Goal: Transaction & Acquisition: Book appointment/travel/reservation

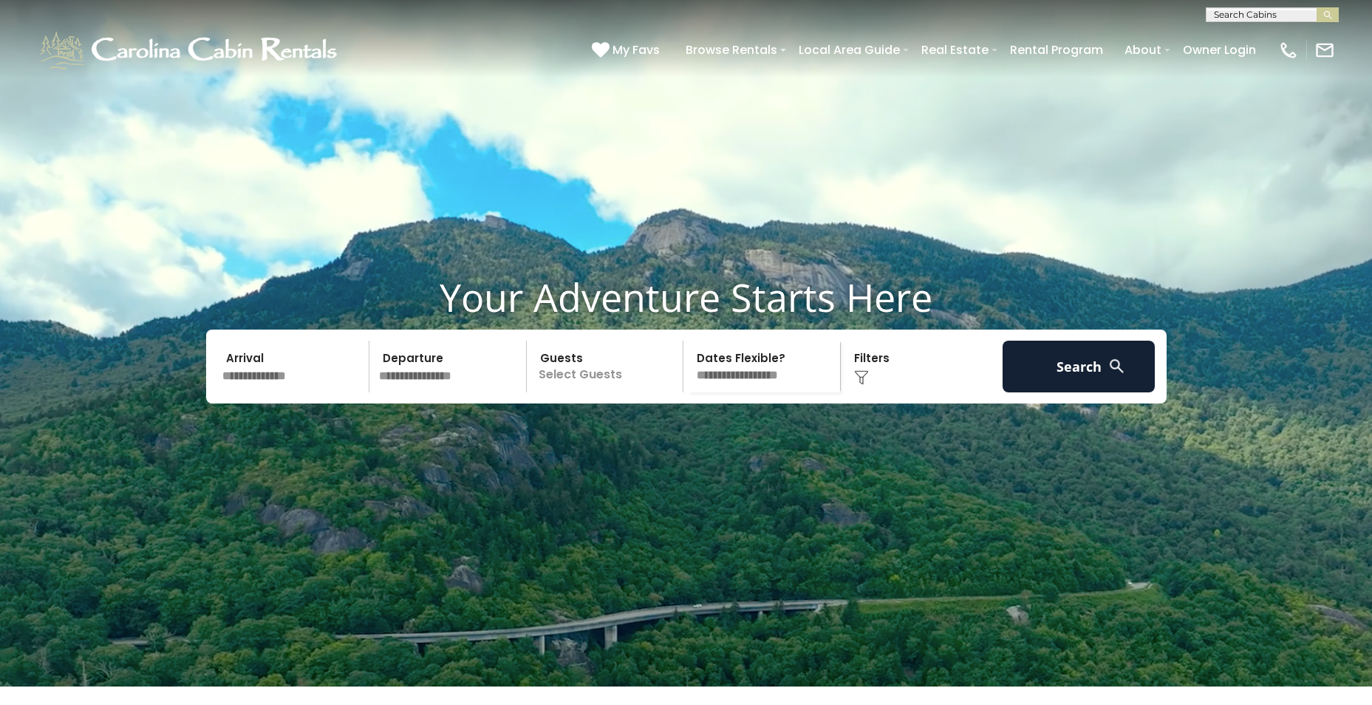
click at [276, 392] on input "text" at bounding box center [293, 367] width 153 height 52
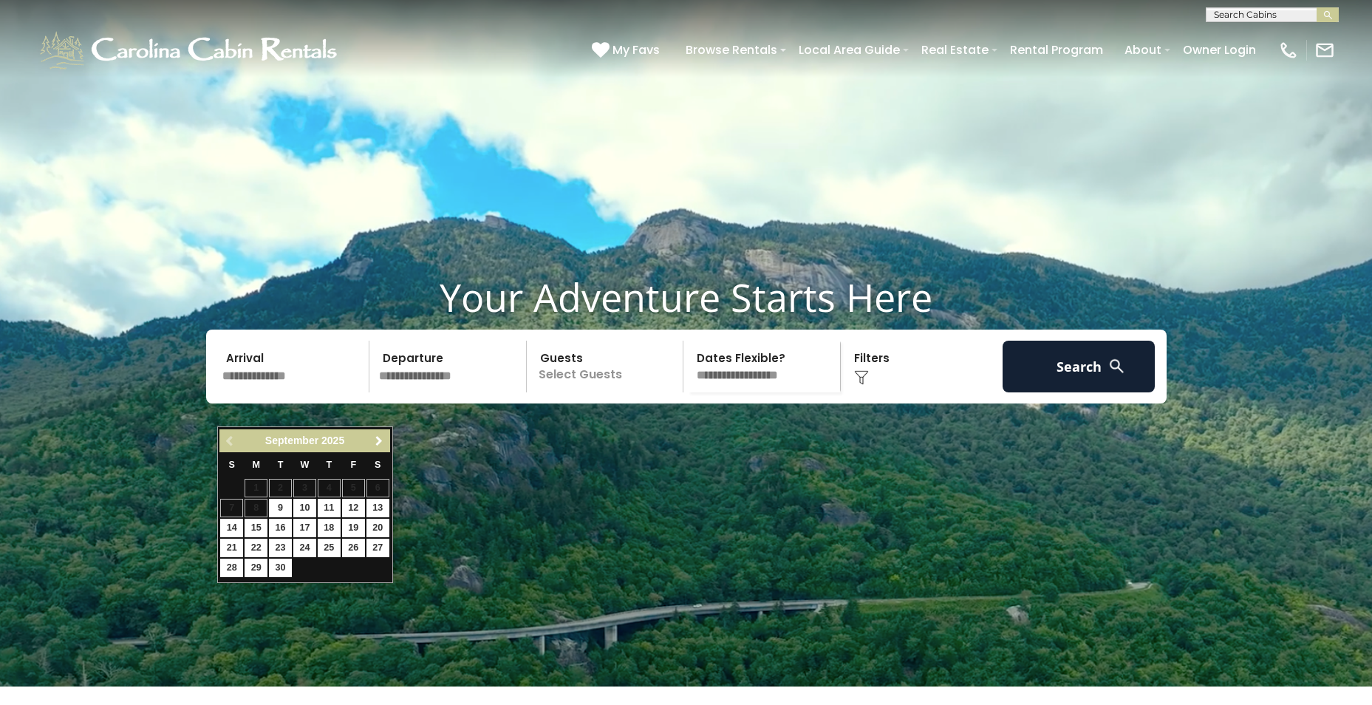
click at [379, 443] on span "Next" at bounding box center [379, 441] width 12 height 12
click at [354, 530] on link "17" at bounding box center [353, 528] width 23 height 18
type input "********"
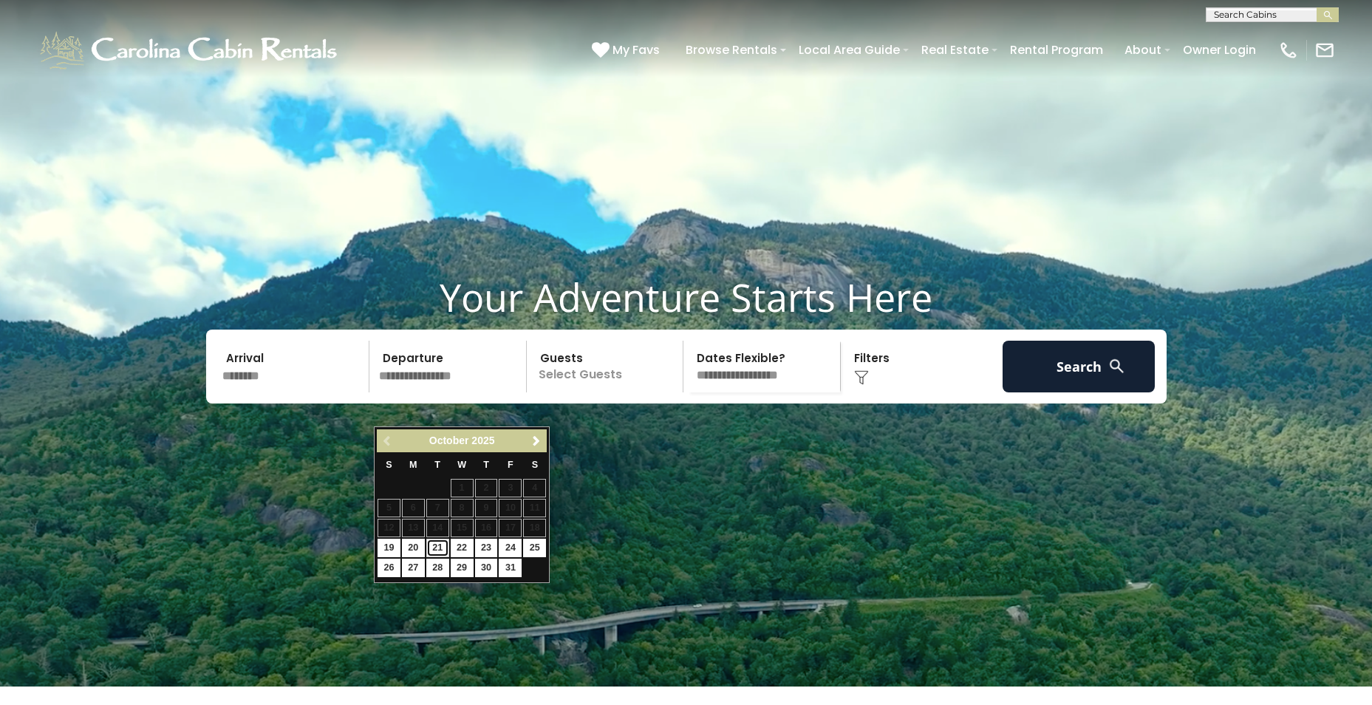
click at [437, 544] on link "21" at bounding box center [437, 548] width 23 height 18
type input "********"
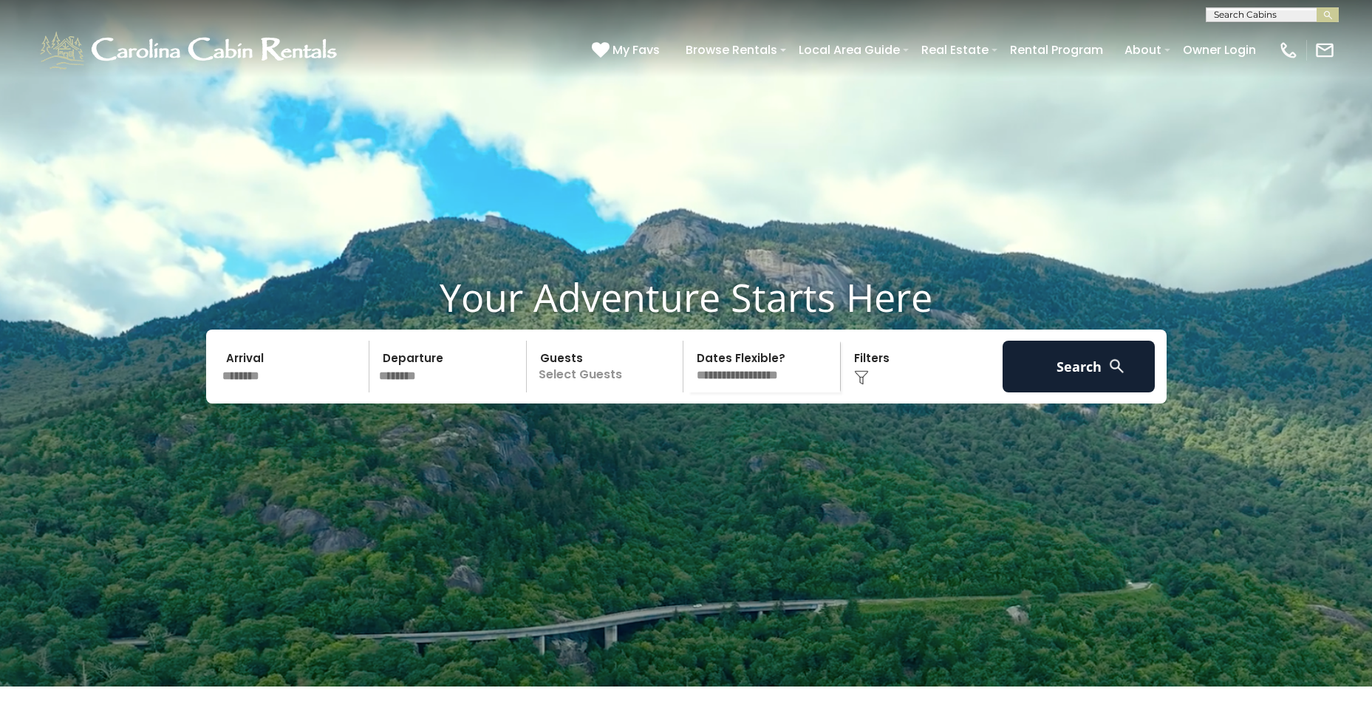
click at [594, 392] on p "Select Guests" at bounding box center [607, 367] width 152 height 52
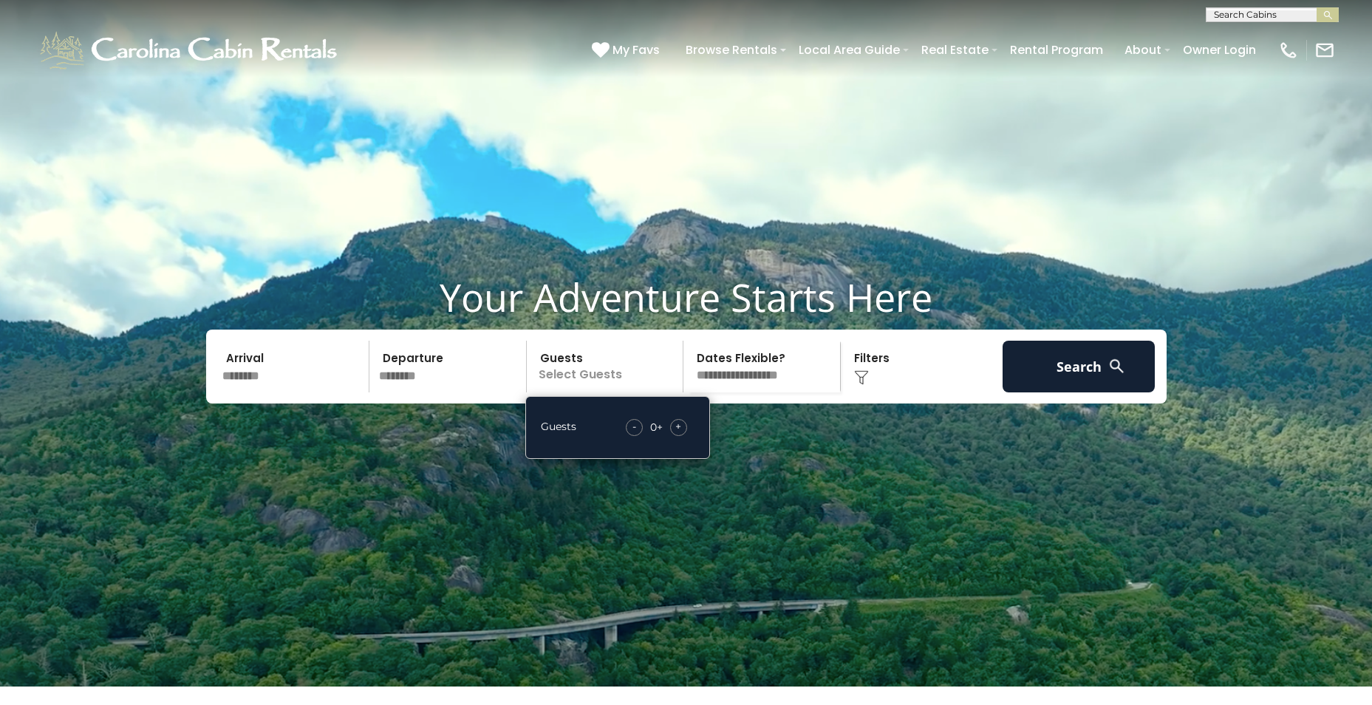
click at [681, 434] on span "+" at bounding box center [678, 426] width 6 height 15
click at [748, 392] on select "**********" at bounding box center [764, 367] width 152 height 52
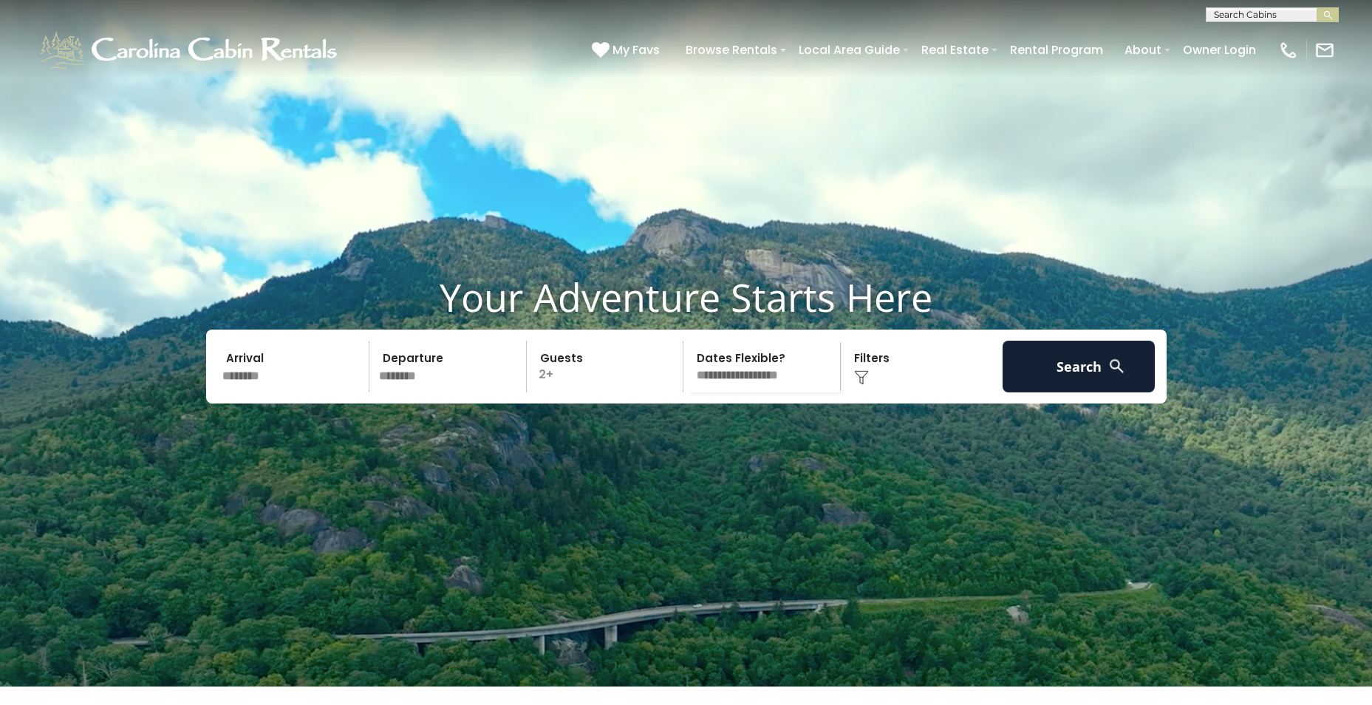
select select "*"
click at [688, 375] on select "**********" at bounding box center [764, 367] width 152 height 52
click at [871, 392] on div "Click to Choose" at bounding box center [921, 367] width 153 height 52
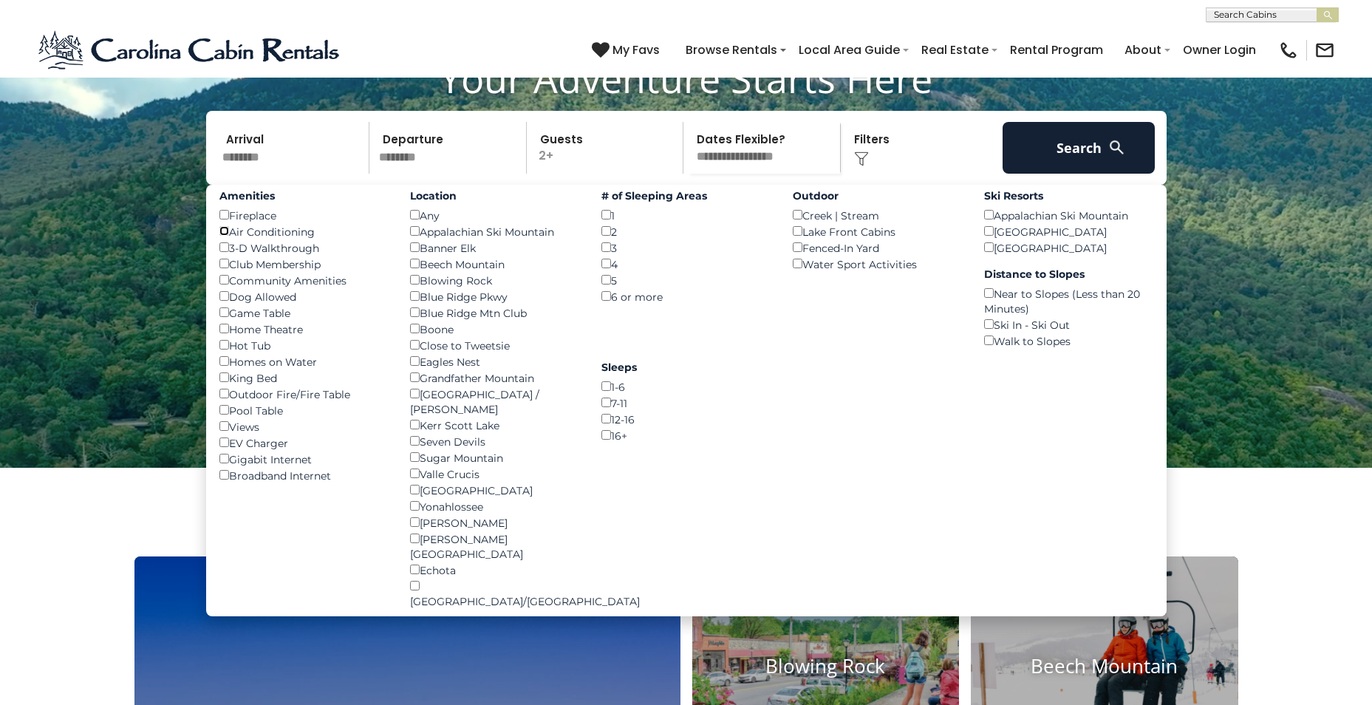
scroll to position [222, 0]
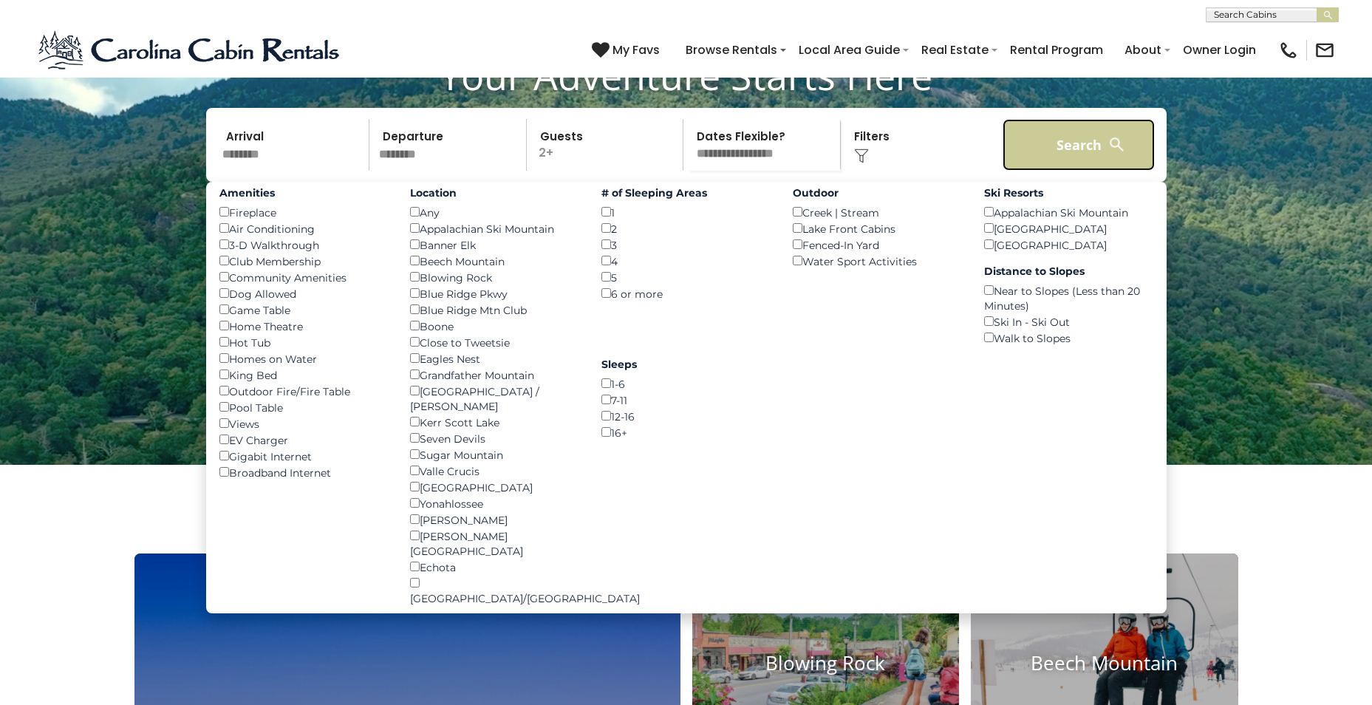
click at [1088, 171] on button "Search" at bounding box center [1079, 145] width 153 height 52
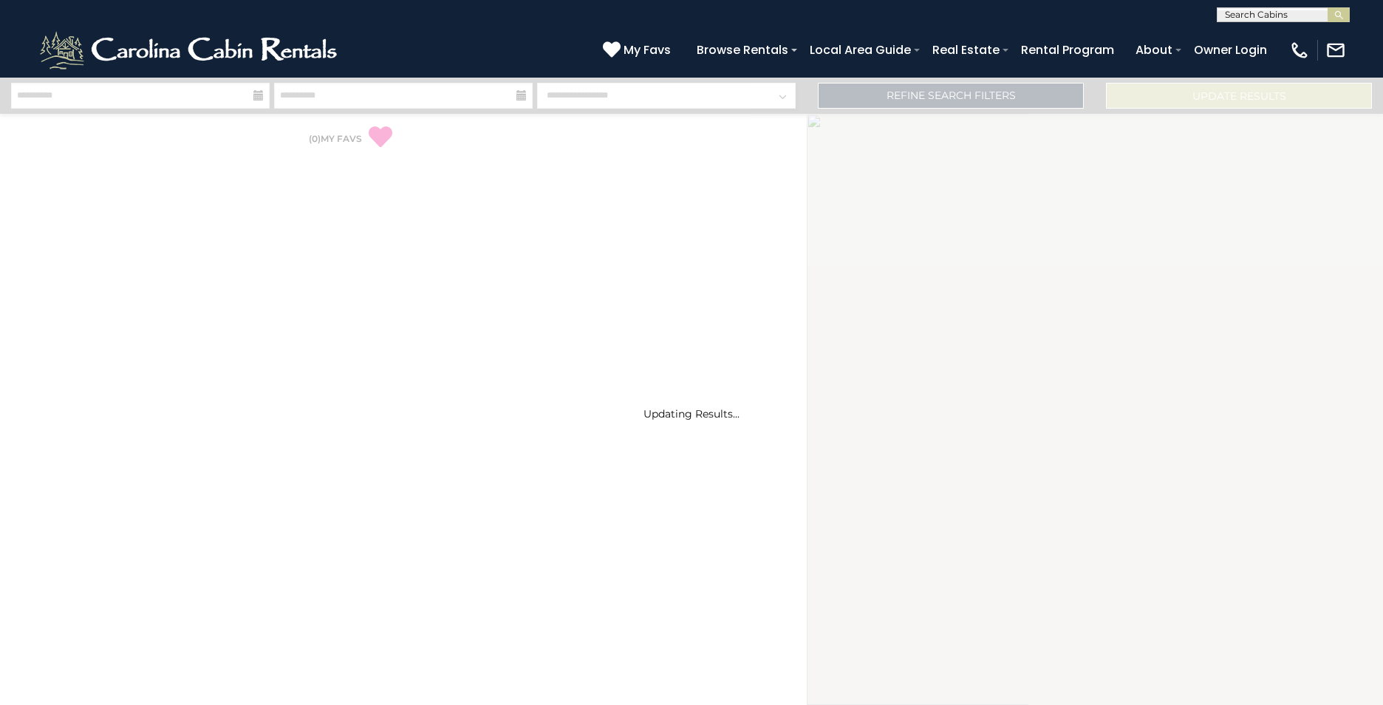
select select "*"
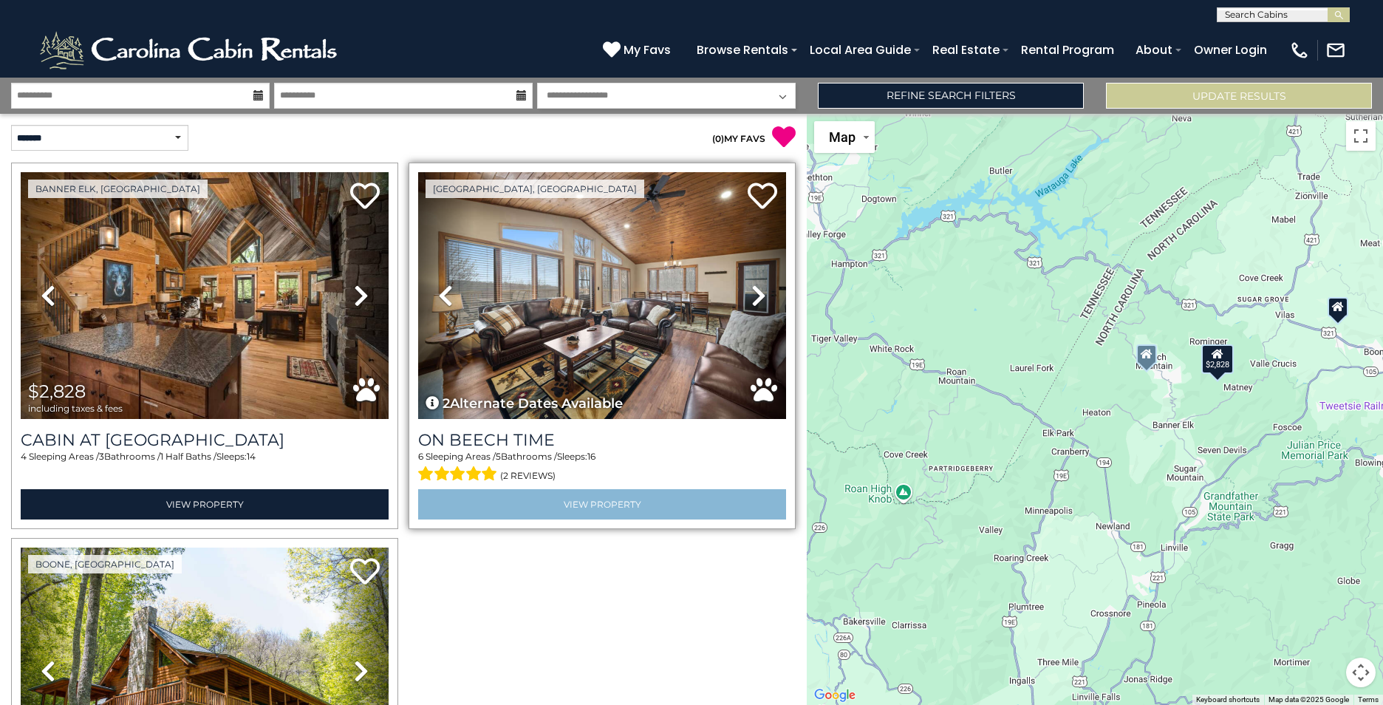
scroll to position [222, 0]
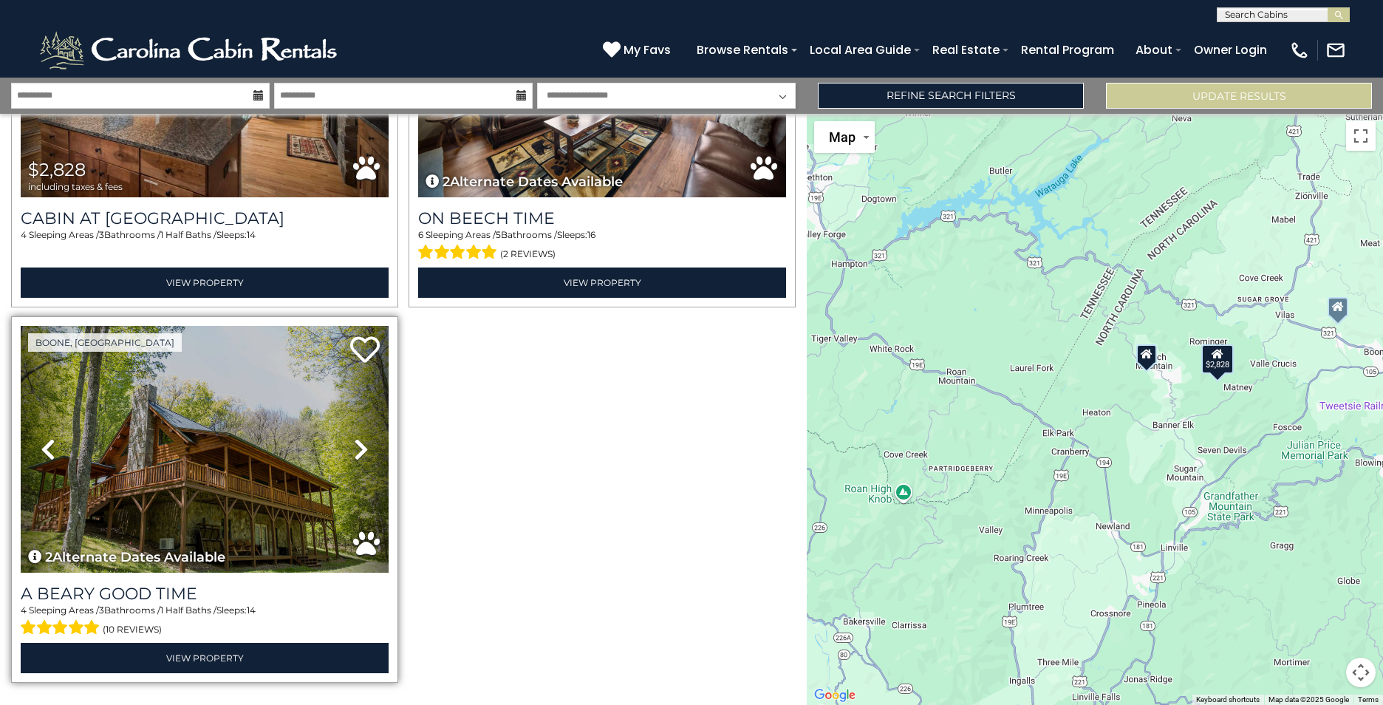
click at [356, 443] on icon at bounding box center [361, 449] width 15 height 24
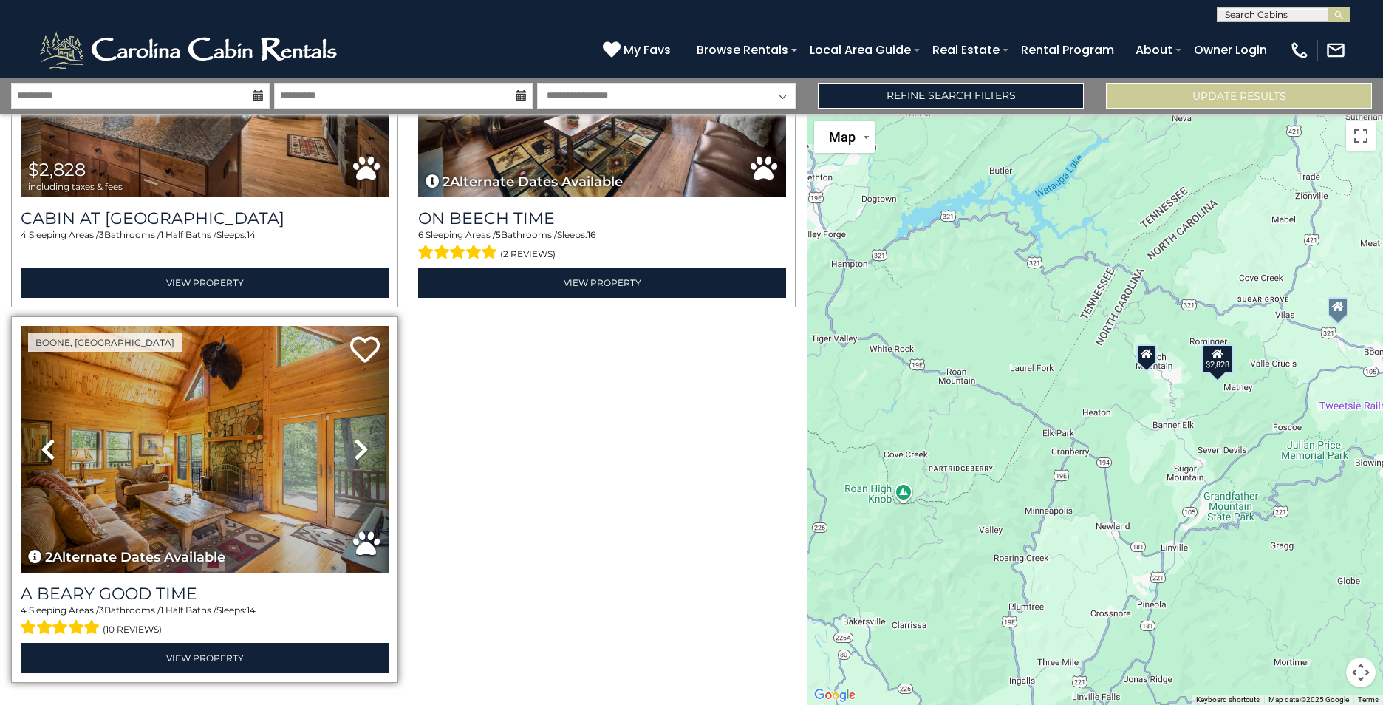
click at [356, 443] on icon at bounding box center [361, 449] width 15 height 24
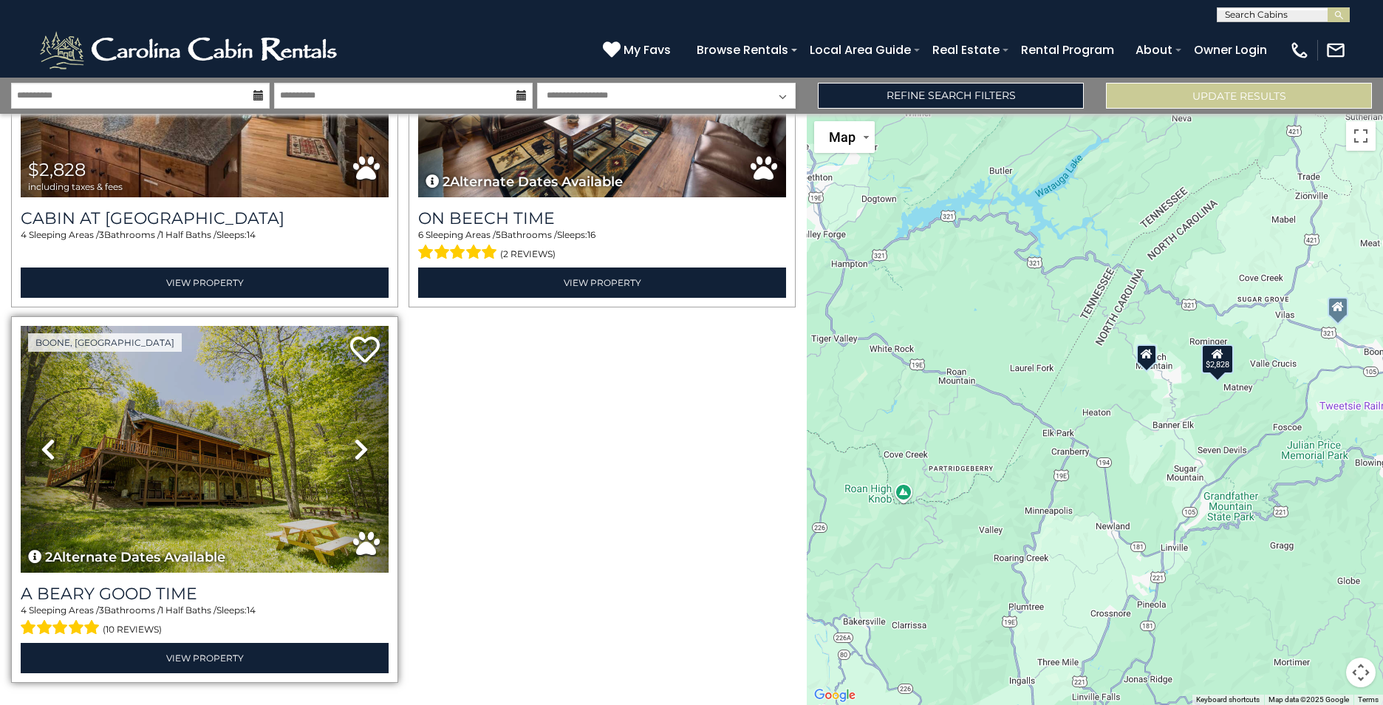
click at [356, 443] on icon at bounding box center [361, 449] width 15 height 24
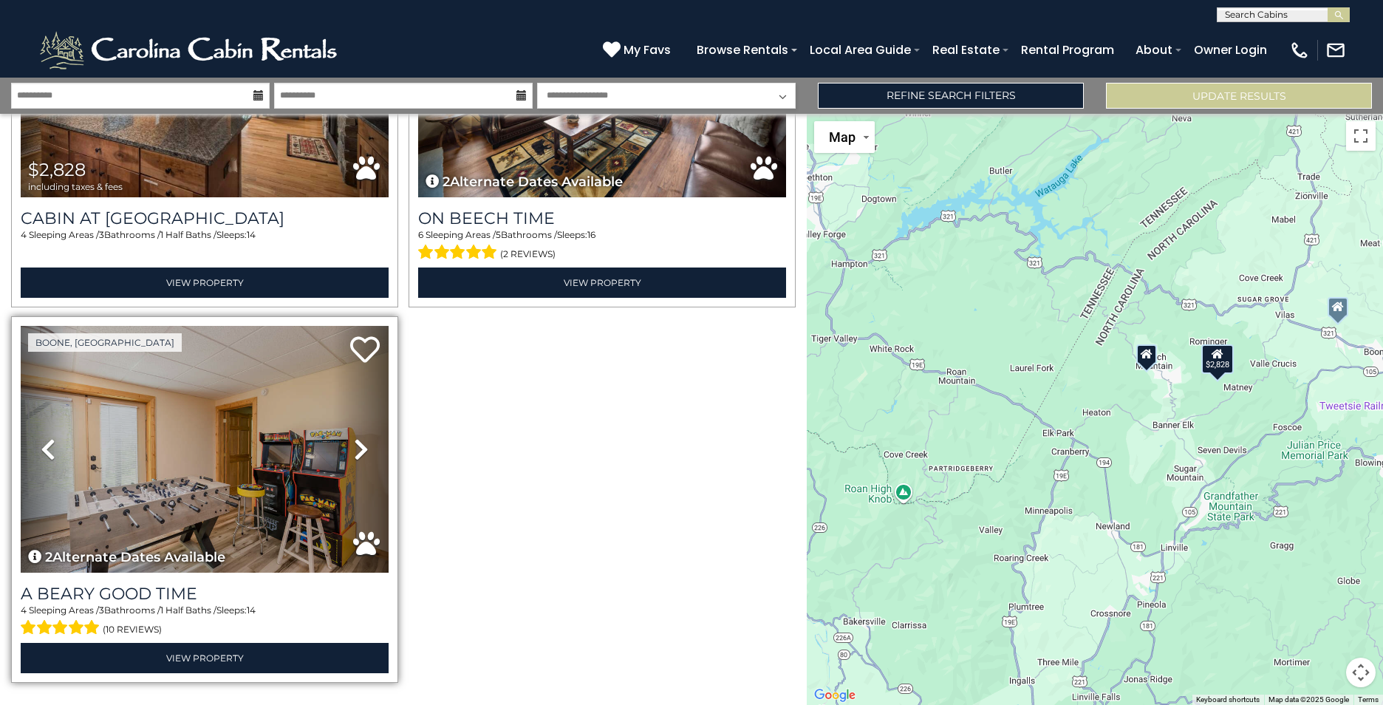
click at [356, 443] on icon at bounding box center [361, 449] width 15 height 24
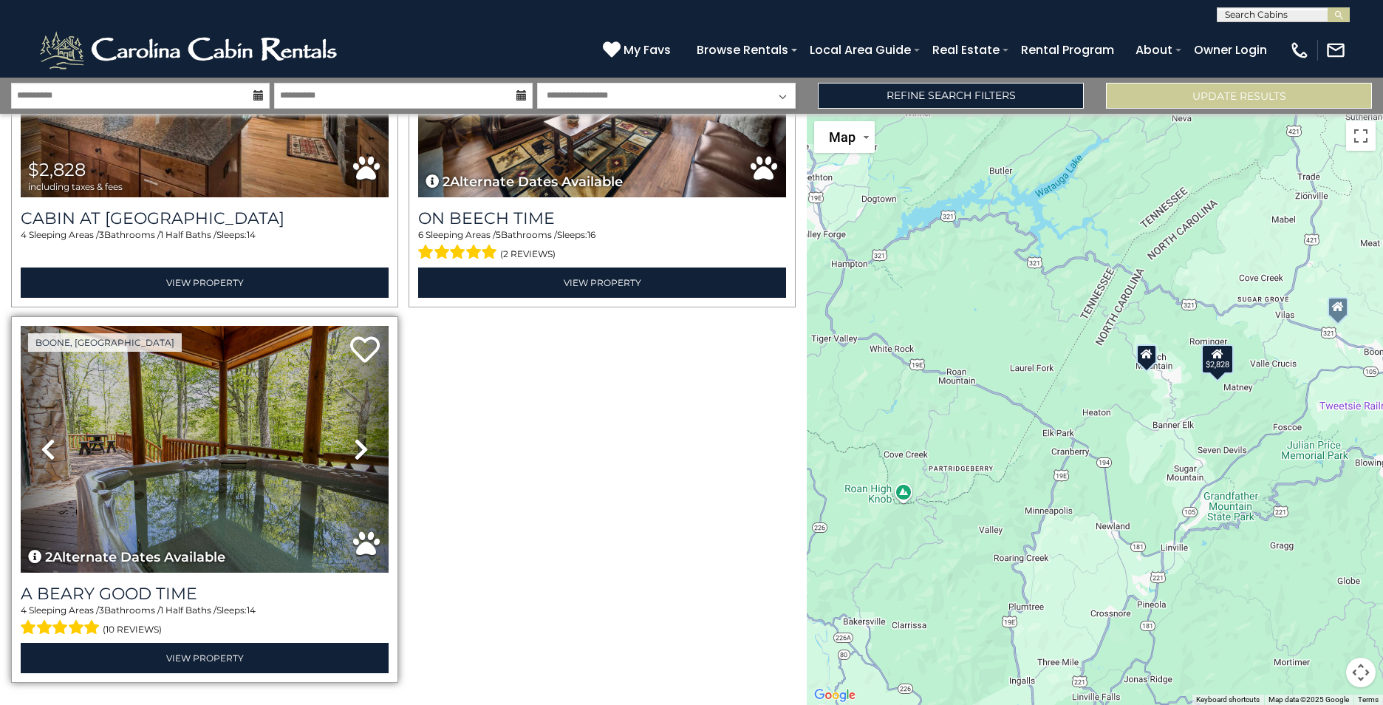
click at [356, 443] on icon at bounding box center [361, 449] width 15 height 24
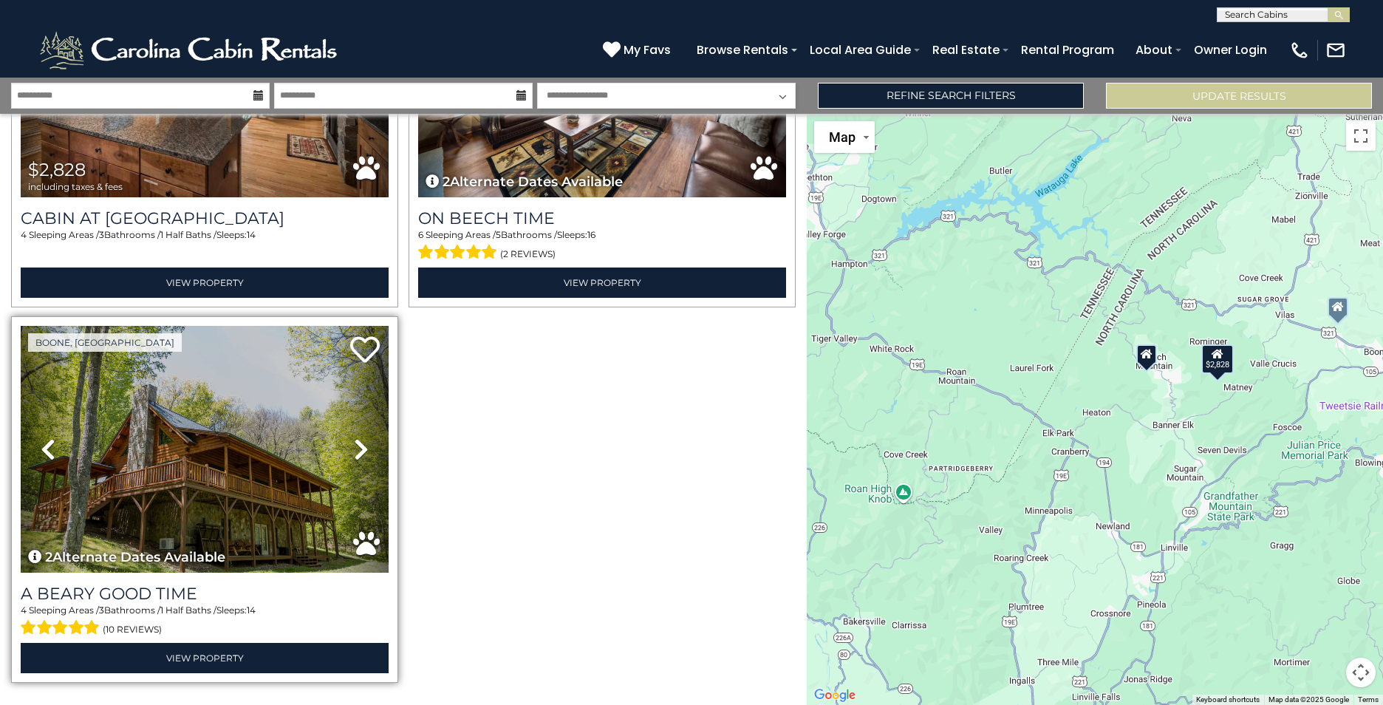
click at [356, 443] on icon at bounding box center [361, 449] width 15 height 24
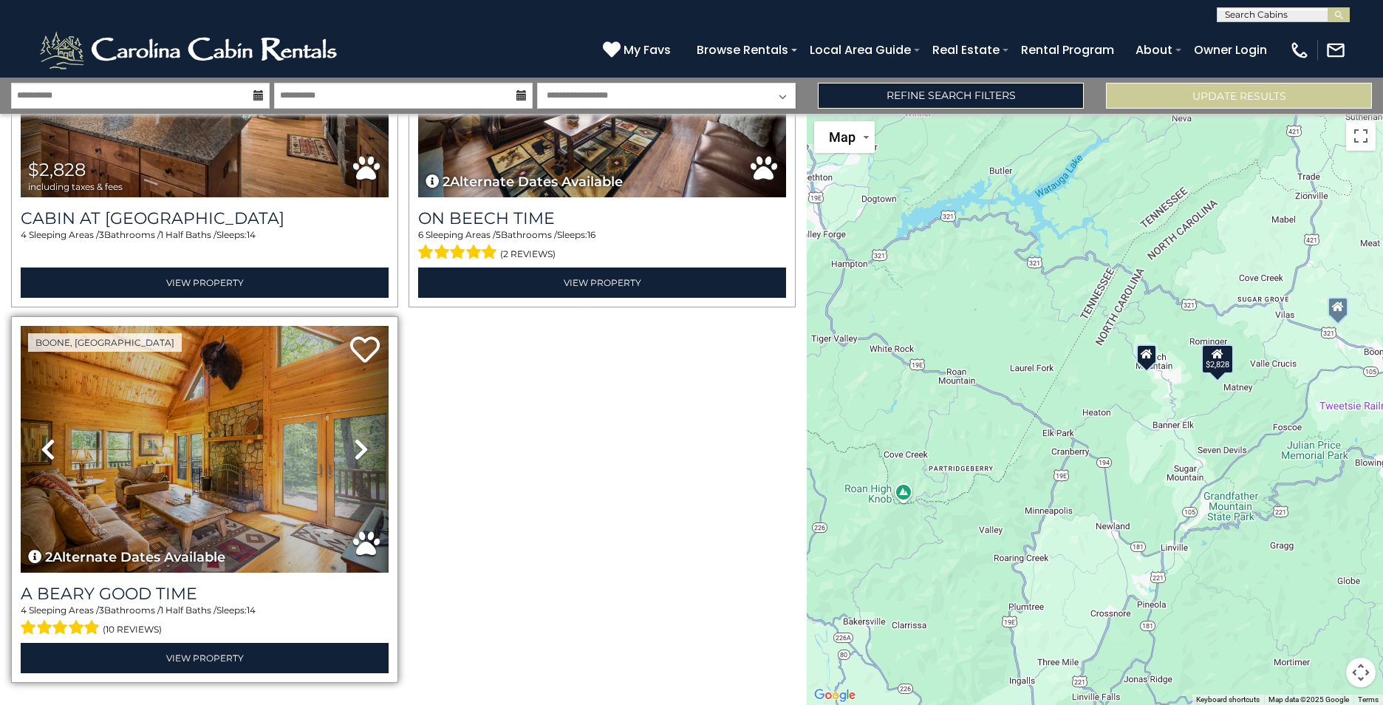
click at [356, 443] on icon at bounding box center [361, 449] width 15 height 24
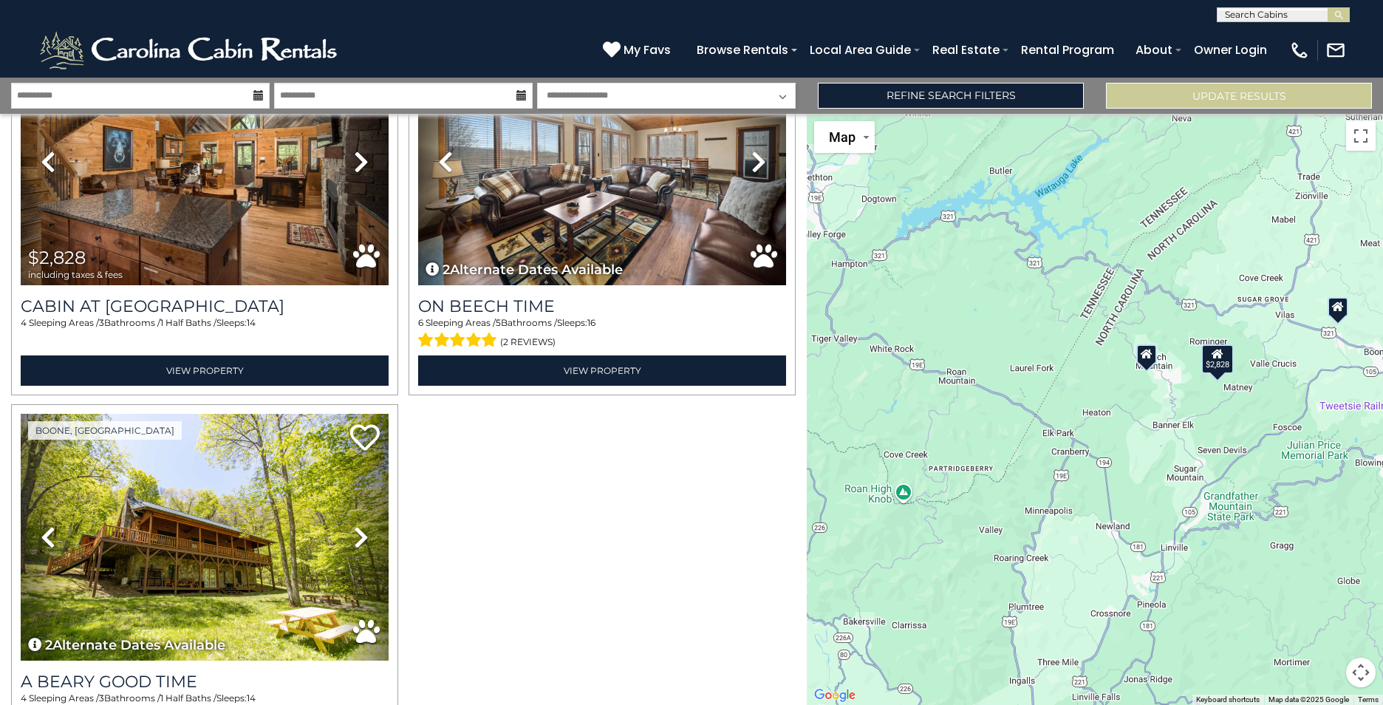
scroll to position [0, 0]
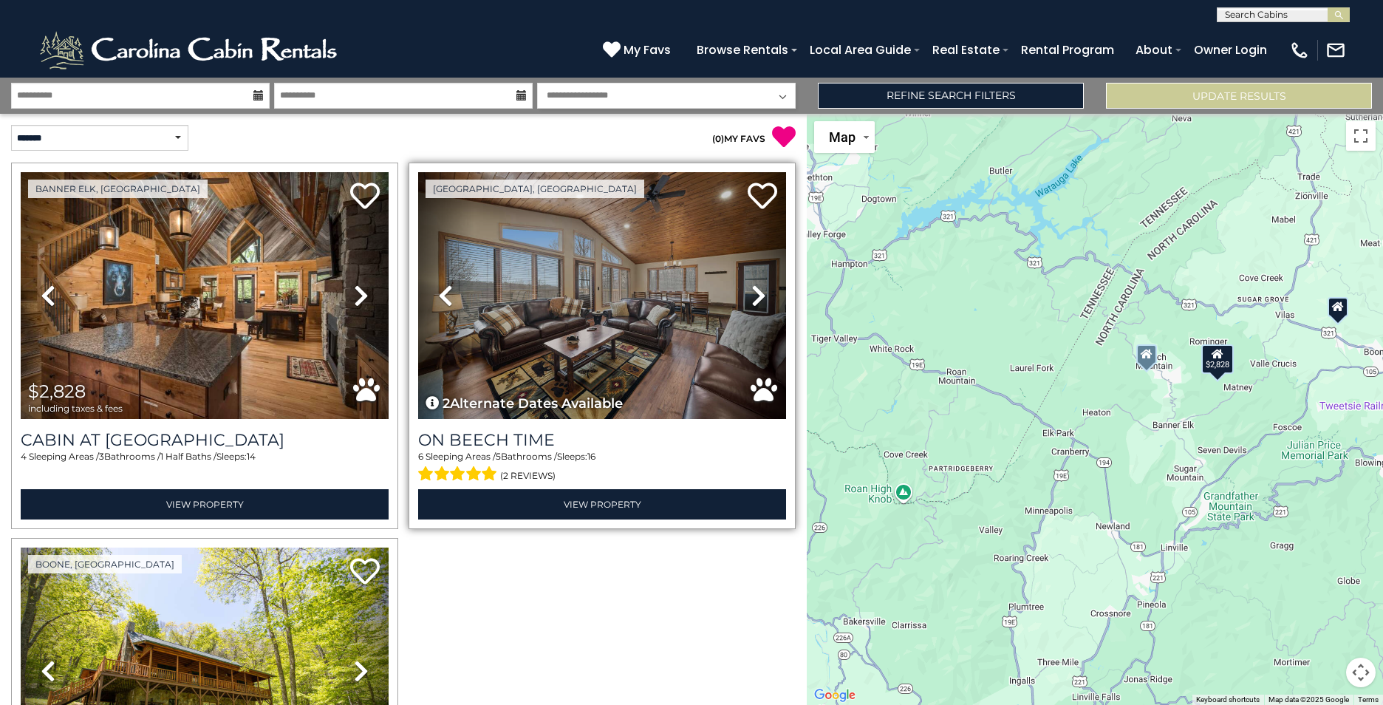
click at [754, 300] on icon at bounding box center [759, 296] width 15 height 24
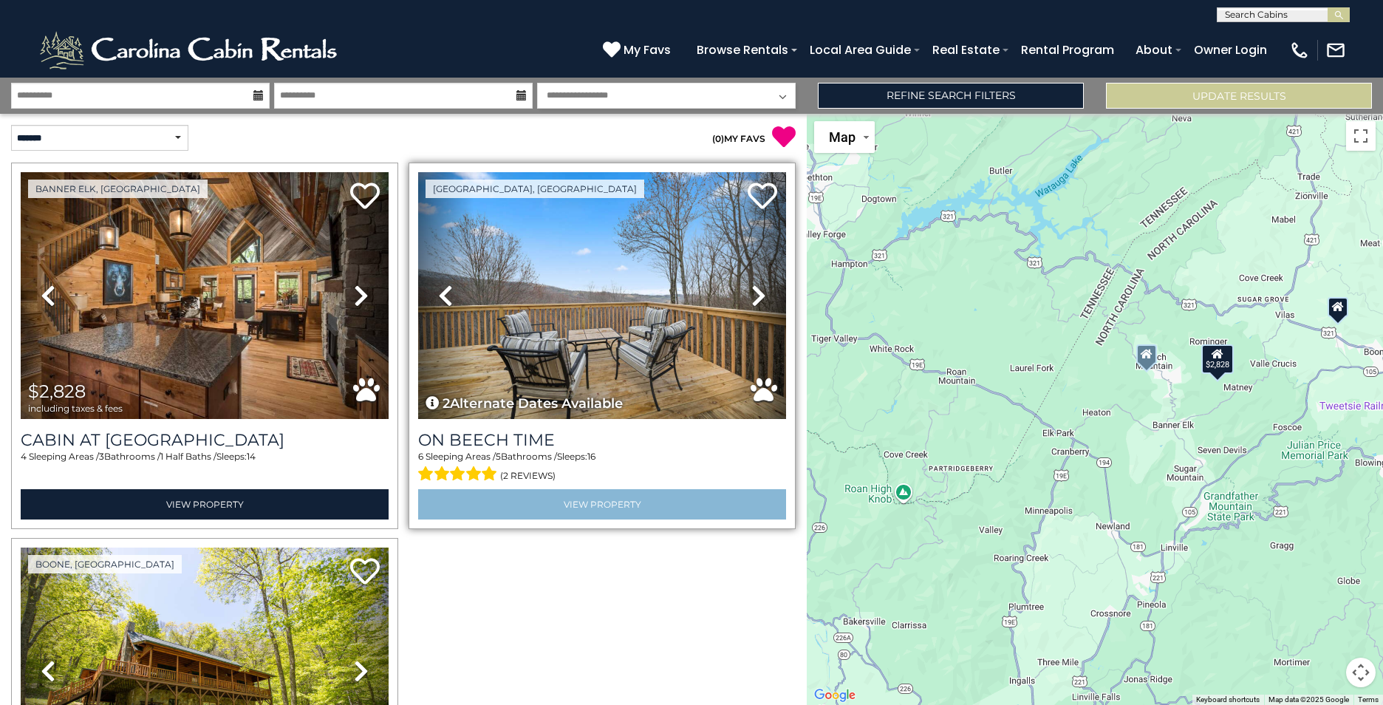
drag, startPoint x: 569, startPoint y: 520, endPoint x: 569, endPoint y: 505, distance: 15.5
click at [568, 508] on div "Beech Mountain, NC Previous Next 2" at bounding box center [602, 346] width 387 height 367
click at [556, 500] on link "View Property" at bounding box center [602, 504] width 368 height 30
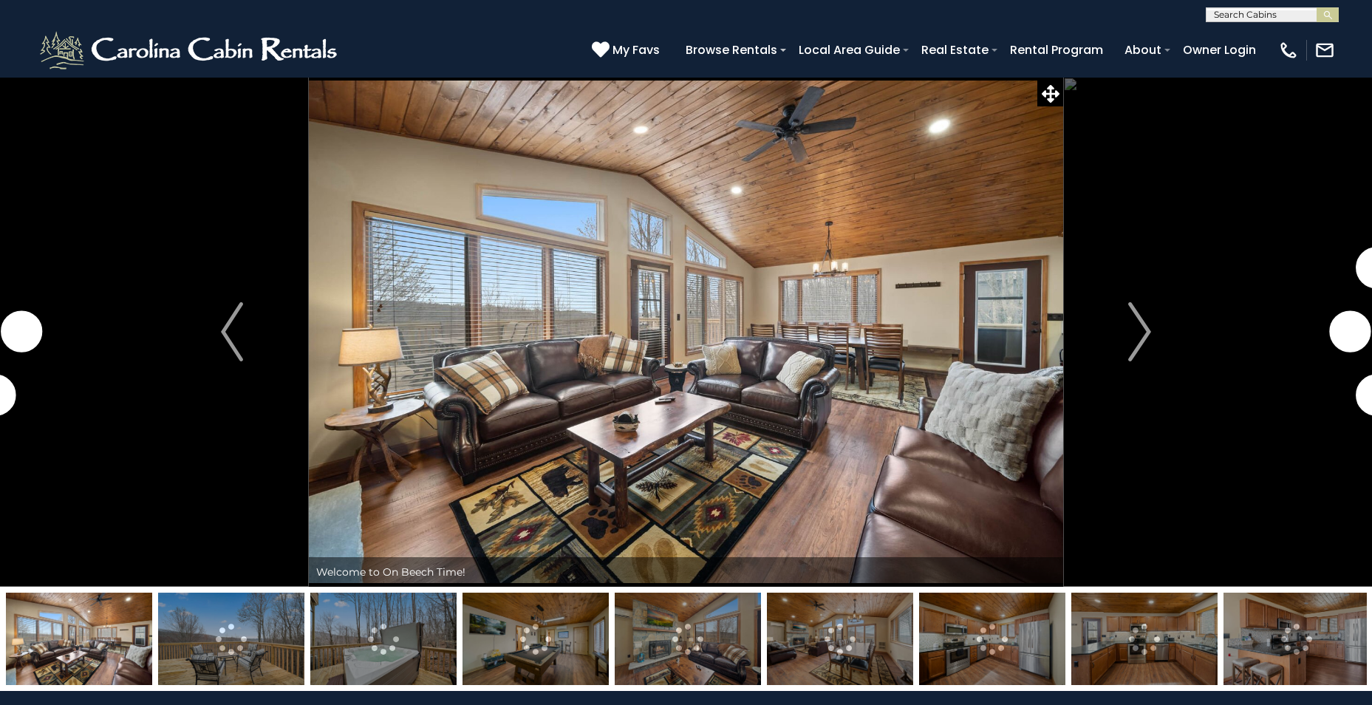
click at [259, 641] on img at bounding box center [231, 639] width 146 height 92
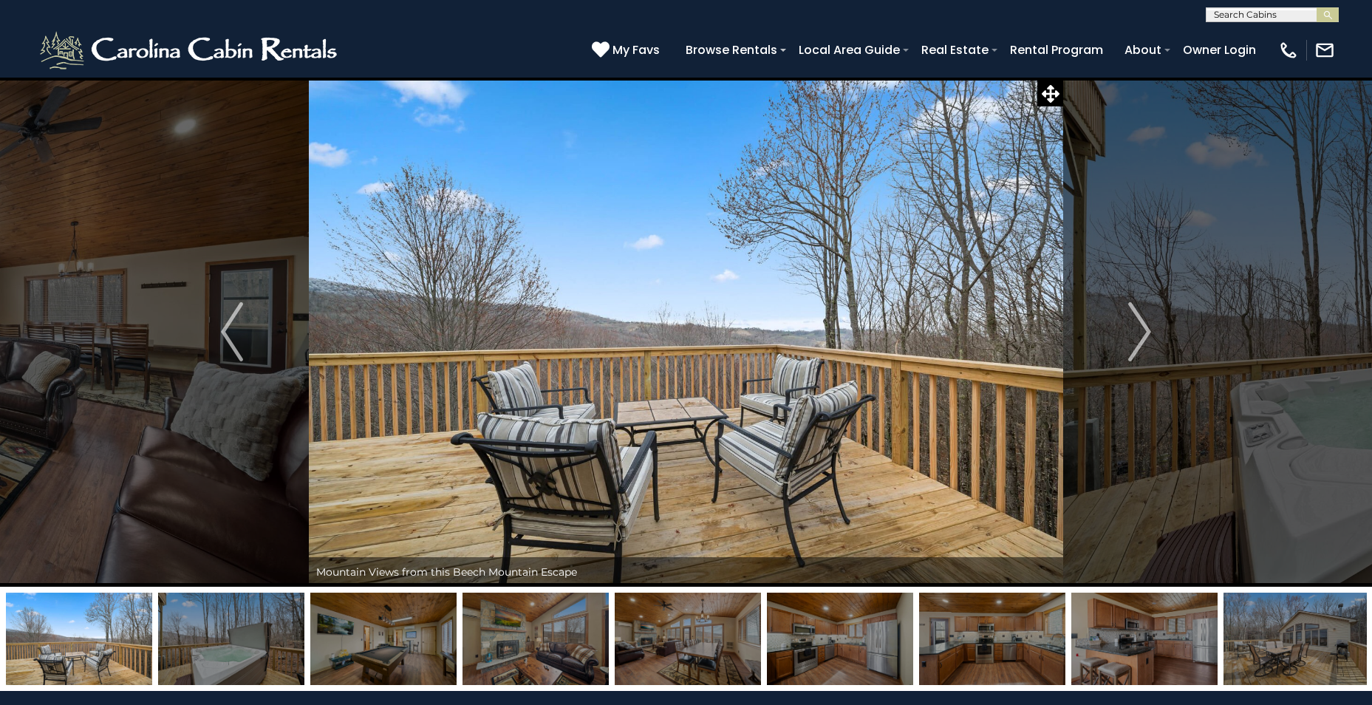
drag, startPoint x: 296, startPoint y: 689, endPoint x: 472, endPoint y: 689, distance: 176.6
click at [472, 689] on div at bounding box center [686, 639] width 1372 height 104
drag, startPoint x: 1335, startPoint y: 642, endPoint x: 1291, endPoint y: 641, distance: 44.4
click at [1334, 641] on img at bounding box center [1297, 639] width 146 height 92
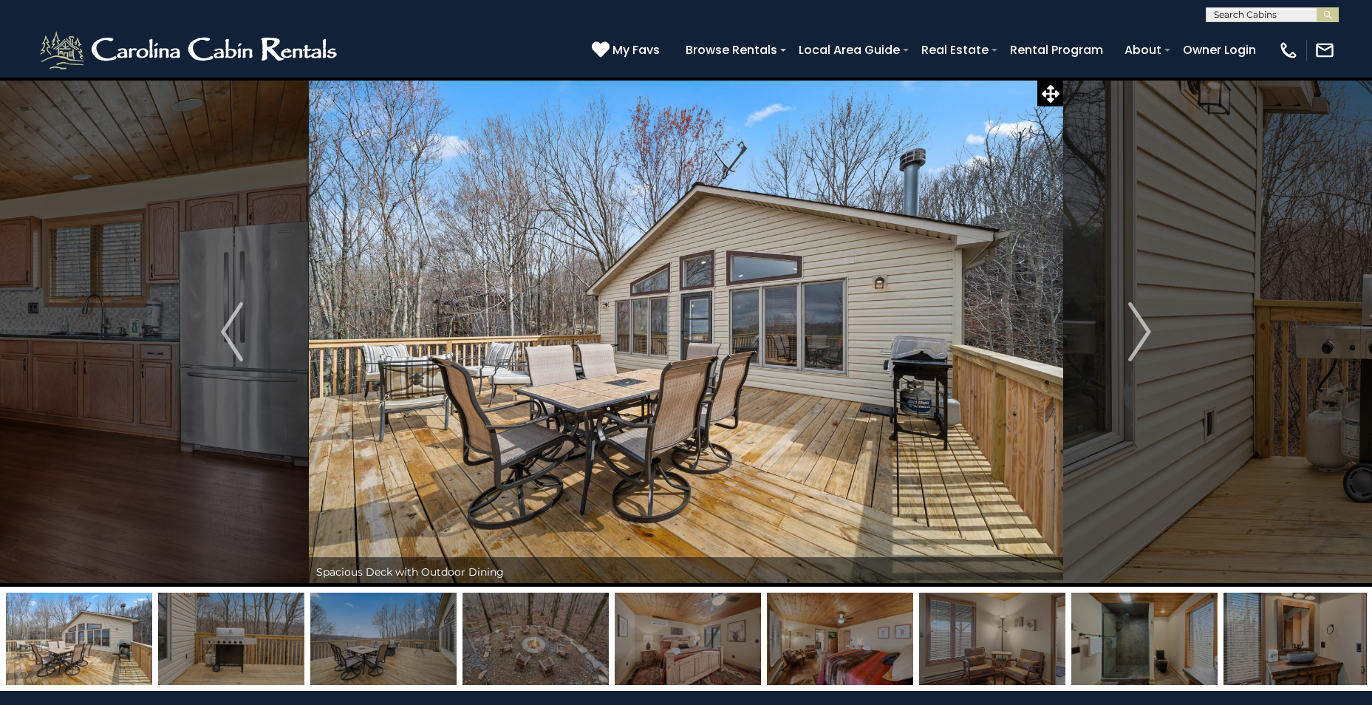
click at [550, 644] on img at bounding box center [536, 639] width 146 height 92
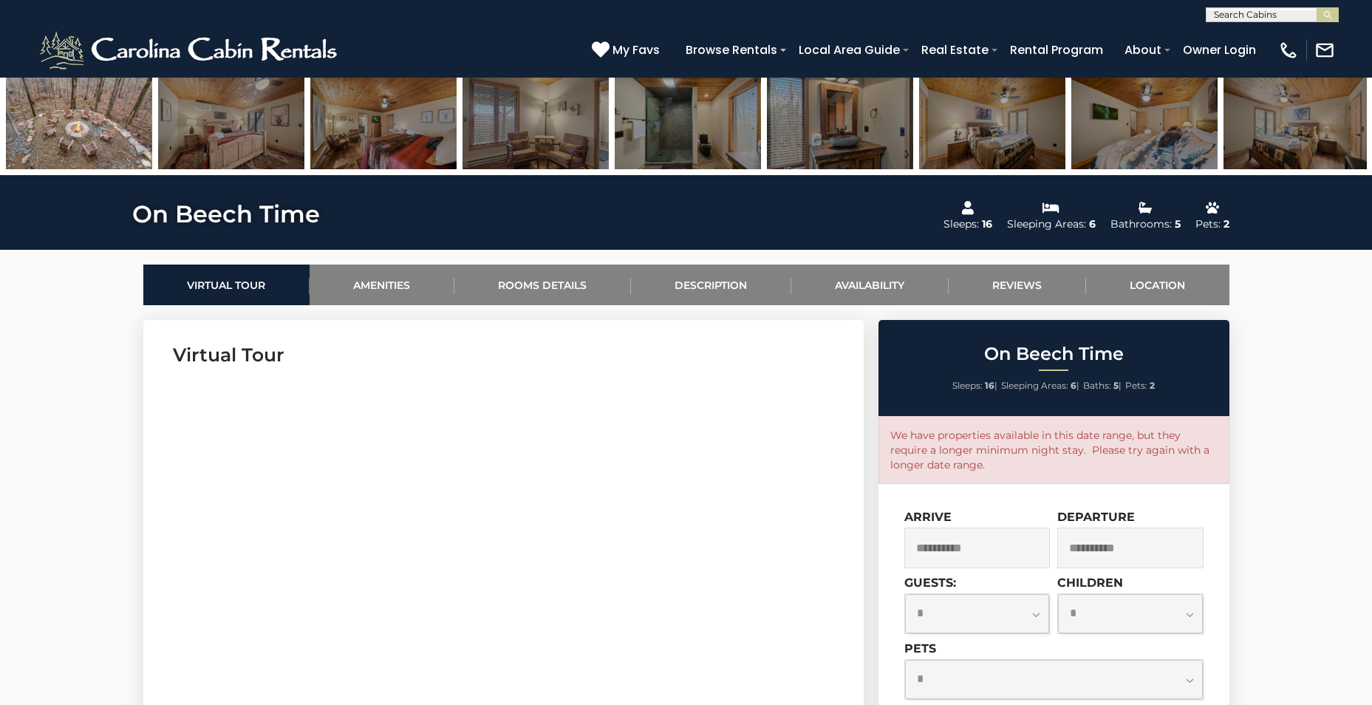
scroll to position [739, 0]
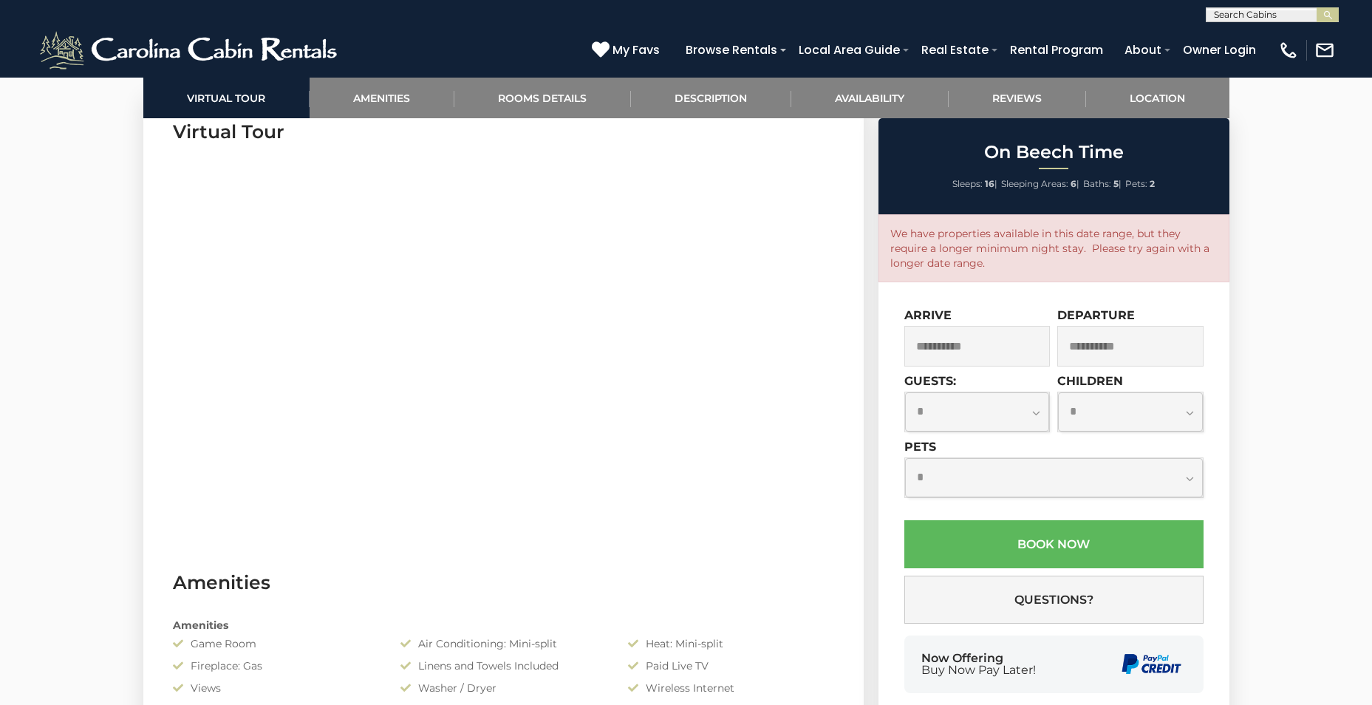
click at [952, 350] on input "**********" at bounding box center [977, 346] width 146 height 41
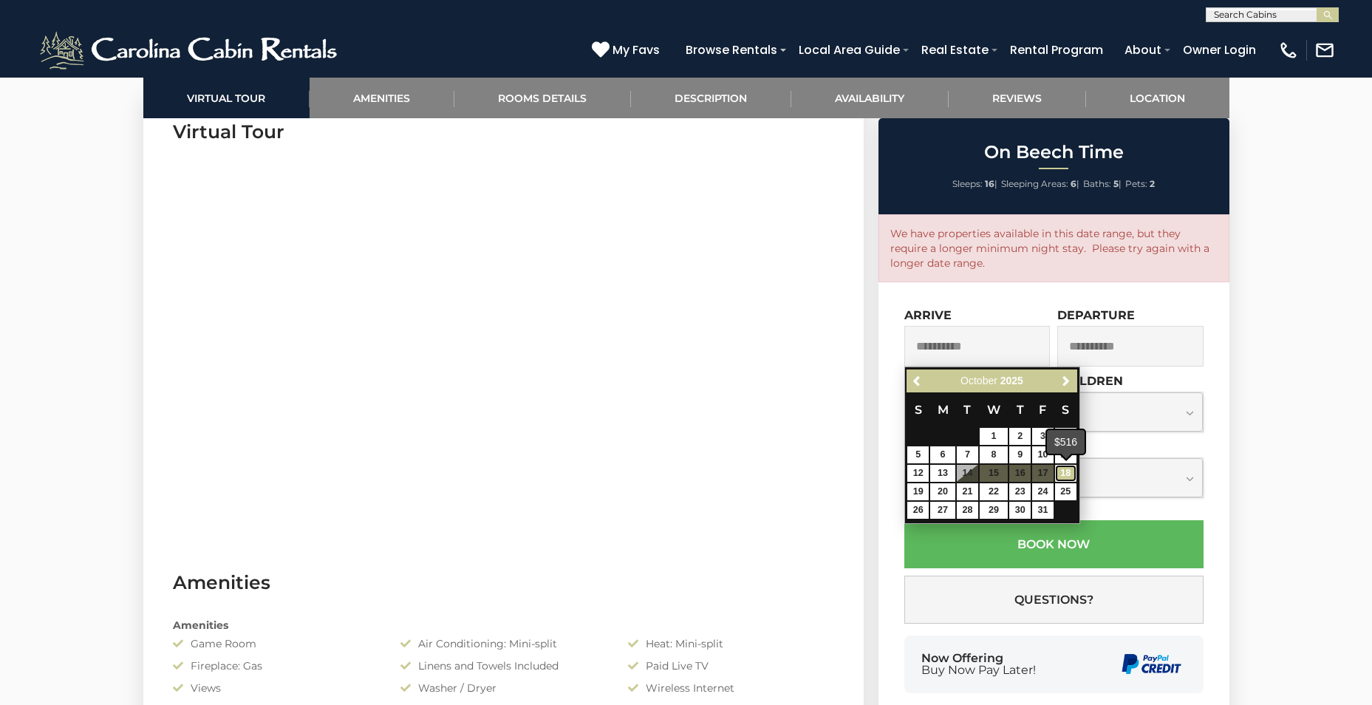
click at [1068, 473] on link "18" at bounding box center [1065, 473] width 21 height 17
type input "**********"
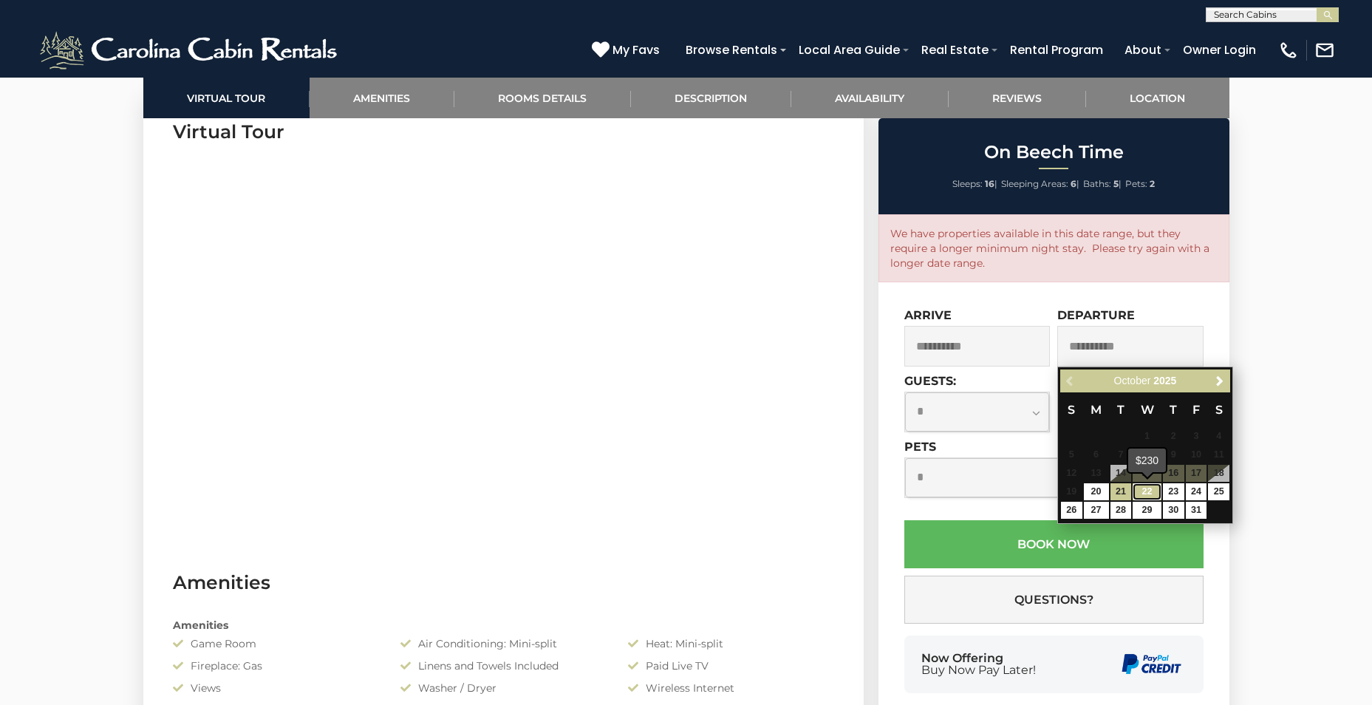
click at [1148, 488] on link "22" at bounding box center [1147, 491] width 28 height 17
type input "**********"
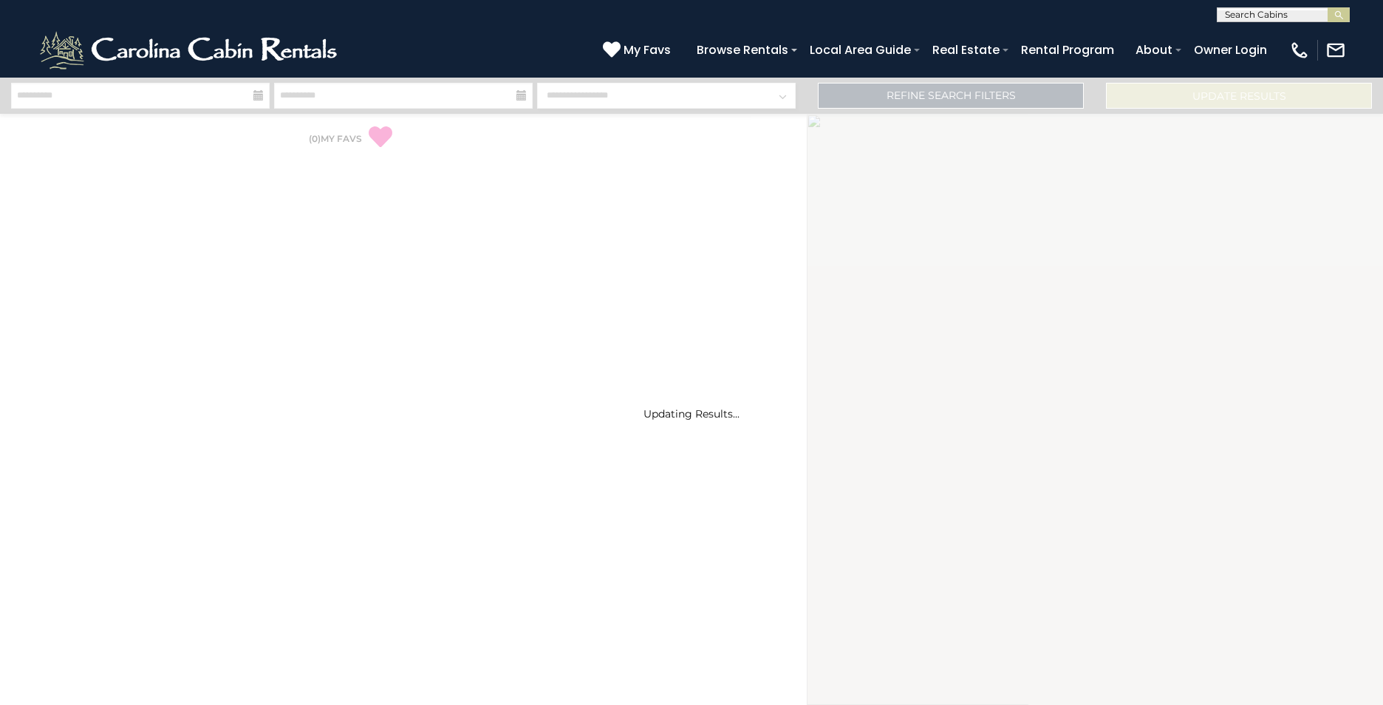
select select "*"
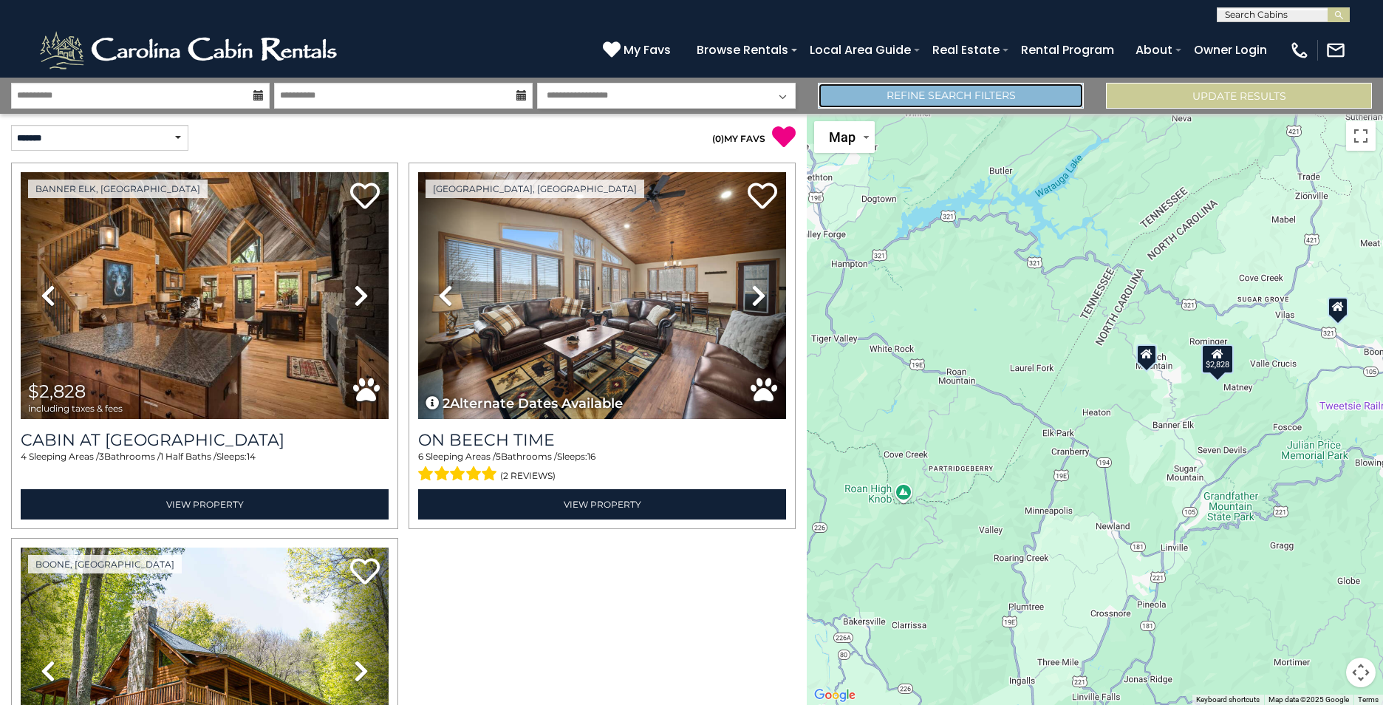
click at [870, 99] on link "Refine Search Filters" at bounding box center [951, 96] width 266 height 26
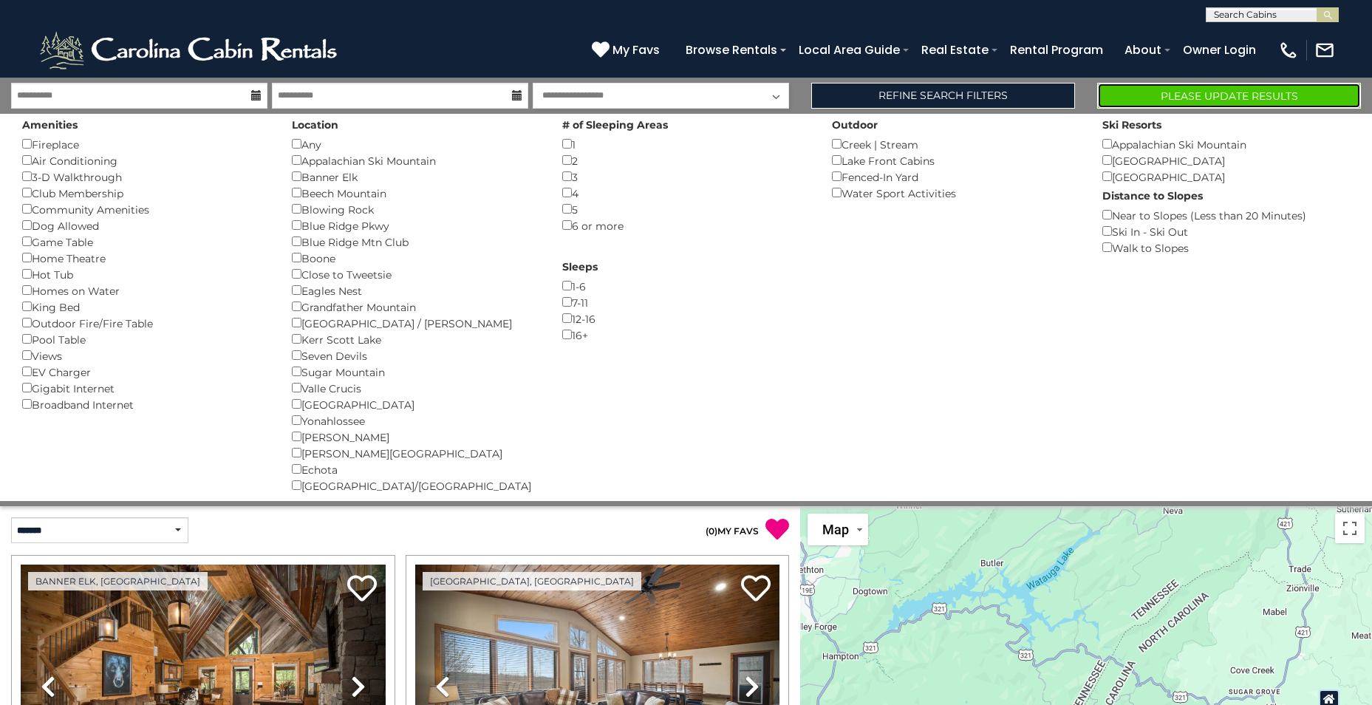
click at [1202, 95] on button "Please Update Results" at bounding box center [1229, 96] width 264 height 26
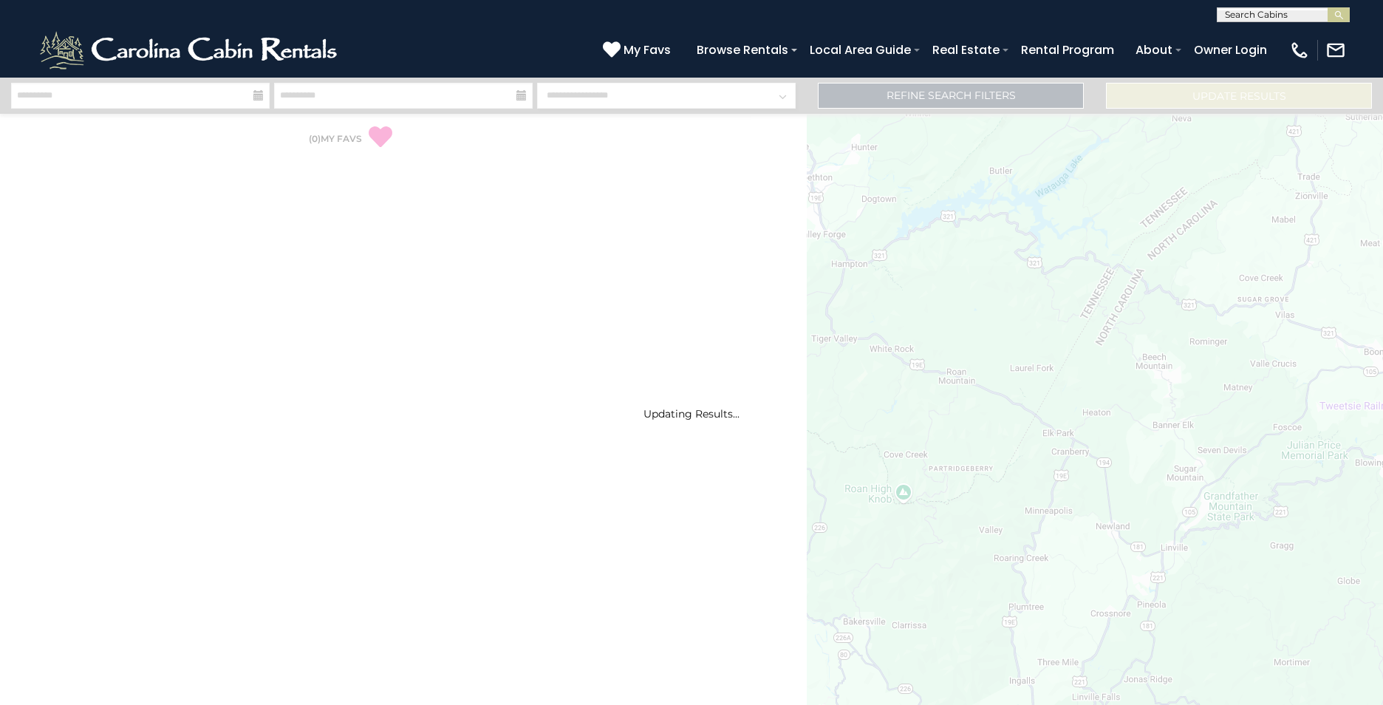
select select "*"
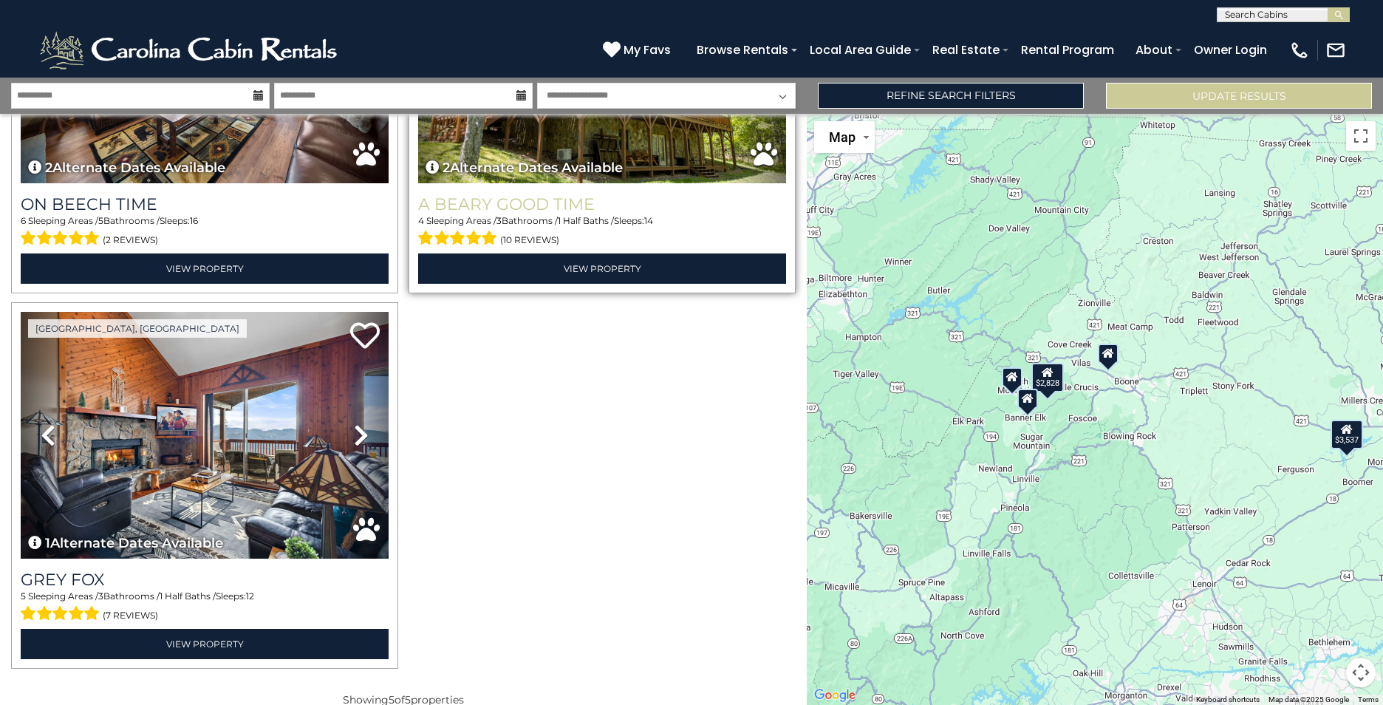
scroll to position [628, 0]
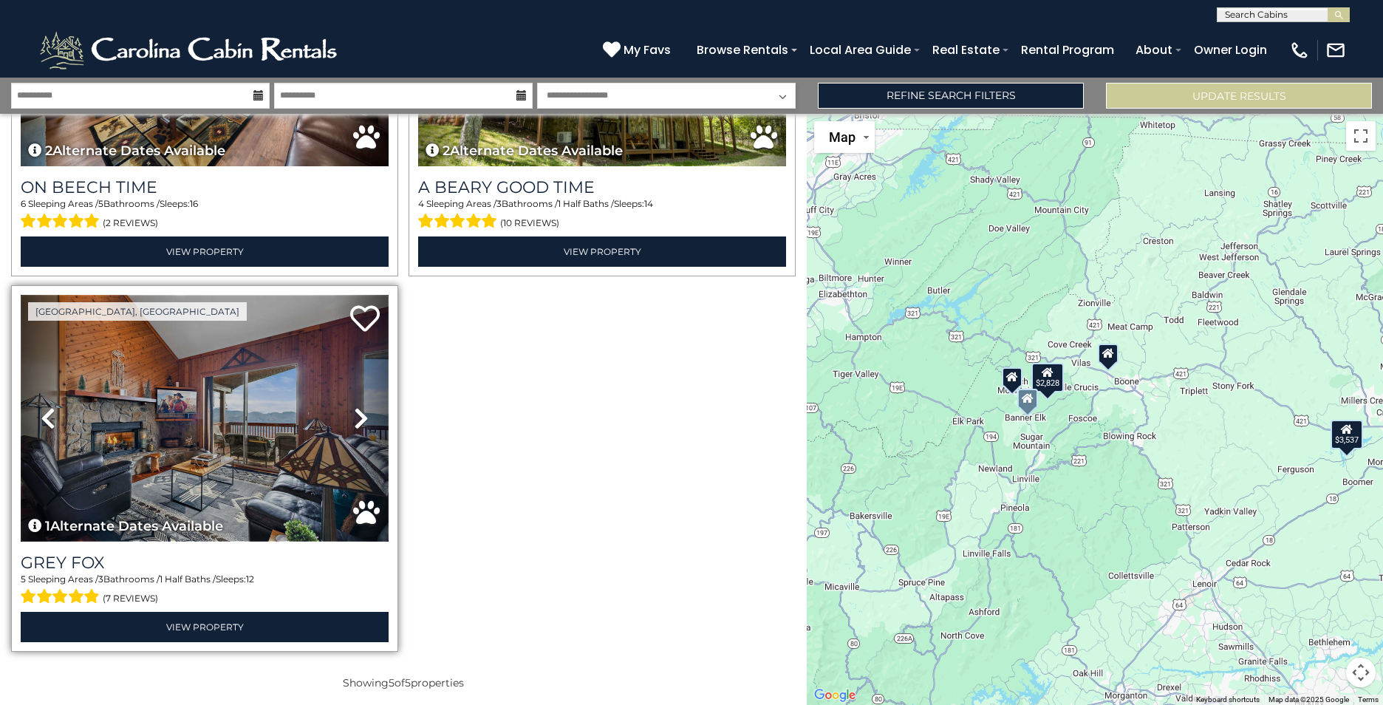
click at [279, 379] on img at bounding box center [205, 418] width 368 height 247
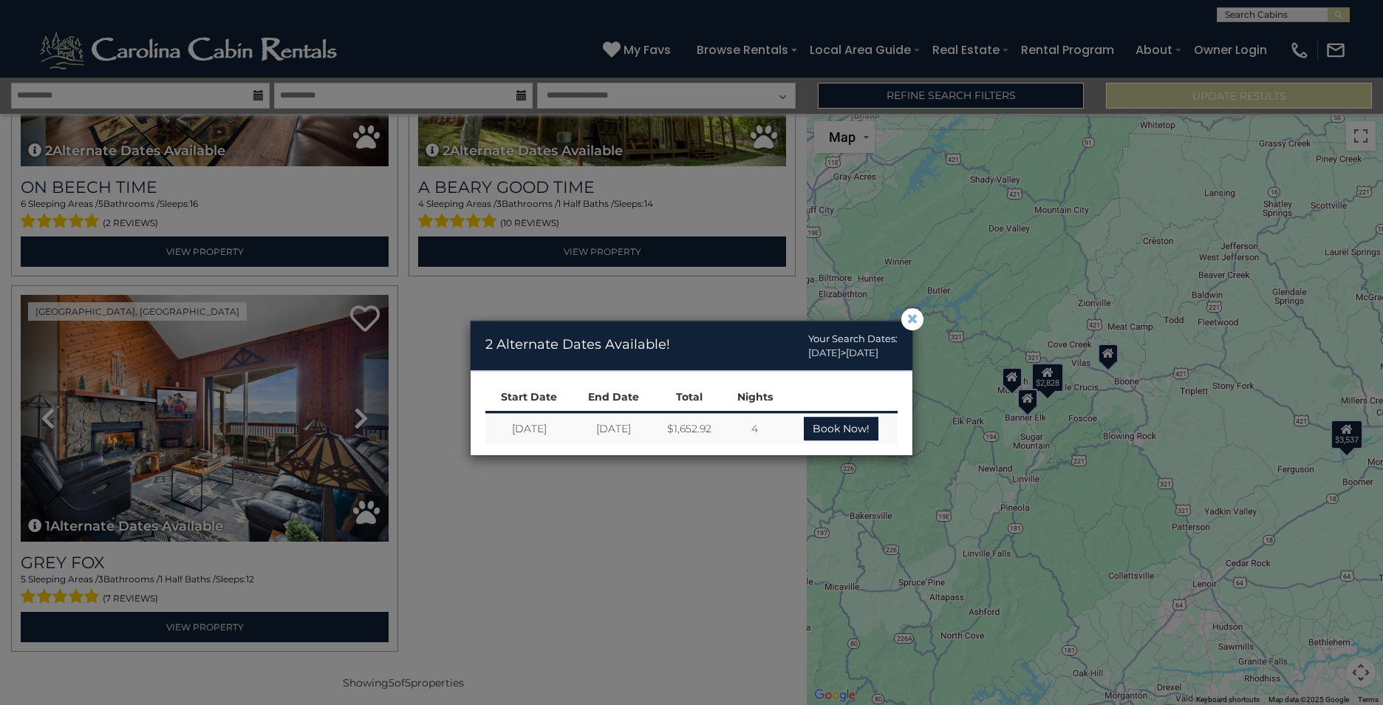
click at [913, 319] on span "×" at bounding box center [912, 319] width 13 height 0
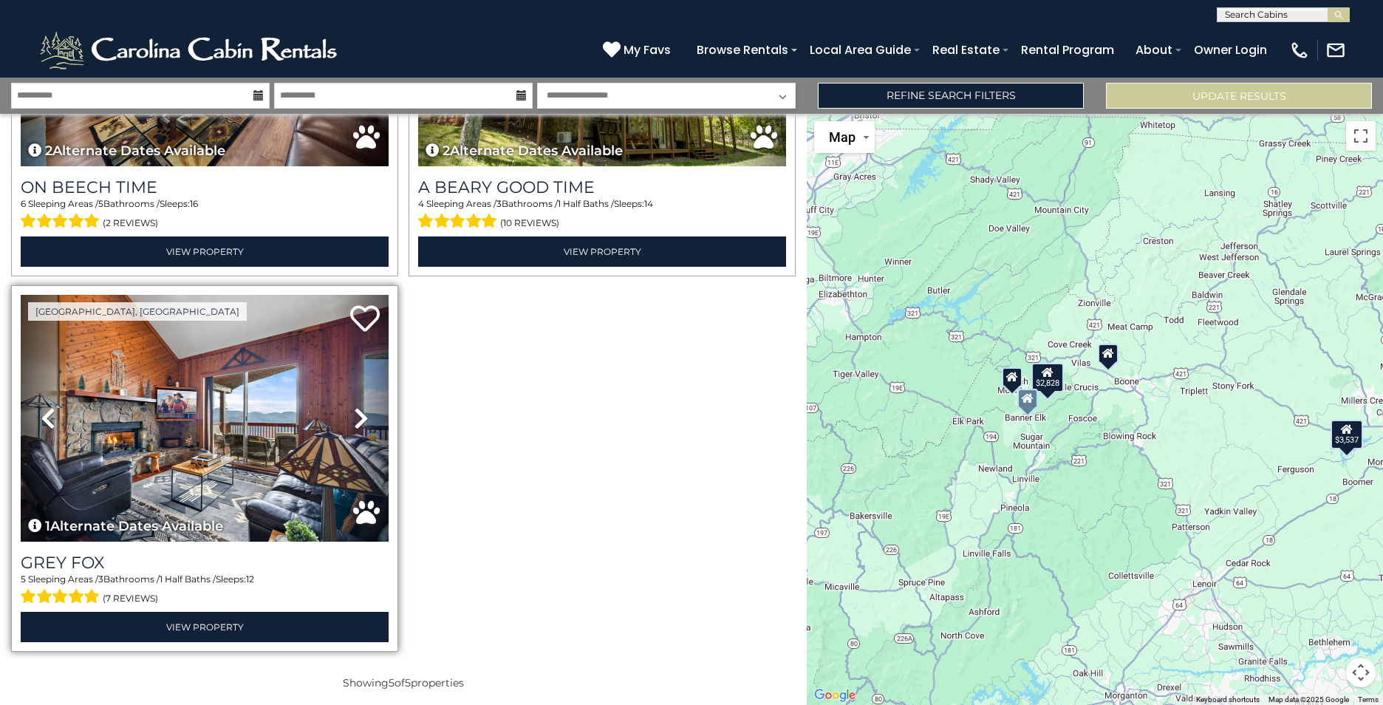
click at [197, 603] on div "Grey Fox 5 Sleeping Areas / 3 Bathrooms / 1 Half Baths / Sleeps: 12 (7 reviews)…" at bounding box center [205, 597] width 368 height 89
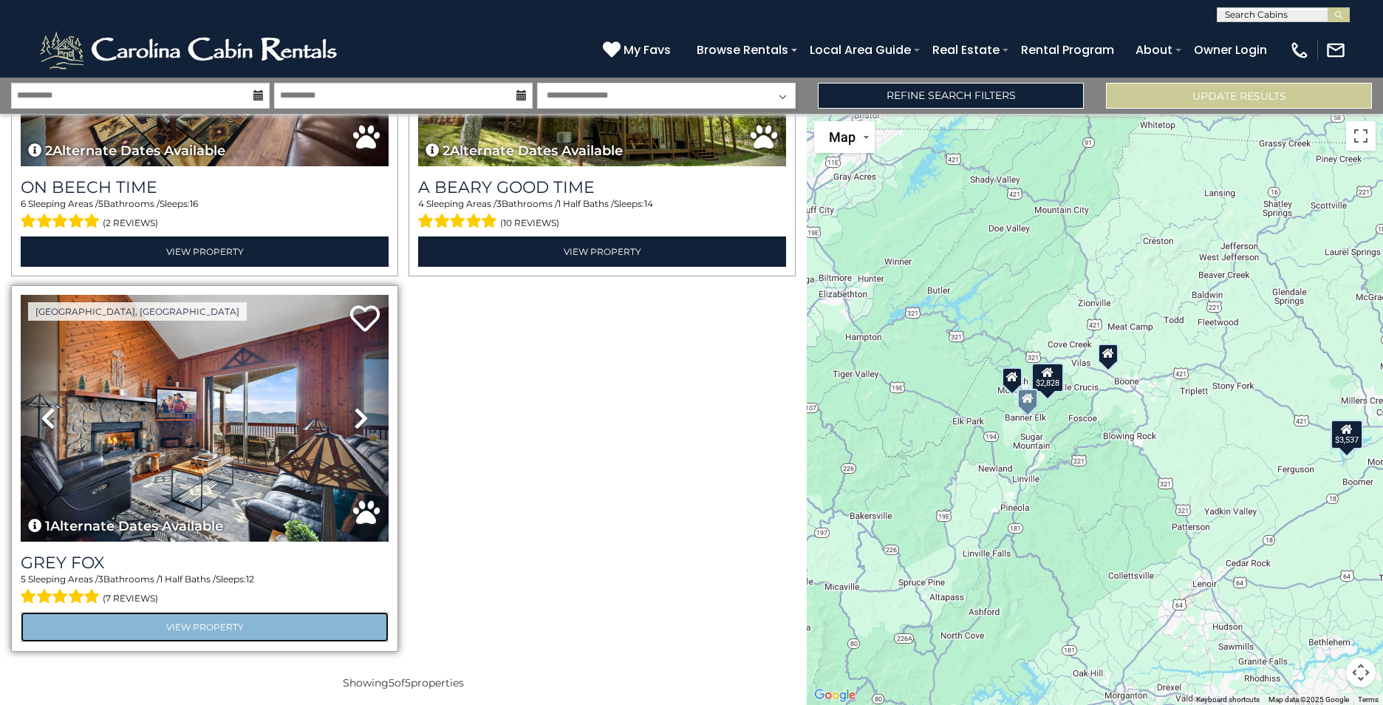
click at [200, 613] on link "View Property" at bounding box center [205, 627] width 368 height 30
click at [171, 614] on link "View Property" at bounding box center [205, 627] width 368 height 30
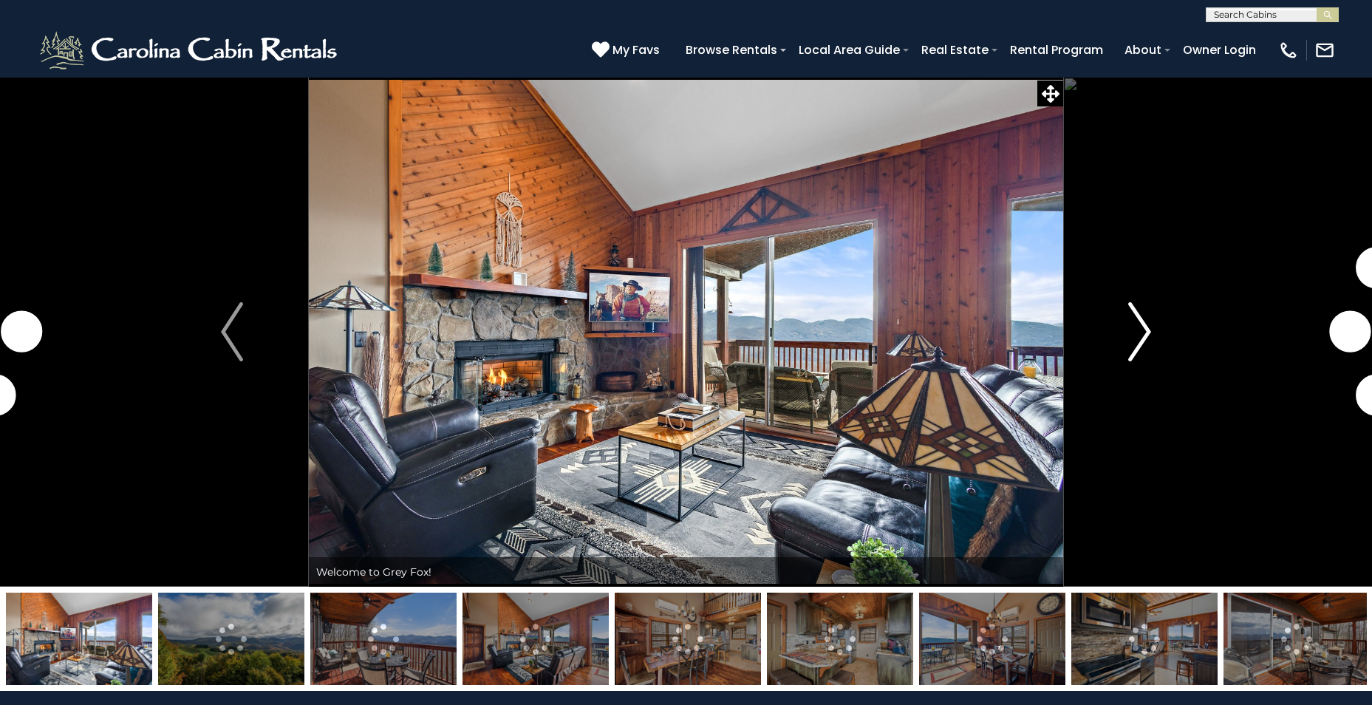
click at [1129, 342] on img "Next" at bounding box center [1140, 331] width 22 height 59
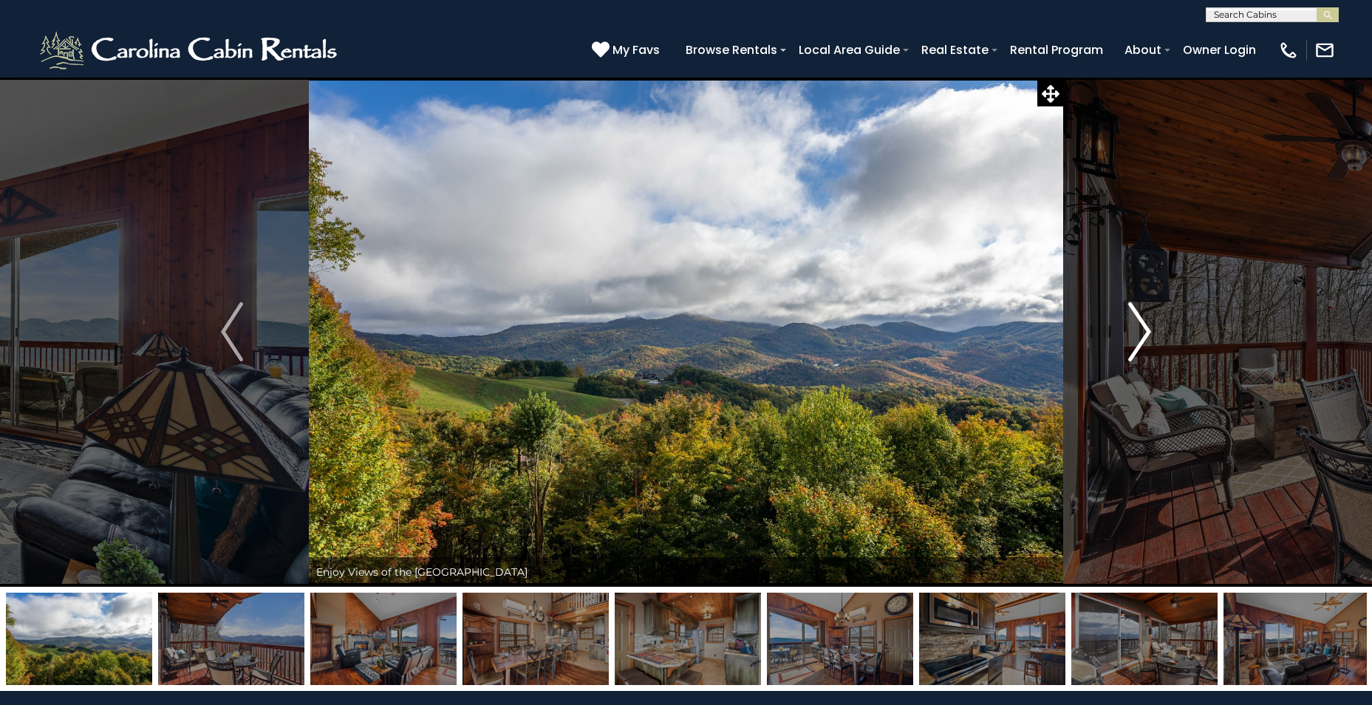
click at [1129, 342] on img "Next" at bounding box center [1140, 331] width 22 height 59
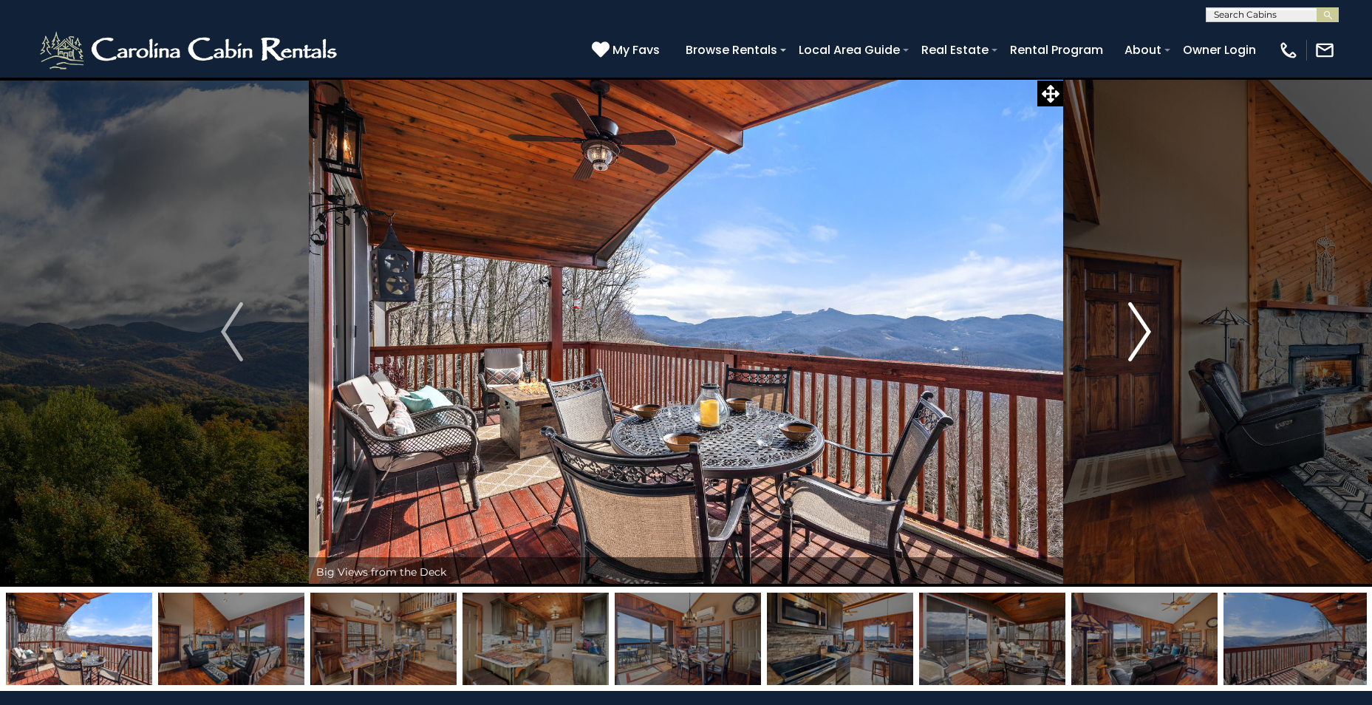
click at [1129, 342] on img "Next" at bounding box center [1140, 331] width 22 height 59
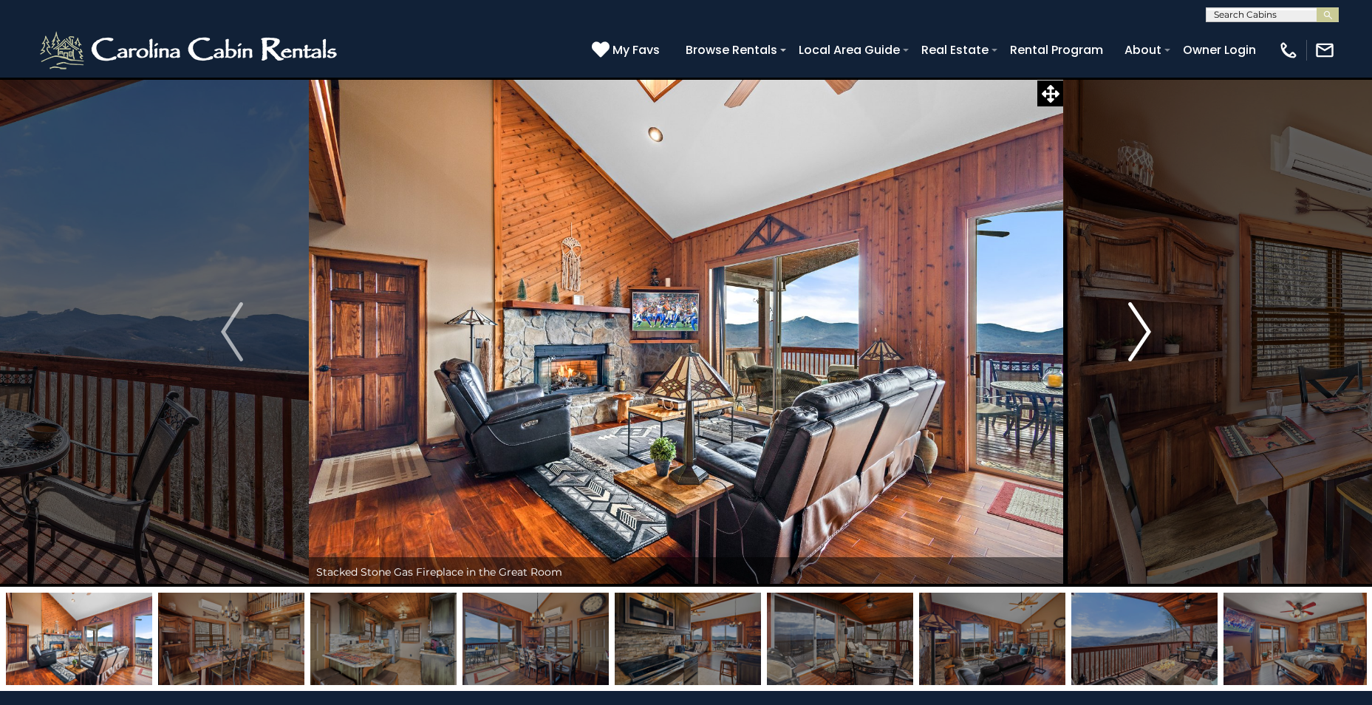
click at [1129, 342] on img "Next" at bounding box center [1140, 331] width 22 height 59
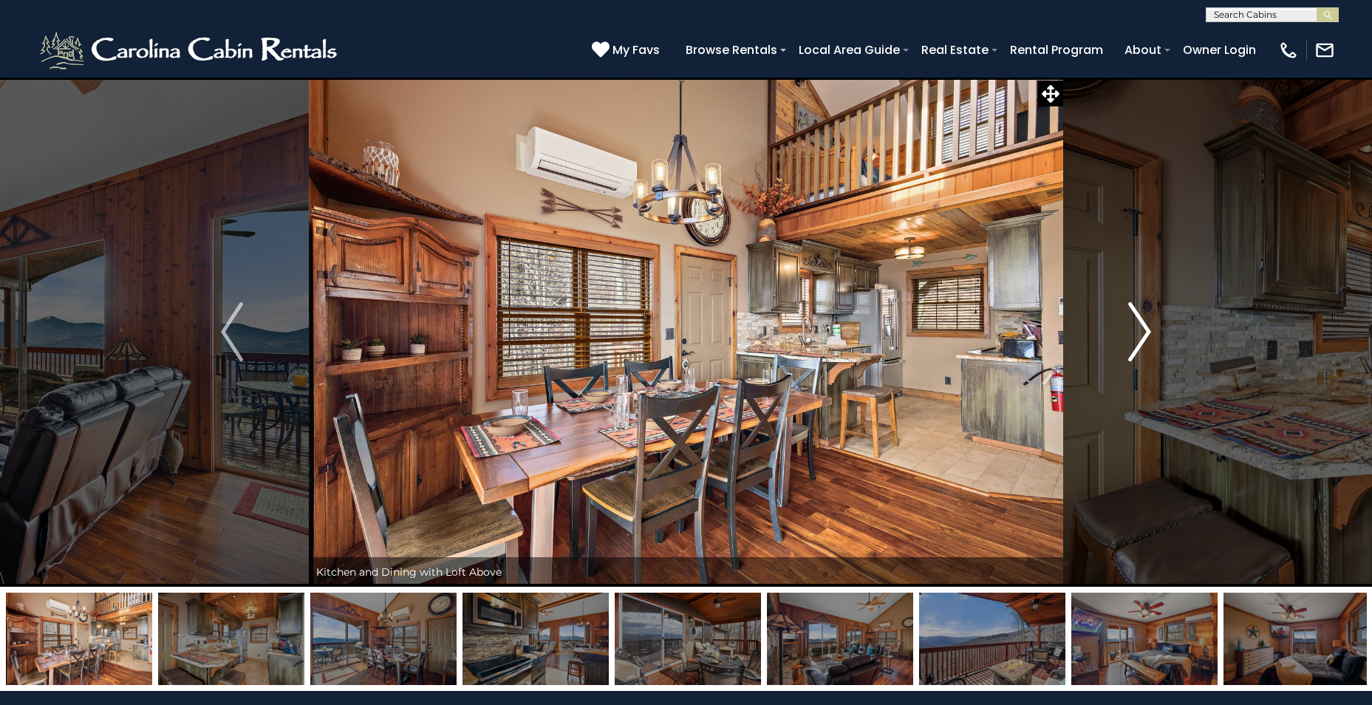
click at [1129, 342] on img "Next" at bounding box center [1140, 331] width 22 height 59
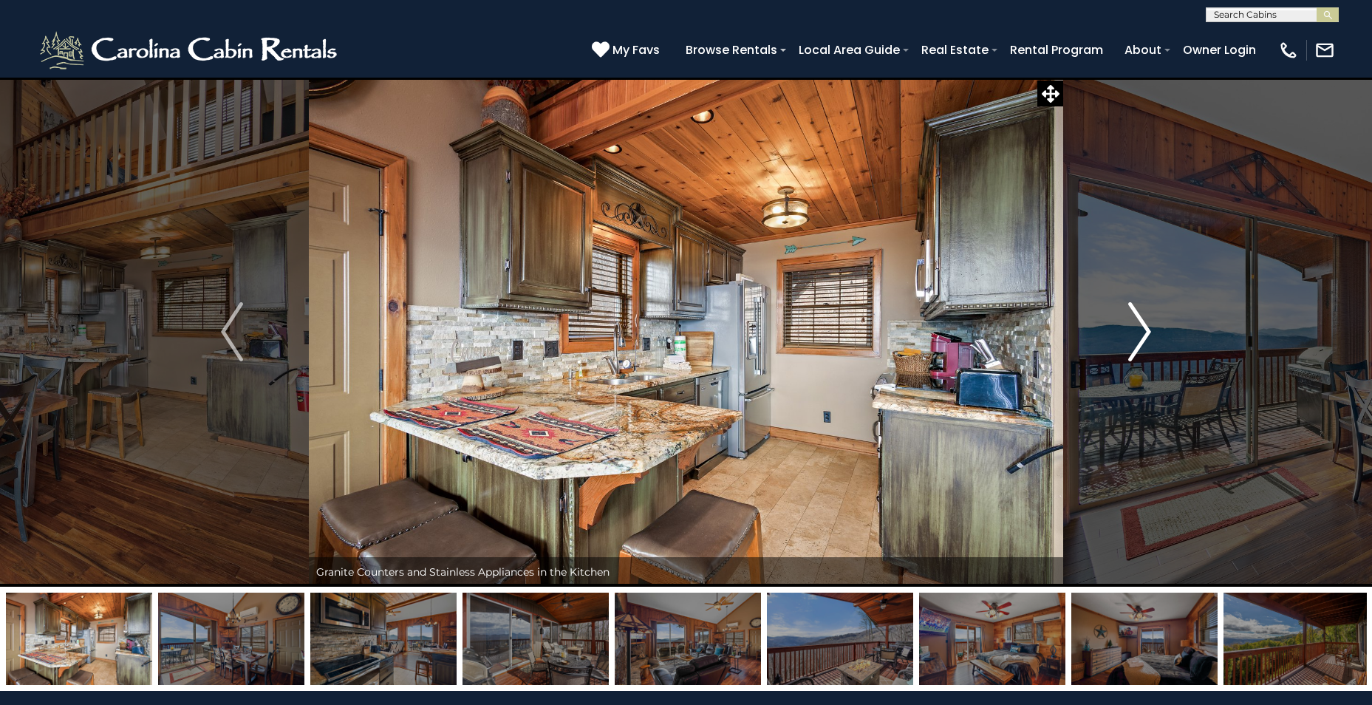
click at [1129, 342] on img "Next" at bounding box center [1140, 331] width 22 height 59
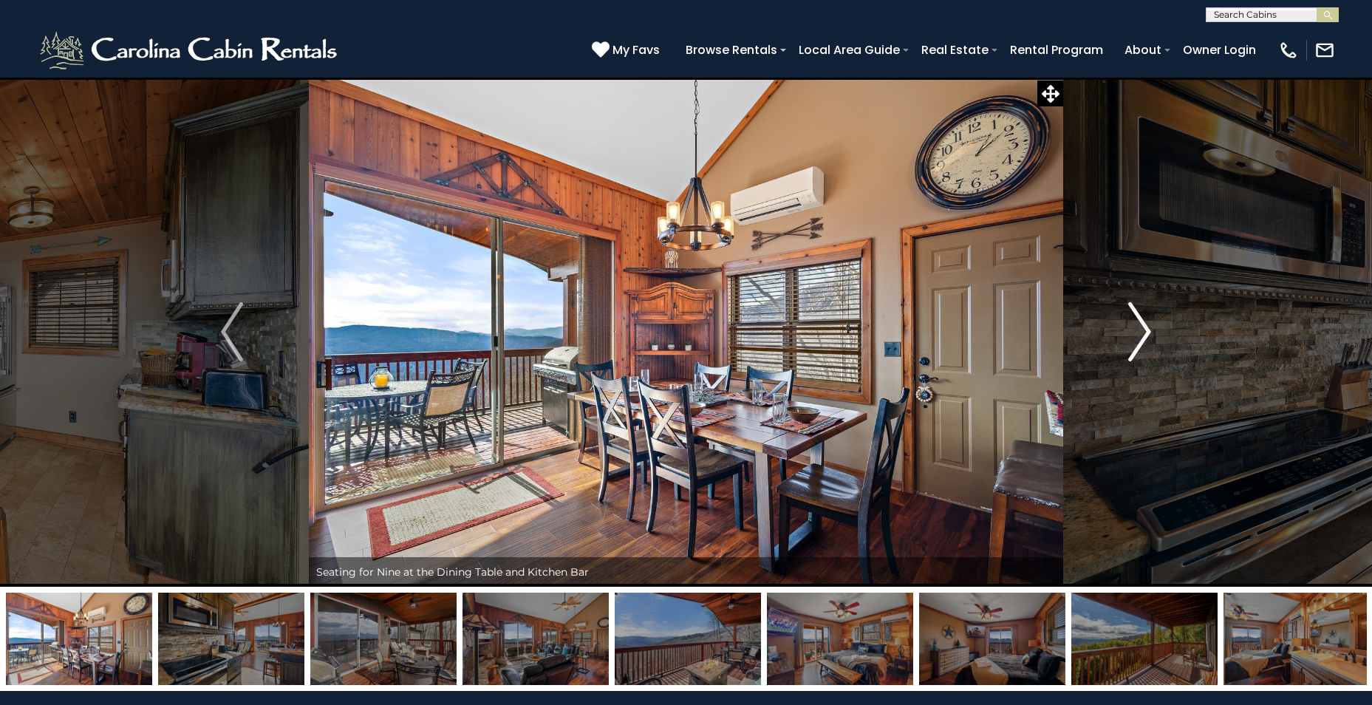
click at [1129, 342] on img "Next" at bounding box center [1140, 331] width 22 height 59
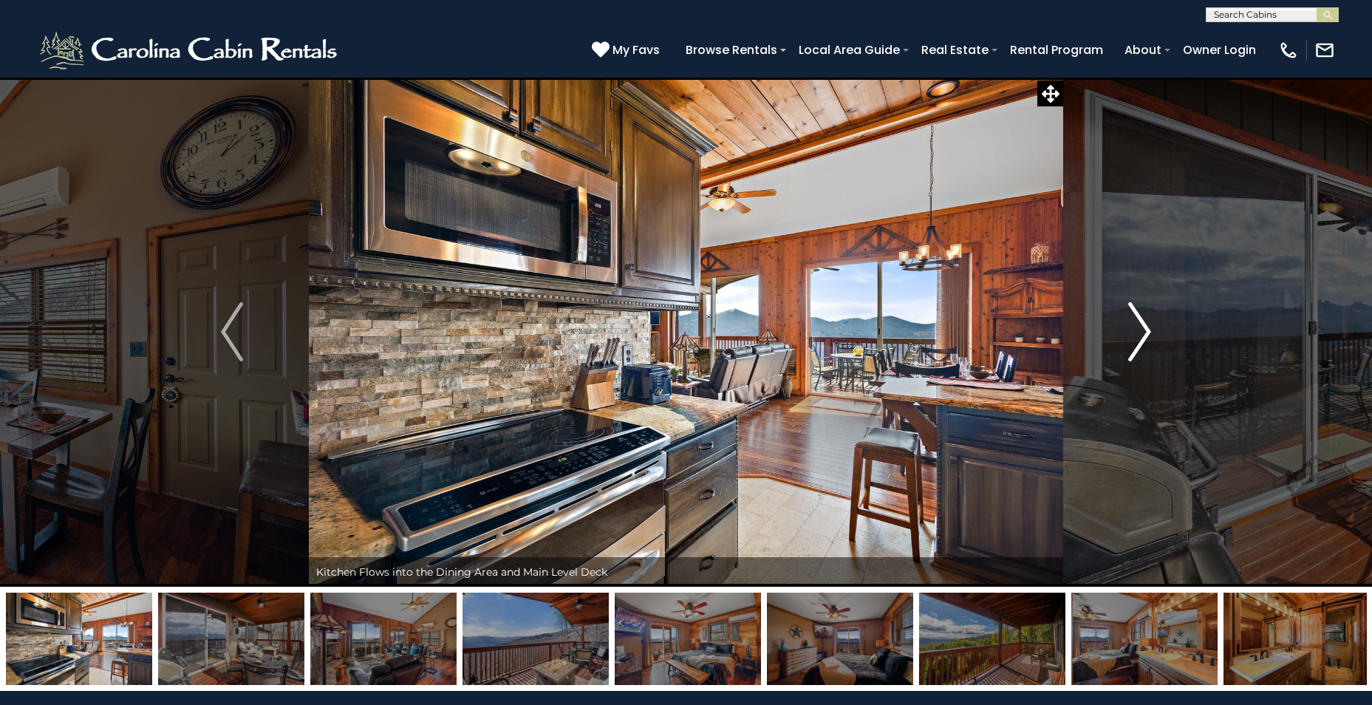
click at [1129, 342] on img "Next" at bounding box center [1140, 331] width 22 height 59
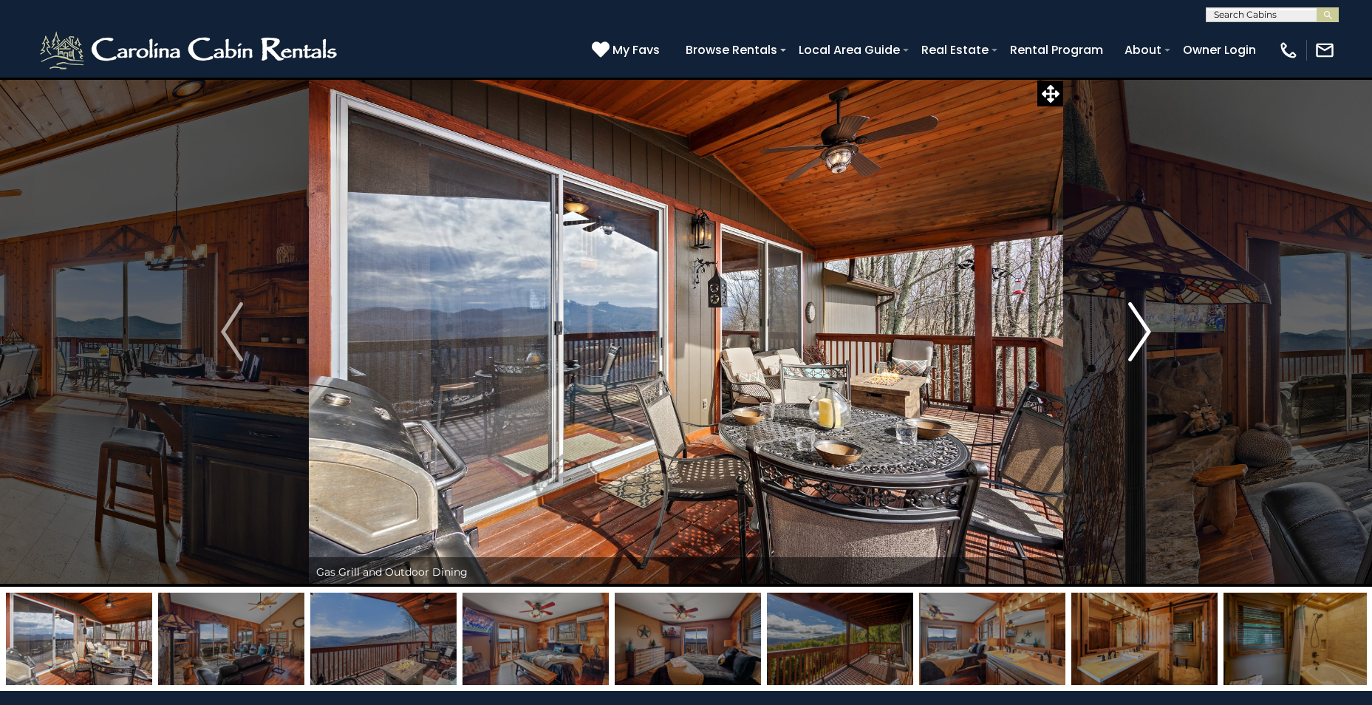
click at [1129, 342] on img "Next" at bounding box center [1140, 331] width 22 height 59
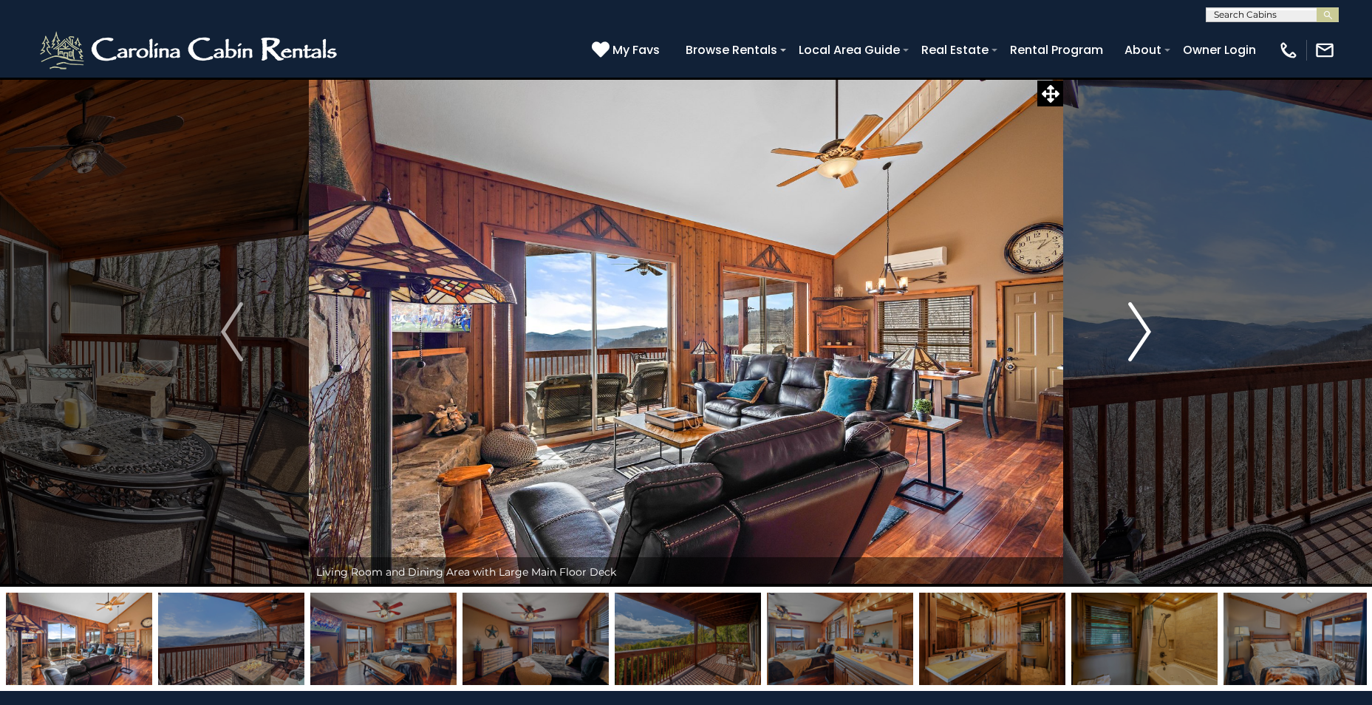
click at [1129, 342] on img "Next" at bounding box center [1140, 331] width 22 height 59
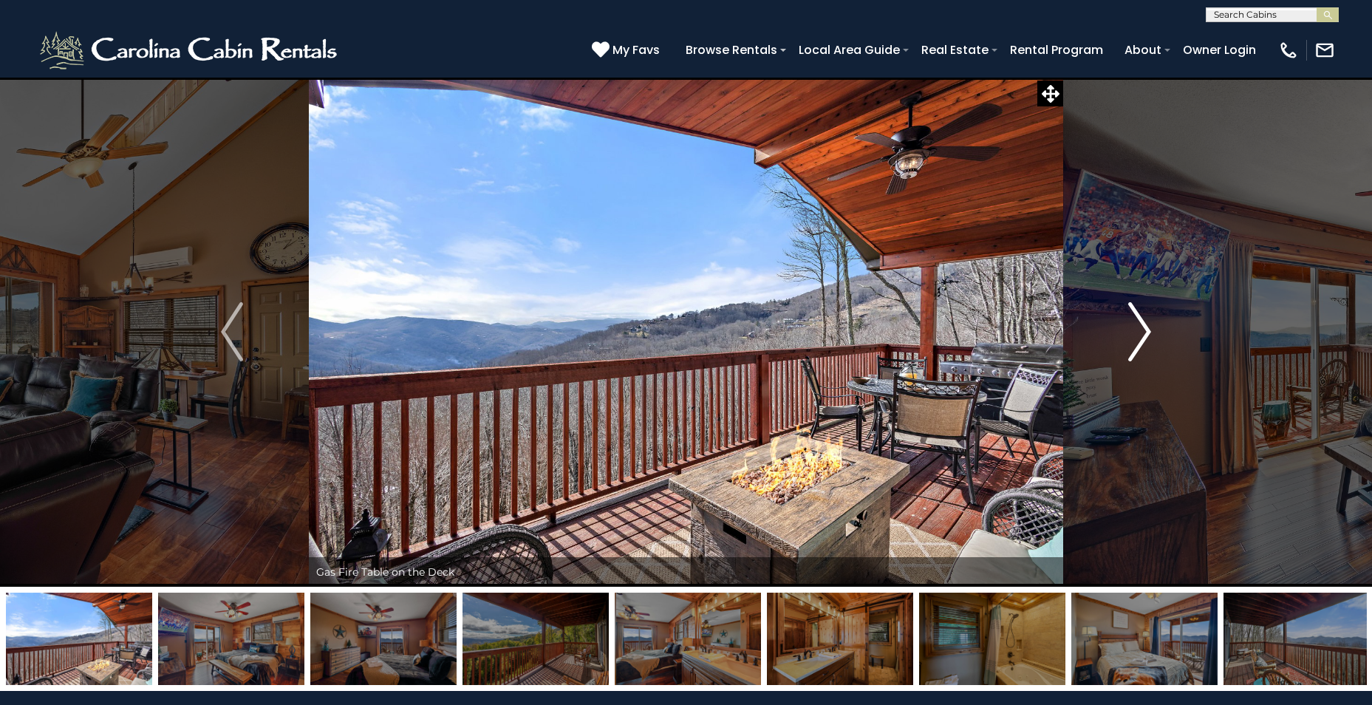
click at [1129, 342] on img "Next" at bounding box center [1140, 331] width 22 height 59
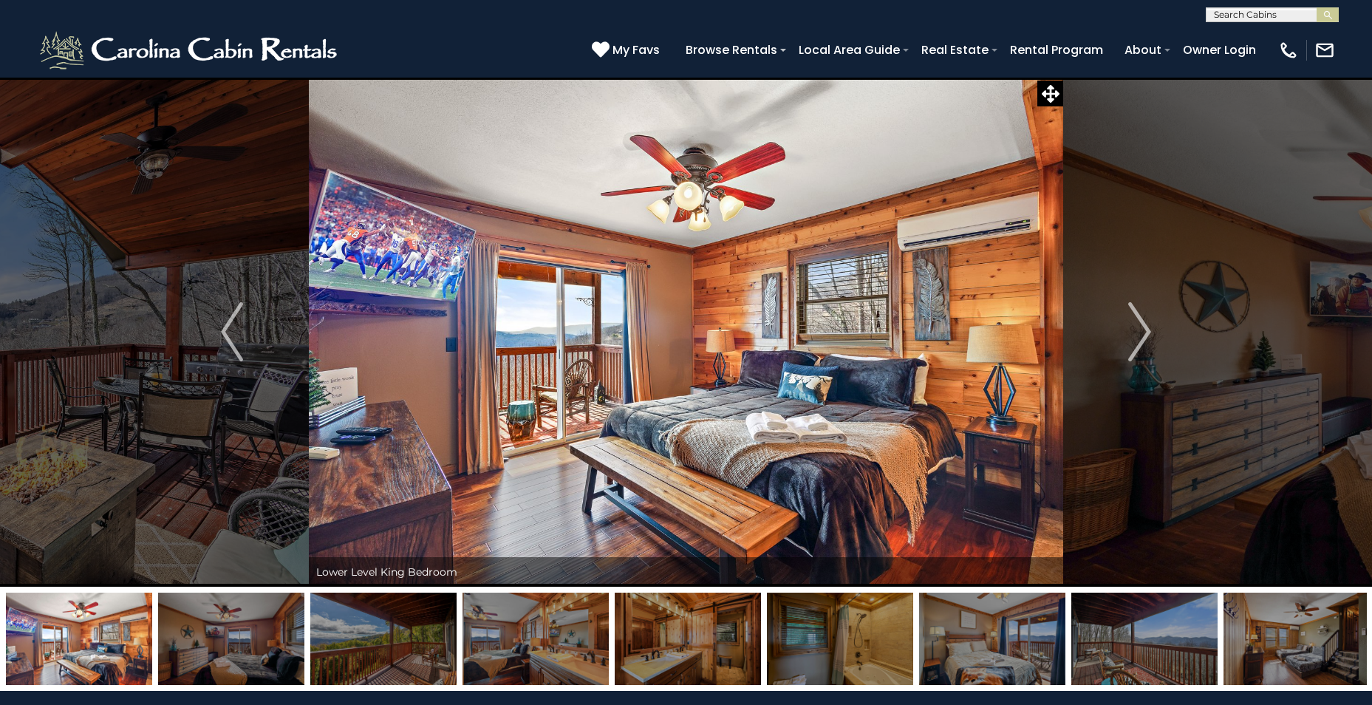
drag, startPoint x: 543, startPoint y: 688, endPoint x: 981, endPoint y: 674, distance: 438.4
click at [905, 686] on div at bounding box center [686, 639] width 1372 height 104
click at [1134, 322] on img "Next" at bounding box center [1140, 331] width 22 height 59
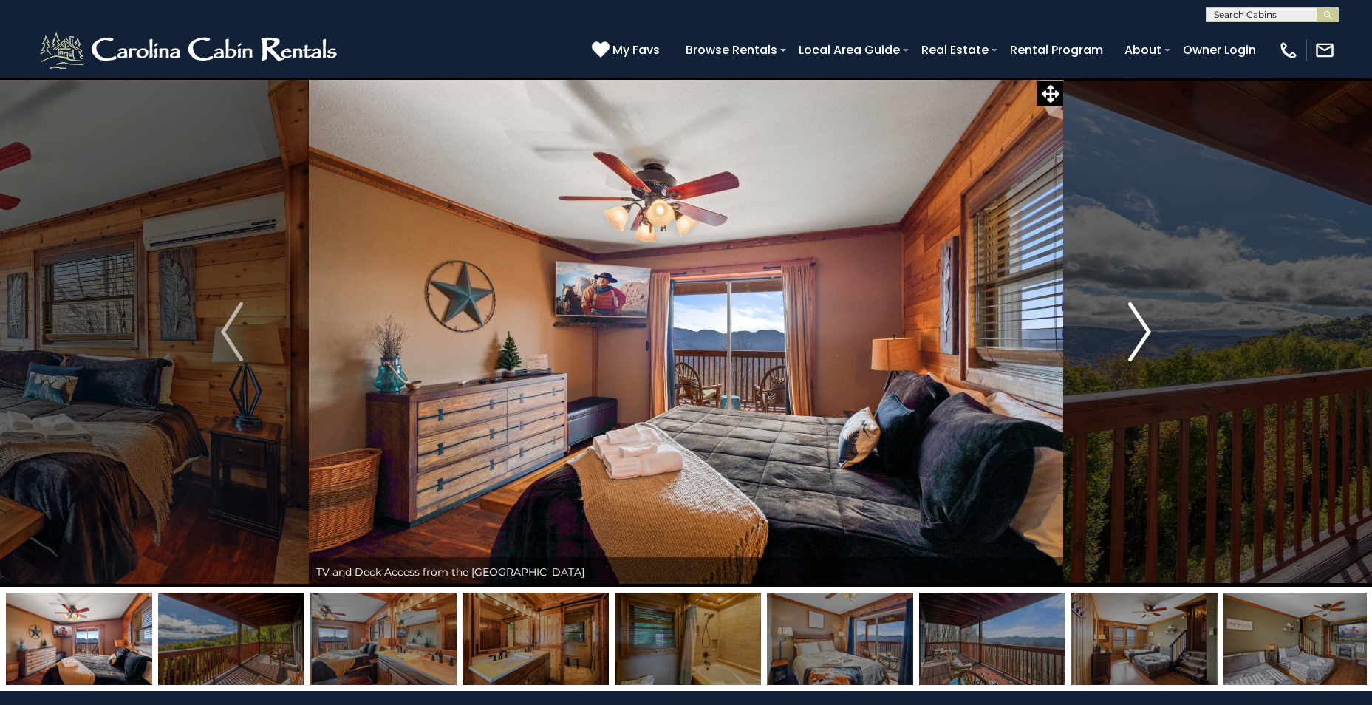
click at [1134, 322] on img "Next" at bounding box center [1140, 331] width 22 height 59
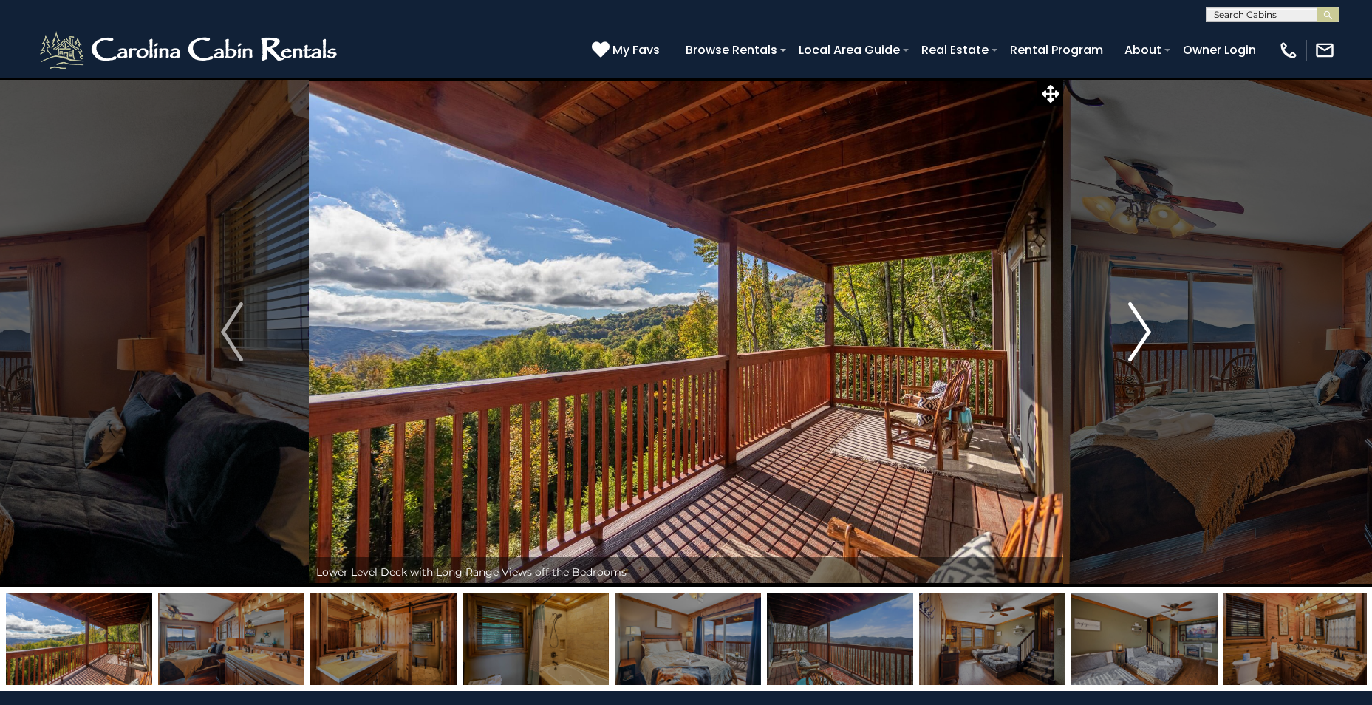
click at [1134, 322] on img "Next" at bounding box center [1140, 331] width 22 height 59
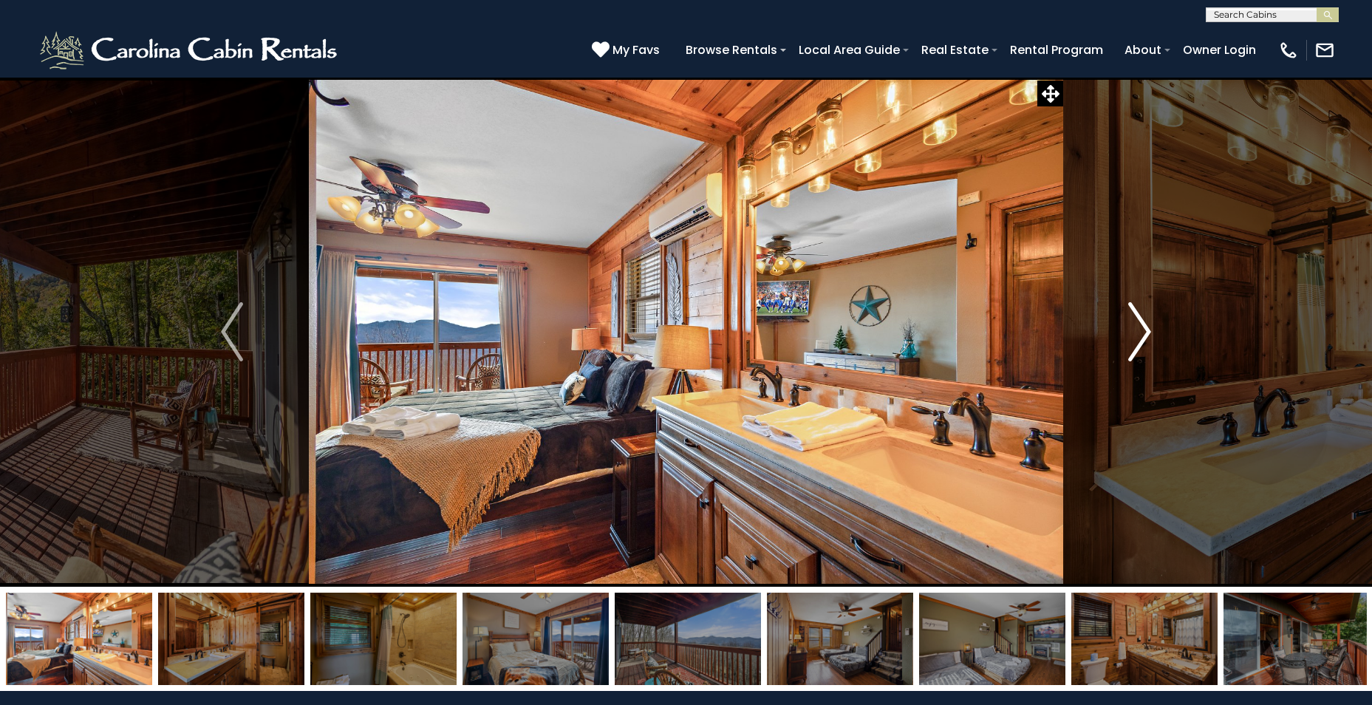
click at [1134, 322] on img "Next" at bounding box center [1140, 331] width 22 height 59
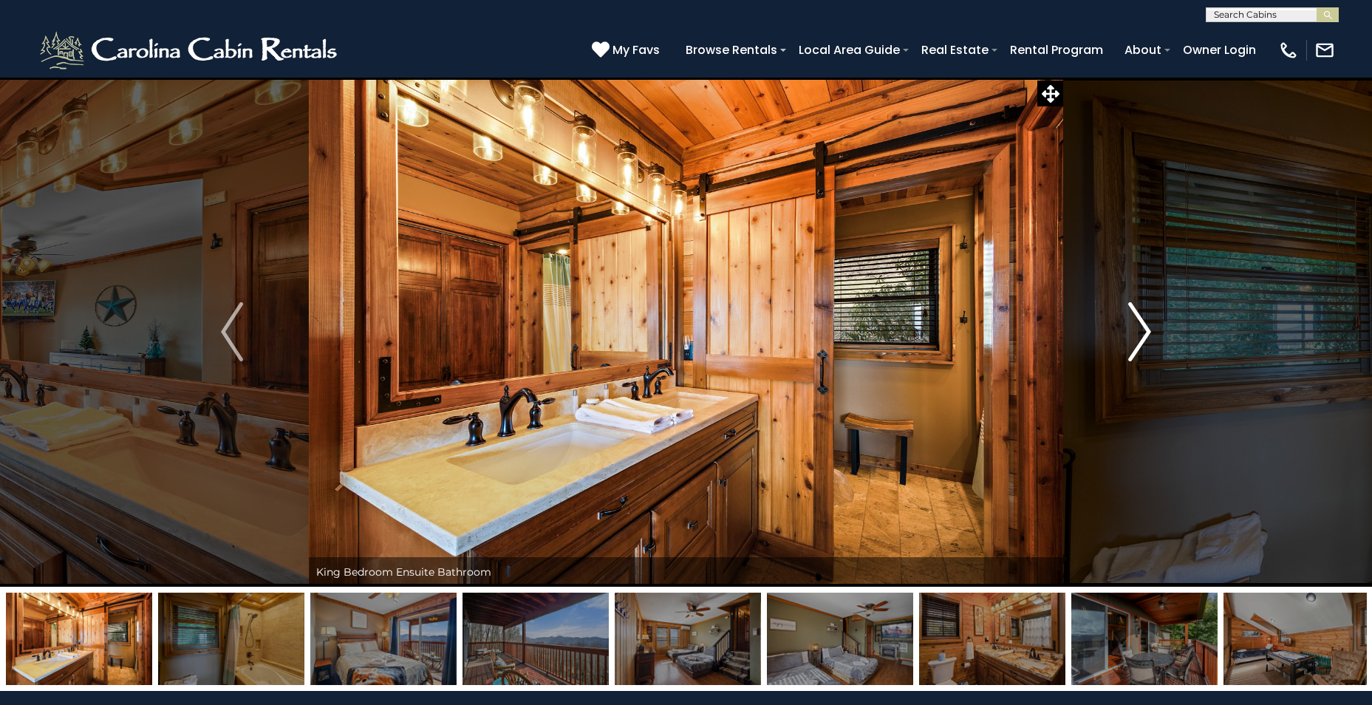
click at [1134, 322] on img "Next" at bounding box center [1140, 331] width 22 height 59
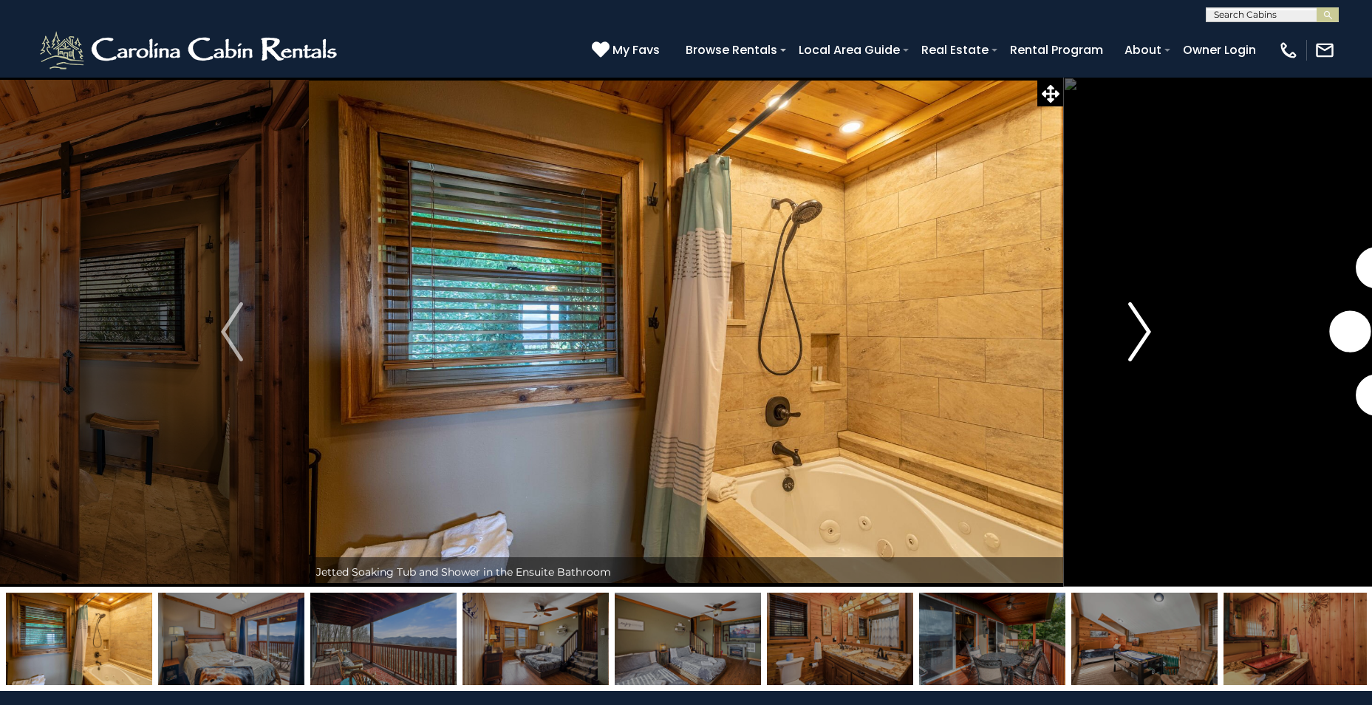
click at [1134, 322] on img "Next" at bounding box center [1140, 331] width 22 height 59
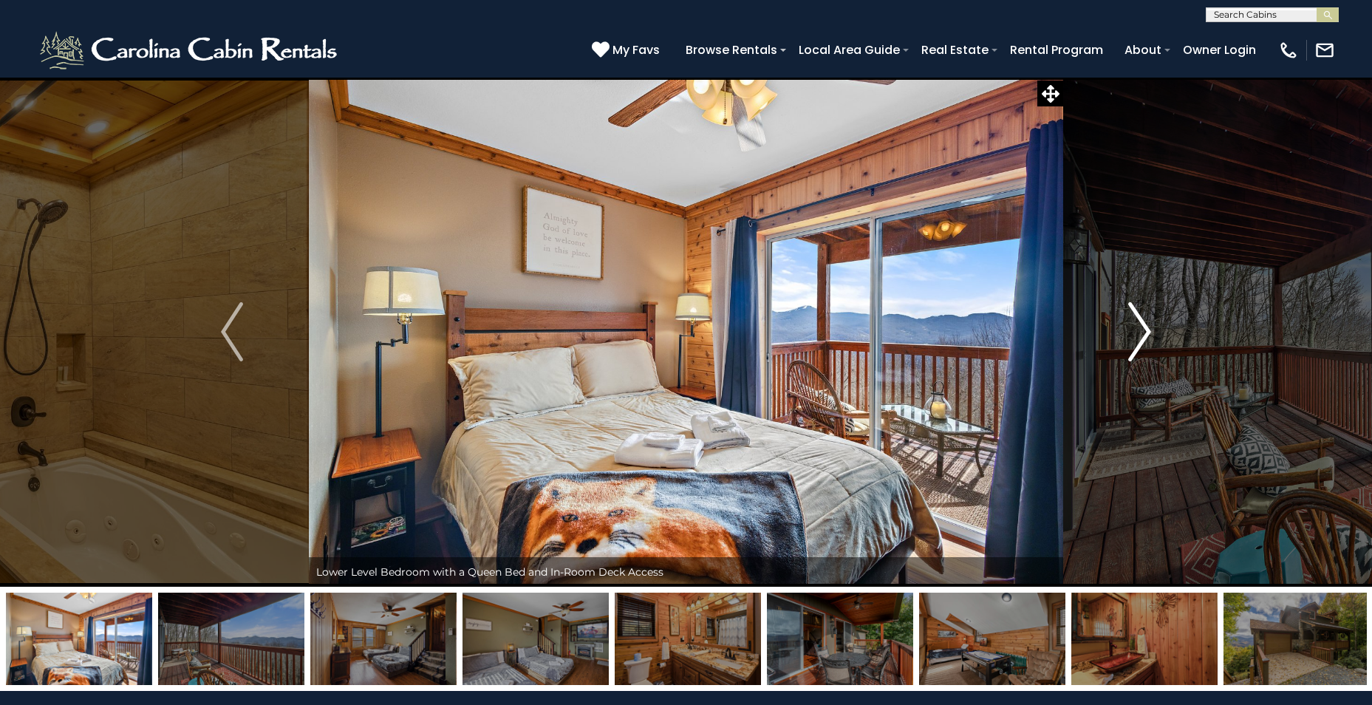
click at [1134, 322] on img "Next" at bounding box center [1140, 331] width 22 height 59
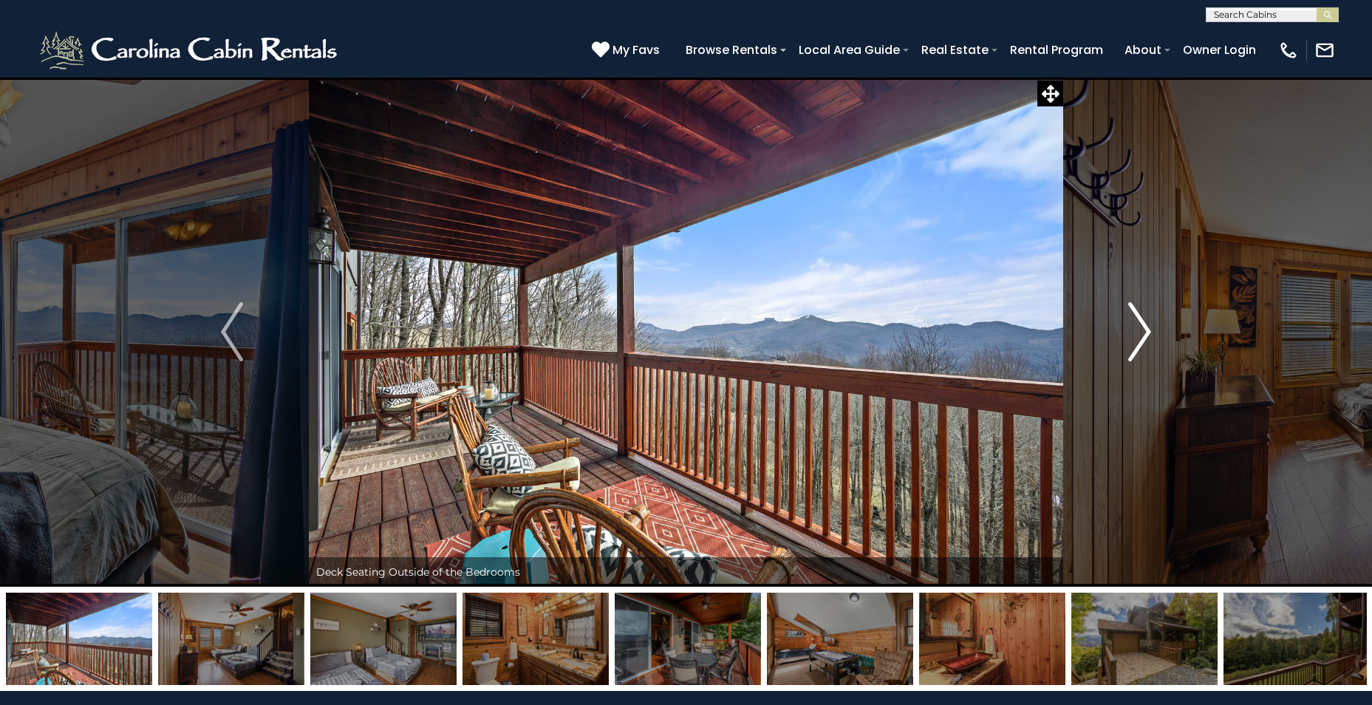
click at [1134, 322] on img "Next" at bounding box center [1140, 331] width 22 height 59
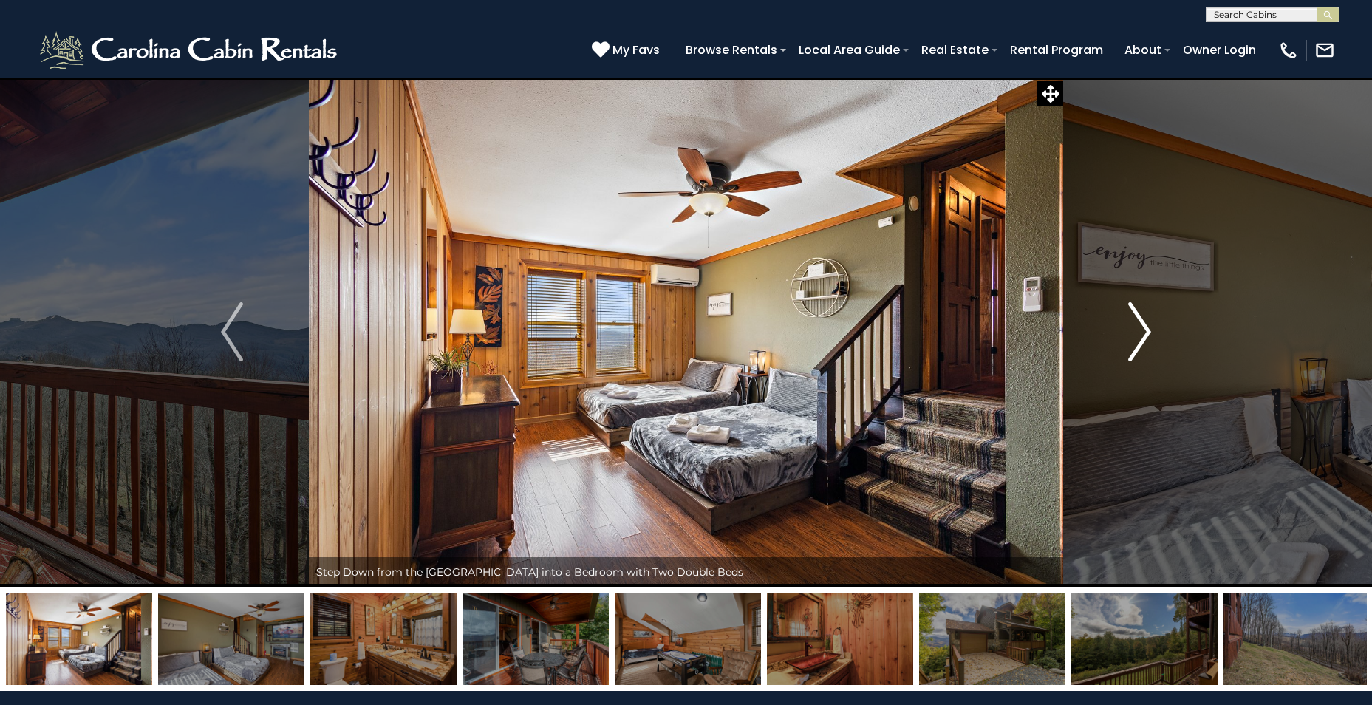
click at [1134, 322] on img "Next" at bounding box center [1140, 331] width 22 height 59
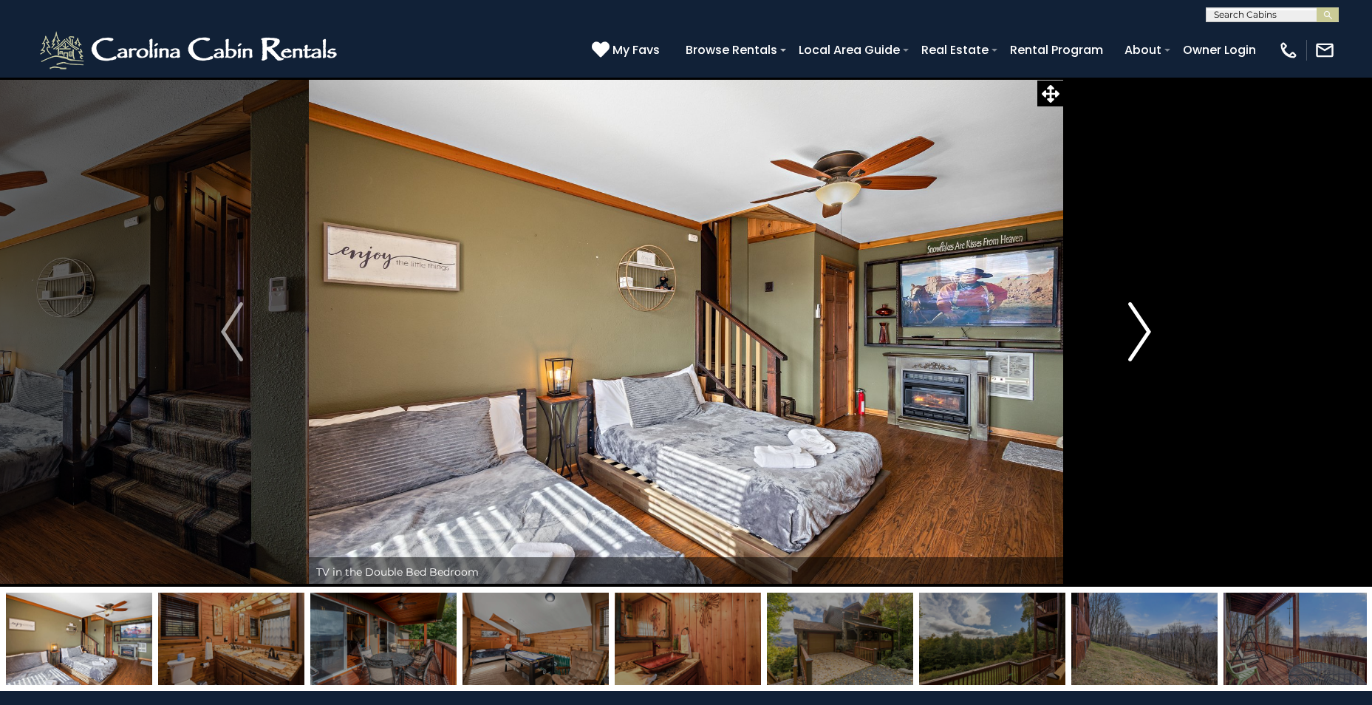
click at [1134, 322] on img "Next" at bounding box center [1140, 331] width 22 height 59
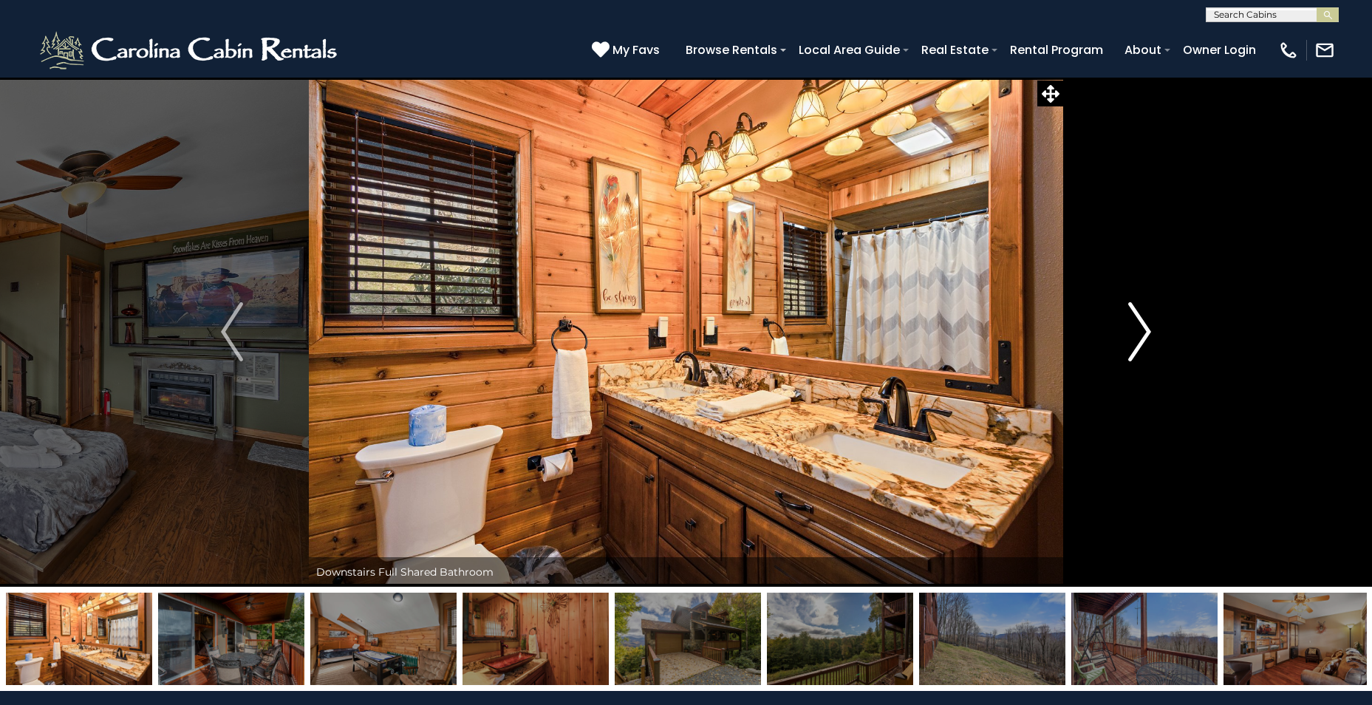
click at [1134, 322] on img "Next" at bounding box center [1140, 331] width 22 height 59
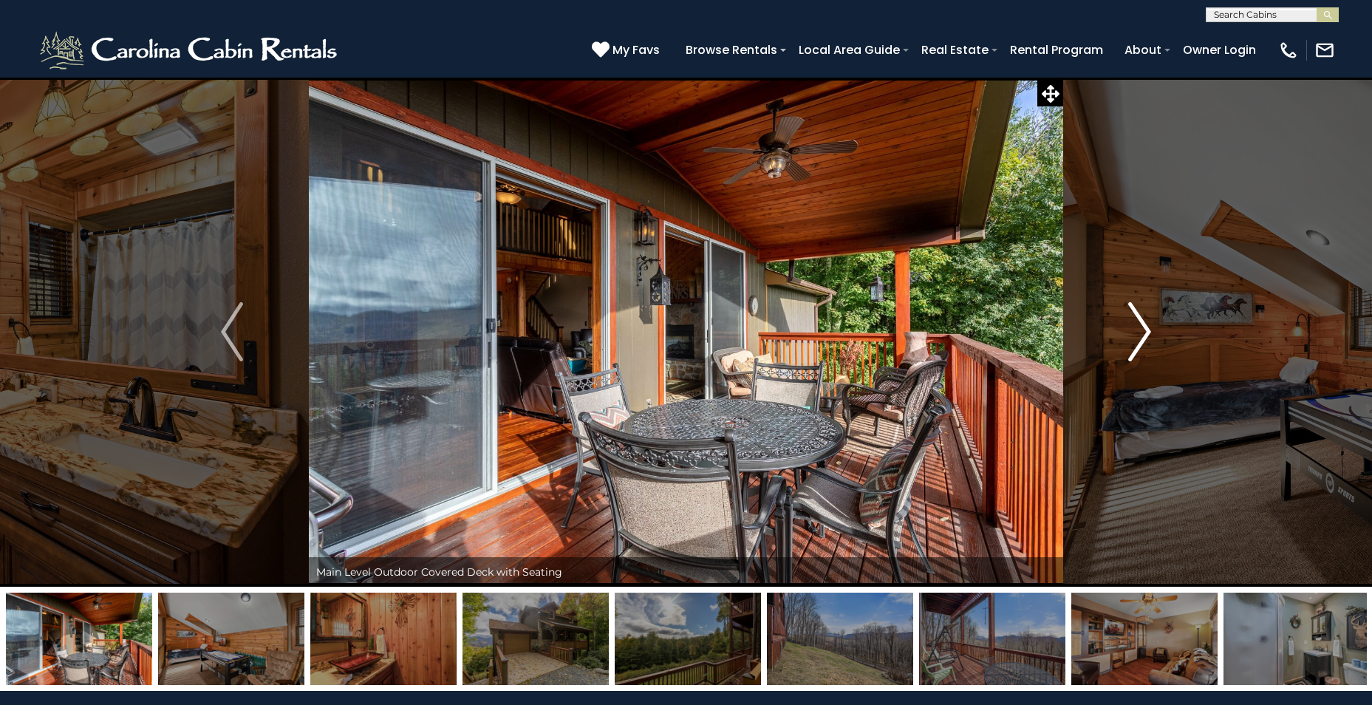
click at [1134, 322] on img "Next" at bounding box center [1140, 331] width 22 height 59
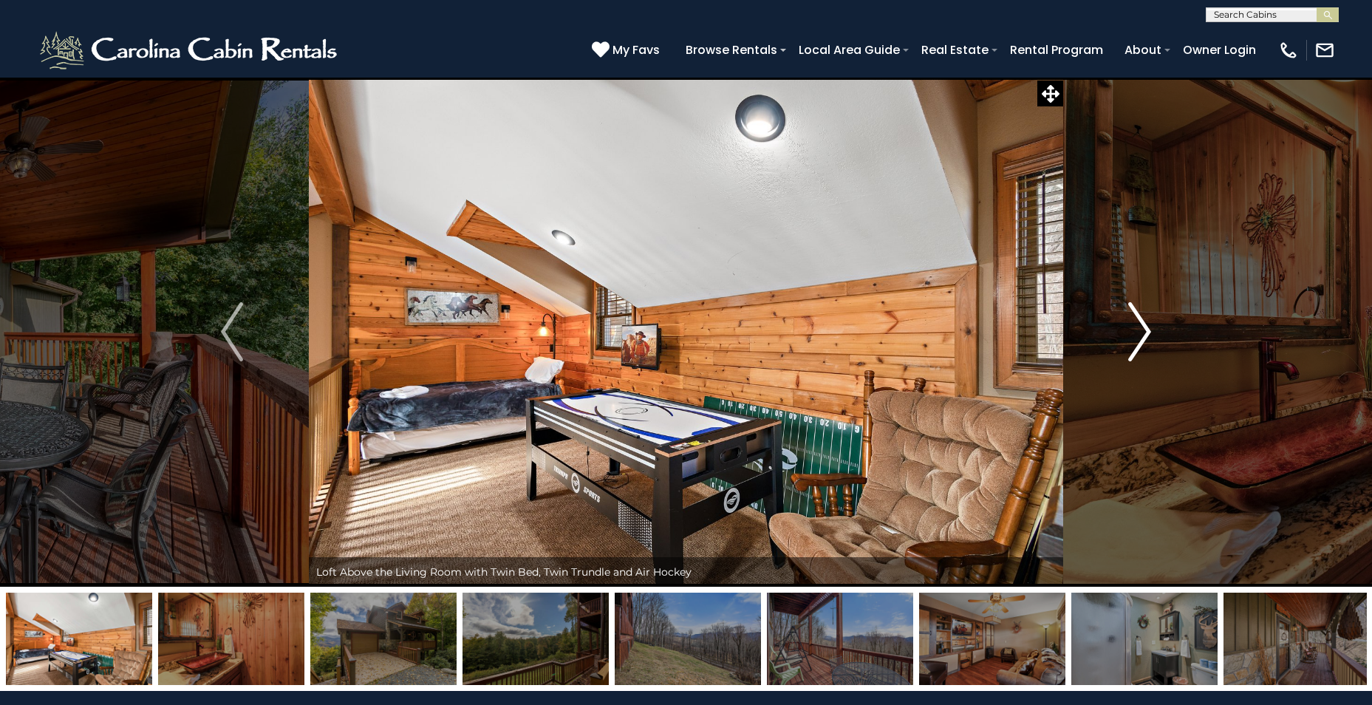
click at [1134, 322] on img "Next" at bounding box center [1140, 331] width 22 height 59
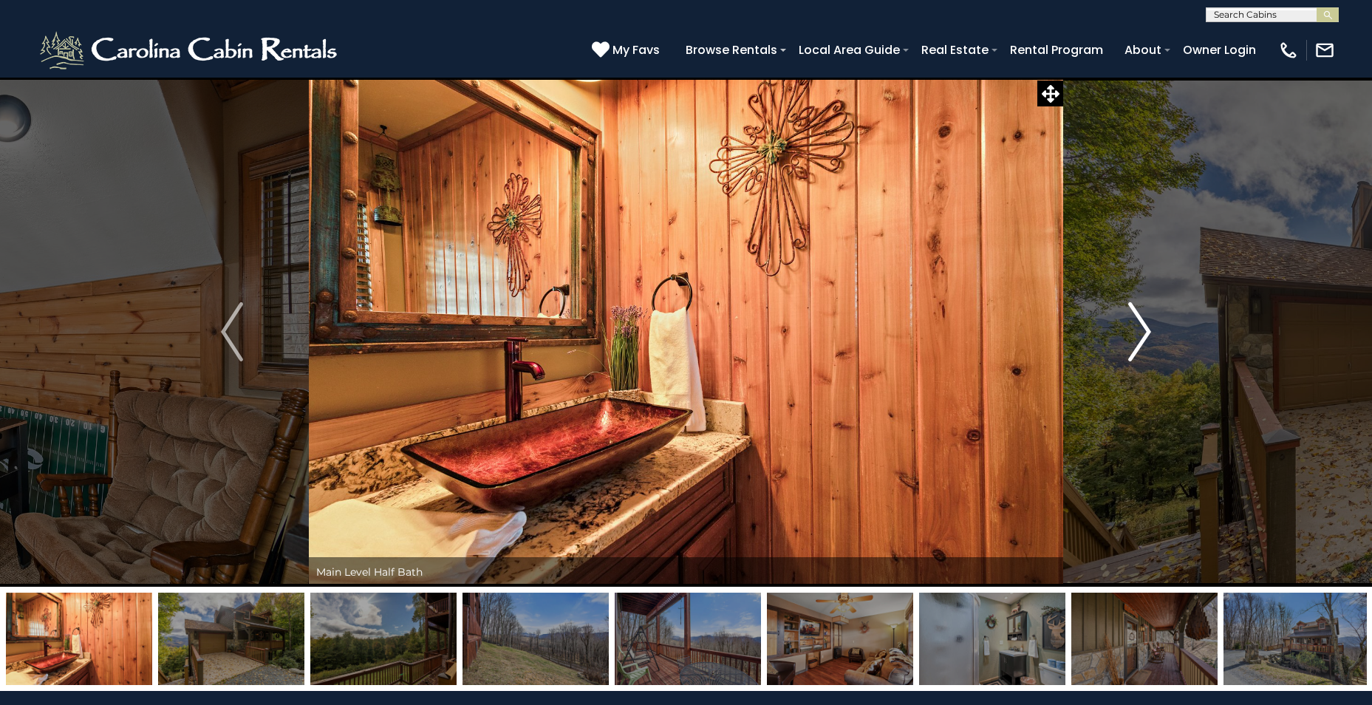
click at [1134, 322] on img "Next" at bounding box center [1140, 331] width 22 height 59
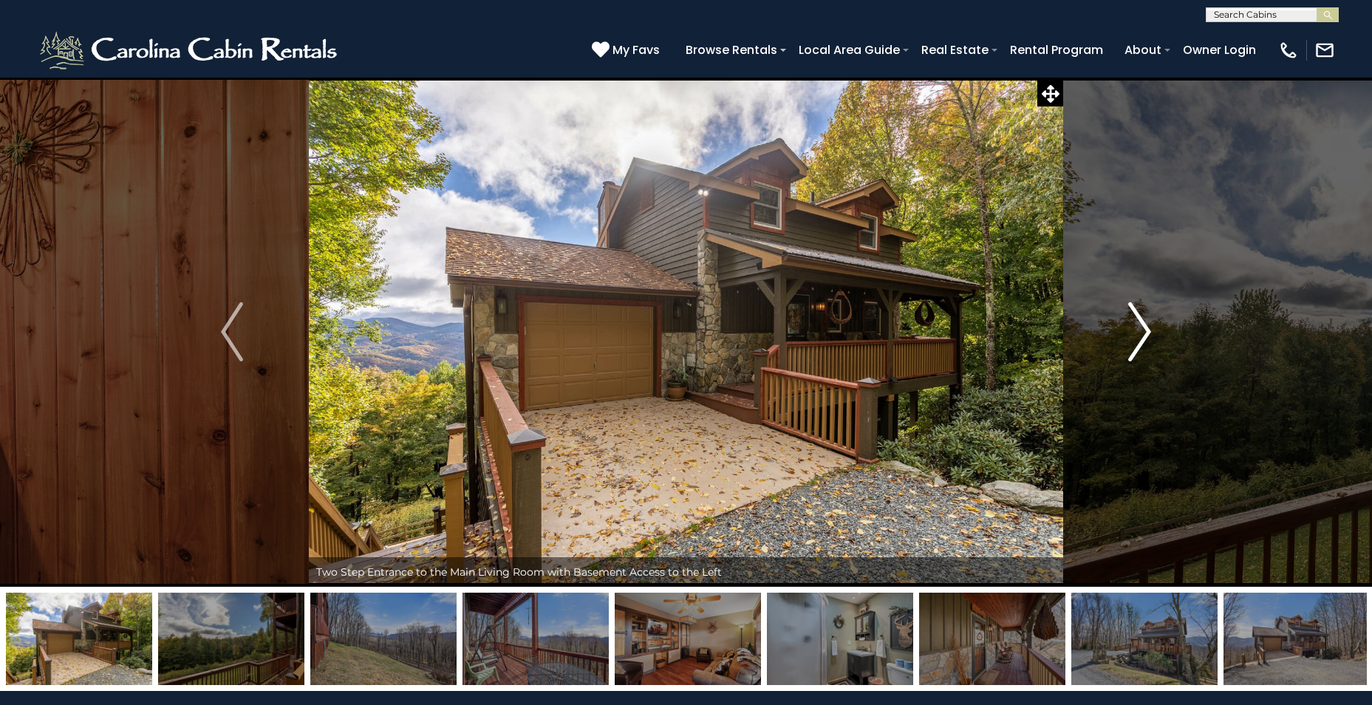
click at [1134, 322] on img "Next" at bounding box center [1140, 331] width 22 height 59
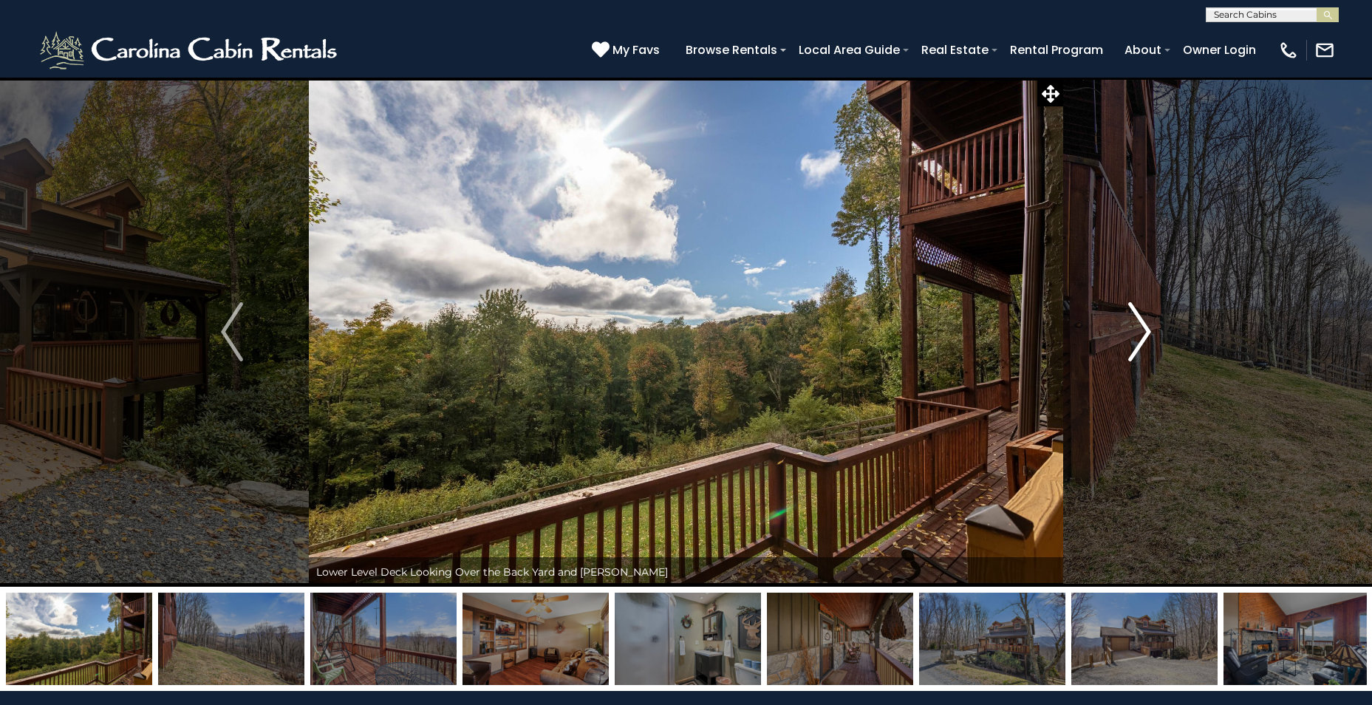
click at [1134, 322] on img "Next" at bounding box center [1140, 331] width 22 height 59
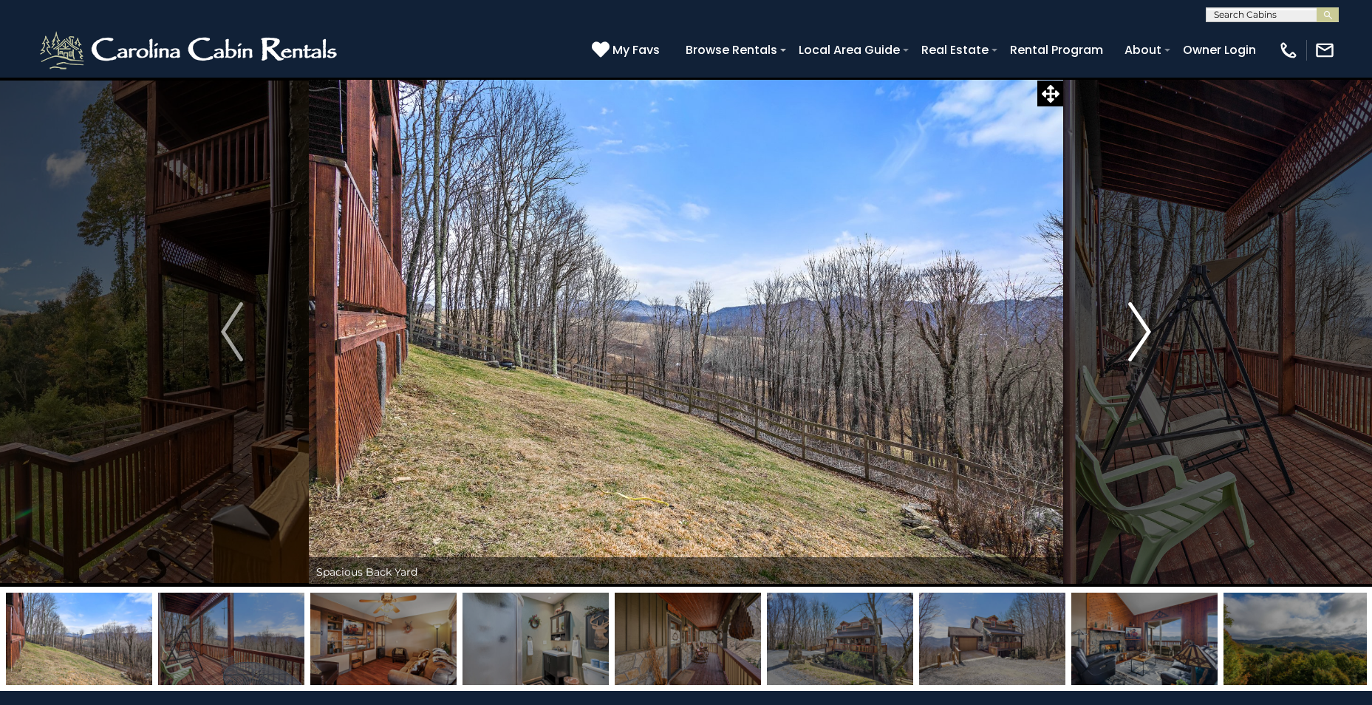
click at [1134, 322] on img "Next" at bounding box center [1140, 331] width 22 height 59
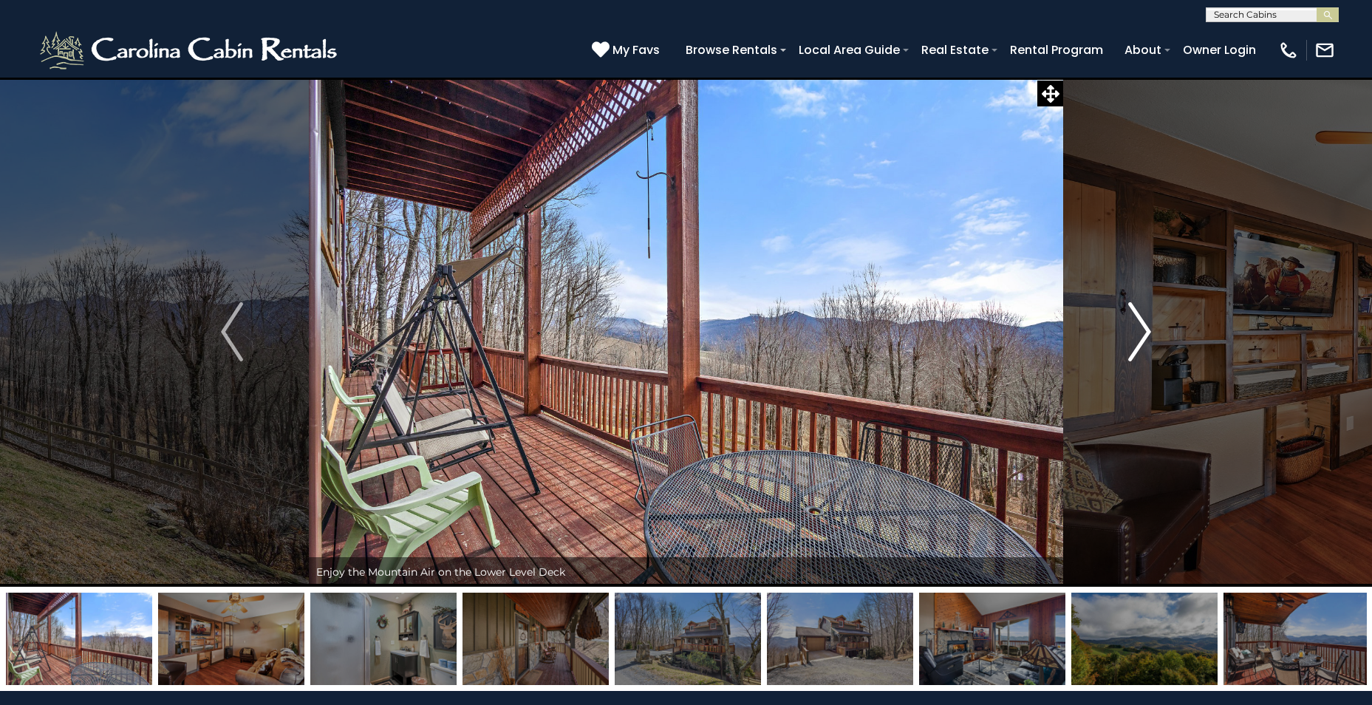
click at [1134, 322] on img "Next" at bounding box center [1140, 331] width 22 height 59
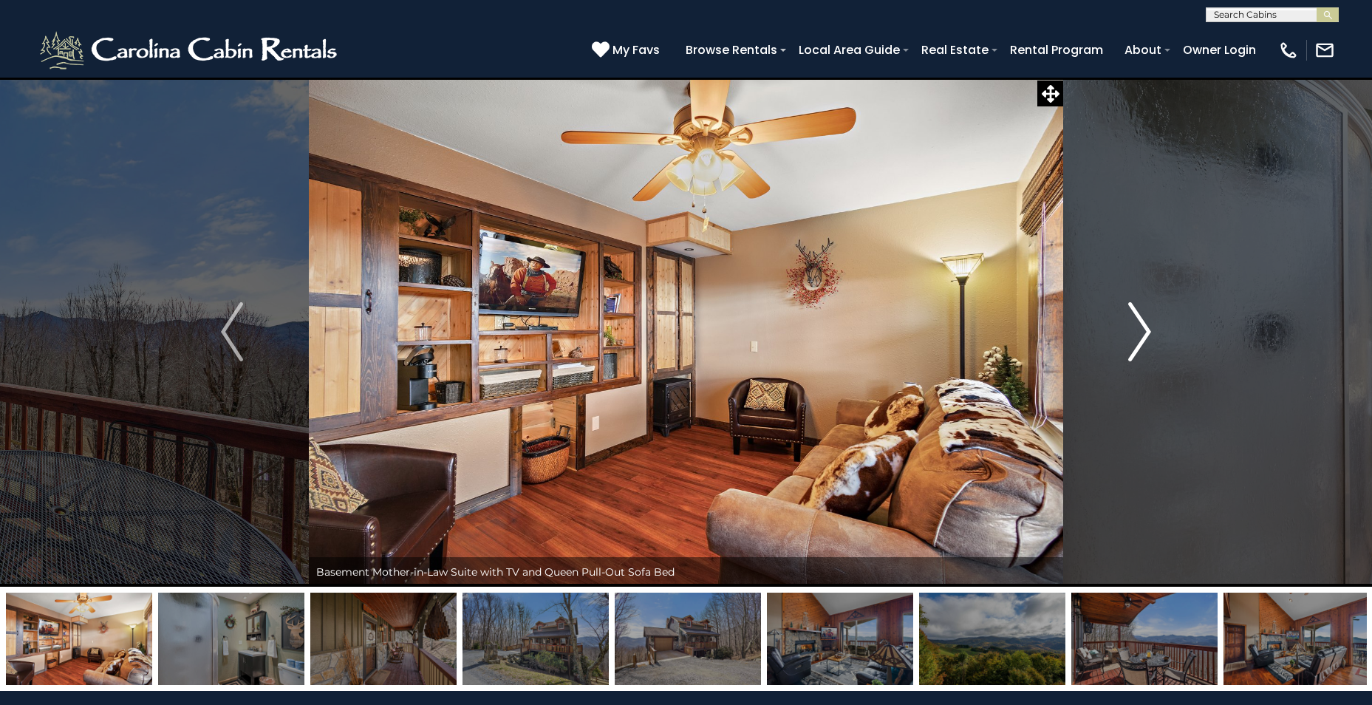
click at [1134, 322] on img "Next" at bounding box center [1140, 331] width 22 height 59
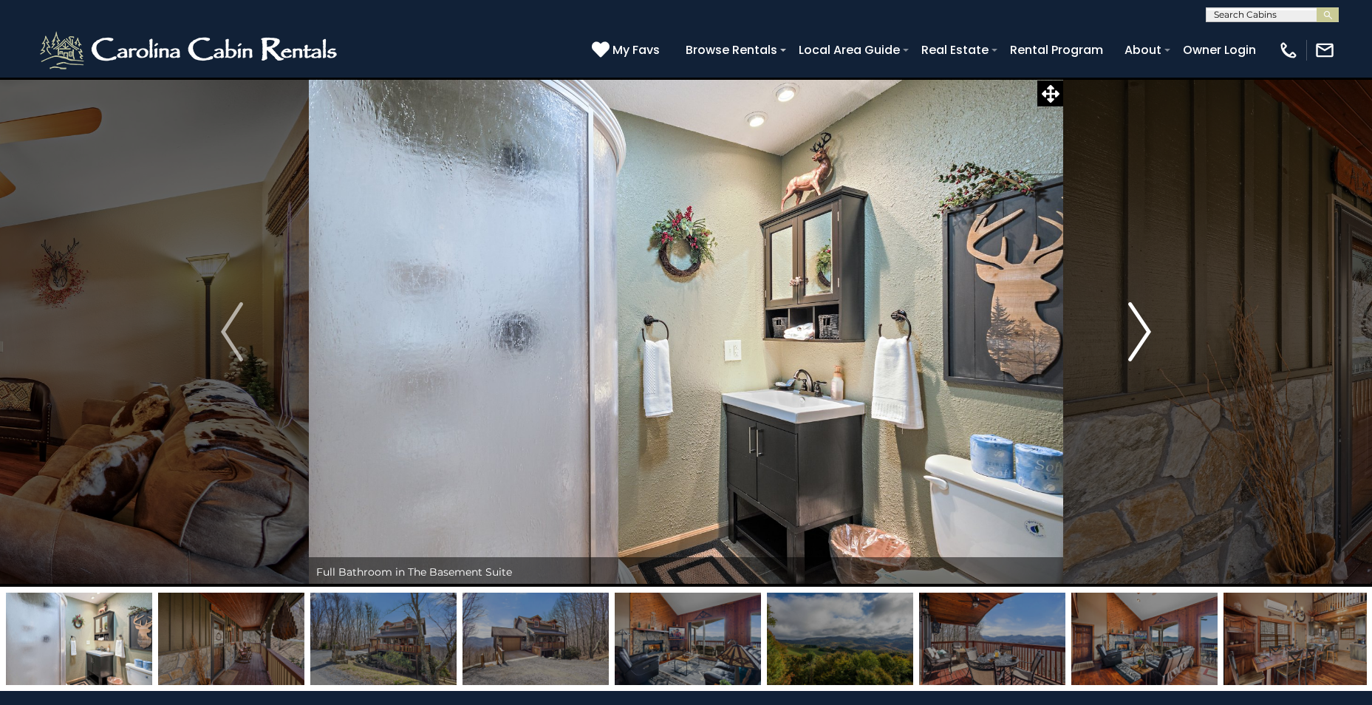
click at [1134, 322] on img "Next" at bounding box center [1140, 331] width 22 height 59
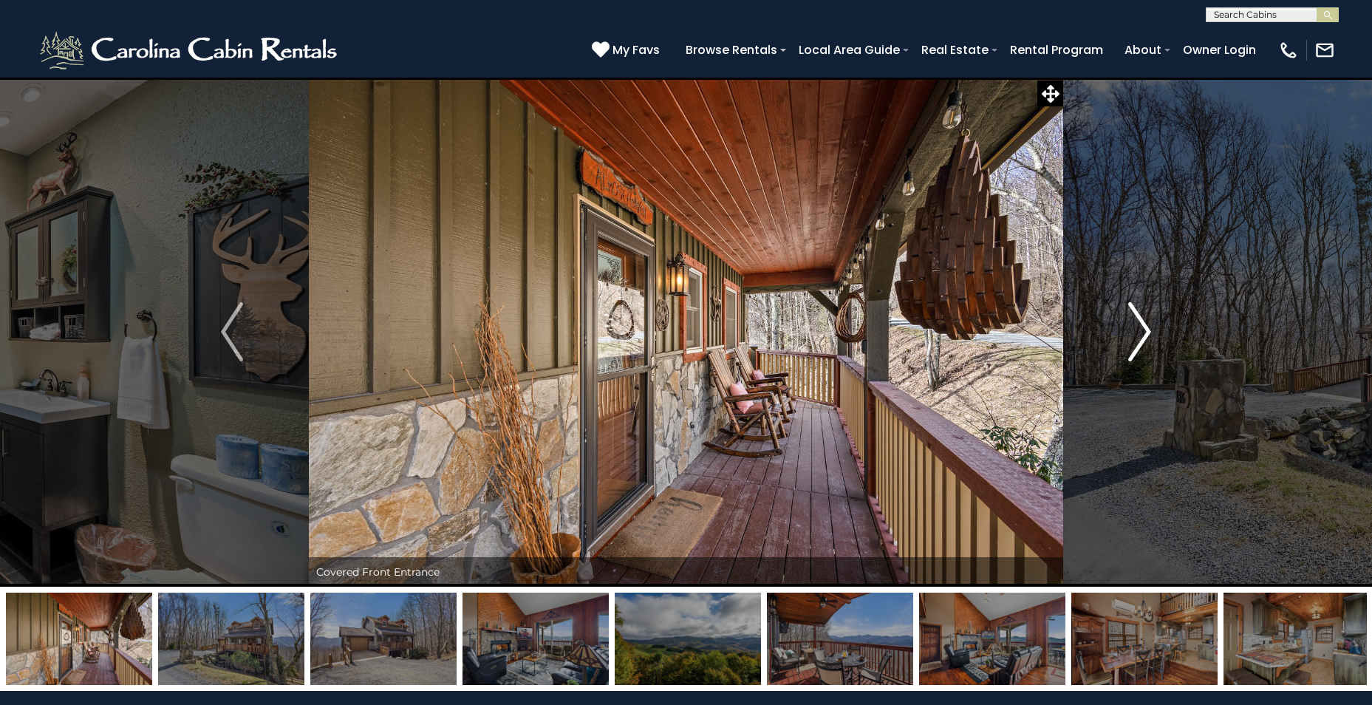
click at [1134, 322] on img "Next" at bounding box center [1140, 331] width 22 height 59
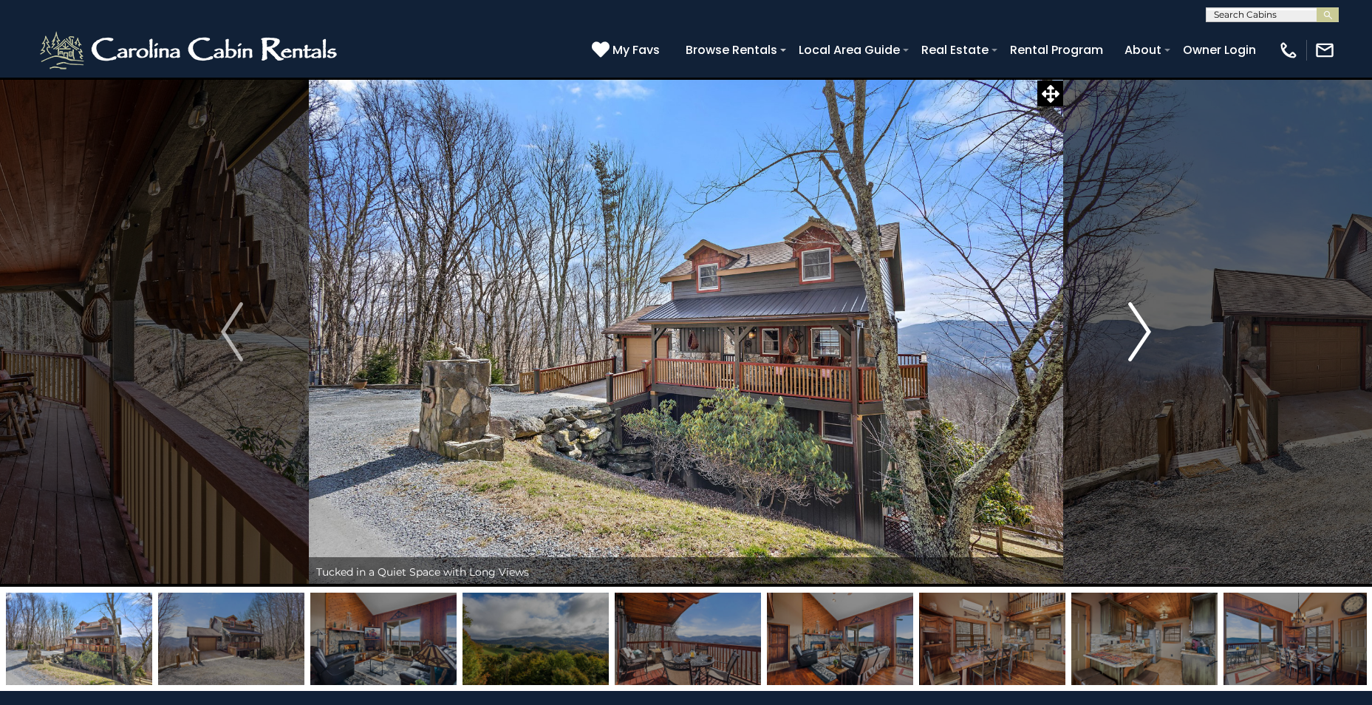
click at [1134, 322] on img "Next" at bounding box center [1140, 331] width 22 height 59
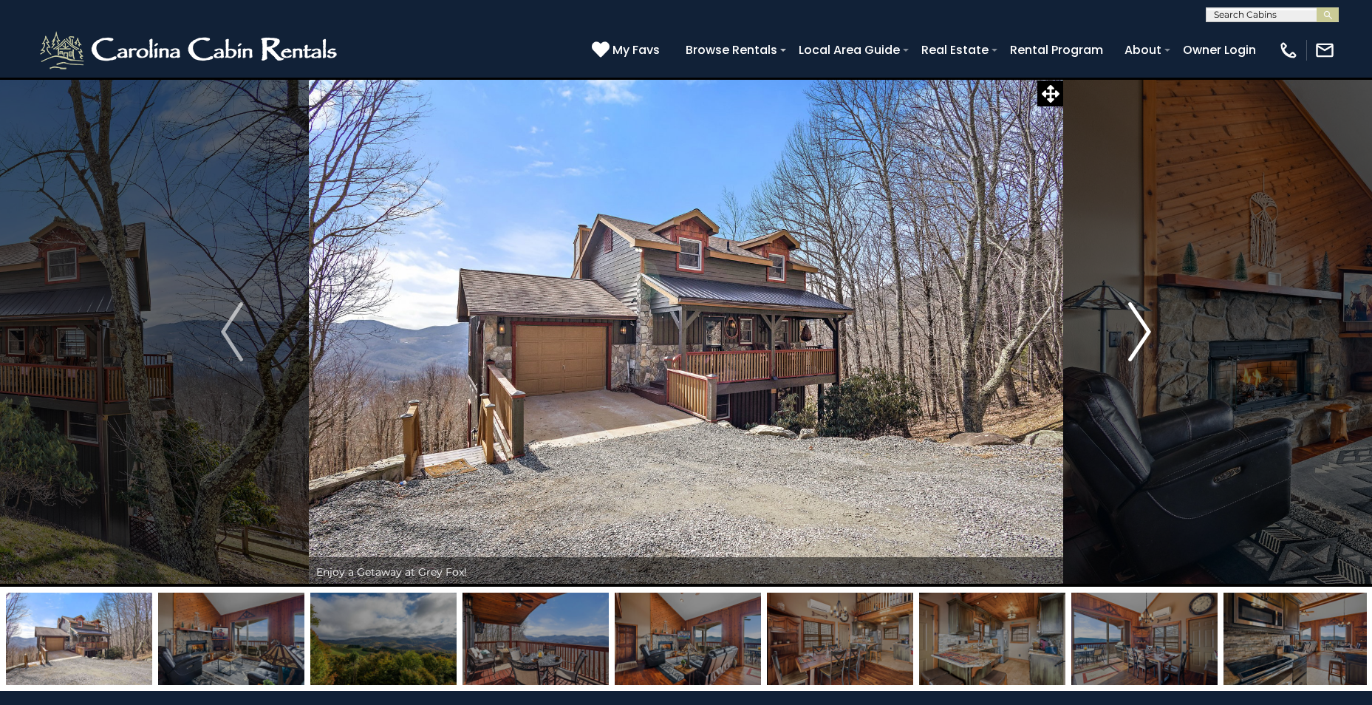
click at [1134, 322] on img "Next" at bounding box center [1140, 331] width 22 height 59
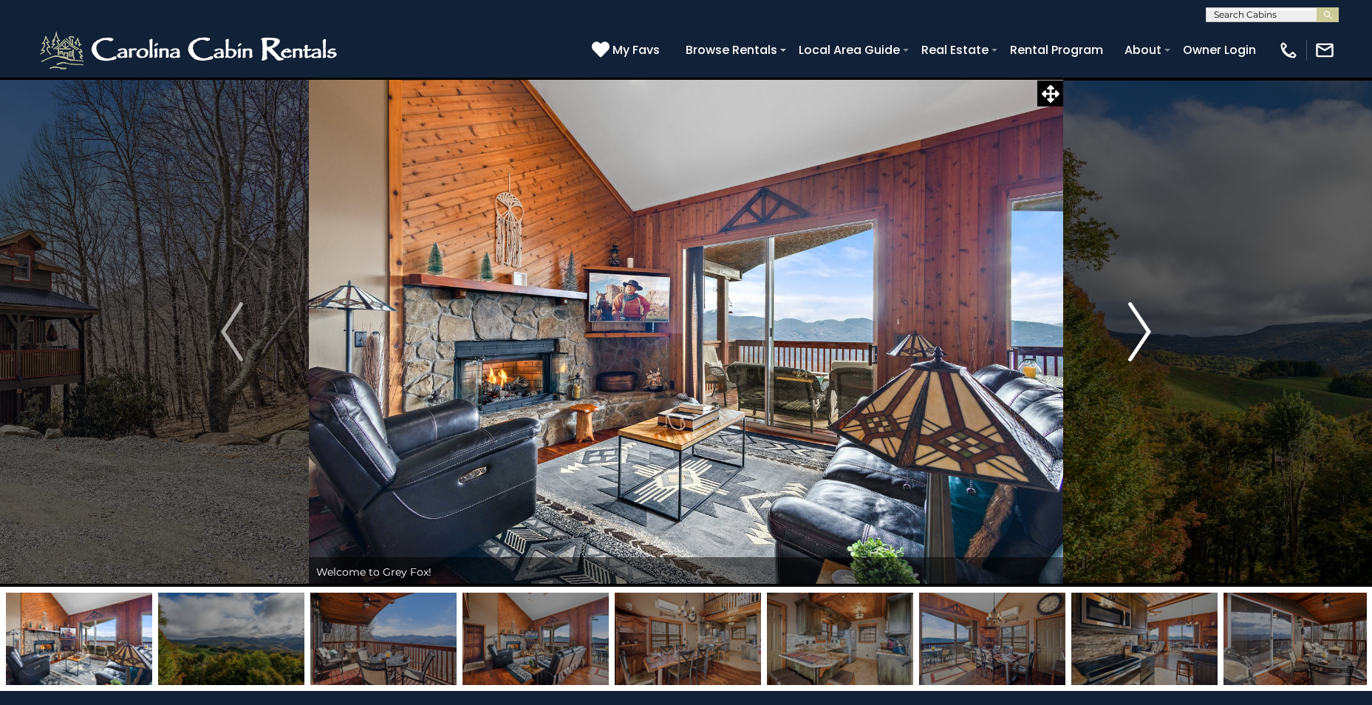
click at [1134, 322] on img "Next" at bounding box center [1140, 331] width 22 height 59
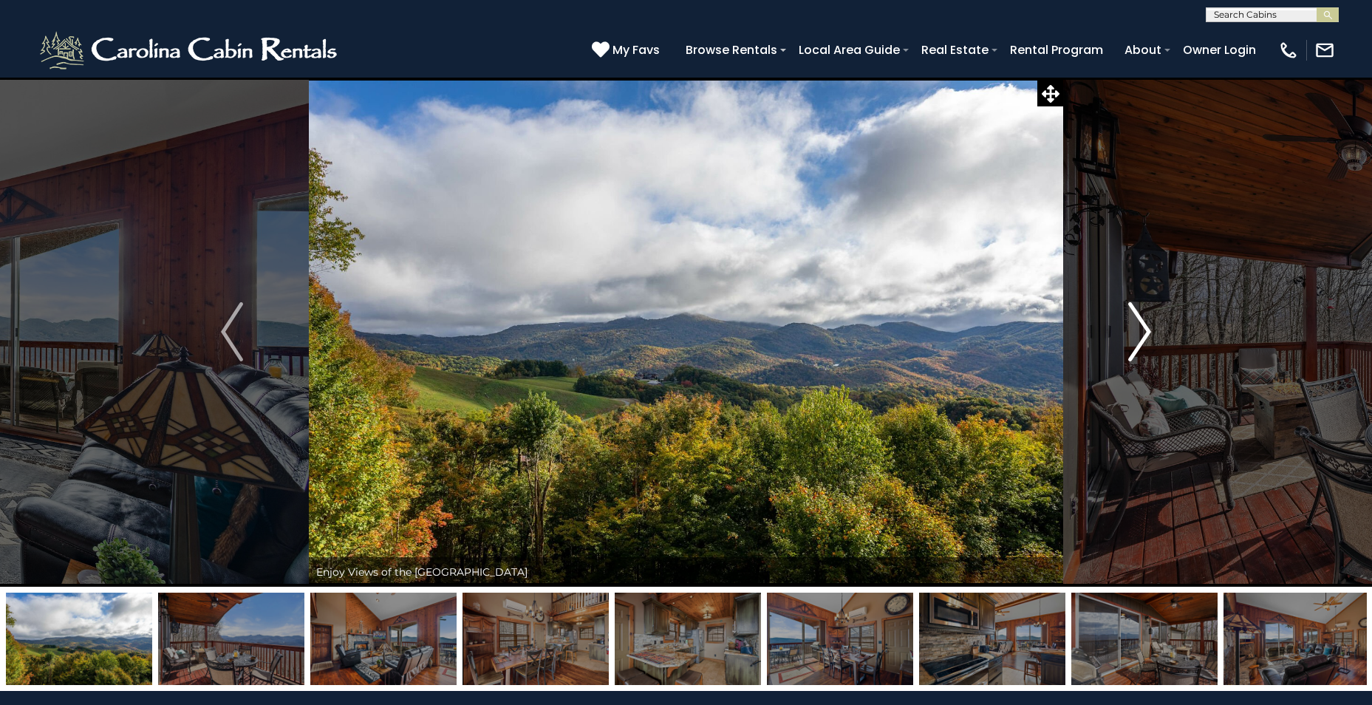
click at [1134, 322] on img "Next" at bounding box center [1140, 331] width 22 height 59
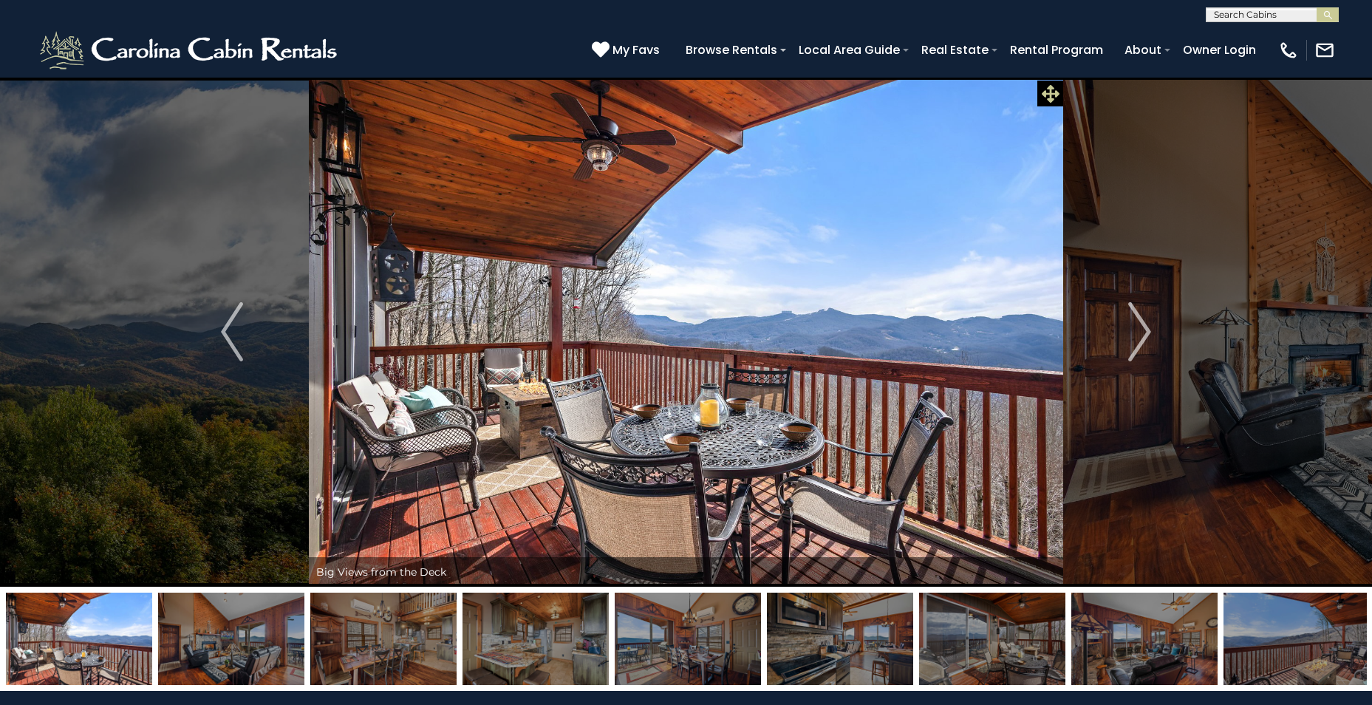
click at [1051, 95] on icon at bounding box center [1051, 94] width 18 height 18
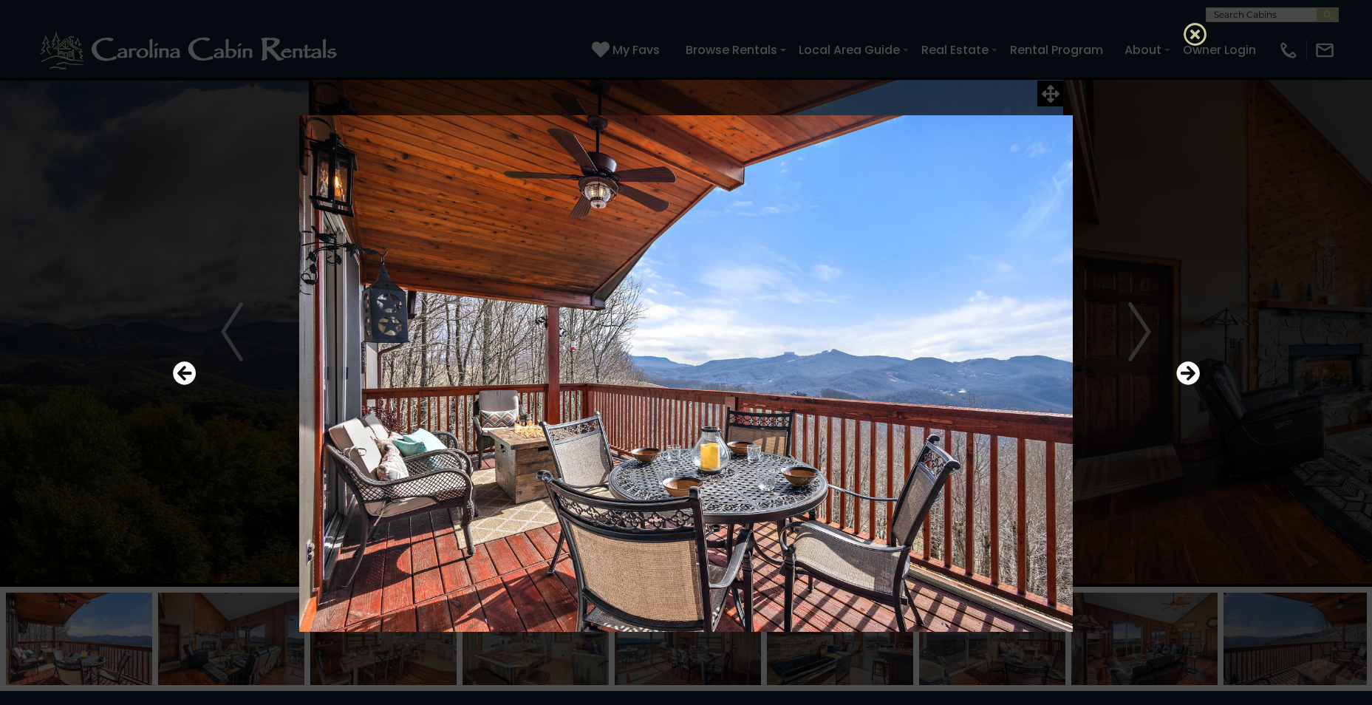
click at [1193, 38] on icon at bounding box center [1196, 34] width 24 height 24
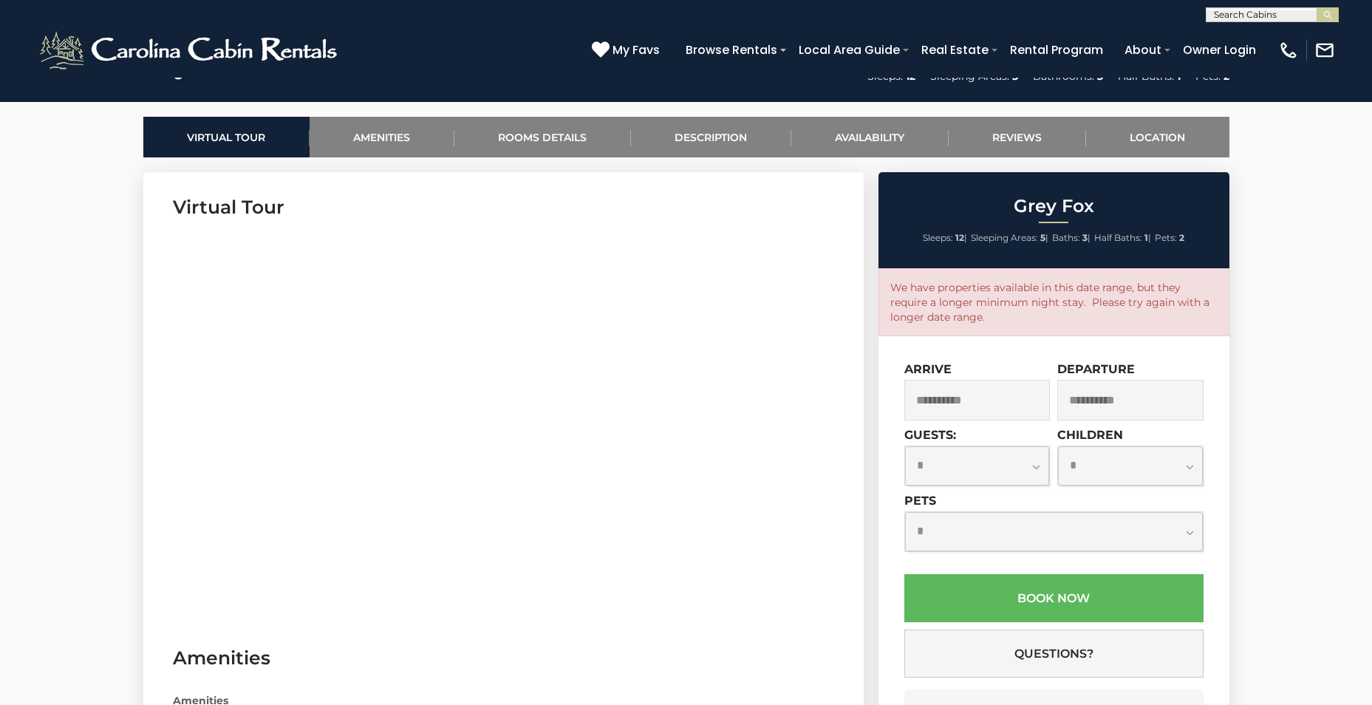
scroll to position [665, 0]
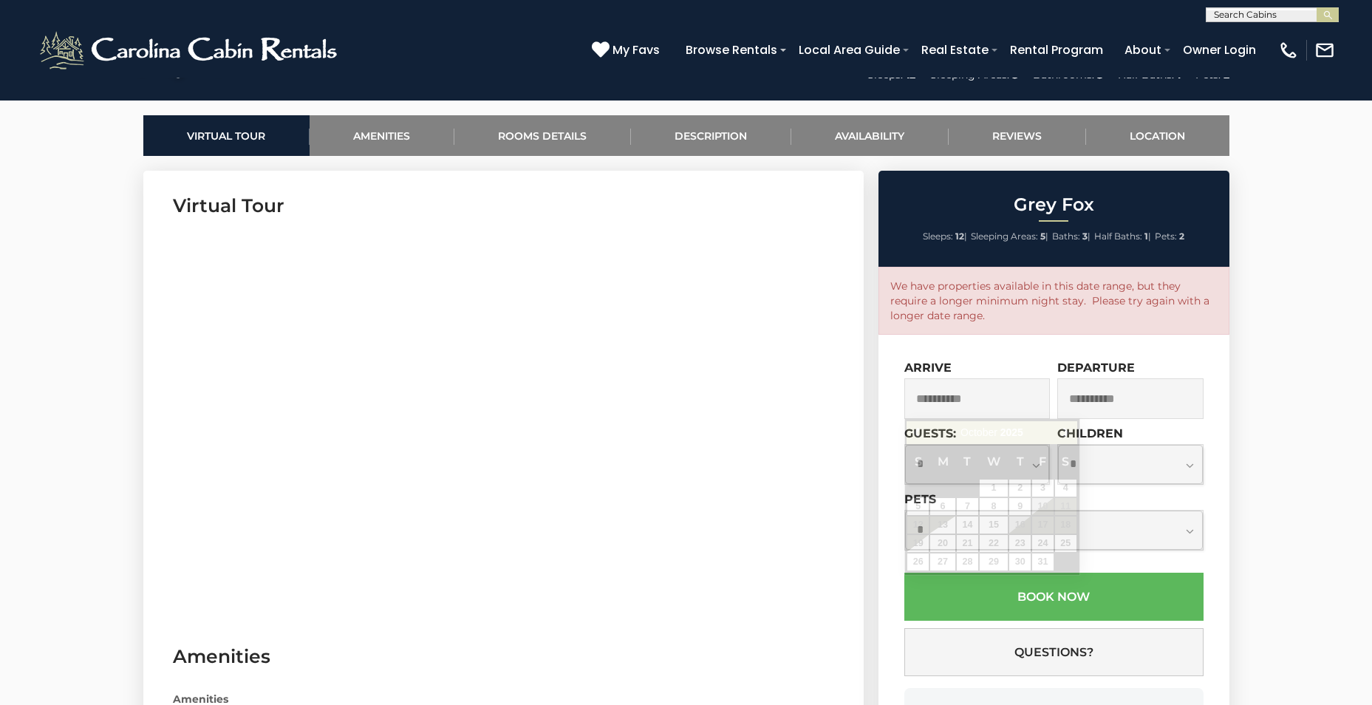
click at [946, 397] on input "**********" at bounding box center [977, 398] width 146 height 41
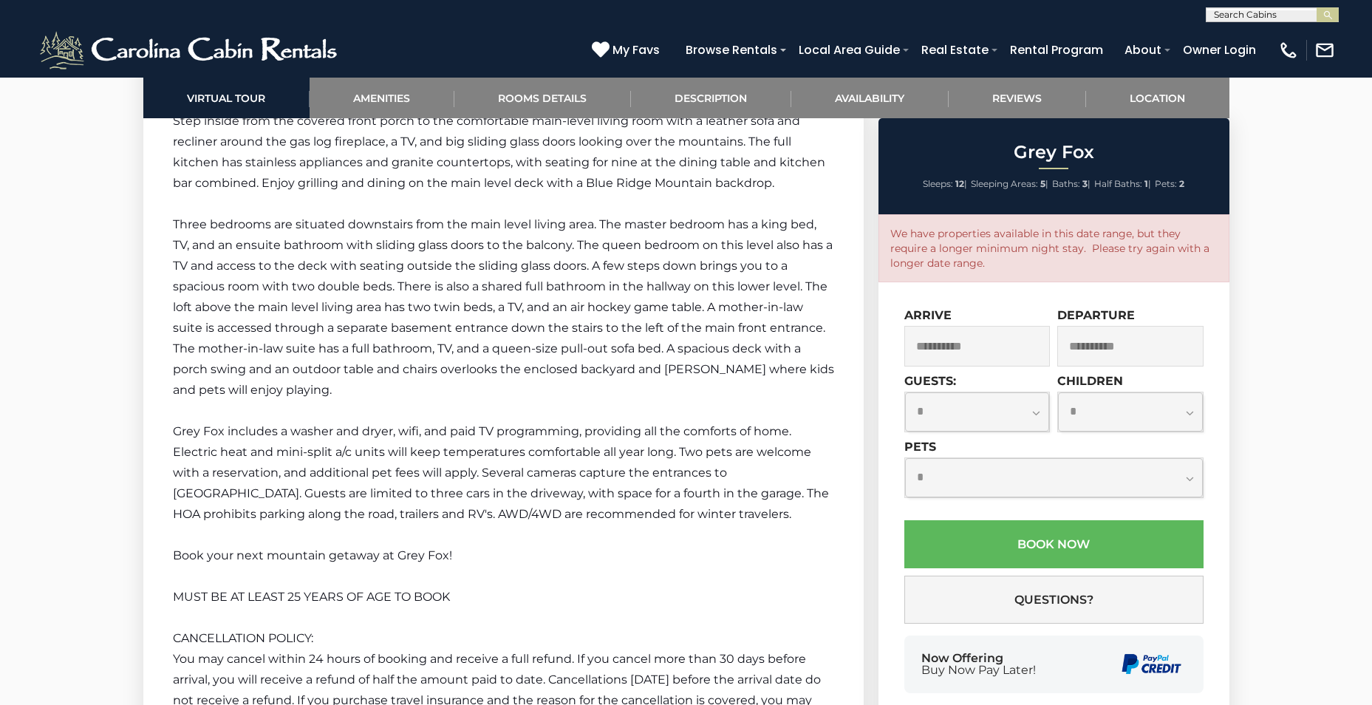
scroll to position [2512, 0]
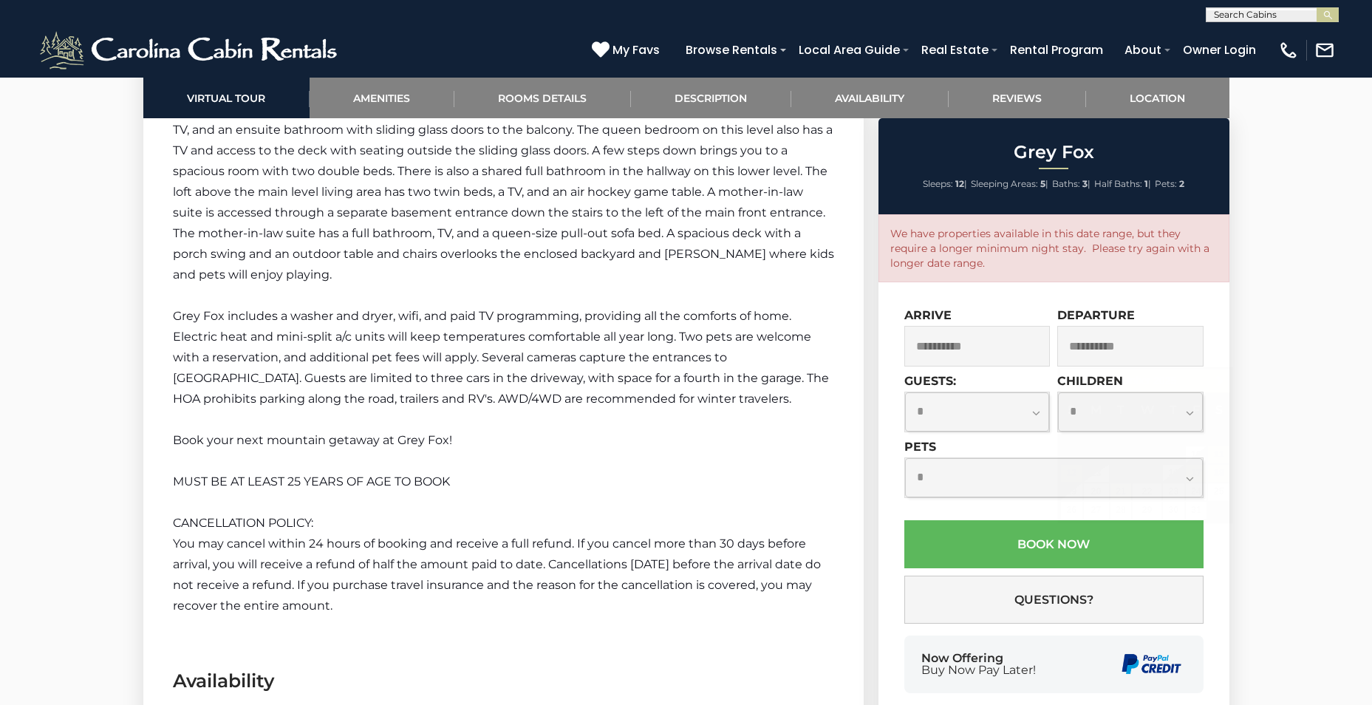
drag, startPoint x: 629, startPoint y: 286, endPoint x: 632, endPoint y: 277, distance: 9.3
click at [632, 277] on div "Welcome to Grey Fox! Enjoy beautiful long-range mountain views from Grey Fox, j…" at bounding box center [503, 181] width 661 height 869
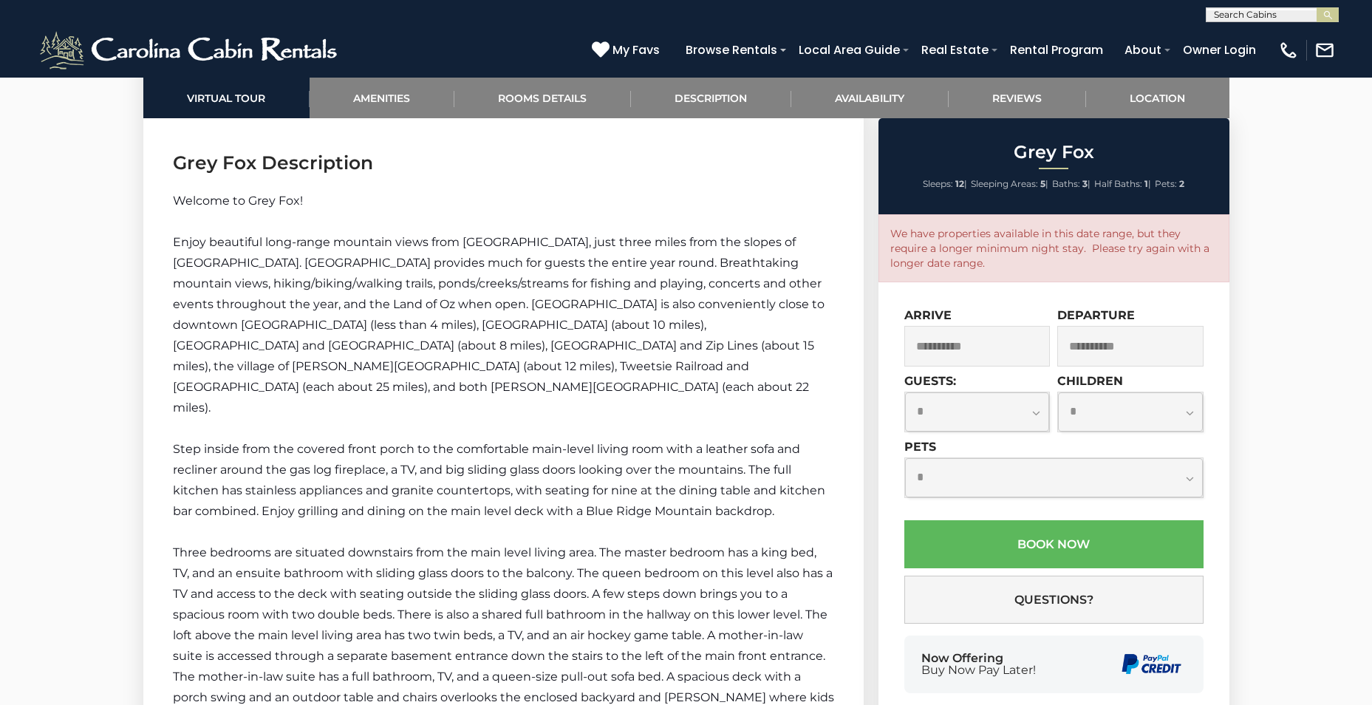
scroll to position [1847, 0]
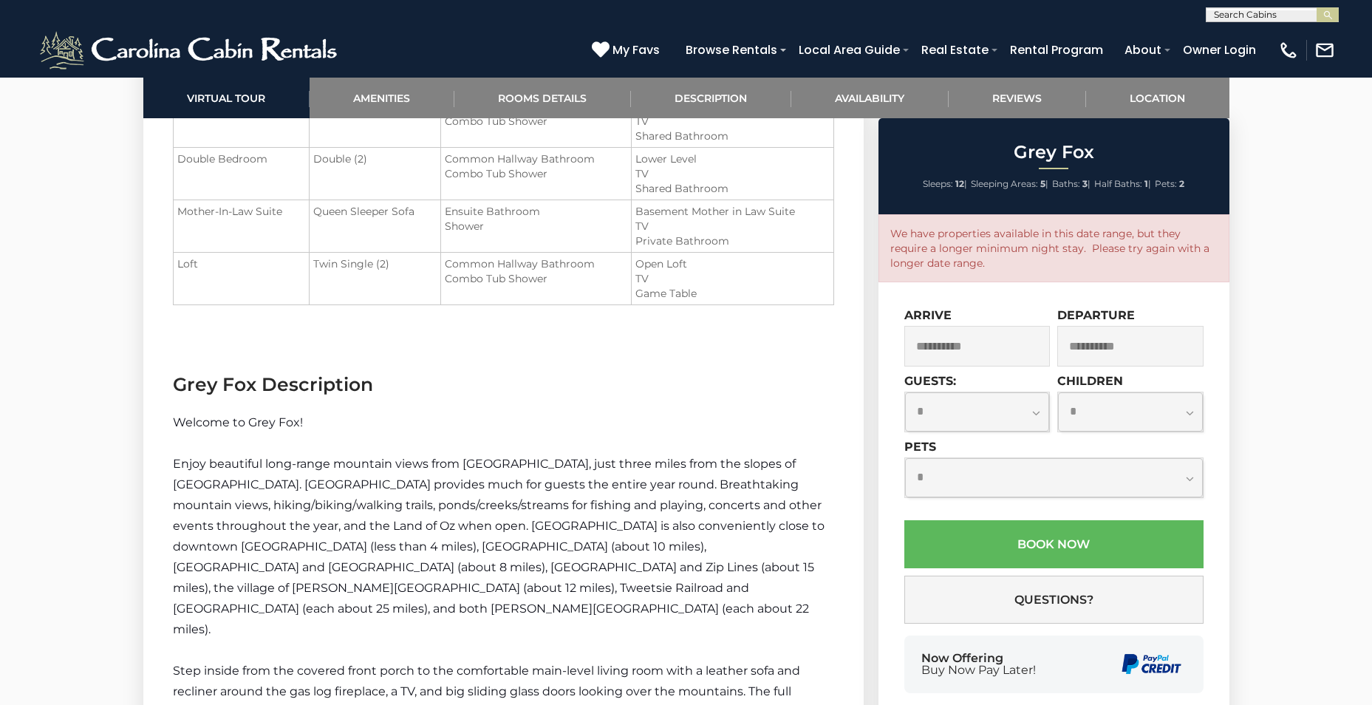
click at [952, 350] on input "**********" at bounding box center [977, 346] width 146 height 41
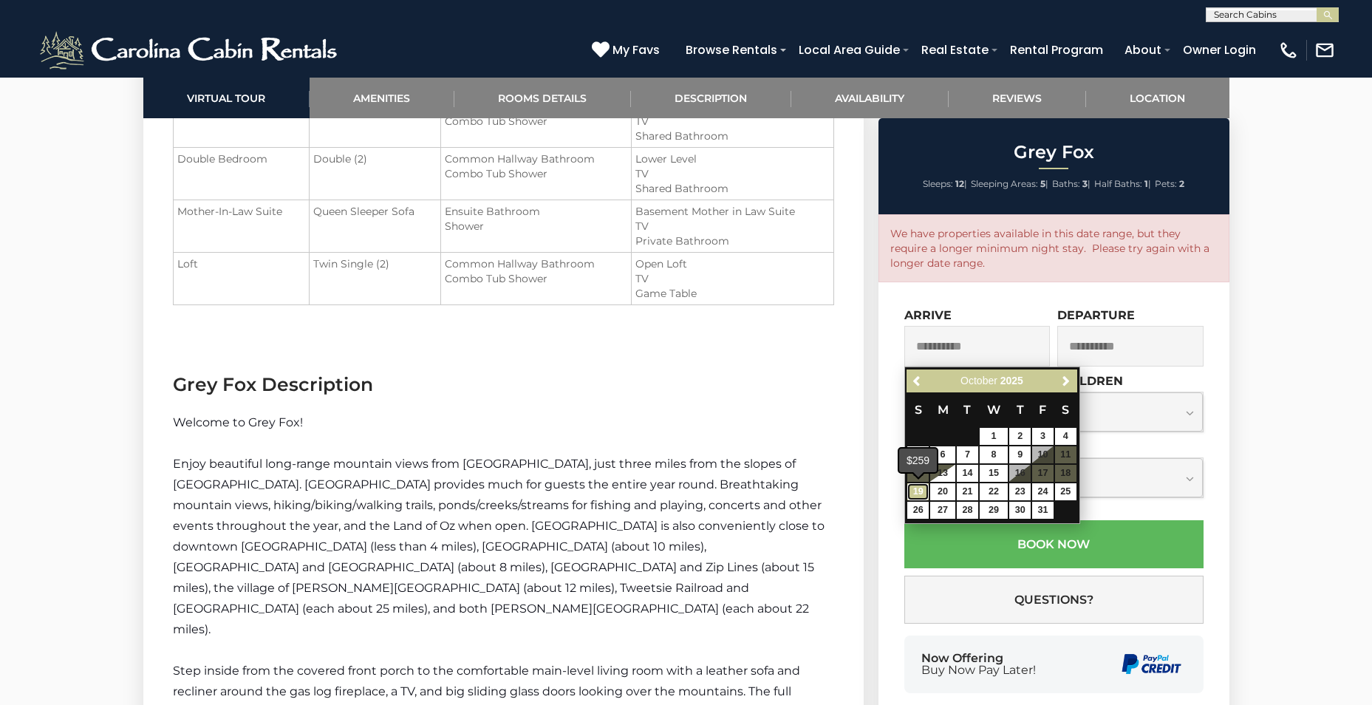
click at [922, 488] on link "19" at bounding box center [917, 491] width 21 height 17
type input "**********"
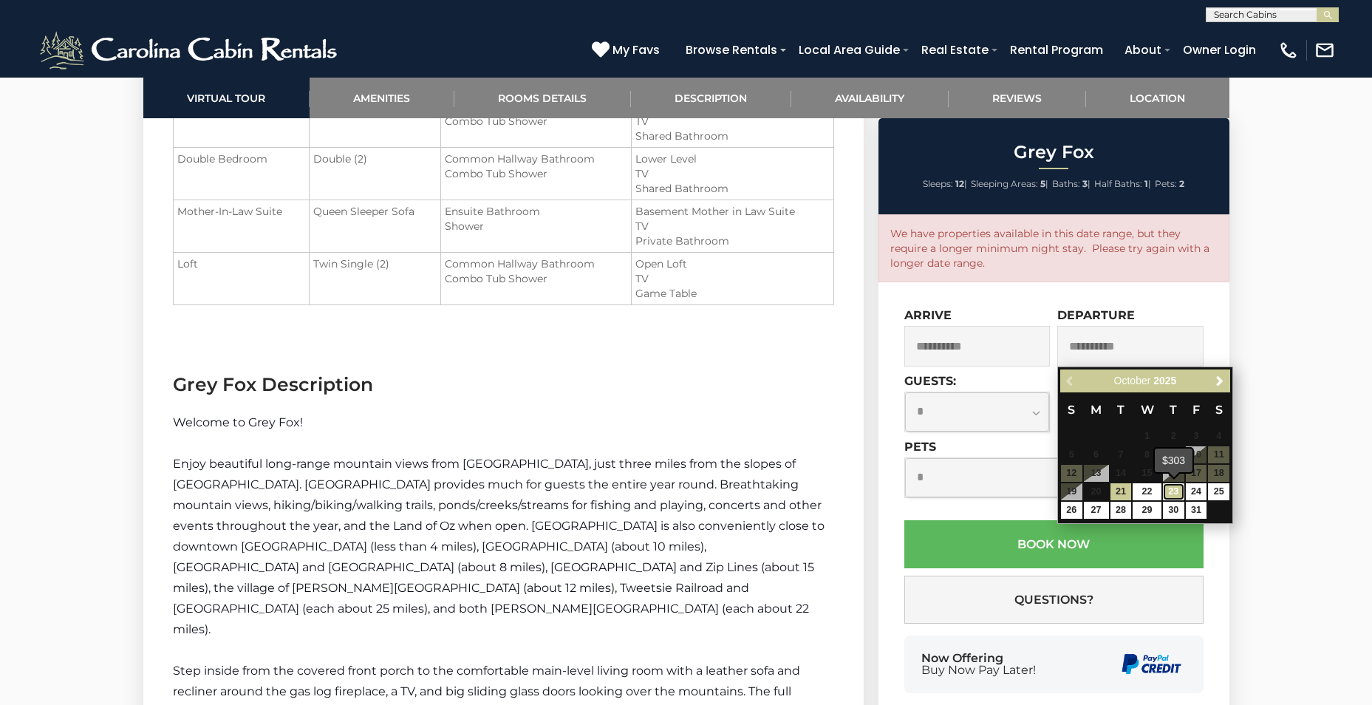
click at [1170, 491] on link "23" at bounding box center [1173, 491] width 21 height 17
type input "**********"
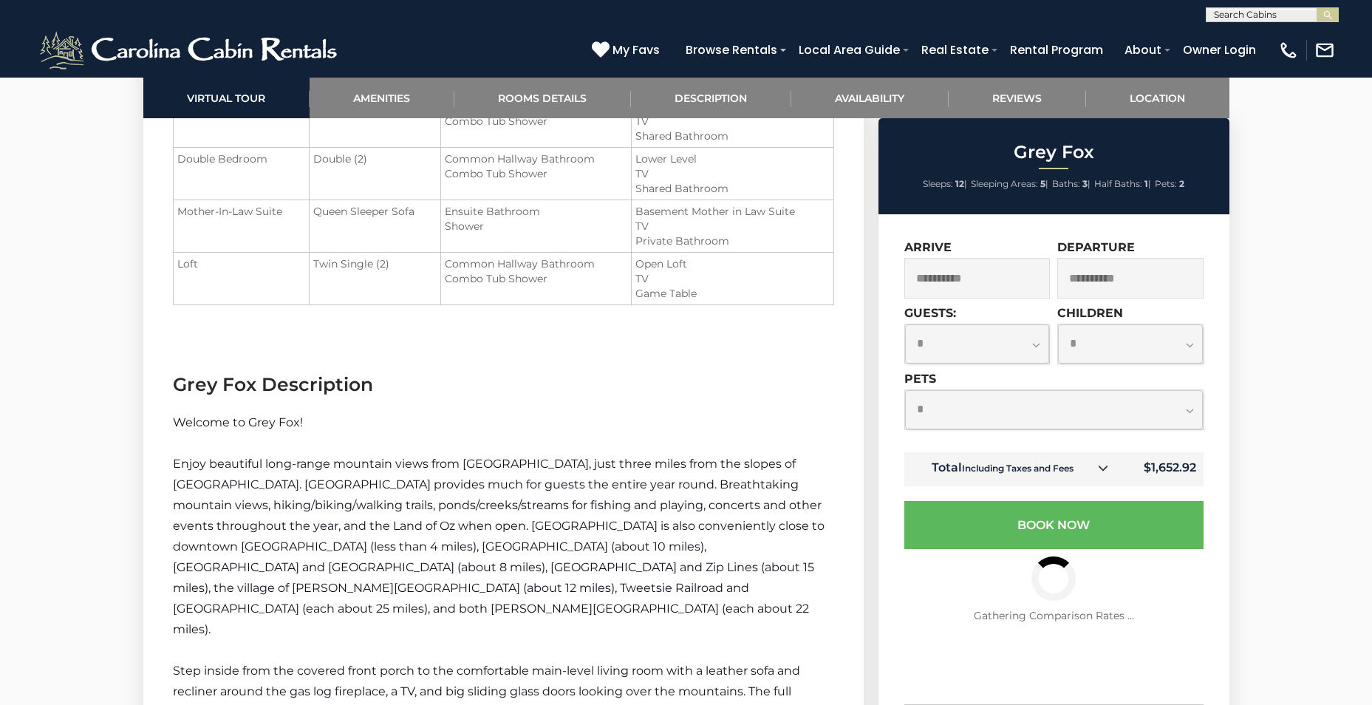
click at [1104, 467] on icon at bounding box center [1103, 468] width 10 height 10
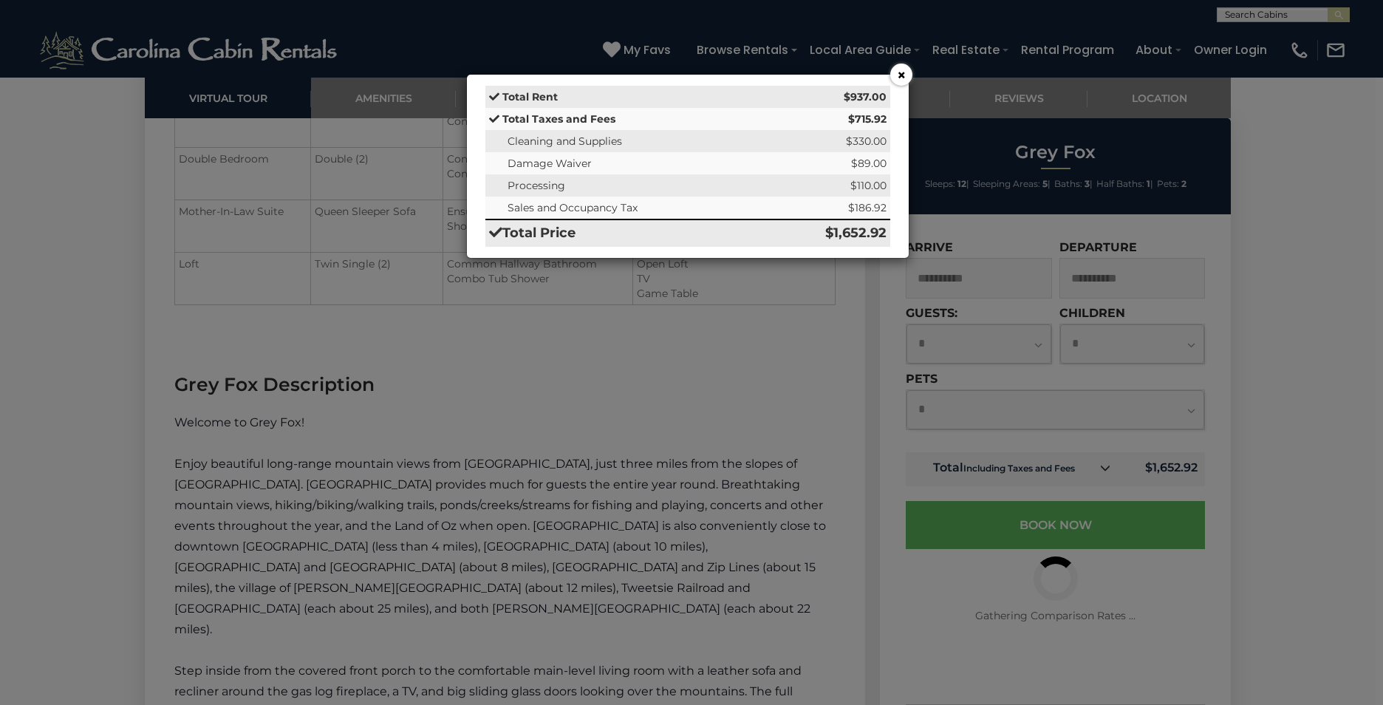
click at [907, 78] on button "×" at bounding box center [901, 75] width 22 height 22
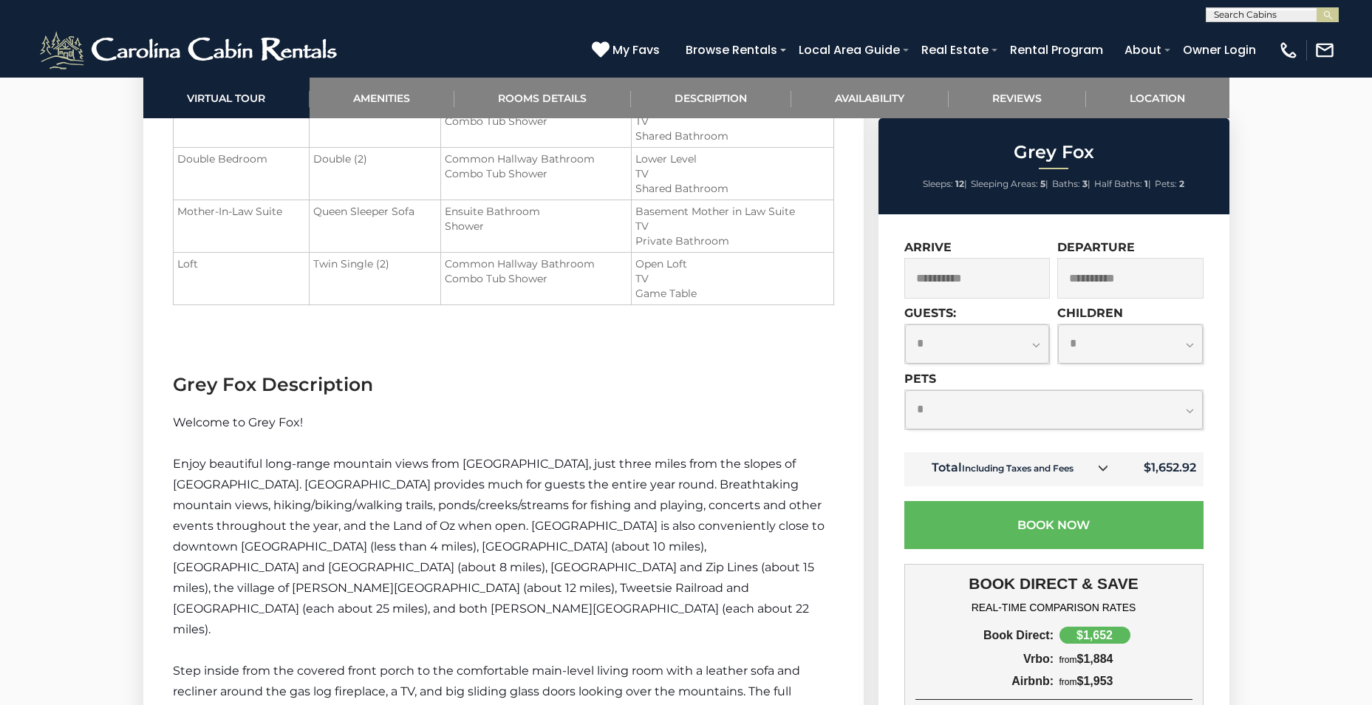
click at [1040, 346] on select "**********" at bounding box center [977, 343] width 145 height 39
select select "*"
click at [905, 324] on select "**********" at bounding box center [977, 343] width 145 height 39
click at [981, 403] on select "**********" at bounding box center [1054, 409] width 298 height 39
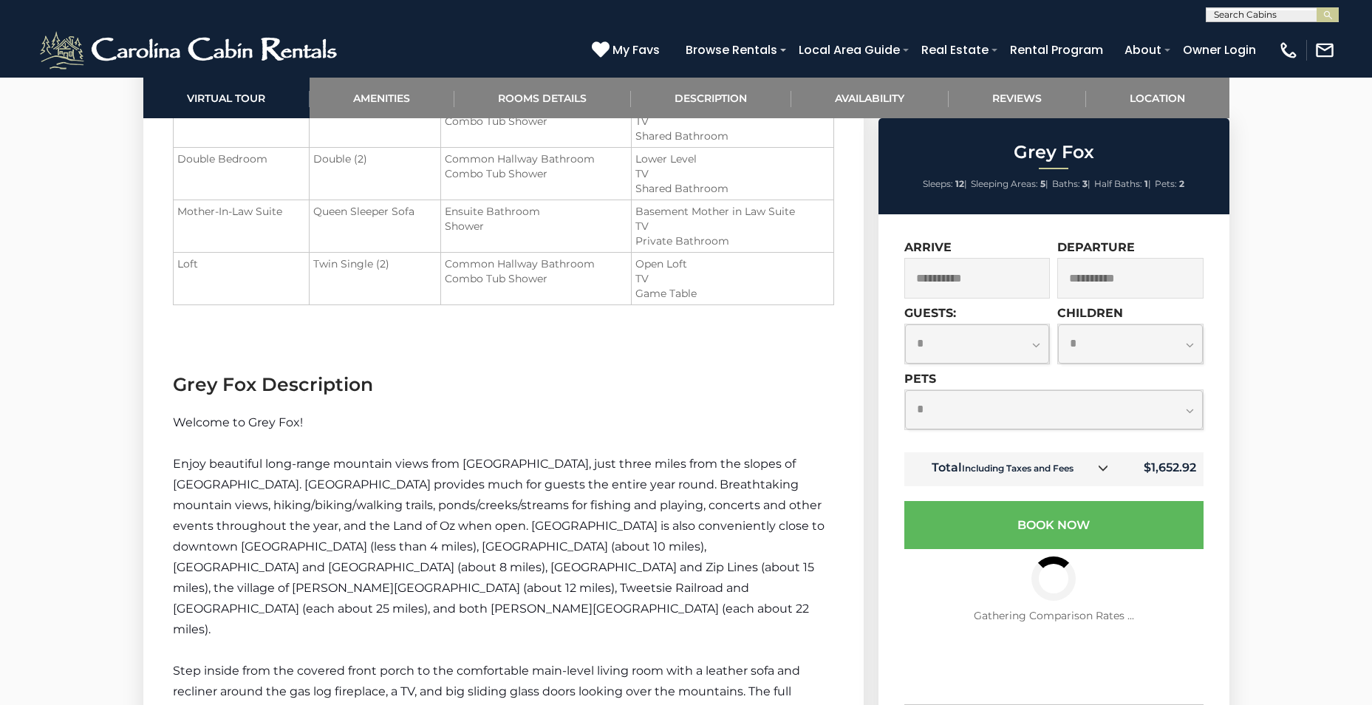
select select "*"
click at [905, 390] on select "**********" at bounding box center [1054, 409] width 298 height 39
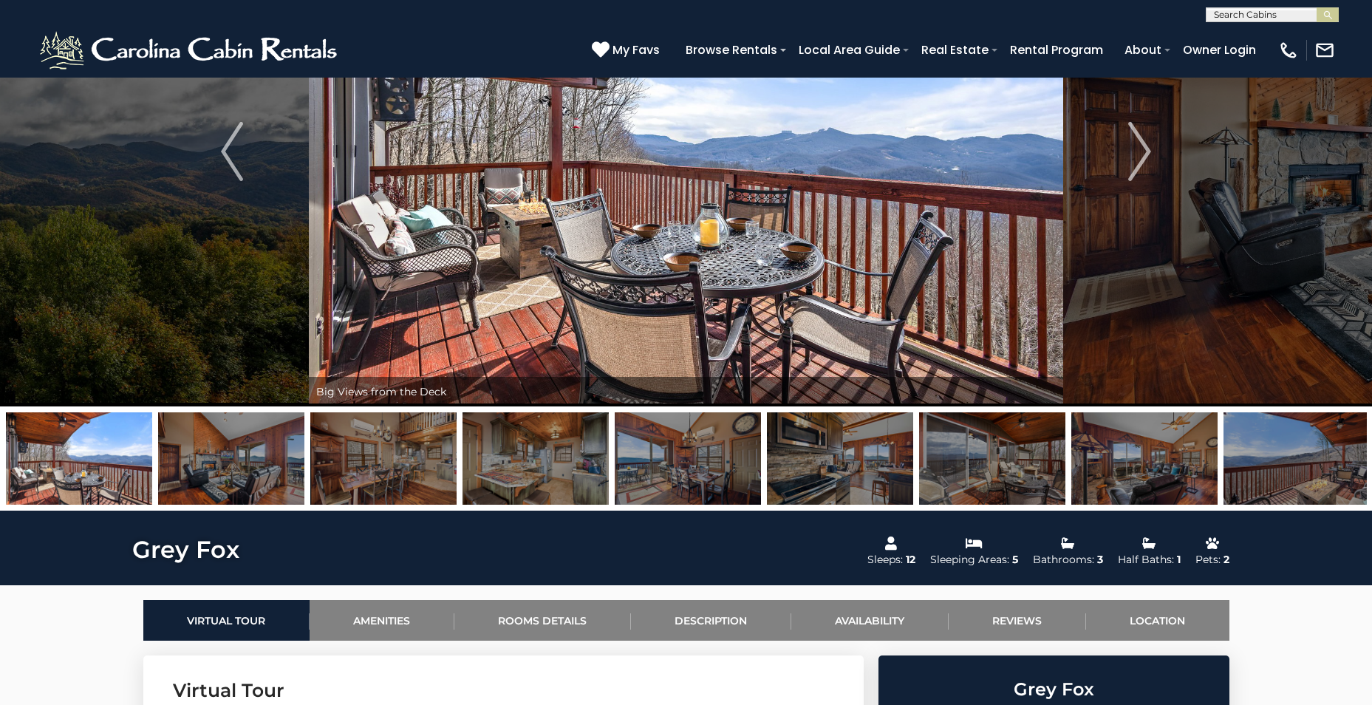
scroll to position [0, 0]
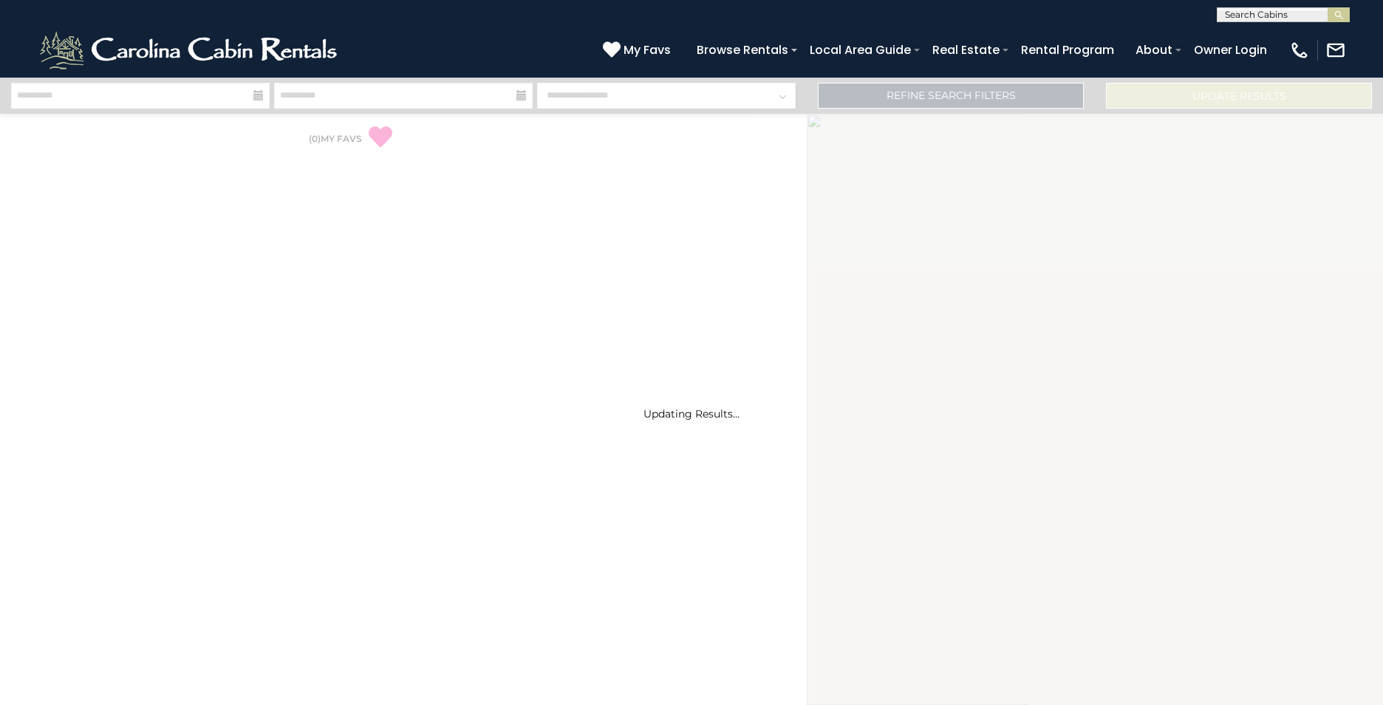
select select "*"
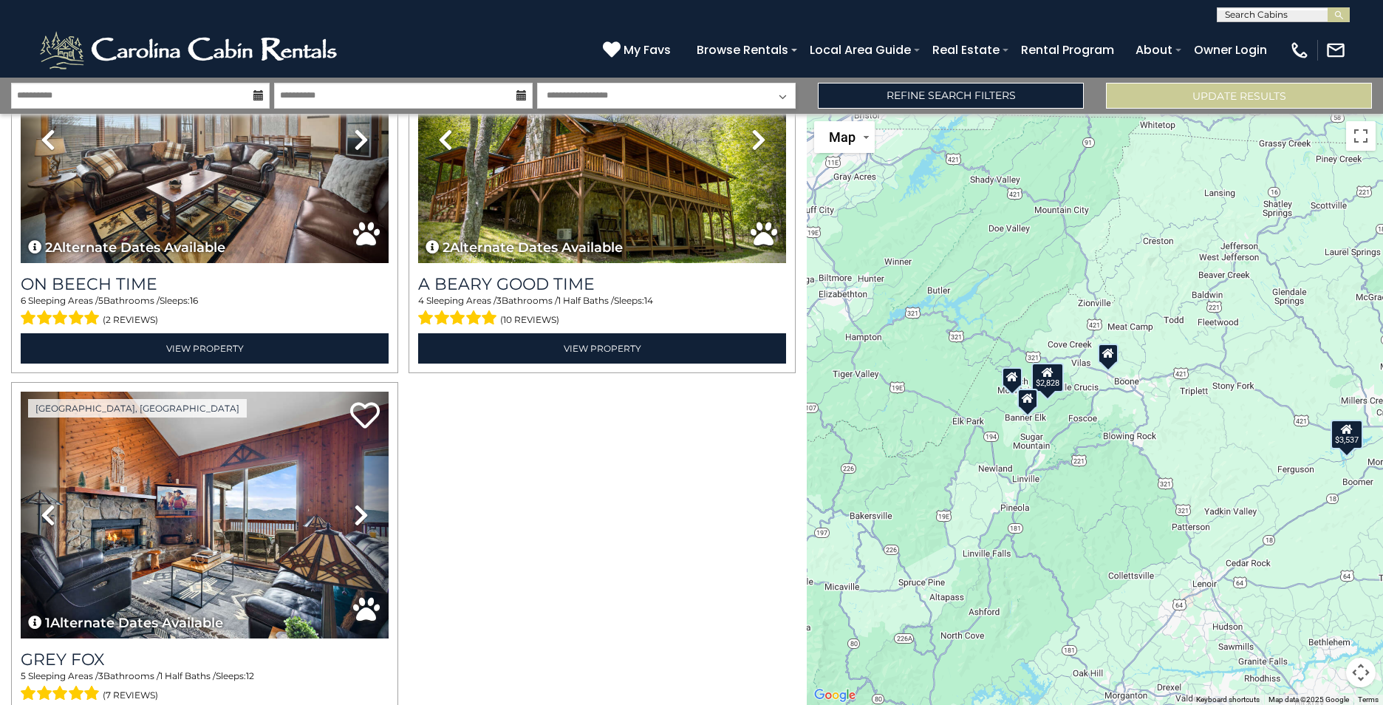
scroll to position [628, 0]
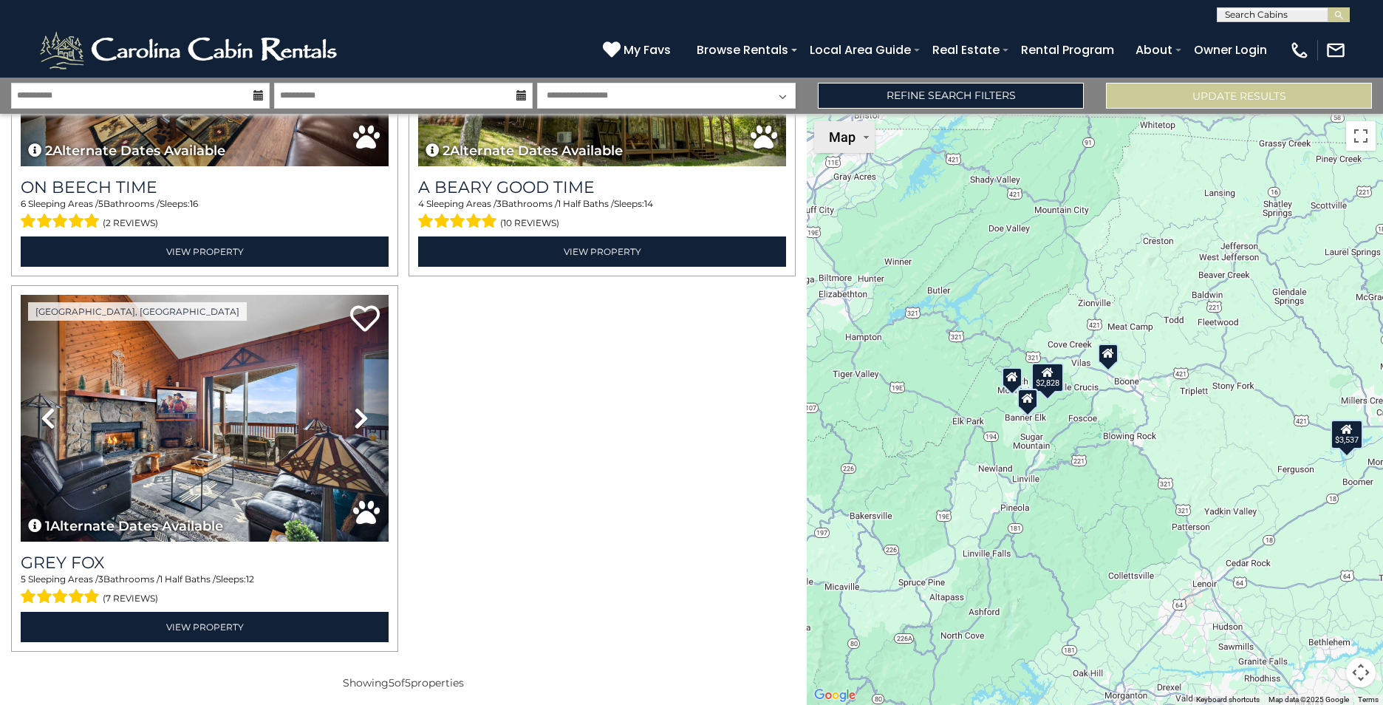
click at [836, 146] on button "Map" at bounding box center [844, 137] width 61 height 32
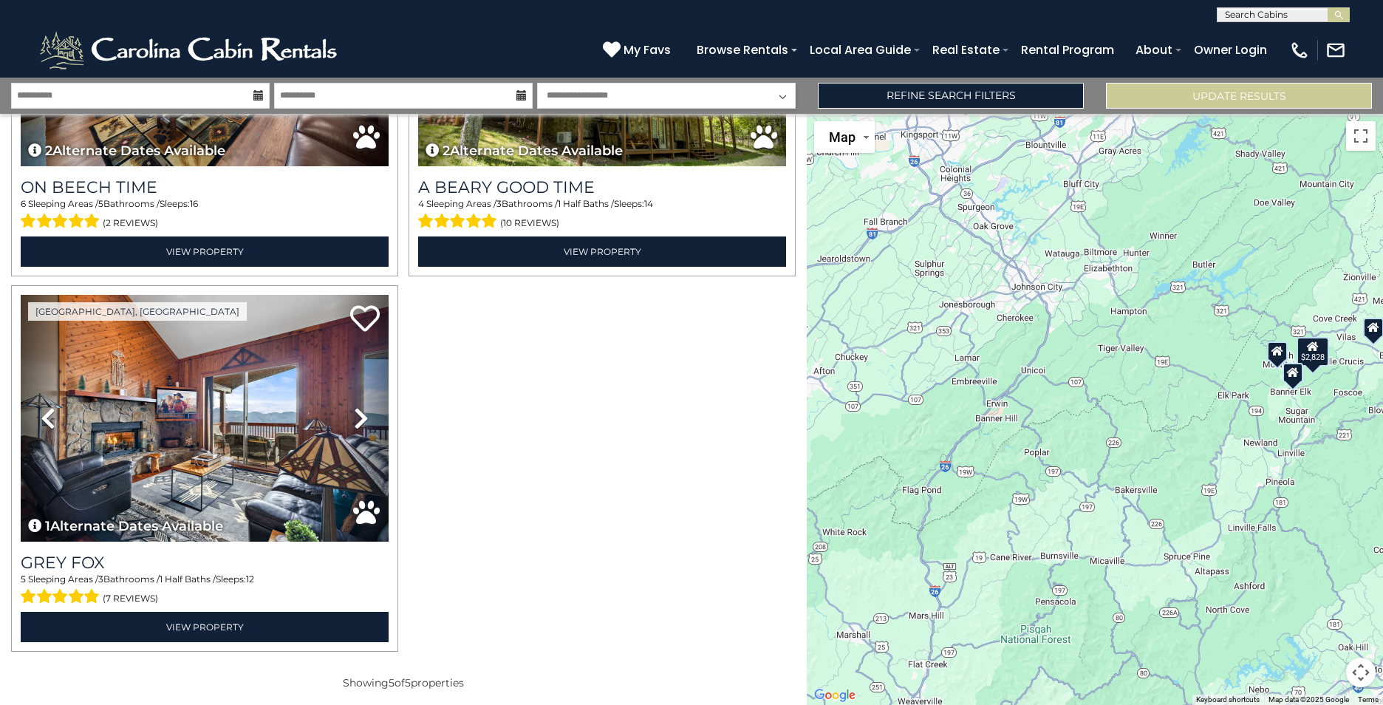
drag, startPoint x: 882, startPoint y: 332, endPoint x: 1149, endPoint y: 306, distance: 268.0
click at [1149, 306] on div "$2,828 $3,537" at bounding box center [1095, 409] width 576 height 591
click at [690, 415] on div at bounding box center [403, 97] width 795 height 1126
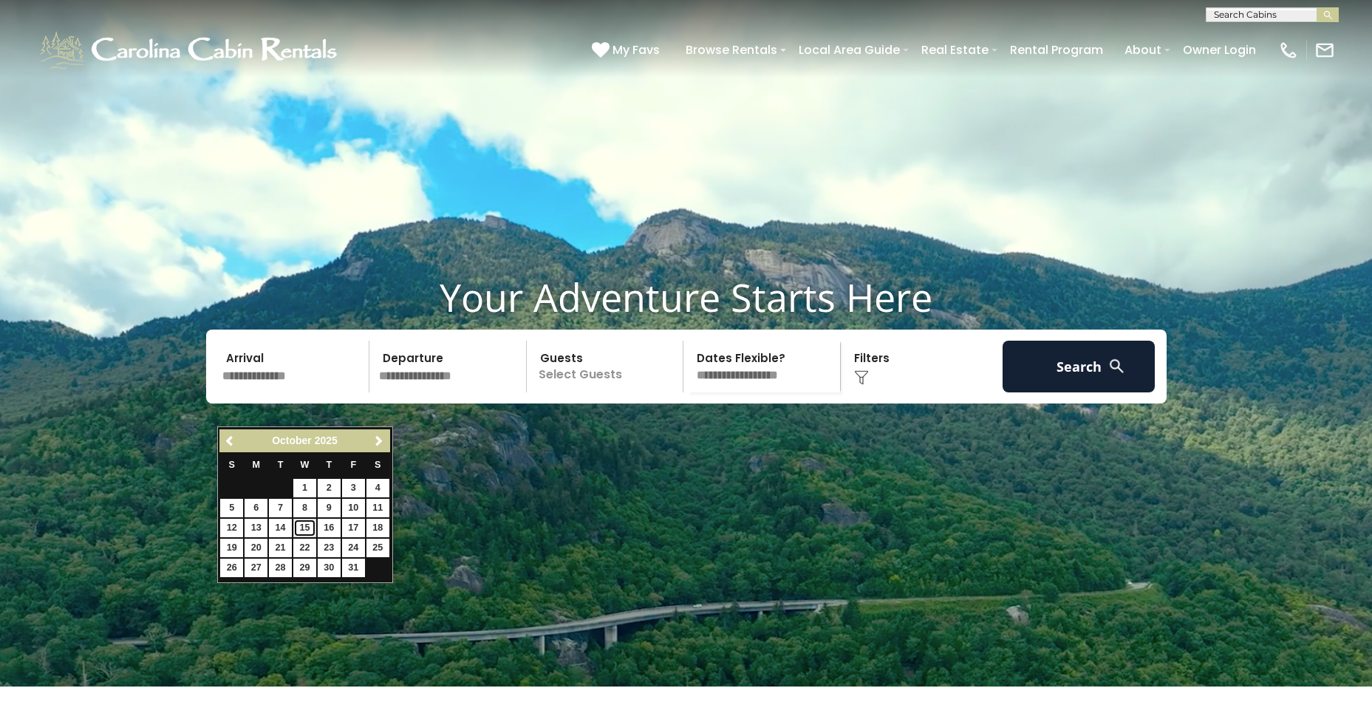
click at [303, 525] on link "15" at bounding box center [304, 528] width 23 height 18
type input "********"
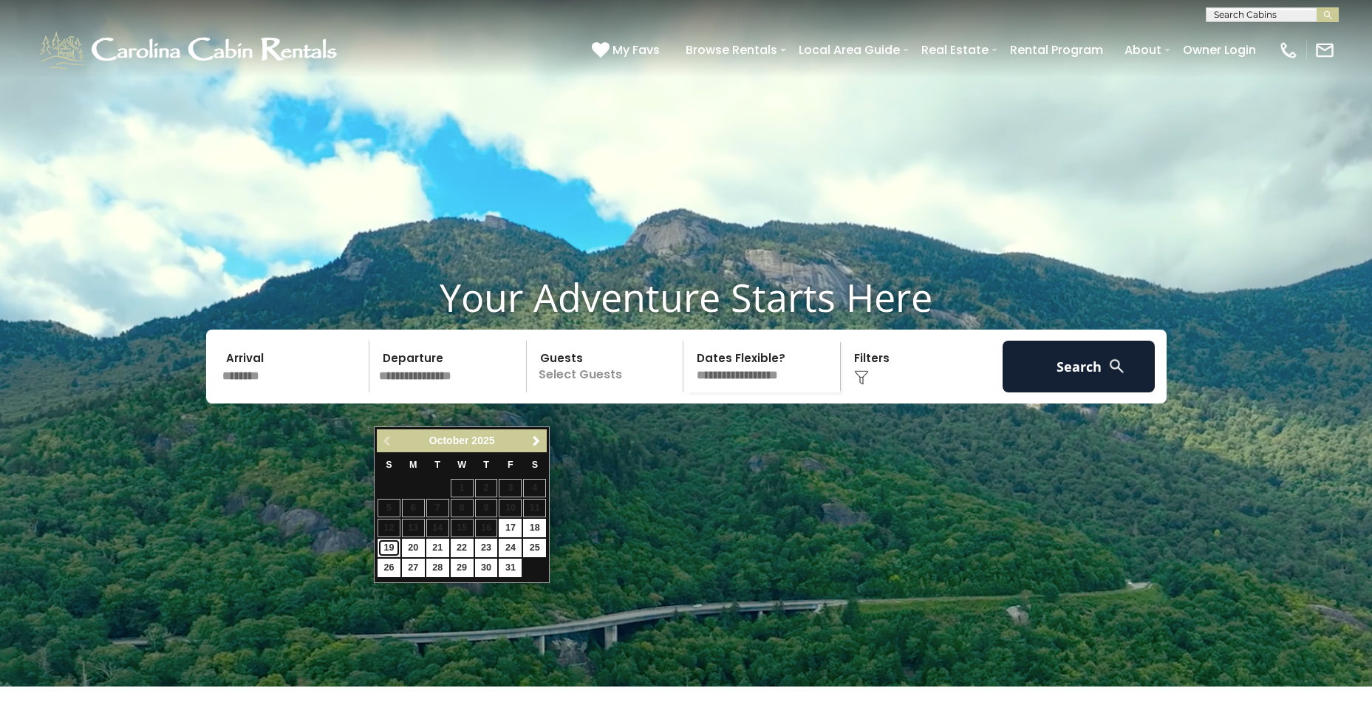
click at [390, 542] on link "19" at bounding box center [389, 548] width 23 height 18
type input "********"
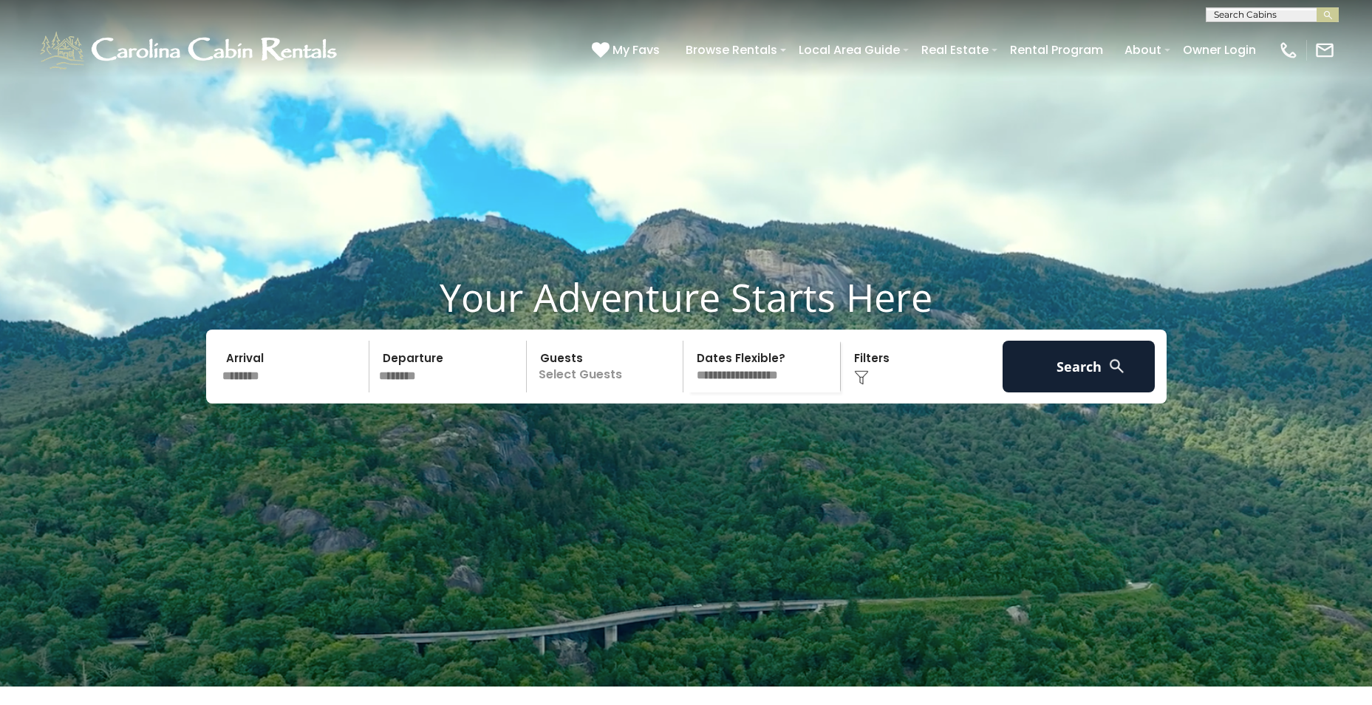
click at [575, 392] on p "Select Guests" at bounding box center [607, 367] width 152 height 52
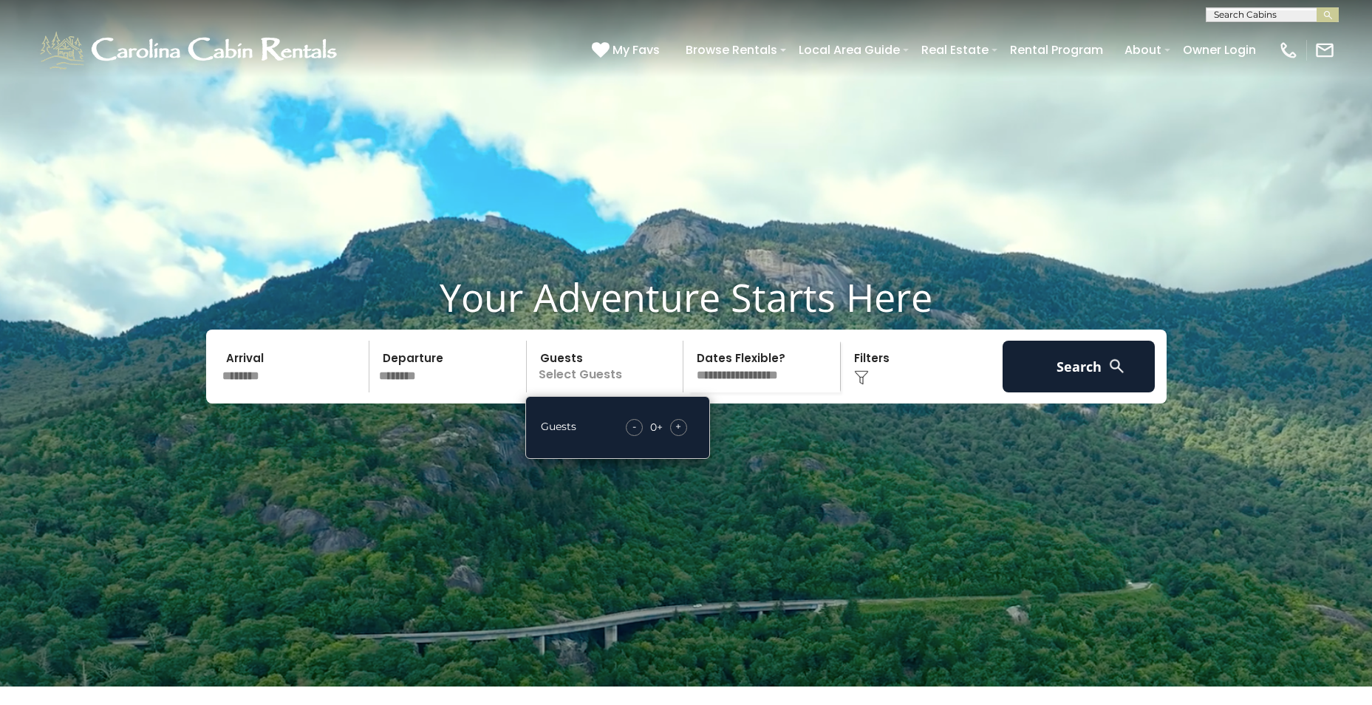
click at [676, 434] on span "+" at bounding box center [678, 426] width 6 height 15
click at [910, 392] on div "Click to Choose" at bounding box center [921, 367] width 153 height 52
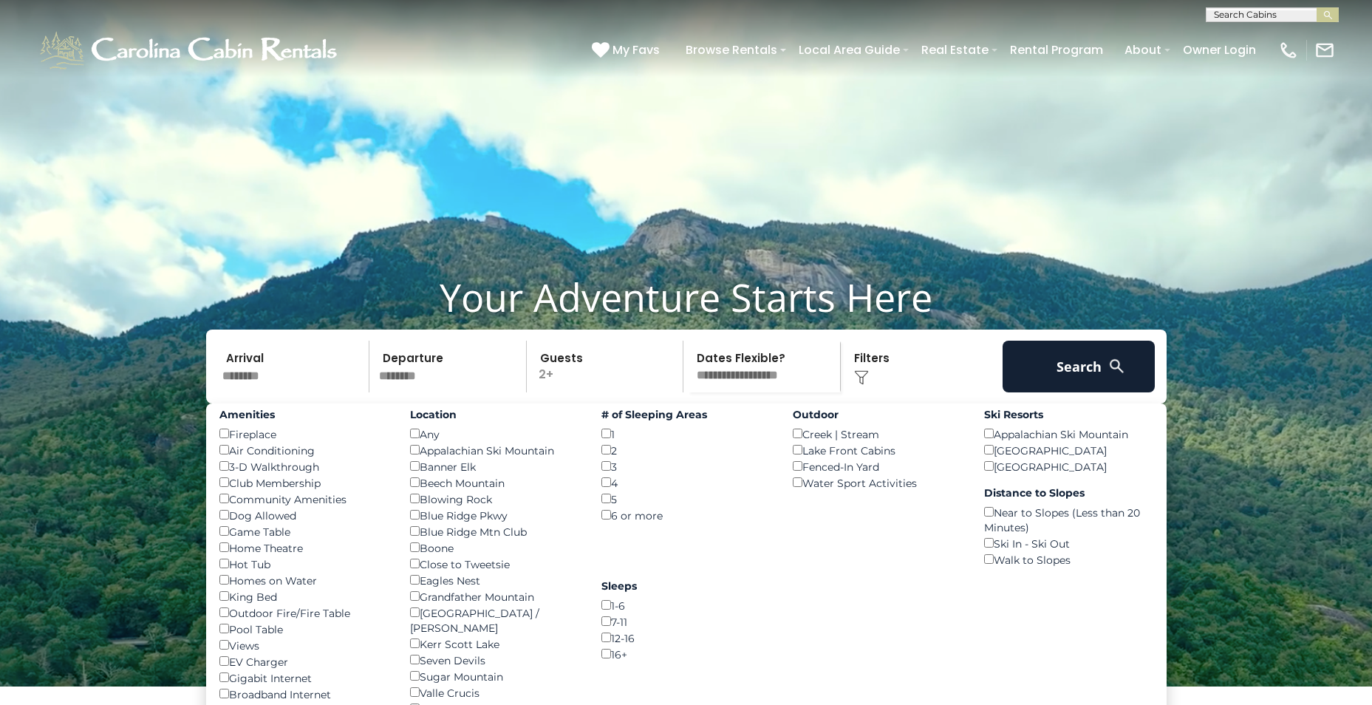
click at [771, 392] on select "**********" at bounding box center [764, 367] width 152 height 52
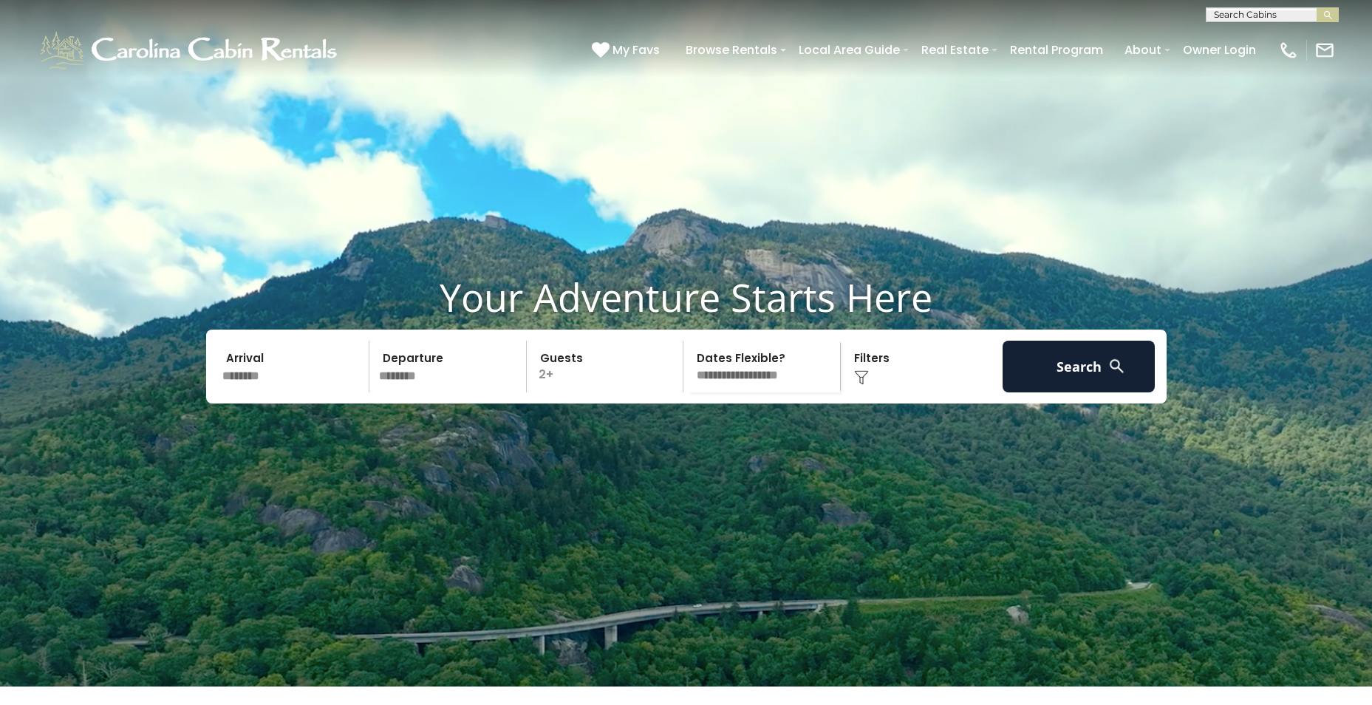
select select "*"
click at [688, 375] on select "**********" at bounding box center [764, 367] width 152 height 52
click at [921, 392] on div "Click to Choose" at bounding box center [921, 367] width 153 height 52
click at [907, 392] on div "Click to Choose" at bounding box center [921, 367] width 153 height 52
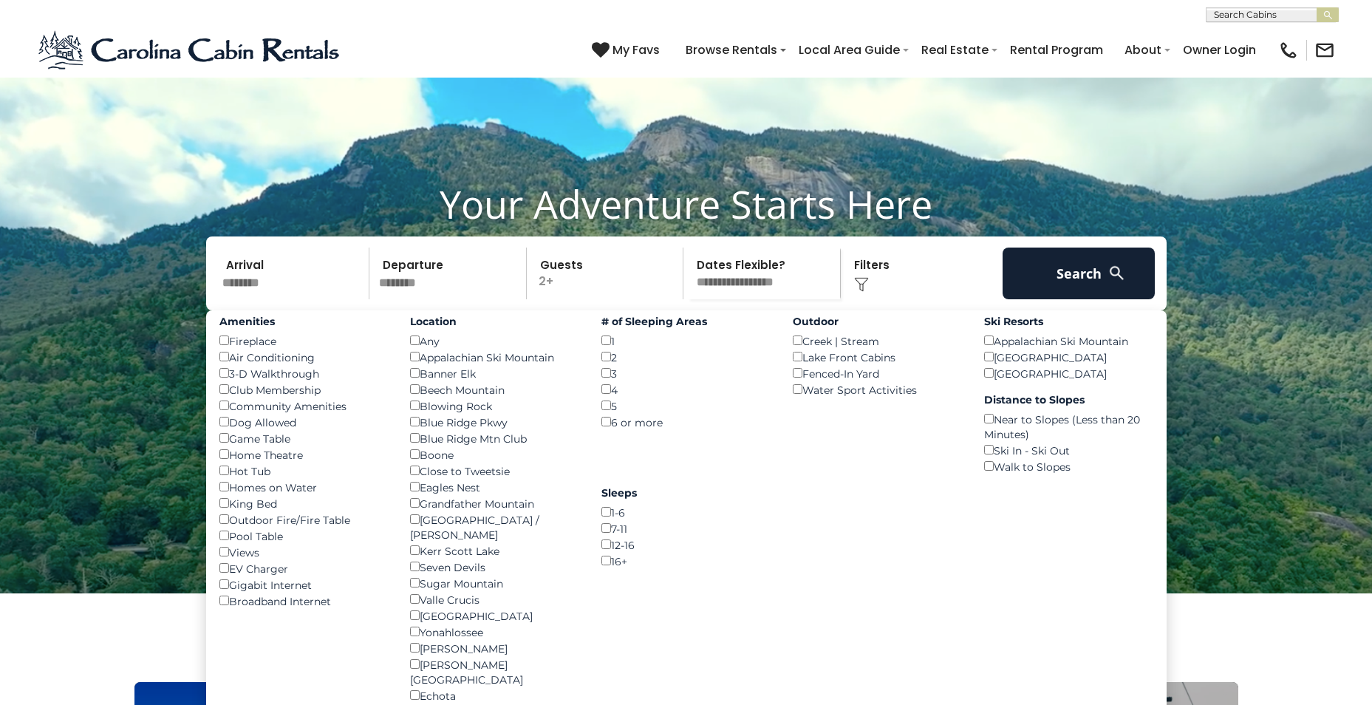
scroll to position [222, 0]
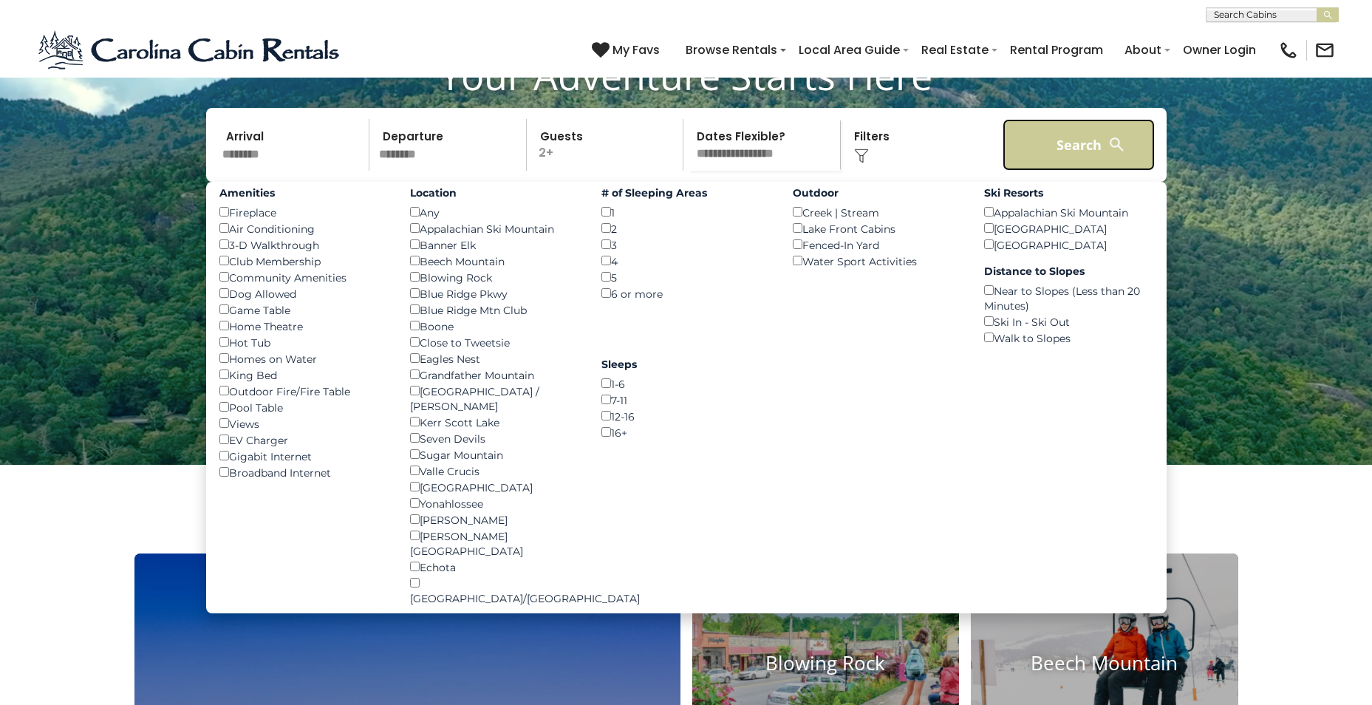
click at [1083, 171] on button "Search" at bounding box center [1079, 145] width 153 height 52
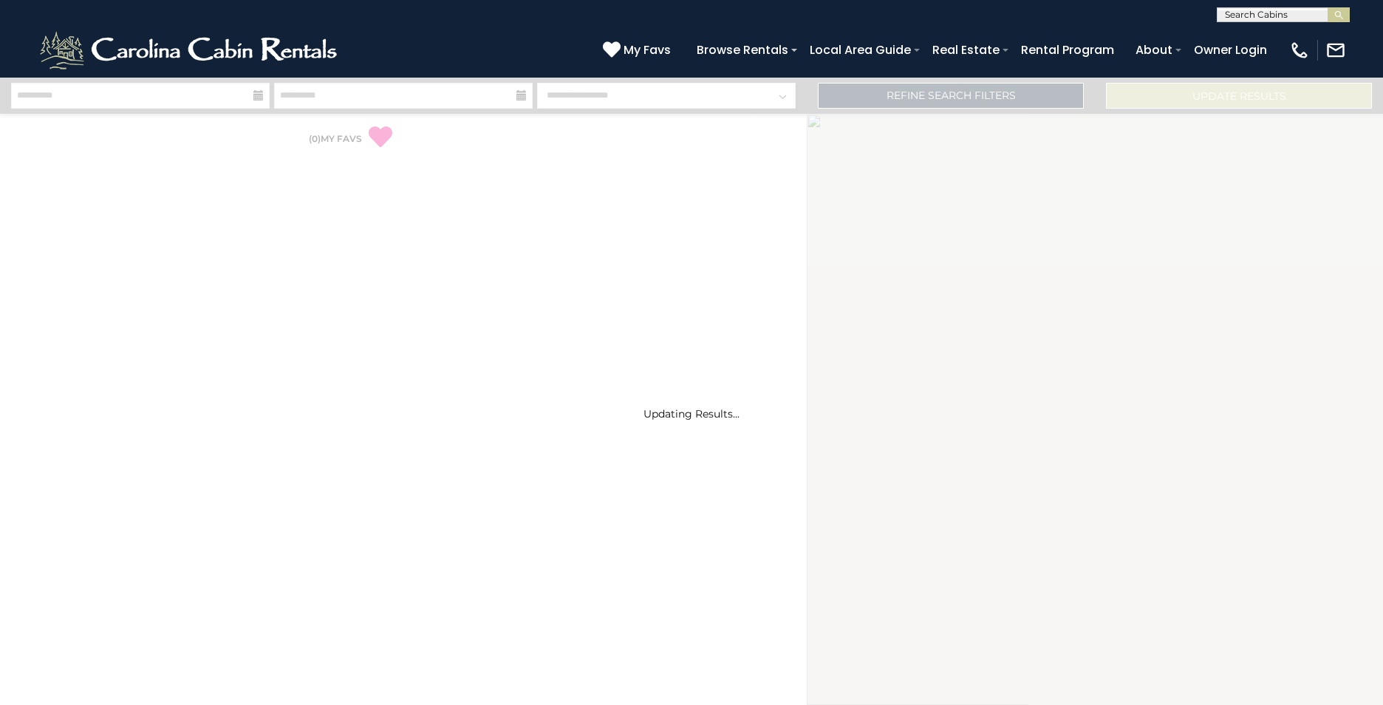
select select "*"
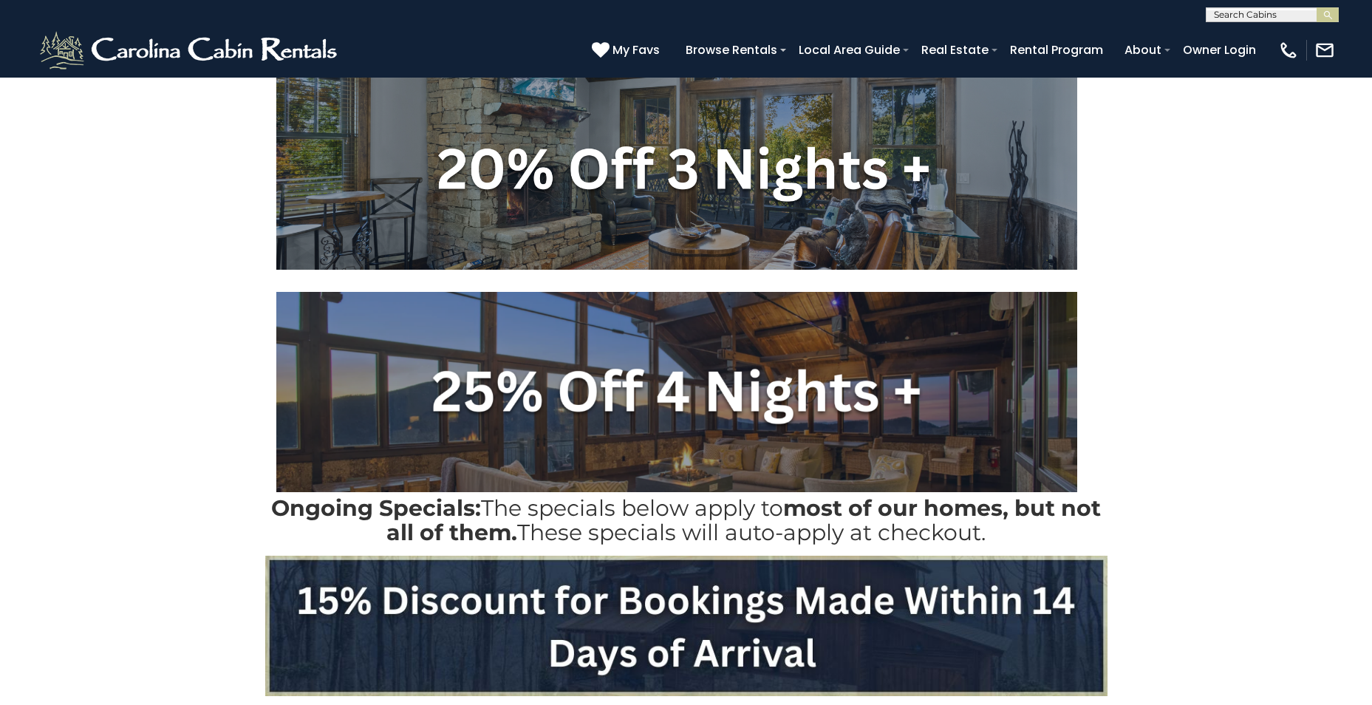
scroll to position [369, 0]
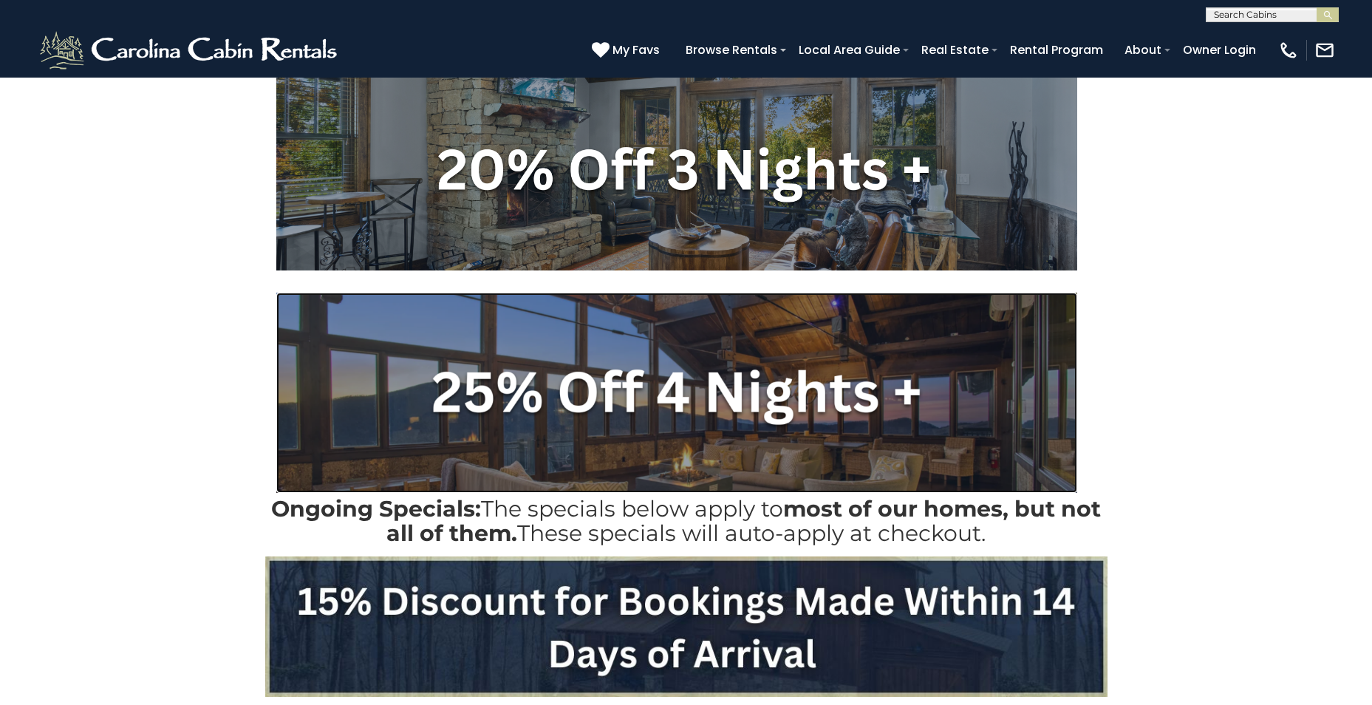
click at [674, 395] on img at bounding box center [676, 393] width 801 height 200
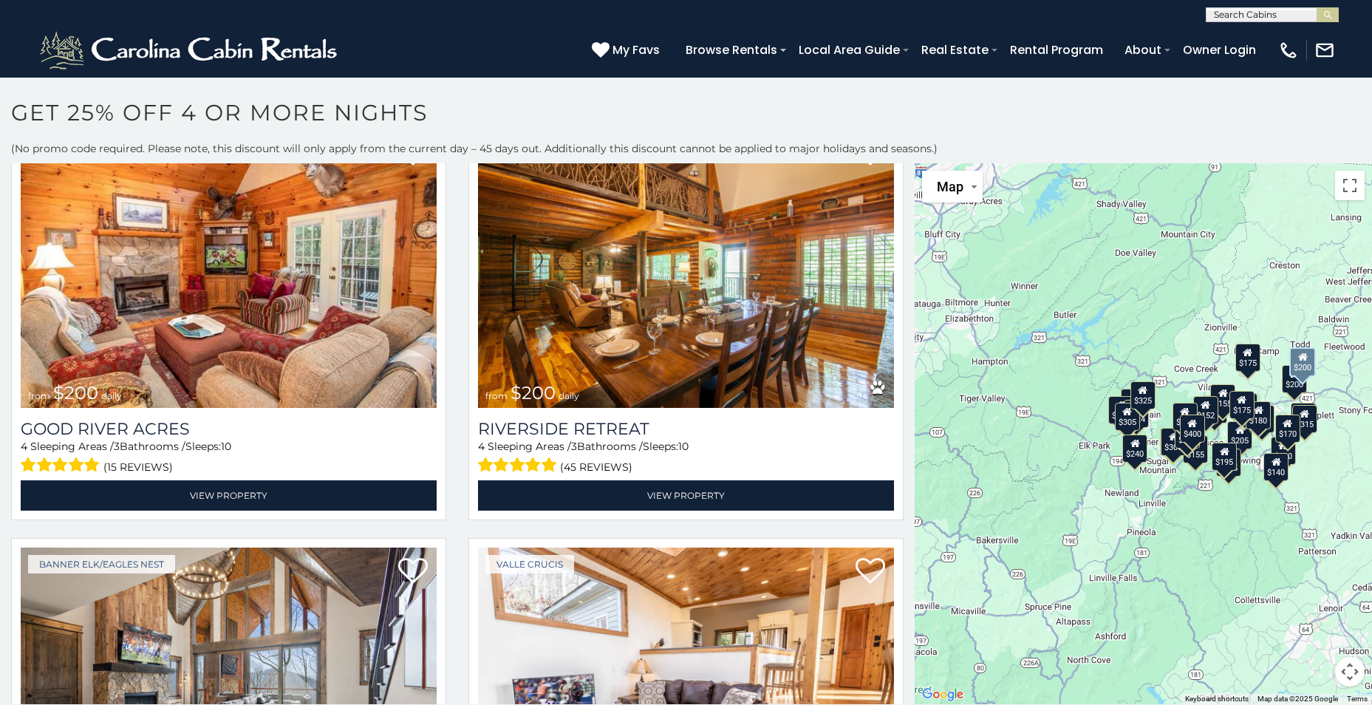
scroll to position [5542, 0]
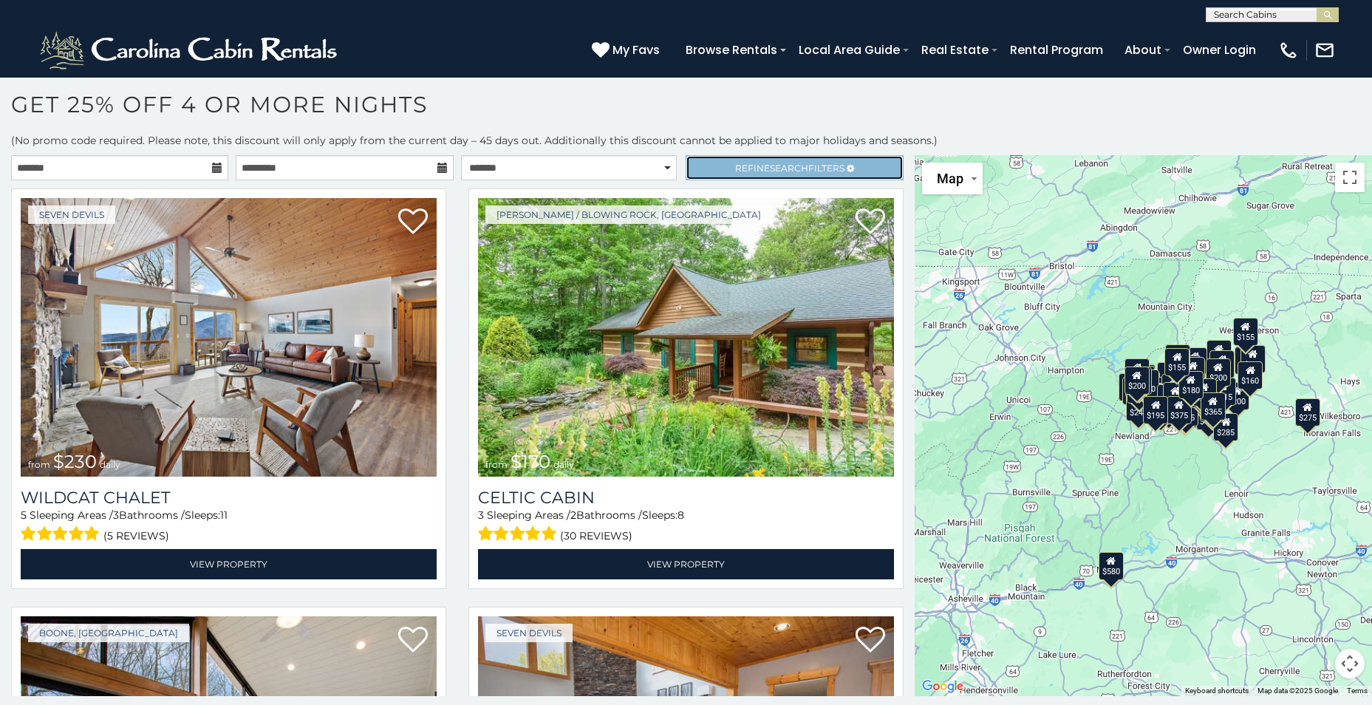
click at [781, 164] on span "Search" at bounding box center [789, 168] width 38 height 11
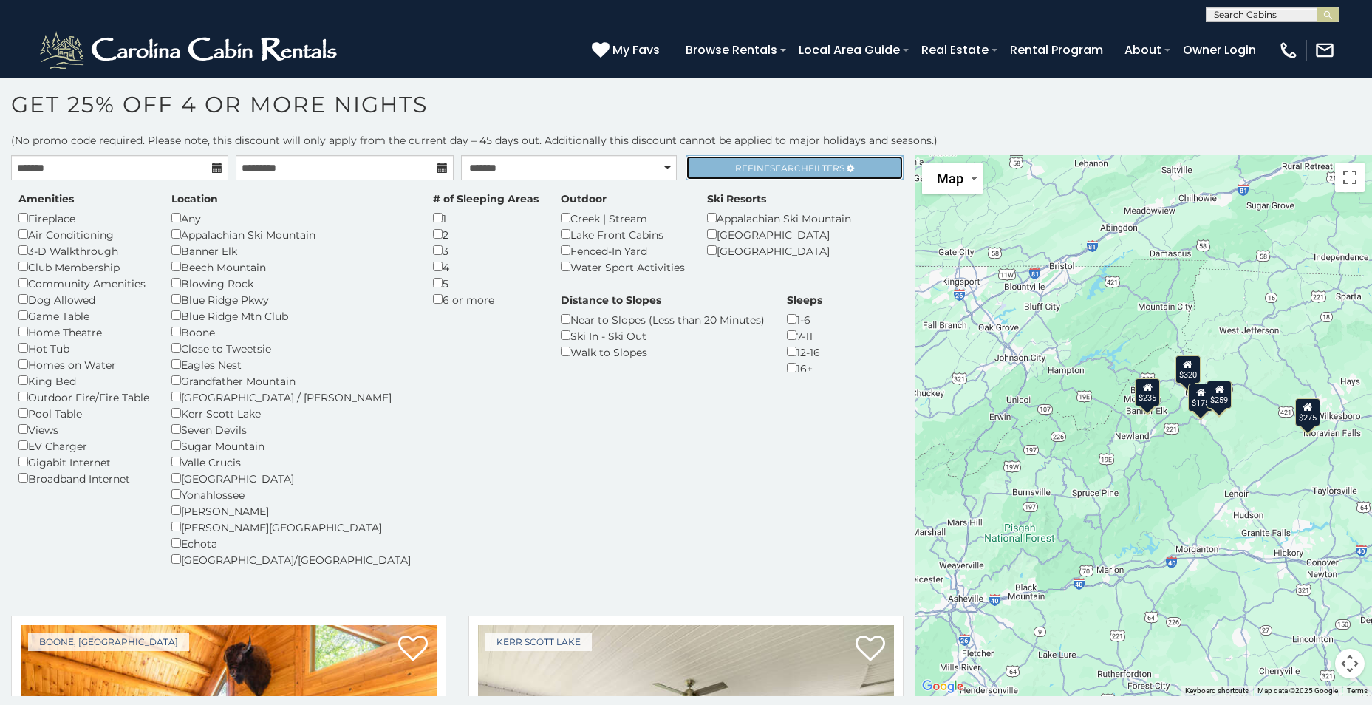
click at [773, 168] on span "Search" at bounding box center [789, 168] width 38 height 11
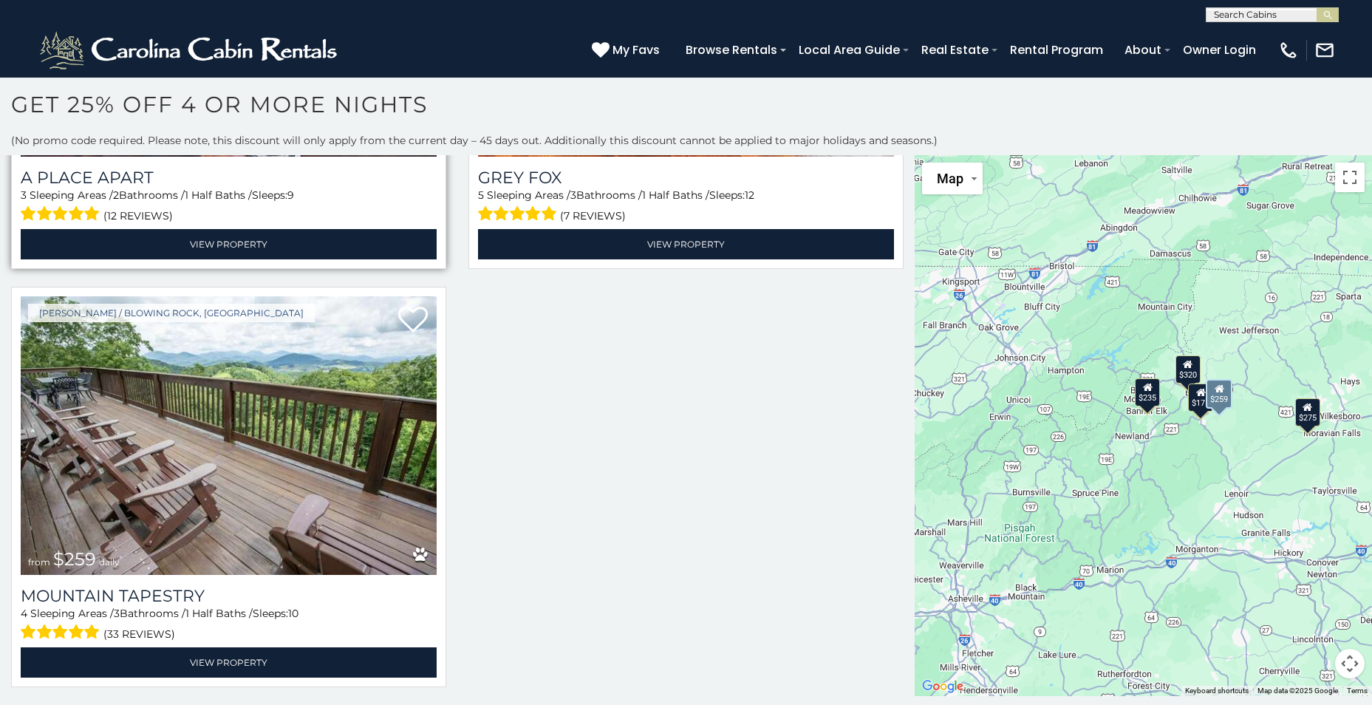
scroll to position [740, 0]
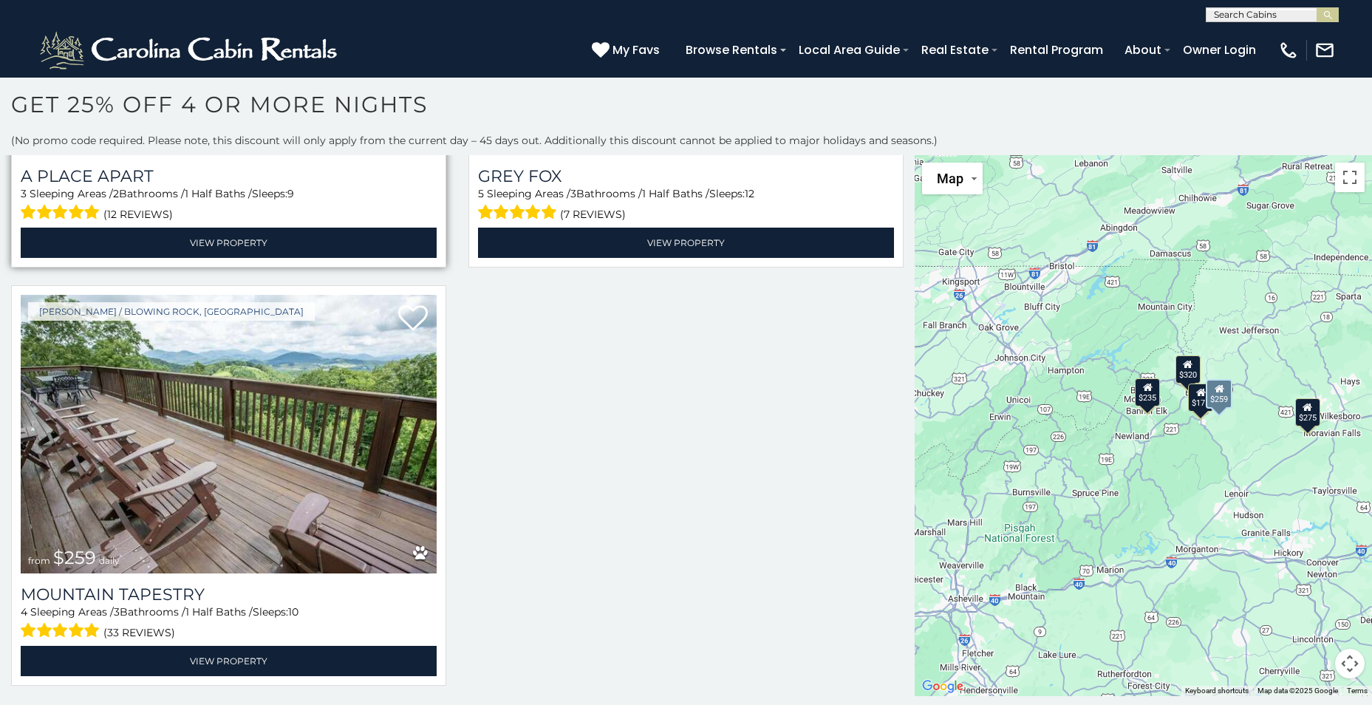
click at [301, 379] on img at bounding box center [229, 434] width 416 height 279
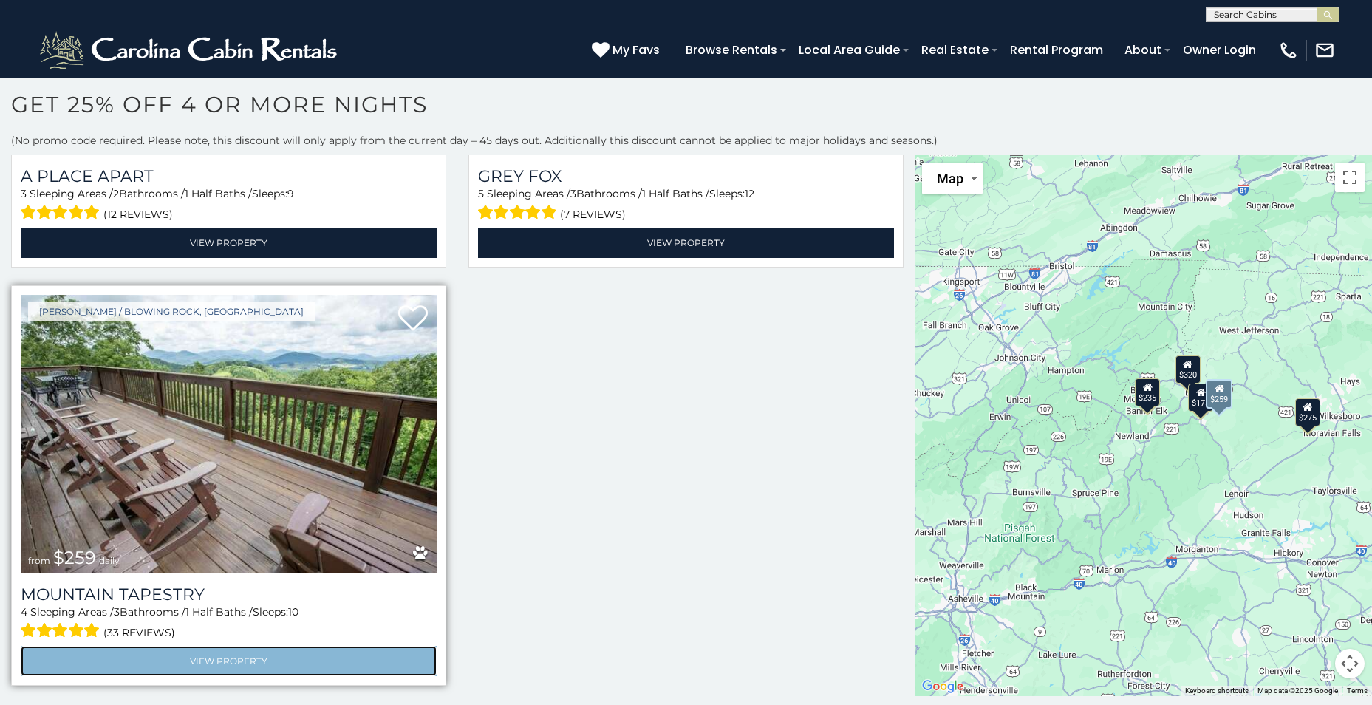
click at [284, 661] on link "View Property" at bounding box center [229, 661] width 416 height 30
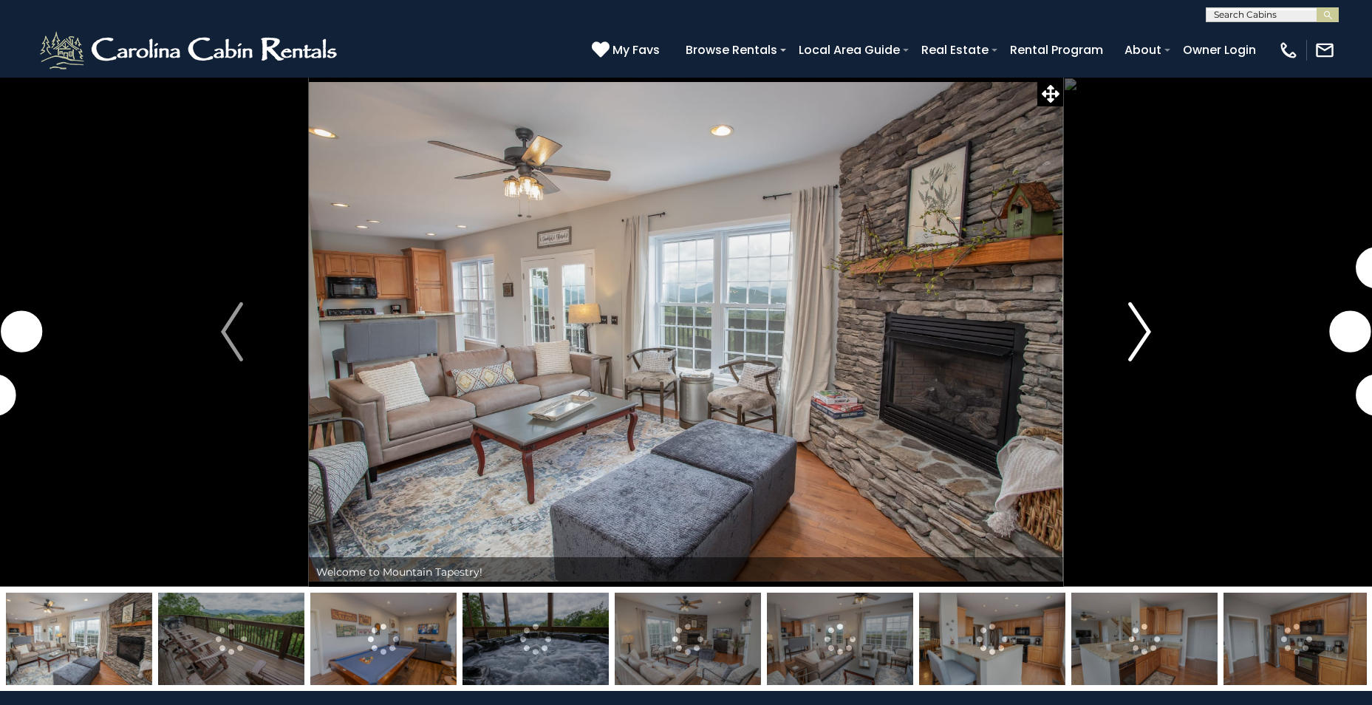
click at [1144, 328] on img "Next" at bounding box center [1140, 331] width 22 height 59
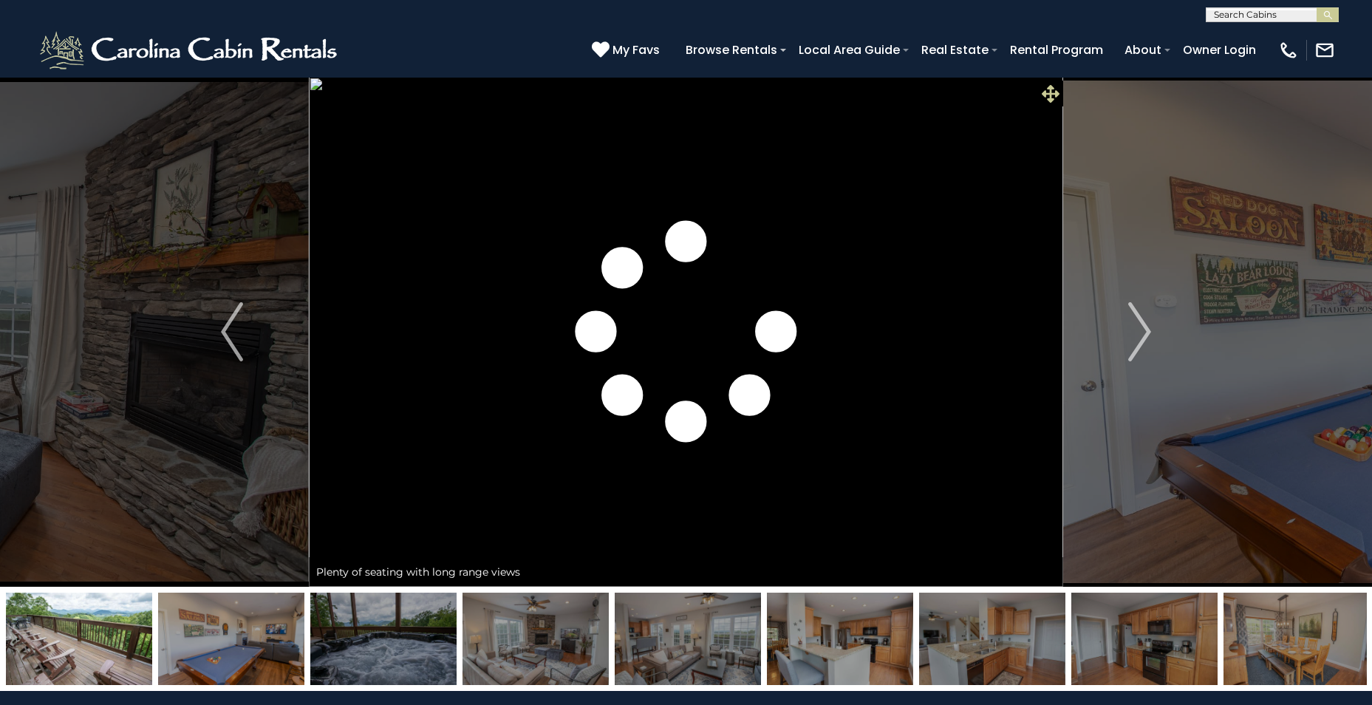
click at [1045, 91] on icon at bounding box center [1051, 94] width 18 height 18
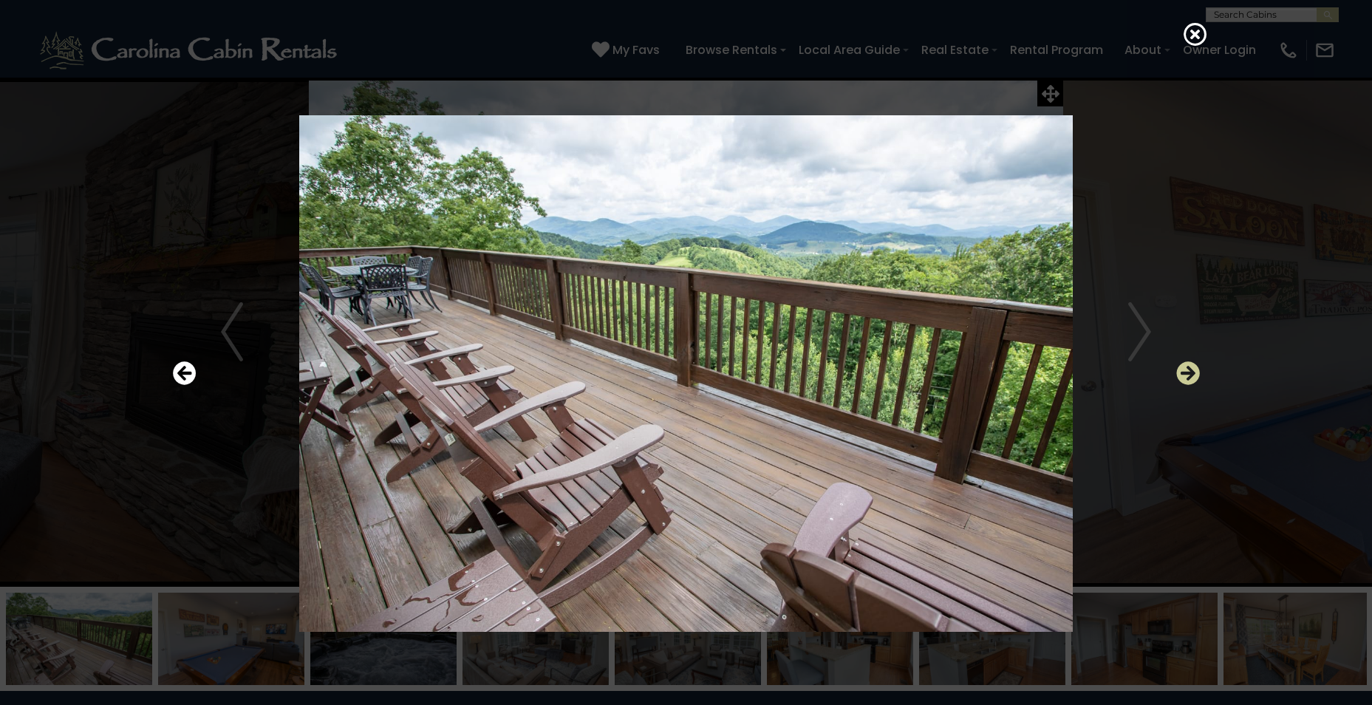
click at [1179, 364] on icon "Next" at bounding box center [1188, 373] width 24 height 24
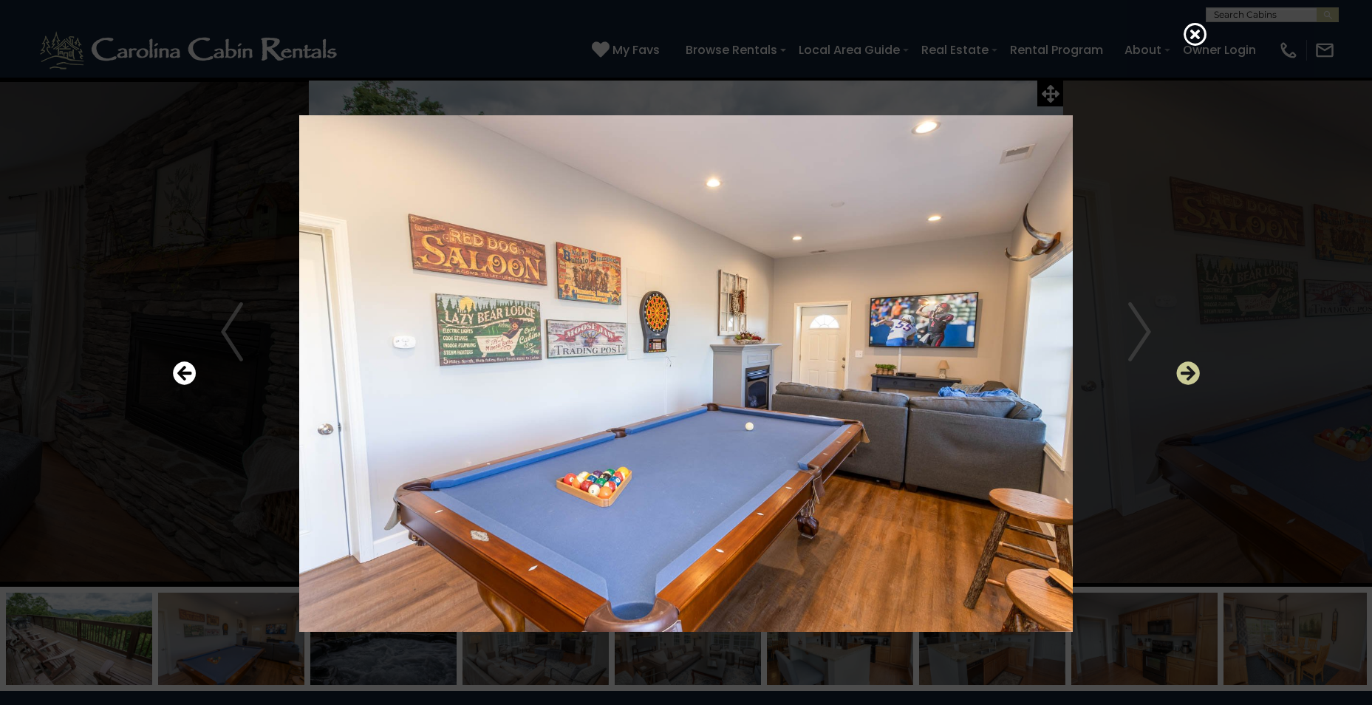
click at [1179, 364] on icon "Next" at bounding box center [1188, 373] width 24 height 24
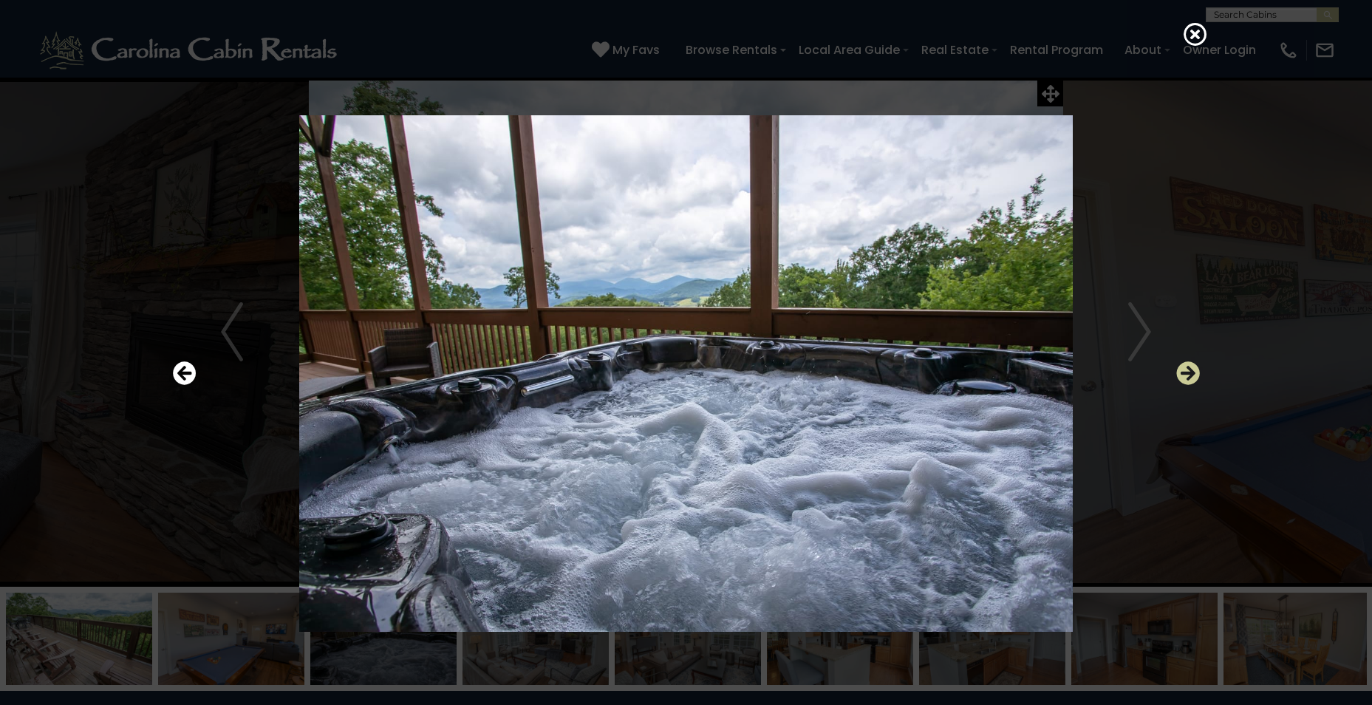
click at [1179, 364] on icon "Next" at bounding box center [1188, 373] width 24 height 24
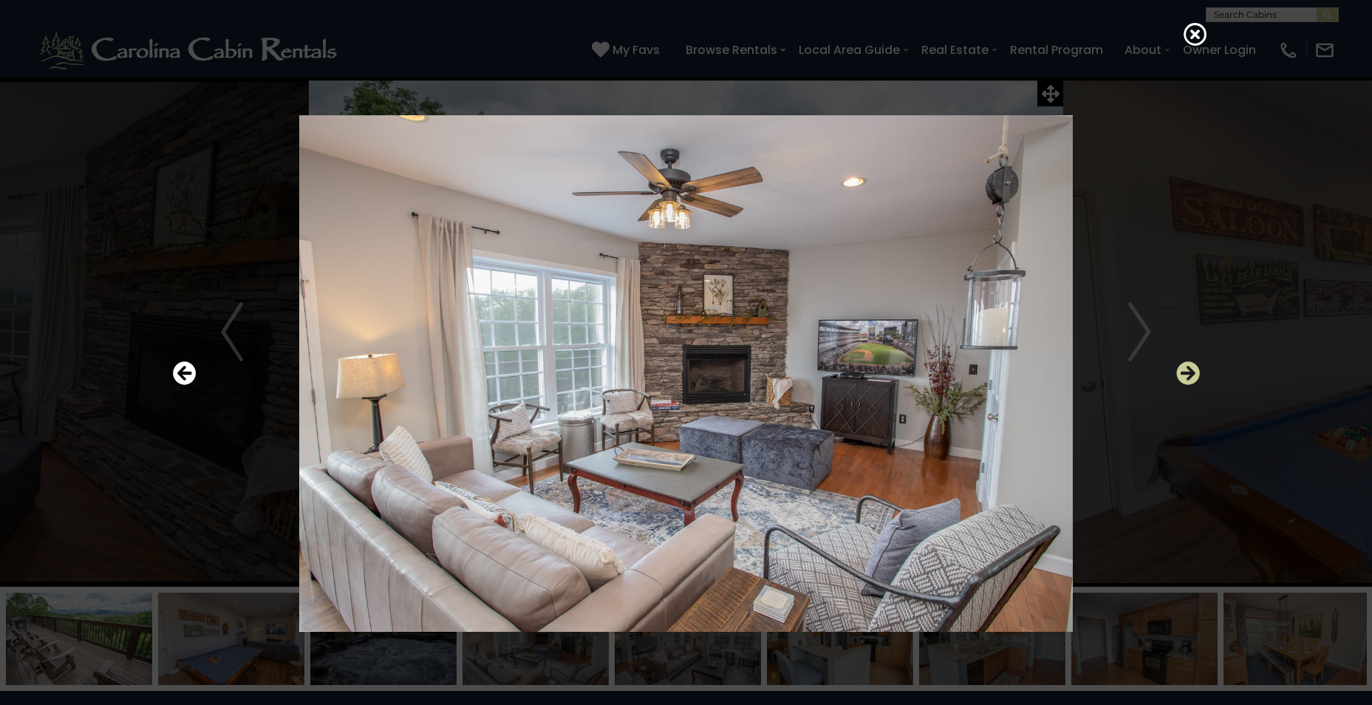
click at [1179, 364] on icon "Next" at bounding box center [1188, 373] width 24 height 24
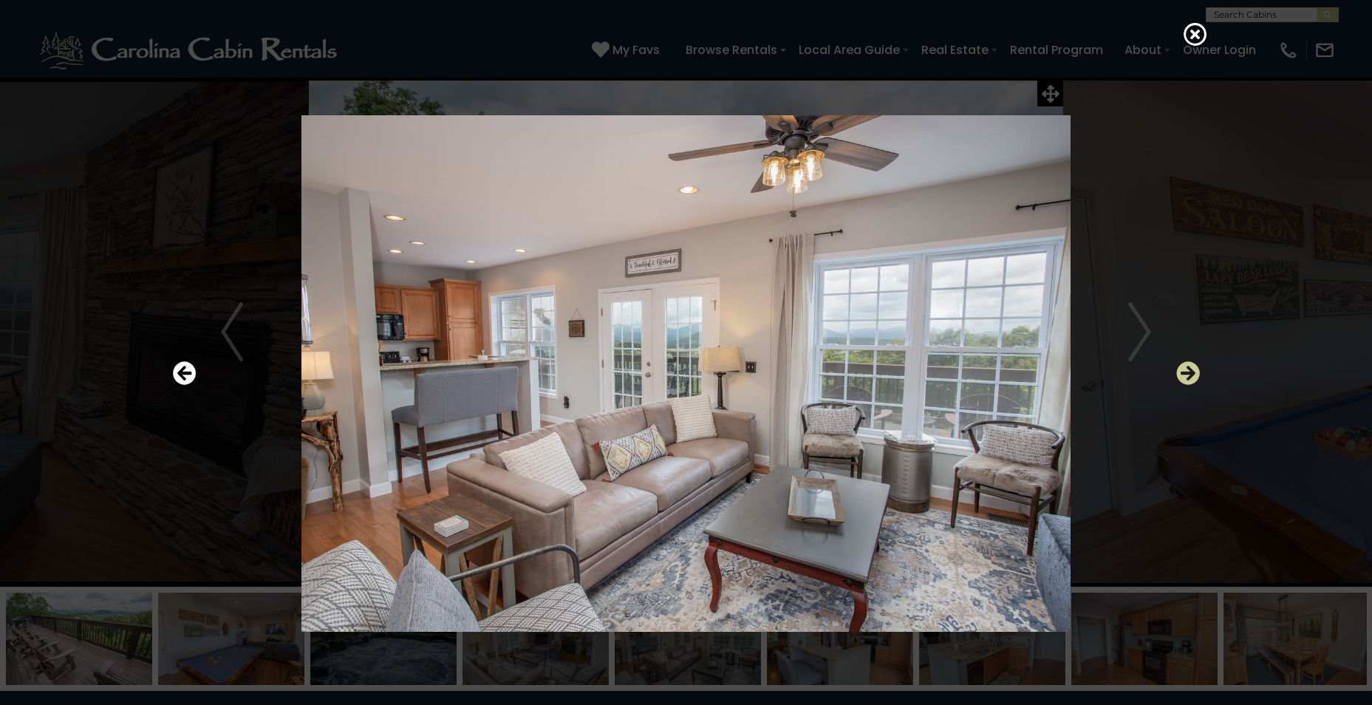
click at [1179, 364] on icon "Next" at bounding box center [1188, 373] width 24 height 24
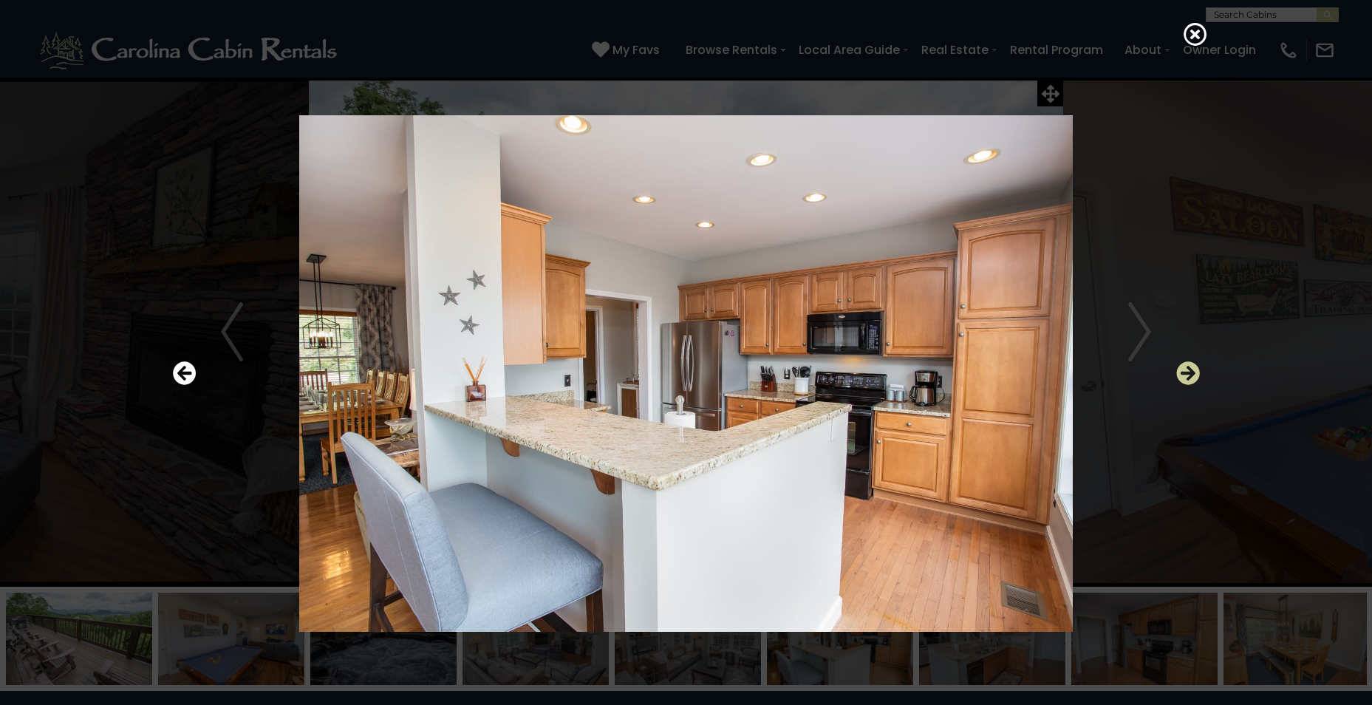
click at [1179, 364] on icon "Next" at bounding box center [1188, 373] width 24 height 24
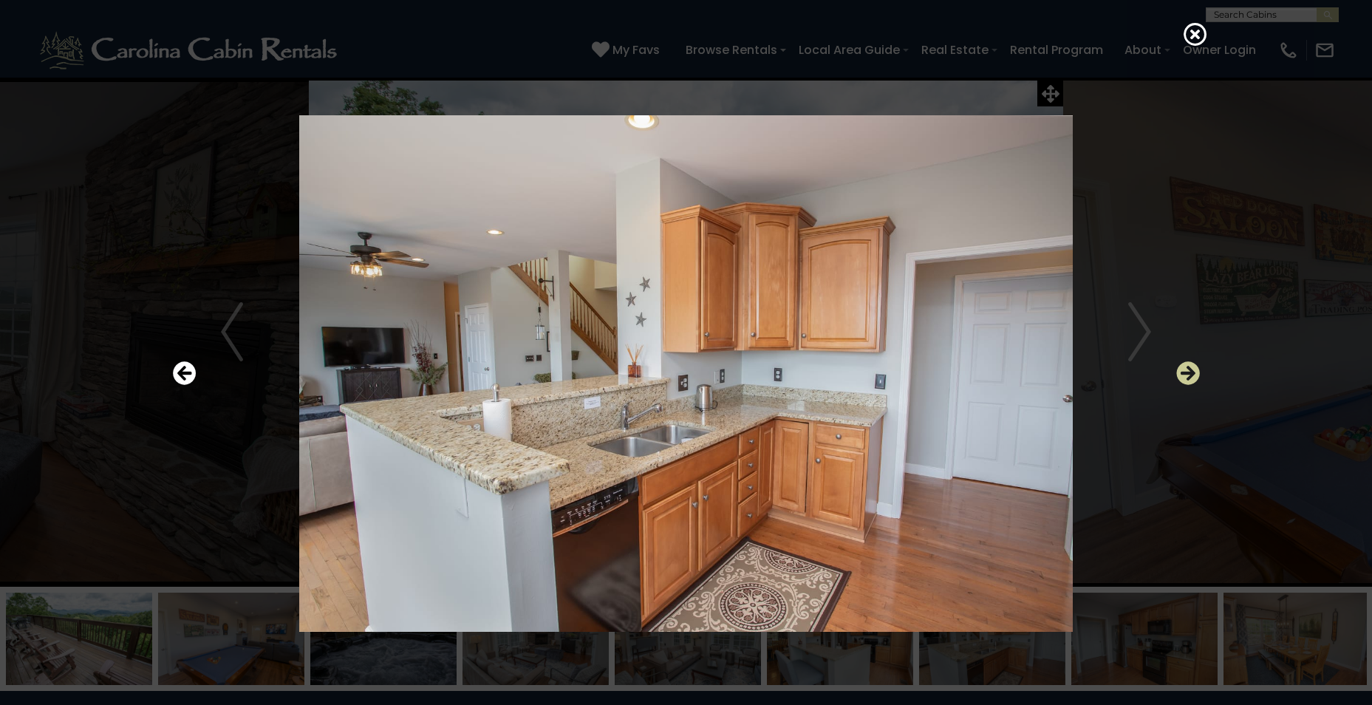
click at [1179, 364] on icon "Next" at bounding box center [1188, 373] width 24 height 24
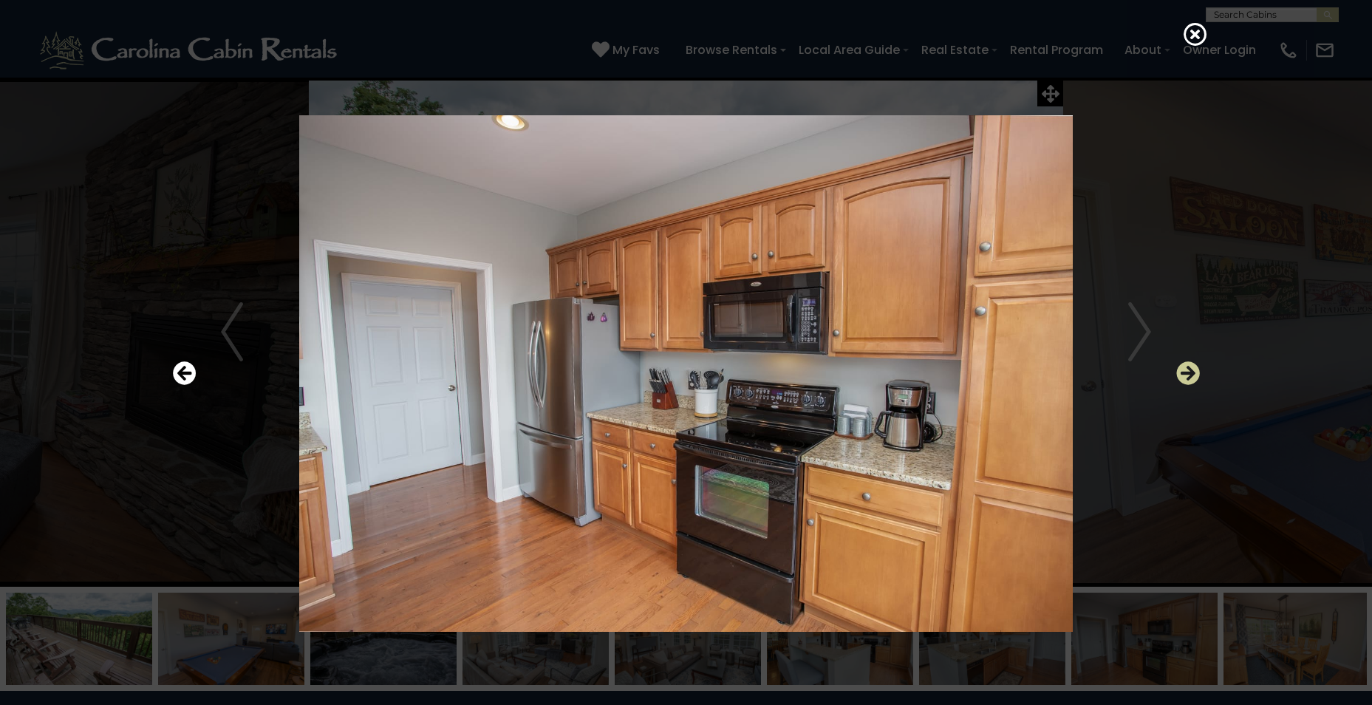
click at [1179, 364] on icon "Next" at bounding box center [1188, 373] width 24 height 24
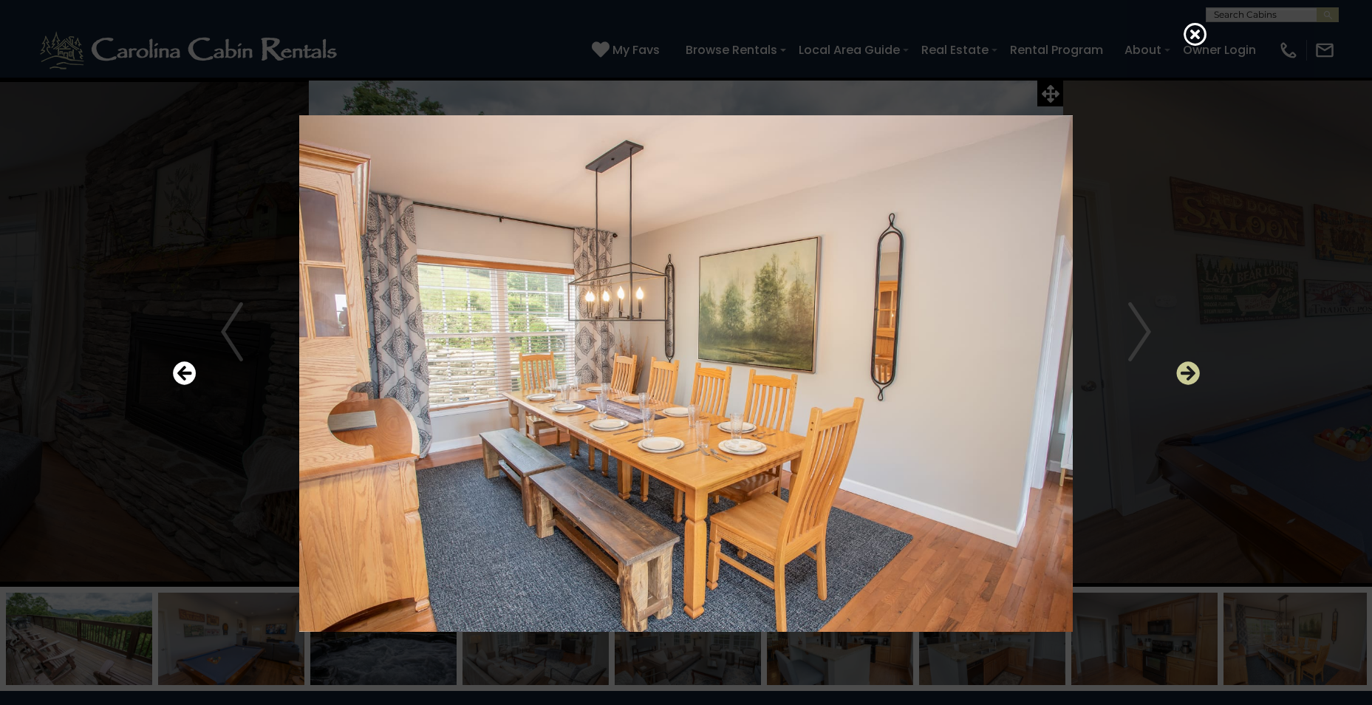
click at [1179, 364] on icon "Next" at bounding box center [1188, 373] width 24 height 24
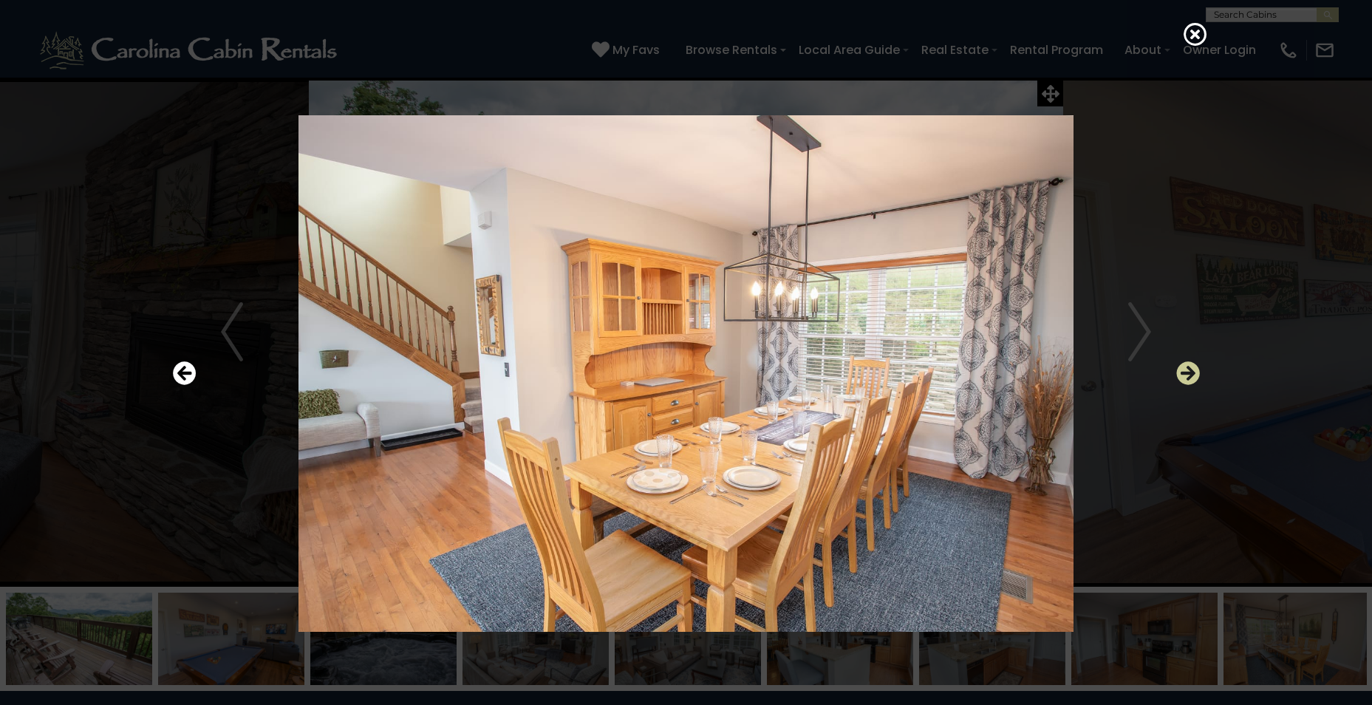
click at [1179, 364] on icon "Next" at bounding box center [1188, 373] width 24 height 24
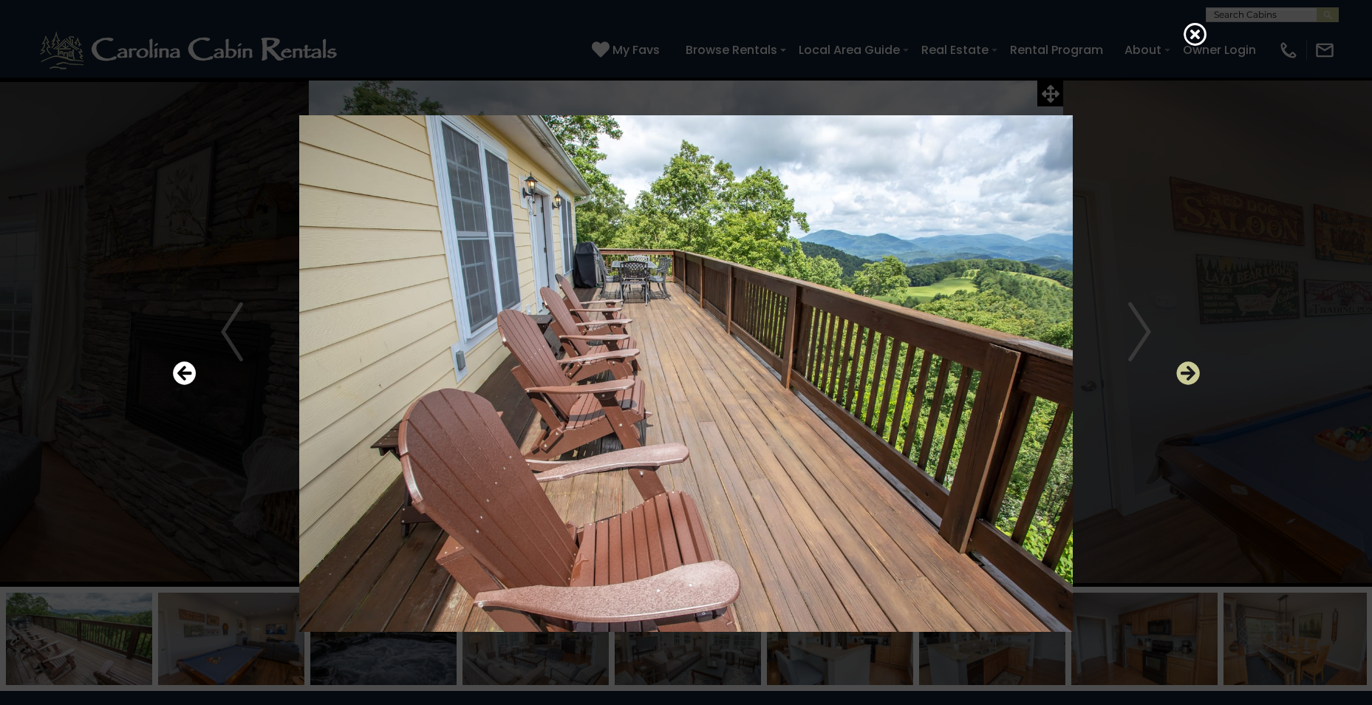
click at [1179, 364] on icon "Next" at bounding box center [1188, 373] width 24 height 24
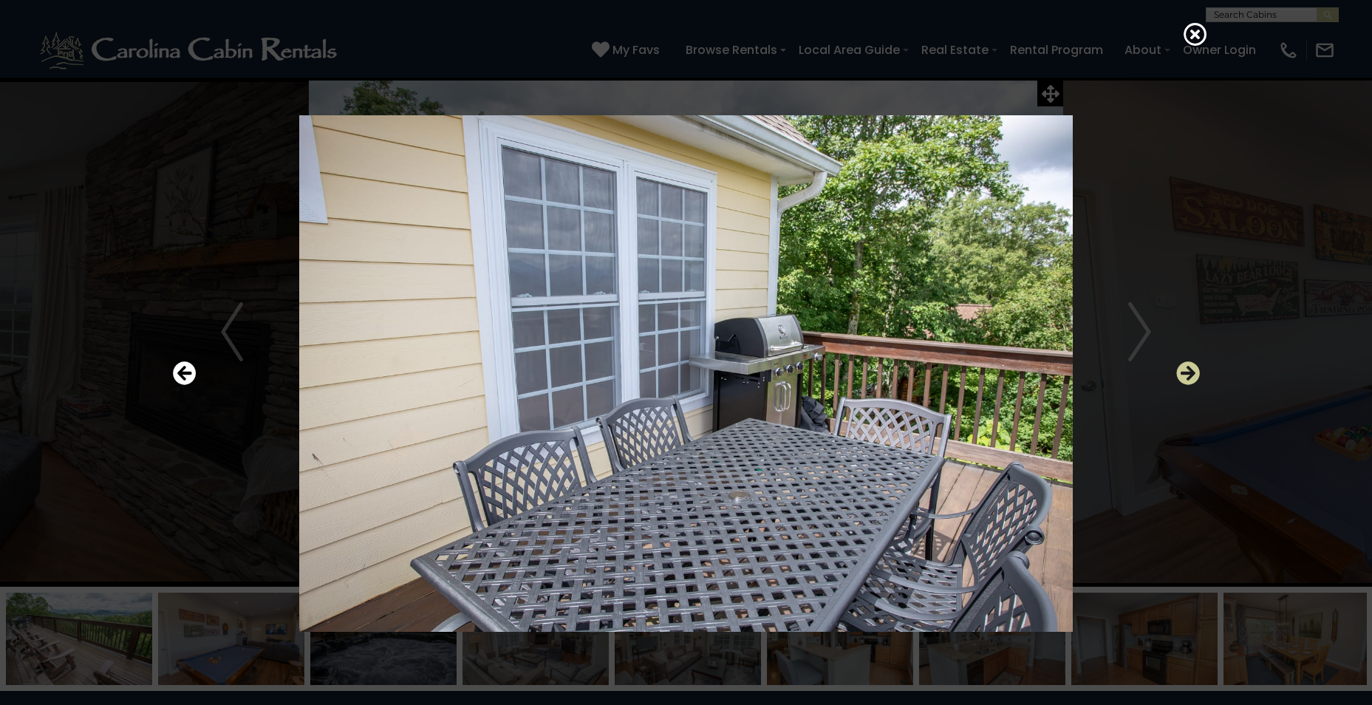
click at [1179, 364] on icon "Next" at bounding box center [1188, 373] width 24 height 24
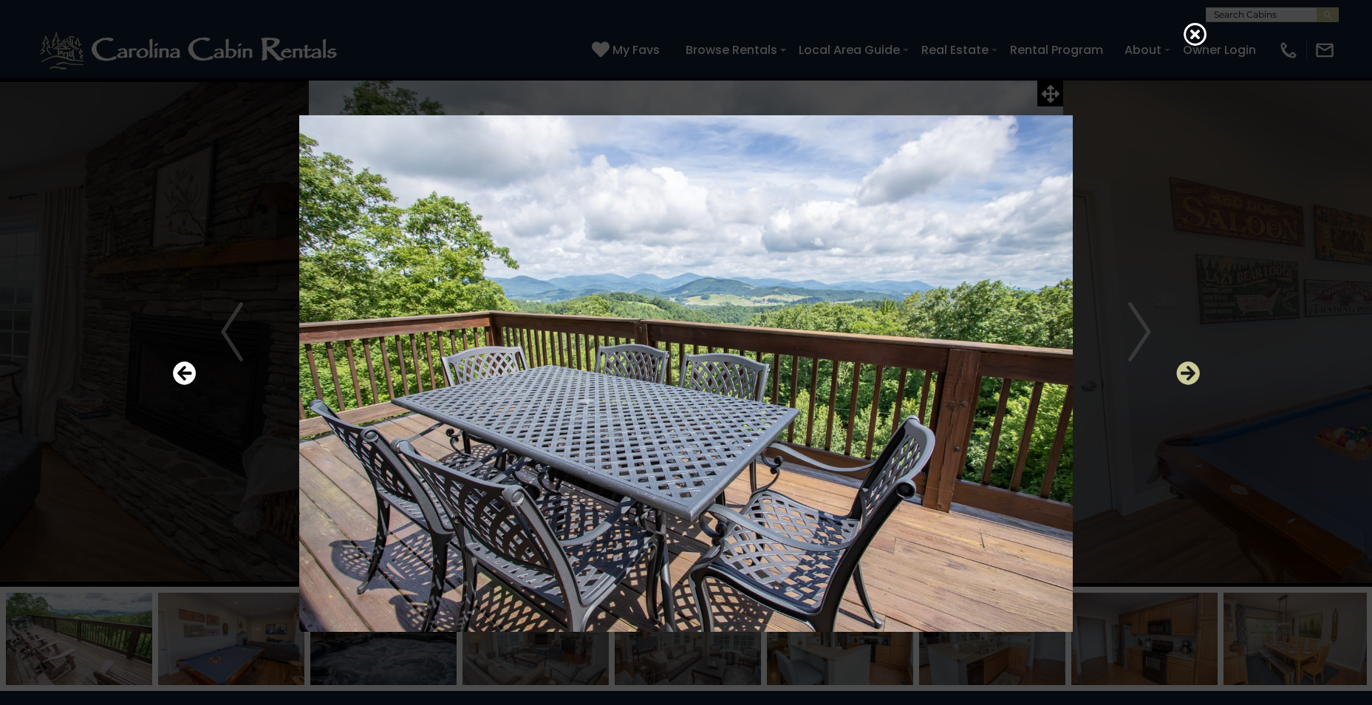
click at [1179, 364] on icon "Next" at bounding box center [1188, 373] width 24 height 24
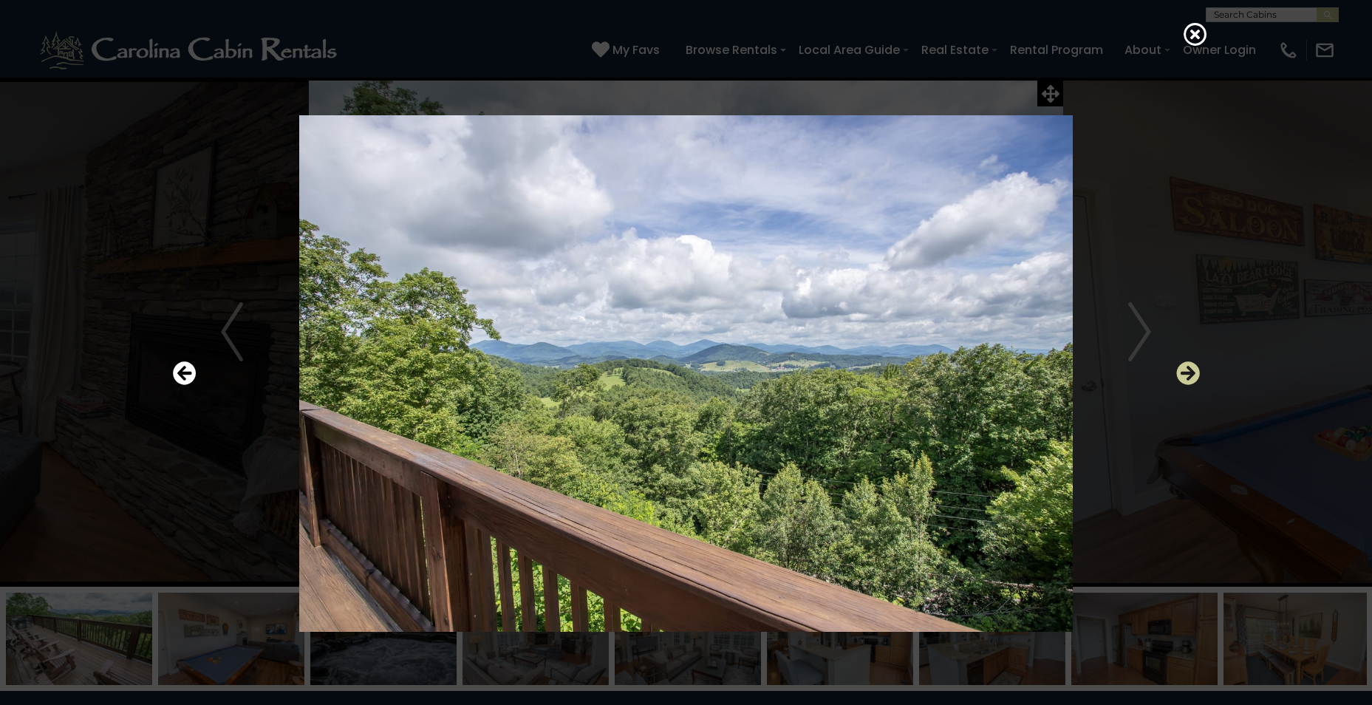
click at [1179, 364] on icon "Next" at bounding box center [1188, 373] width 24 height 24
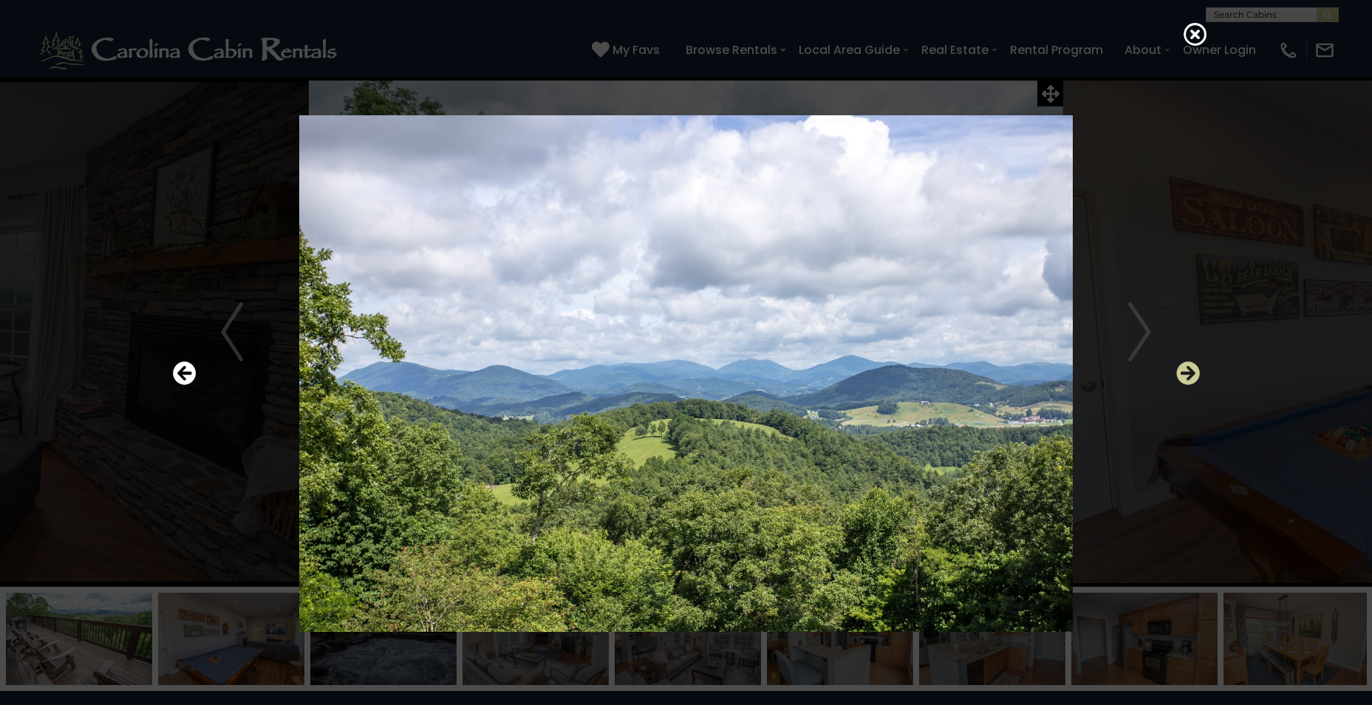
click at [1179, 364] on icon "Next" at bounding box center [1188, 373] width 24 height 24
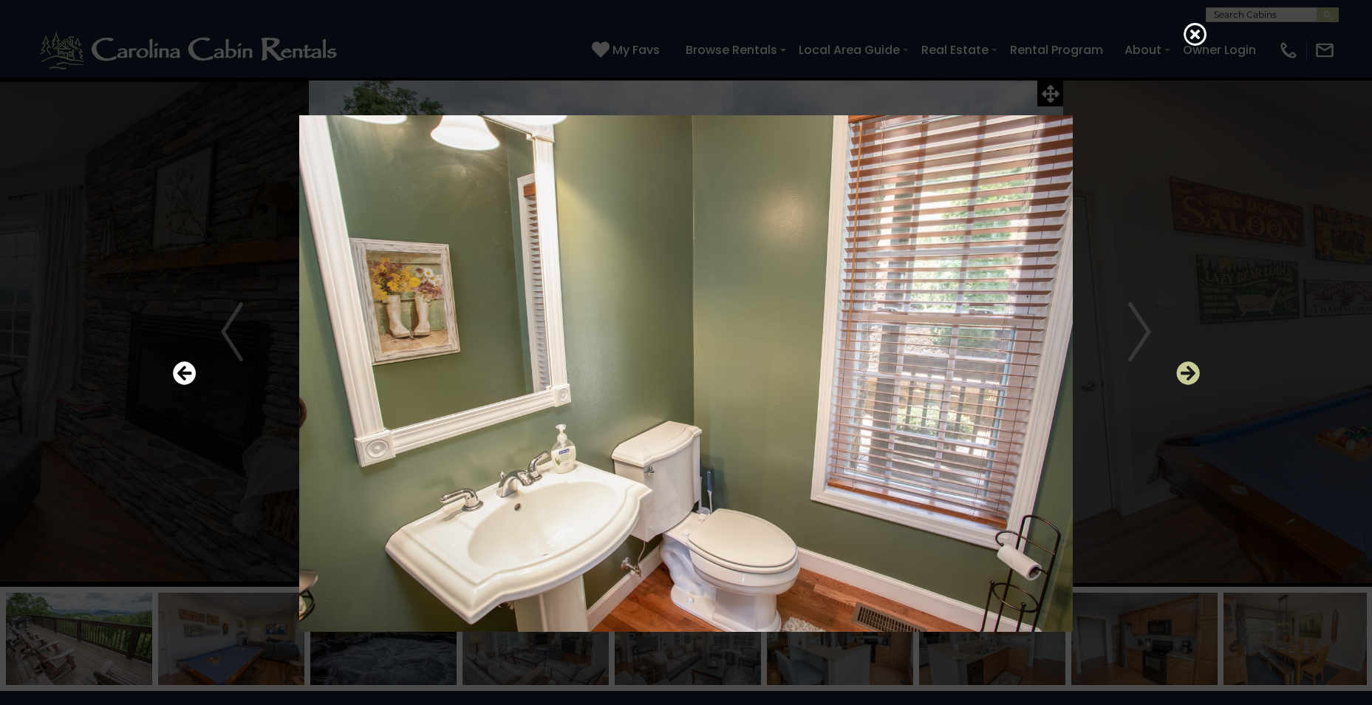
click at [1179, 364] on icon "Next" at bounding box center [1188, 373] width 24 height 24
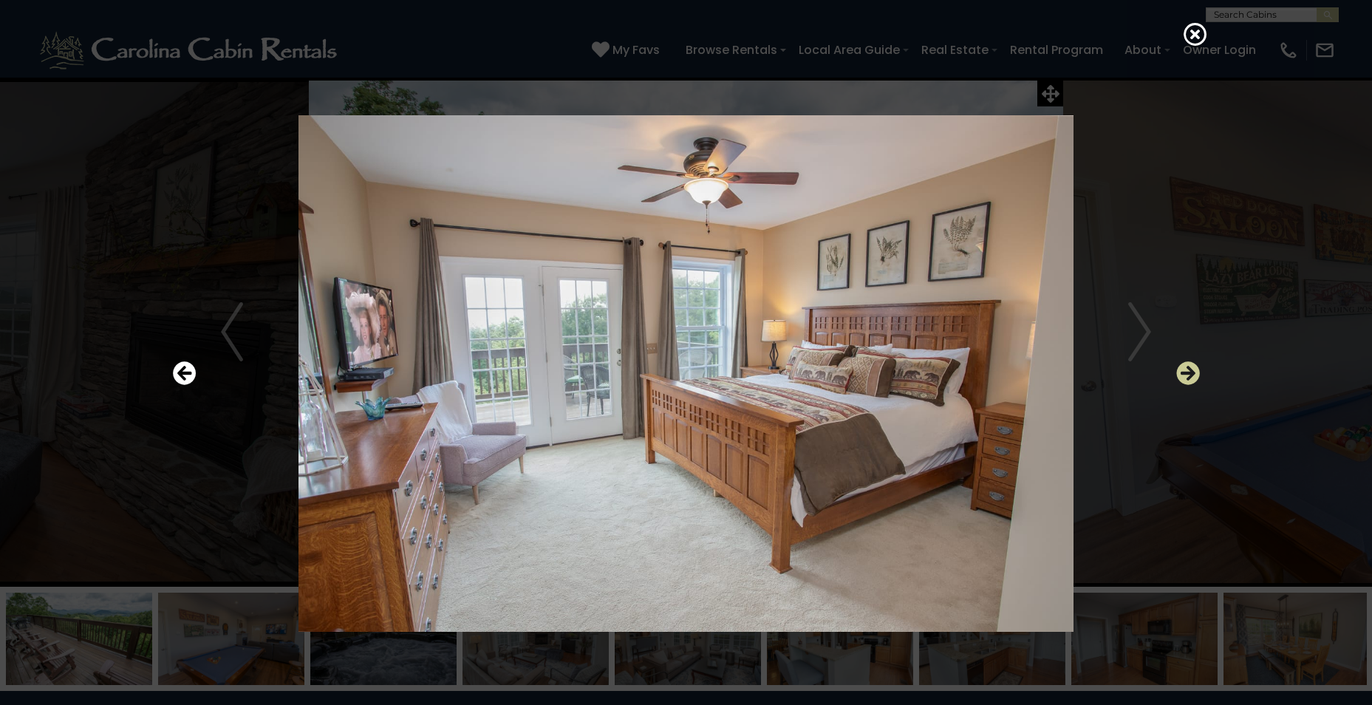
click at [1179, 364] on icon "Next" at bounding box center [1188, 373] width 24 height 24
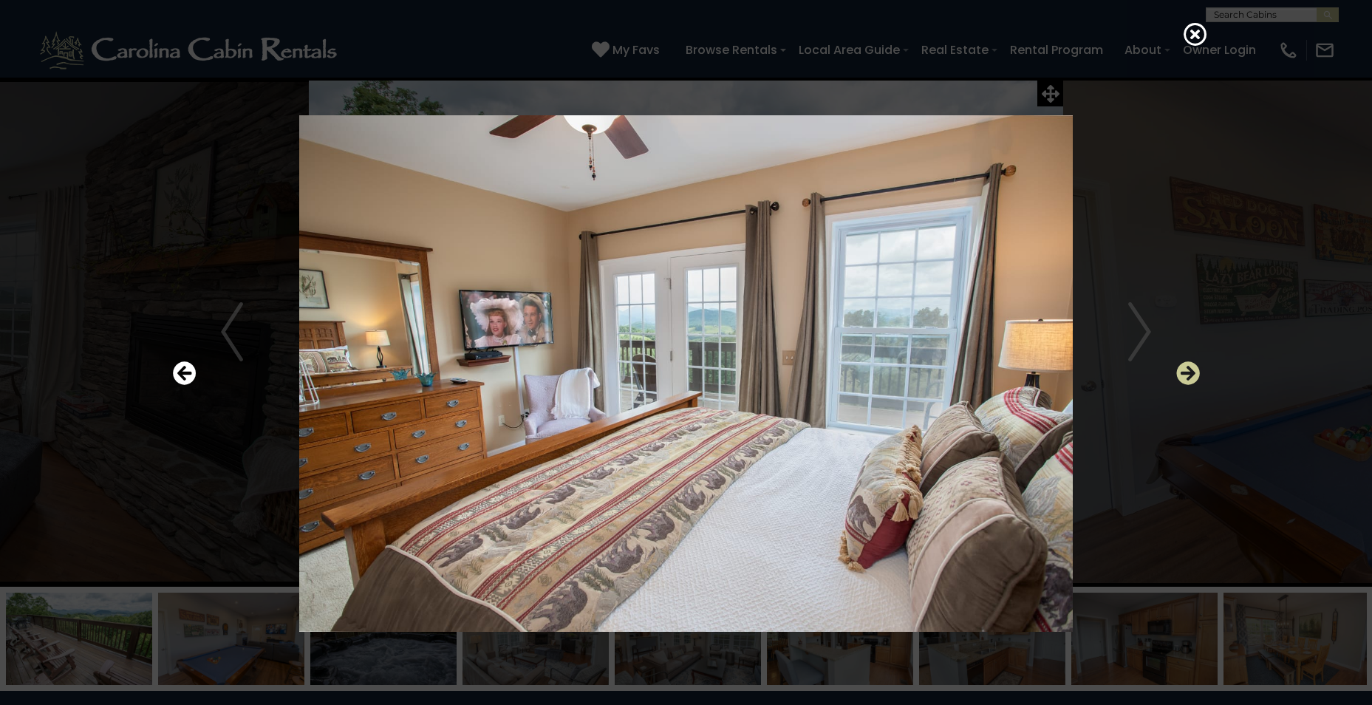
click at [1179, 364] on icon "Next" at bounding box center [1188, 373] width 24 height 24
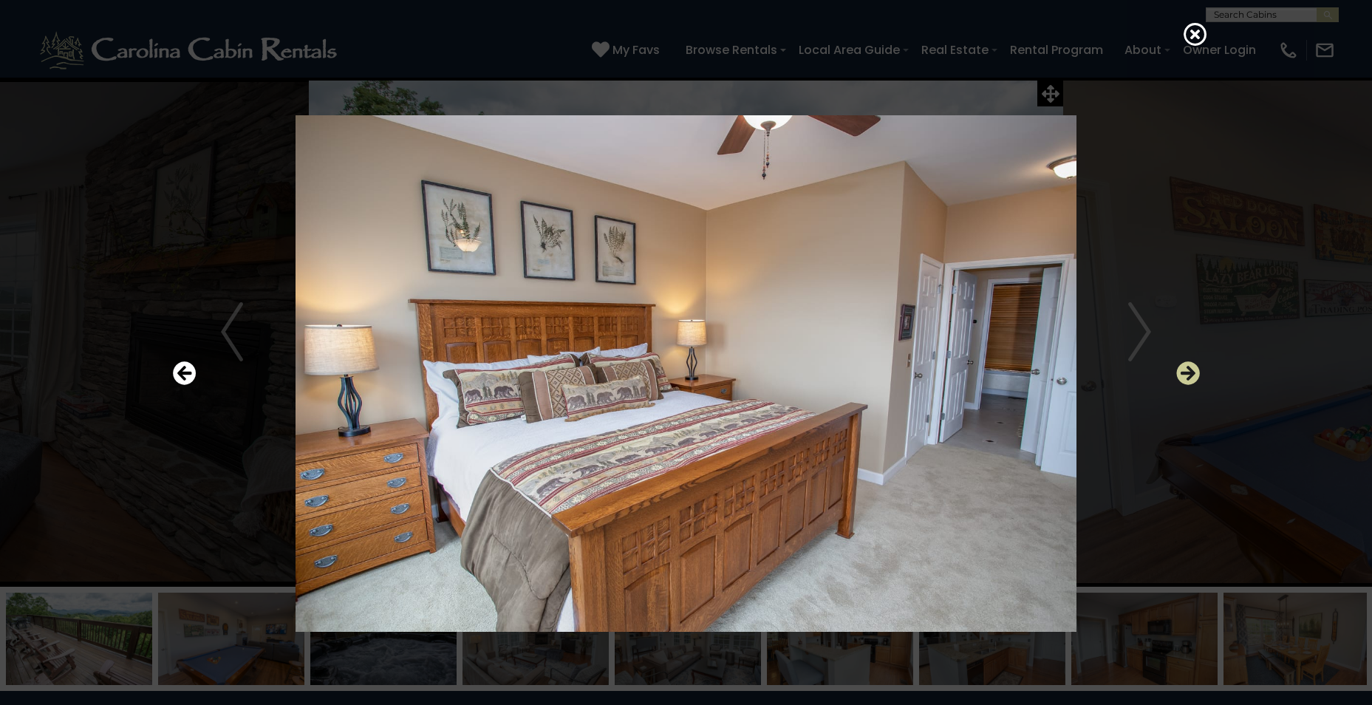
click at [1179, 364] on icon "Next" at bounding box center [1188, 373] width 24 height 24
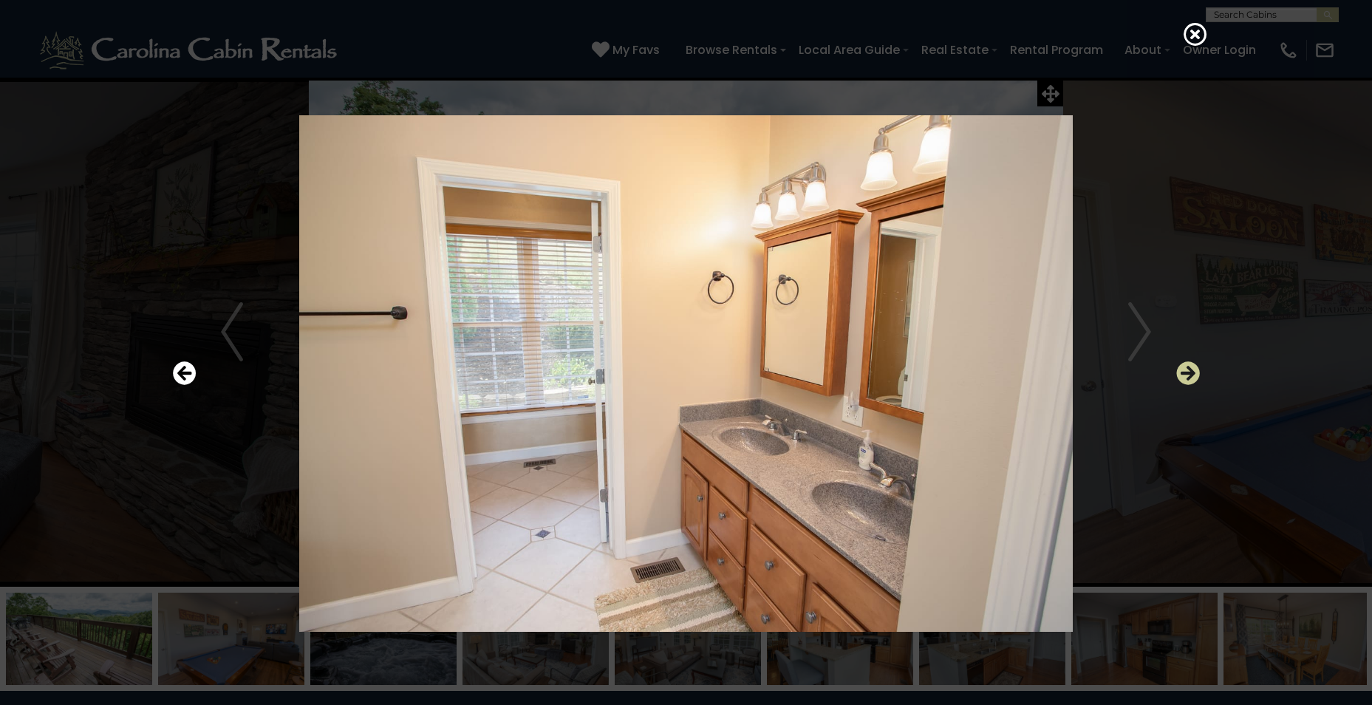
click at [1179, 364] on icon "Next" at bounding box center [1188, 373] width 24 height 24
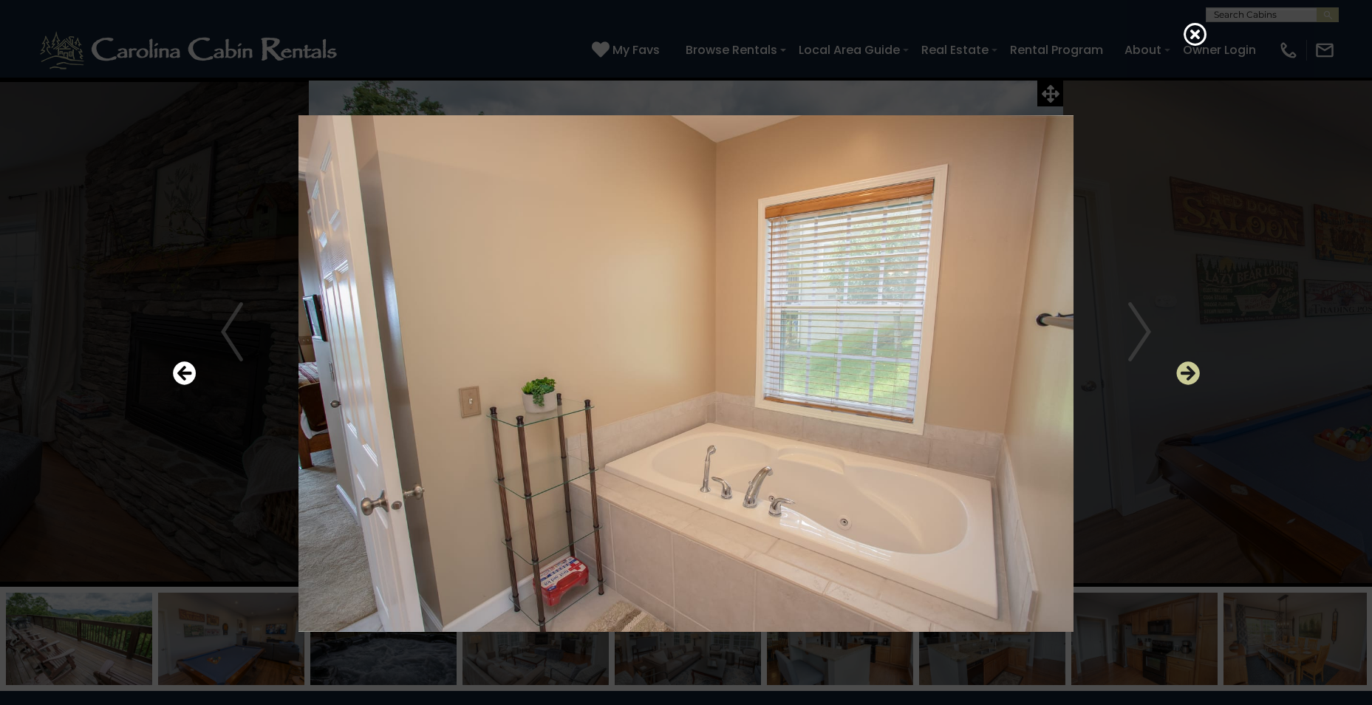
click at [1179, 364] on icon "Next" at bounding box center [1188, 373] width 24 height 24
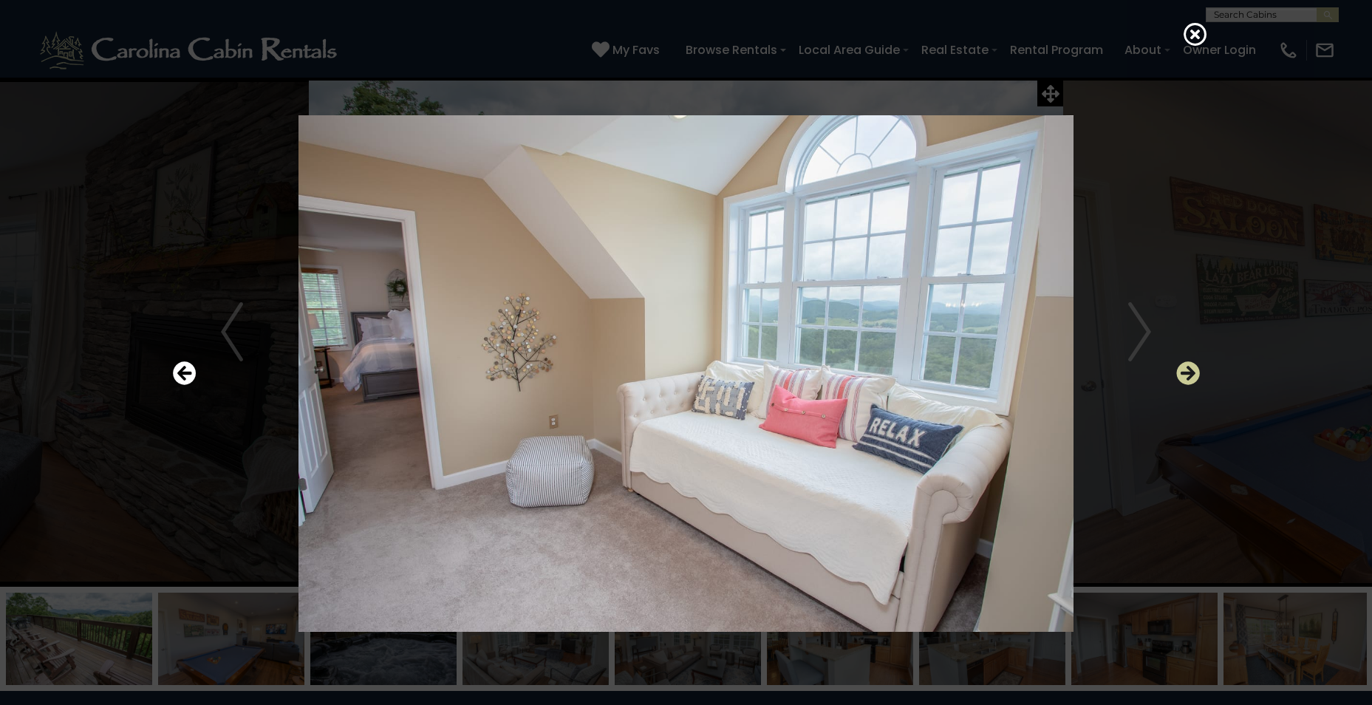
click at [1179, 364] on icon "Next" at bounding box center [1188, 373] width 24 height 24
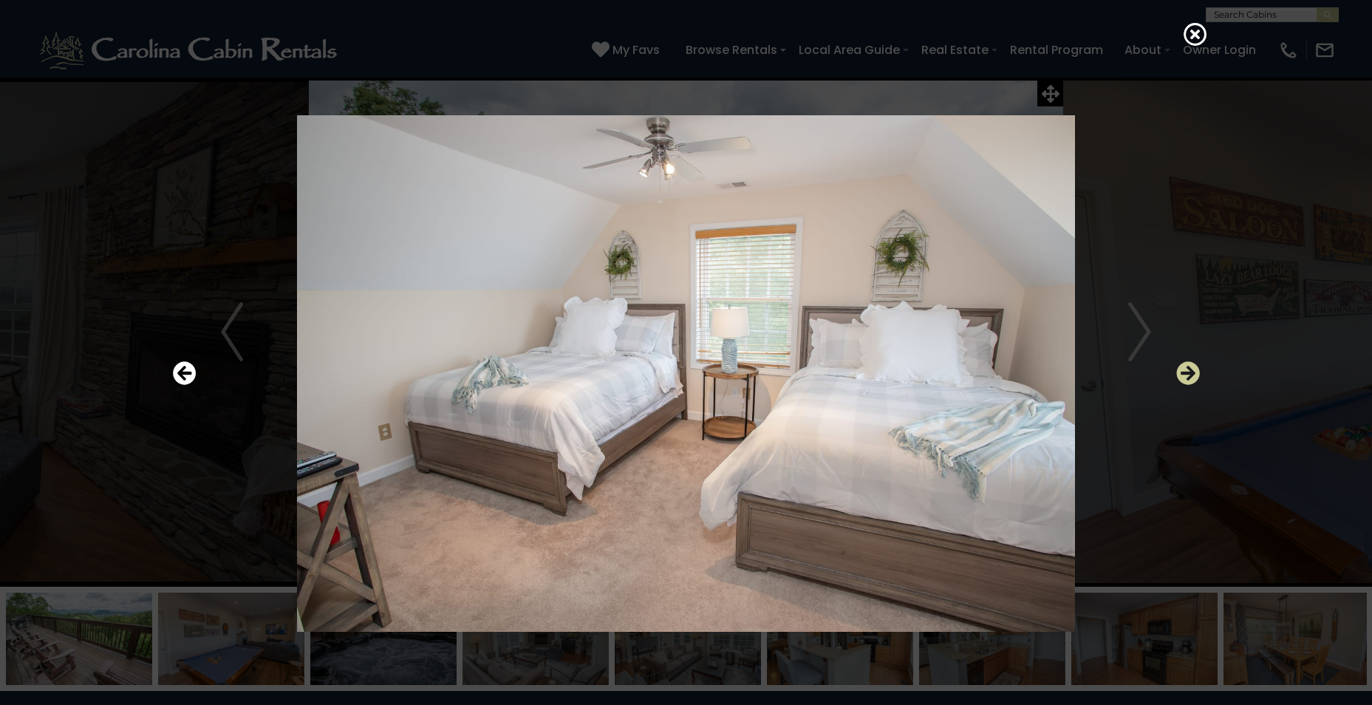
click at [1179, 364] on icon "Next" at bounding box center [1188, 373] width 24 height 24
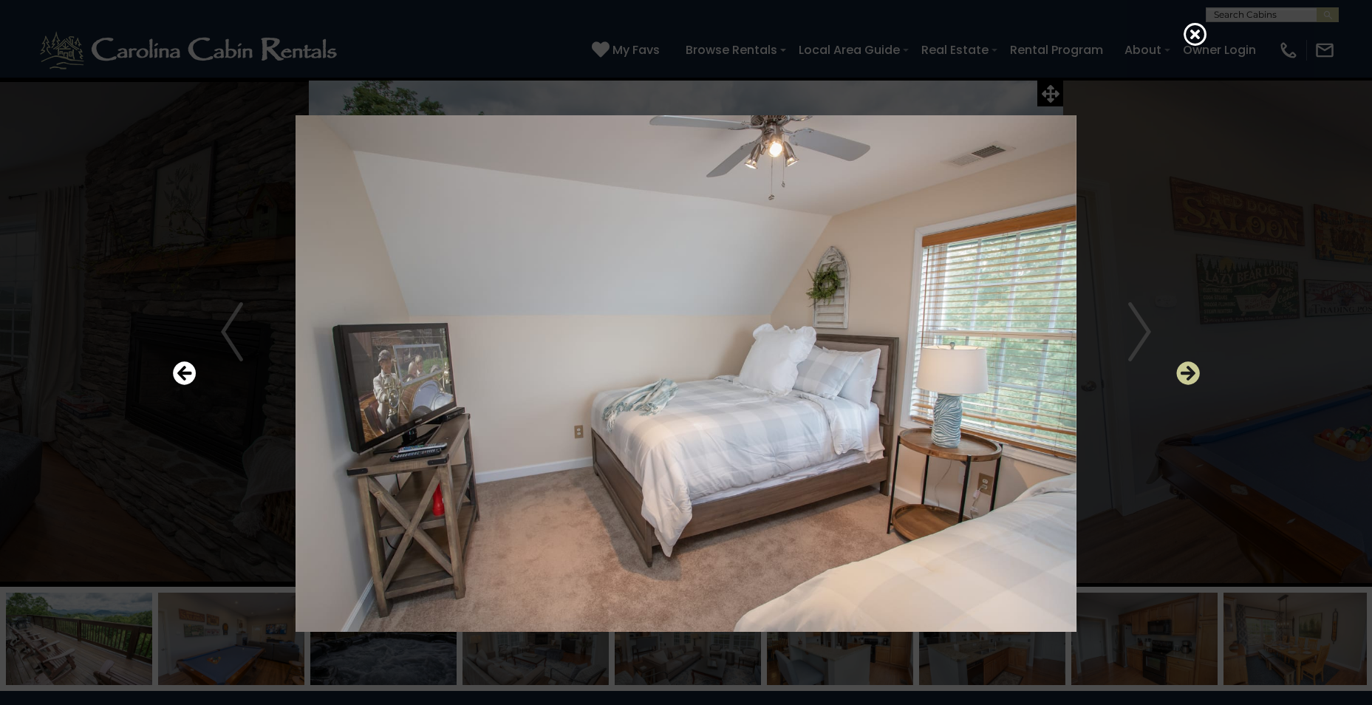
click at [1179, 364] on icon "Next" at bounding box center [1188, 373] width 24 height 24
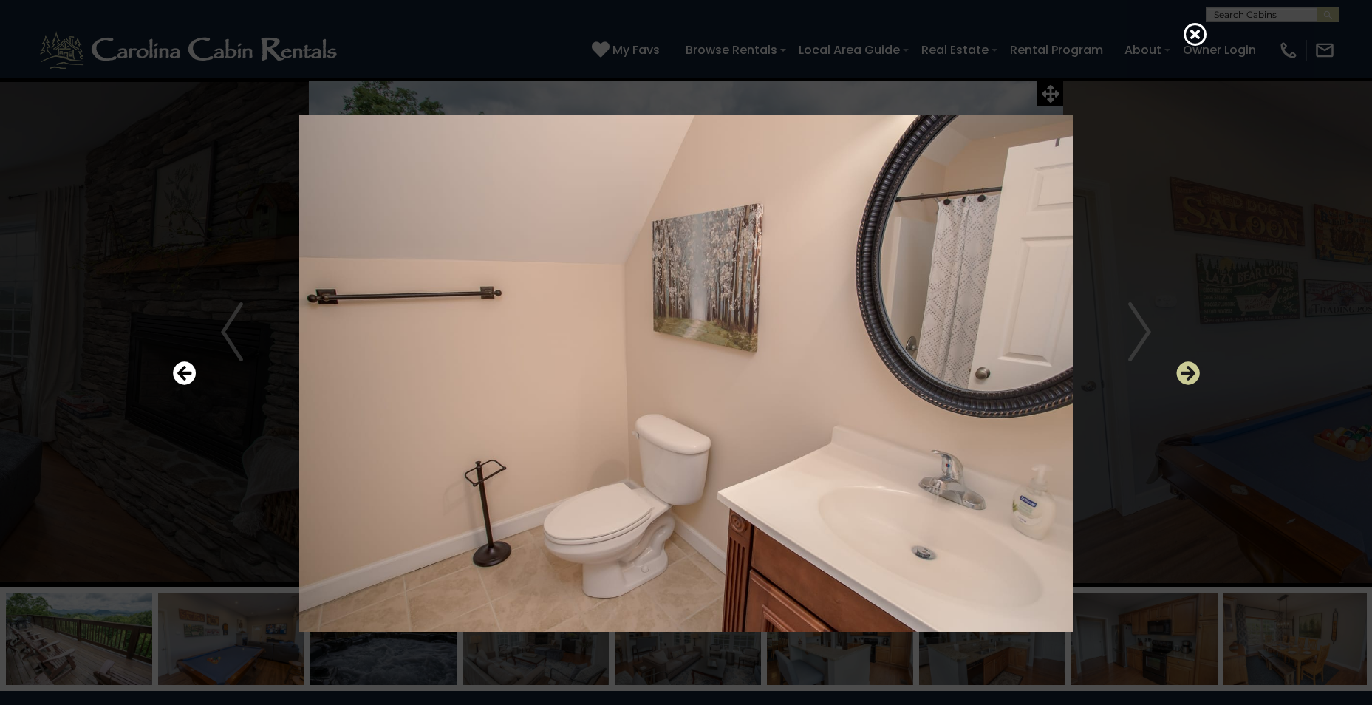
click at [1179, 364] on icon "Next" at bounding box center [1188, 373] width 24 height 24
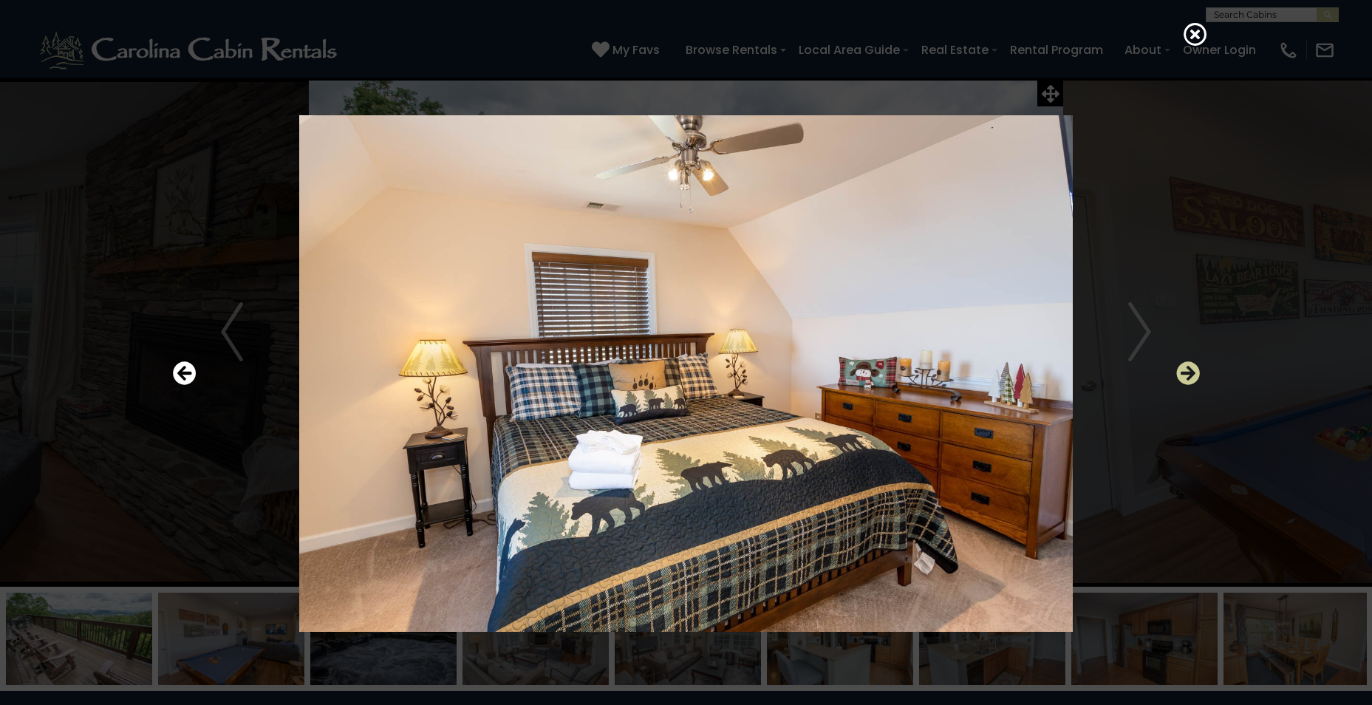
click at [1179, 364] on icon "Next" at bounding box center [1188, 373] width 24 height 24
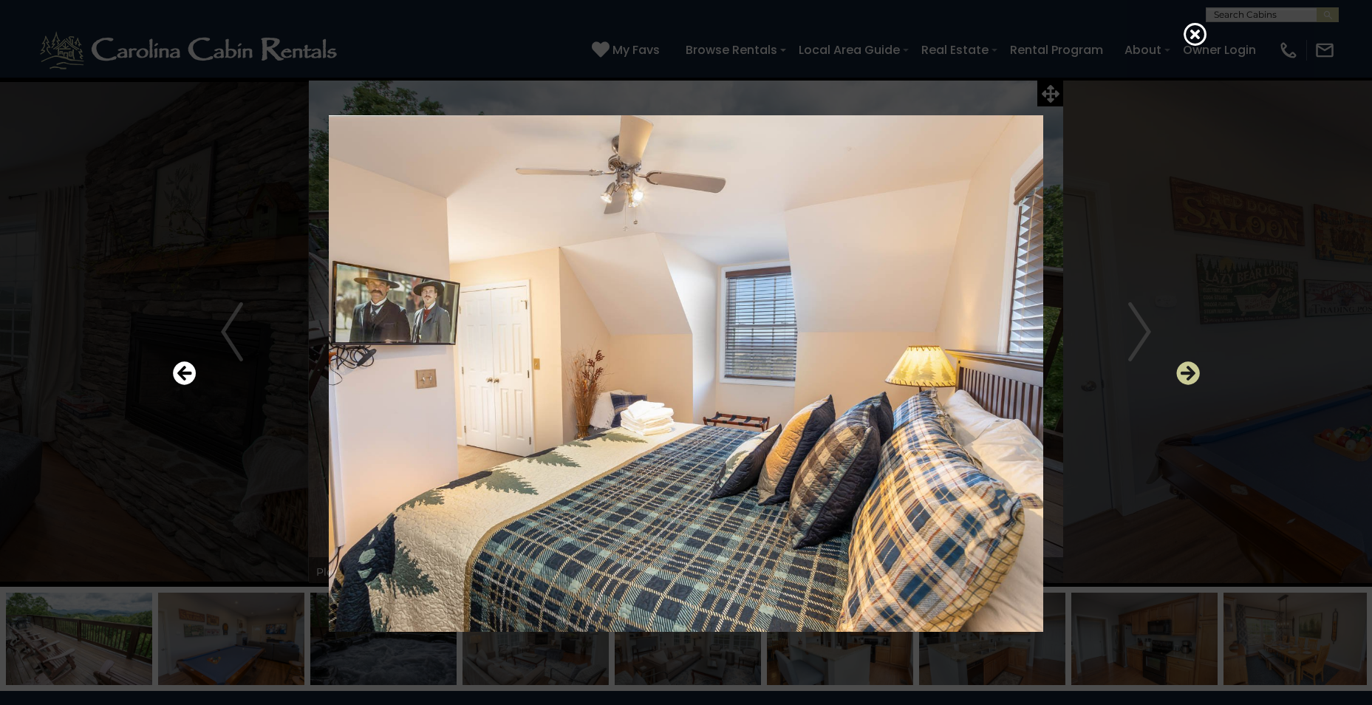
click at [1179, 364] on icon "Next" at bounding box center [1188, 373] width 24 height 24
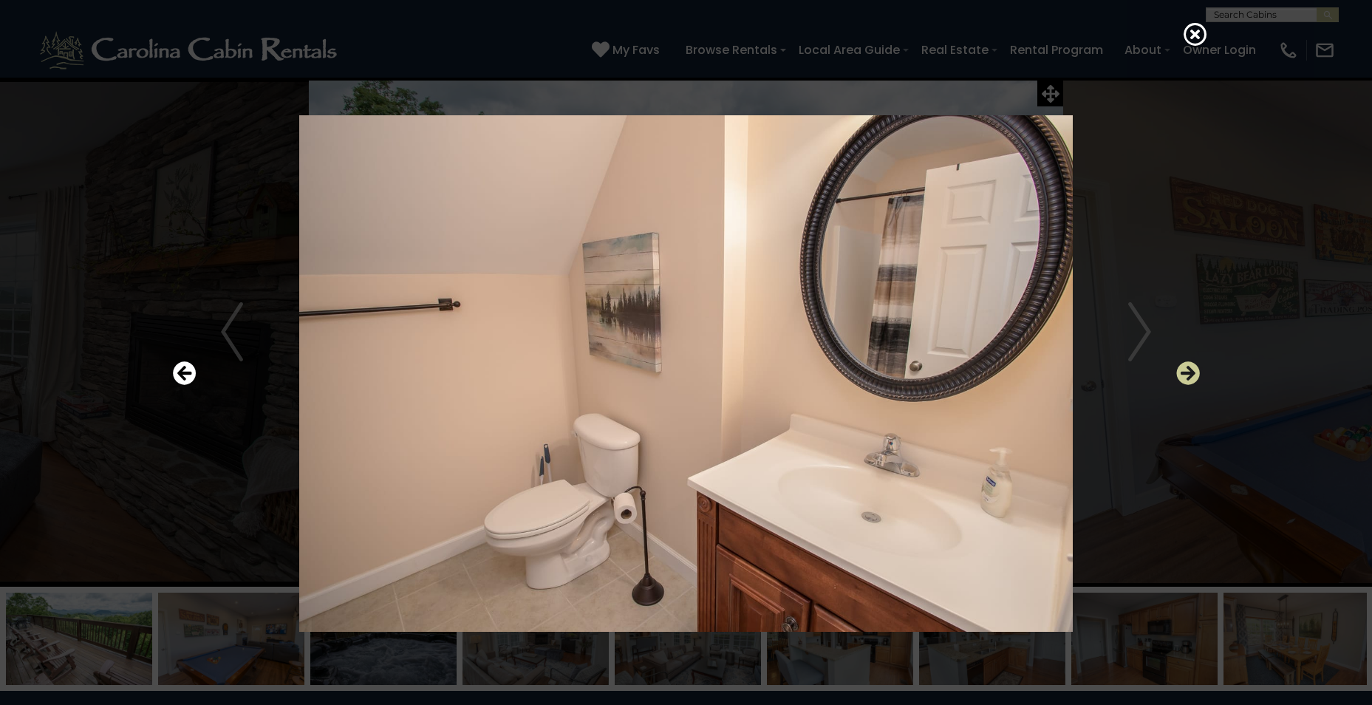
click at [1179, 364] on icon "Next" at bounding box center [1188, 373] width 24 height 24
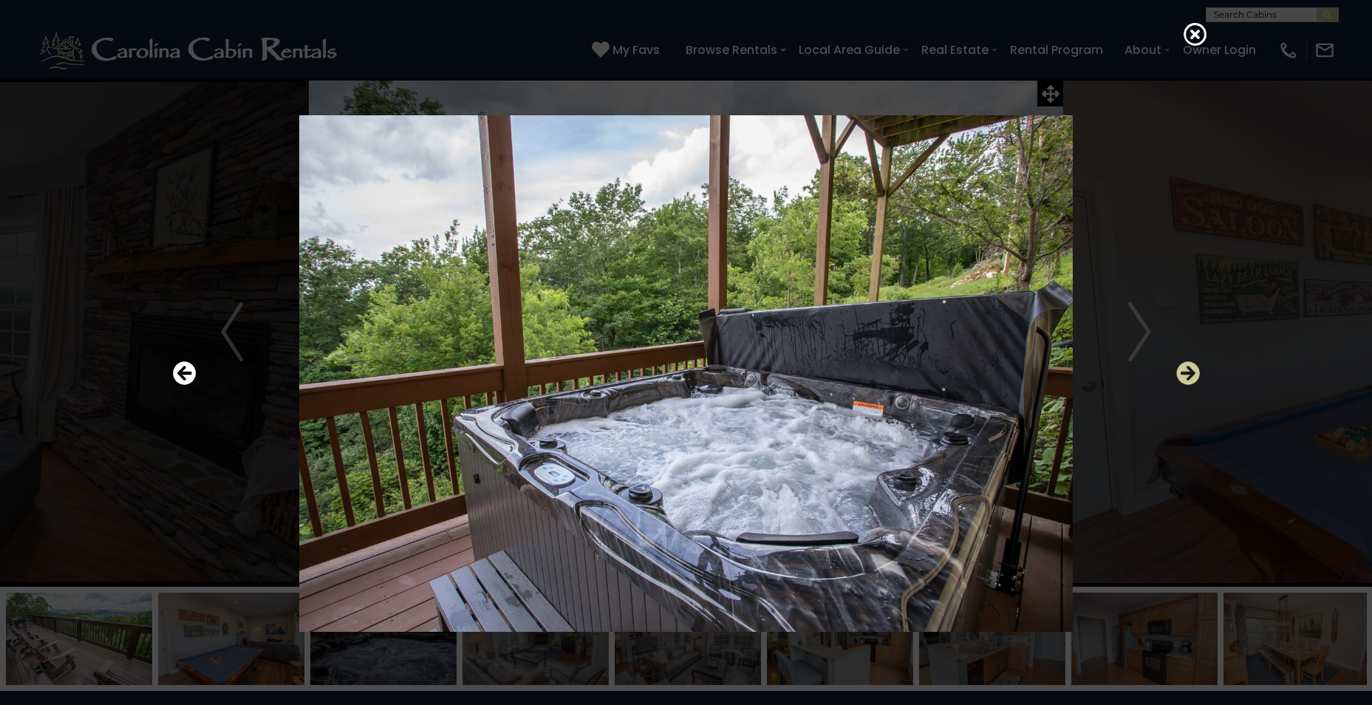
click at [1179, 364] on icon "Next" at bounding box center [1188, 373] width 24 height 24
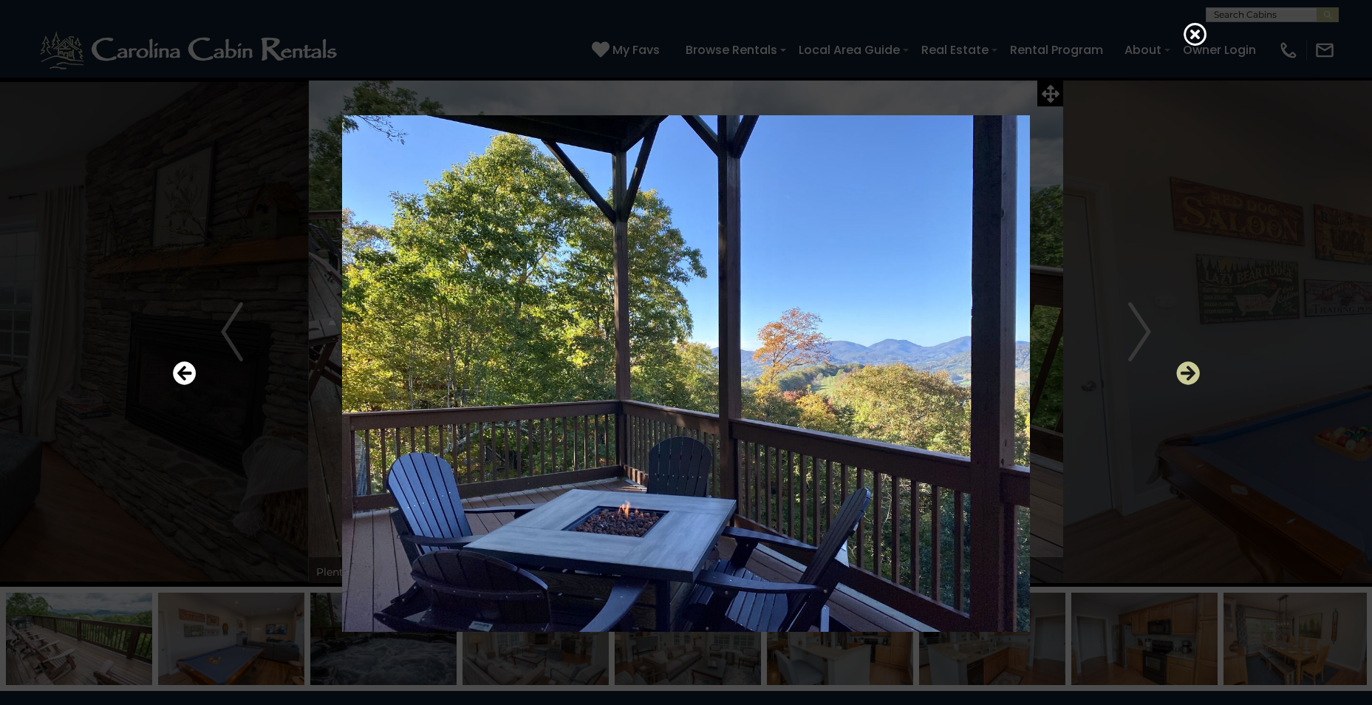
click at [1179, 364] on icon "Next" at bounding box center [1188, 373] width 24 height 24
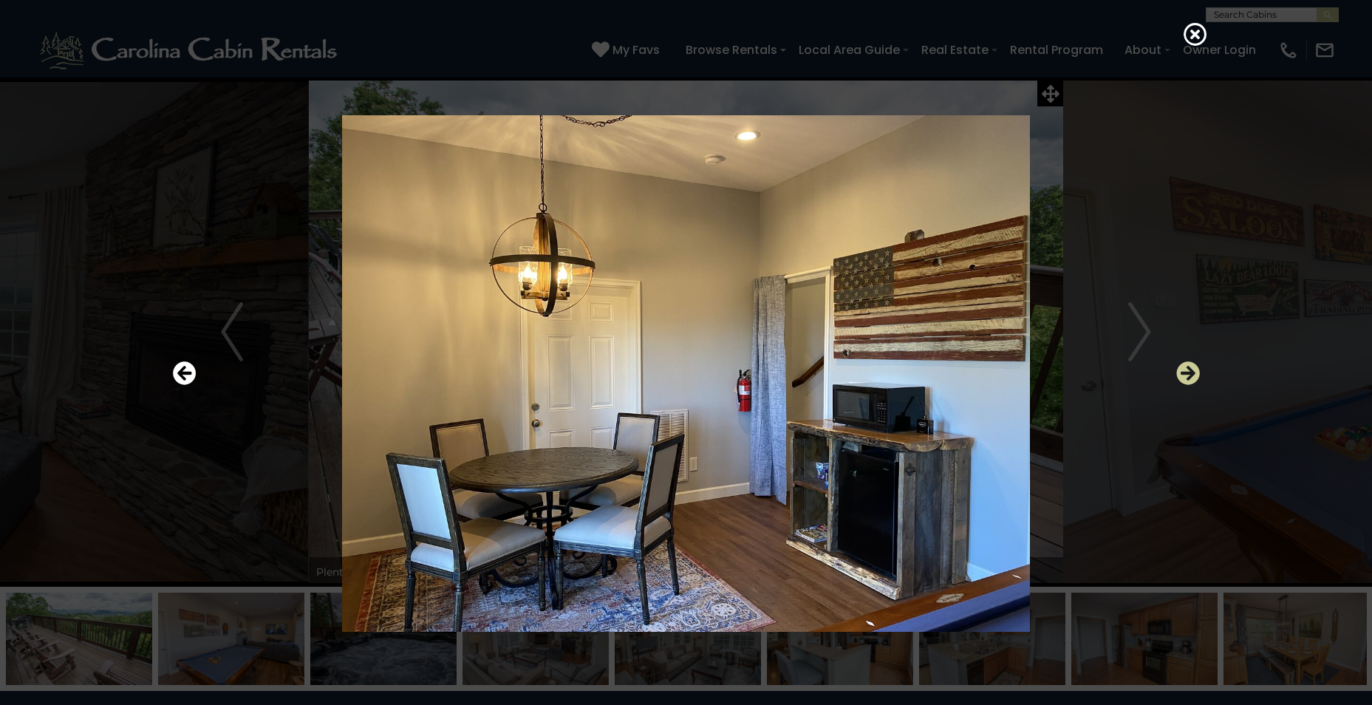
click at [1179, 364] on icon "Next" at bounding box center [1188, 373] width 24 height 24
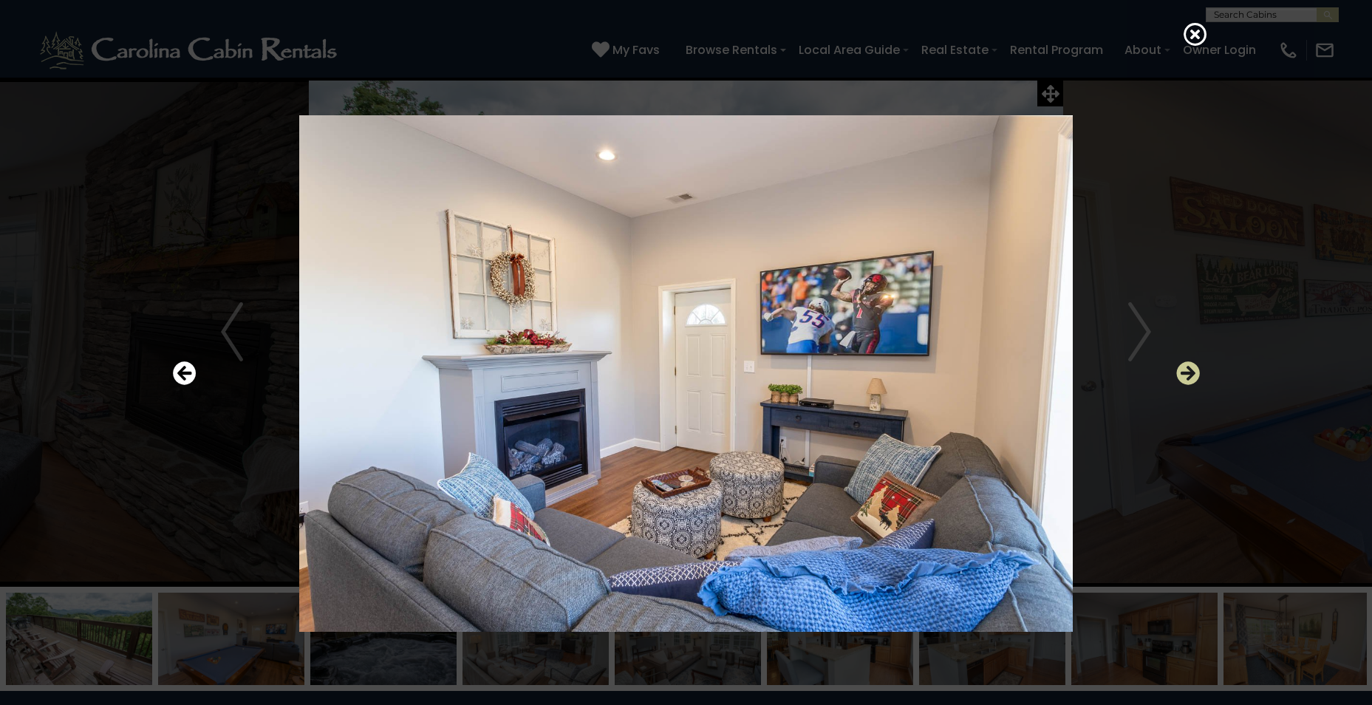
click at [1179, 364] on icon "Next" at bounding box center [1188, 373] width 24 height 24
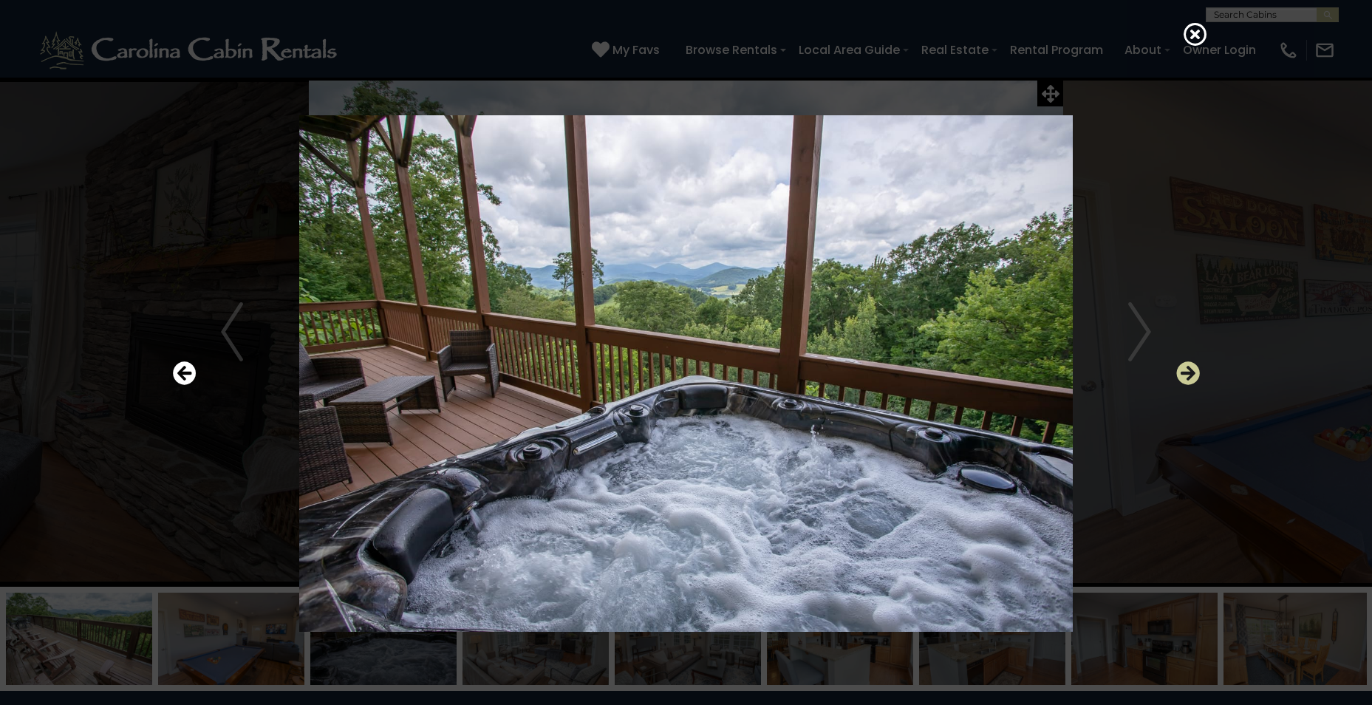
click at [1179, 364] on icon "Next" at bounding box center [1188, 373] width 24 height 24
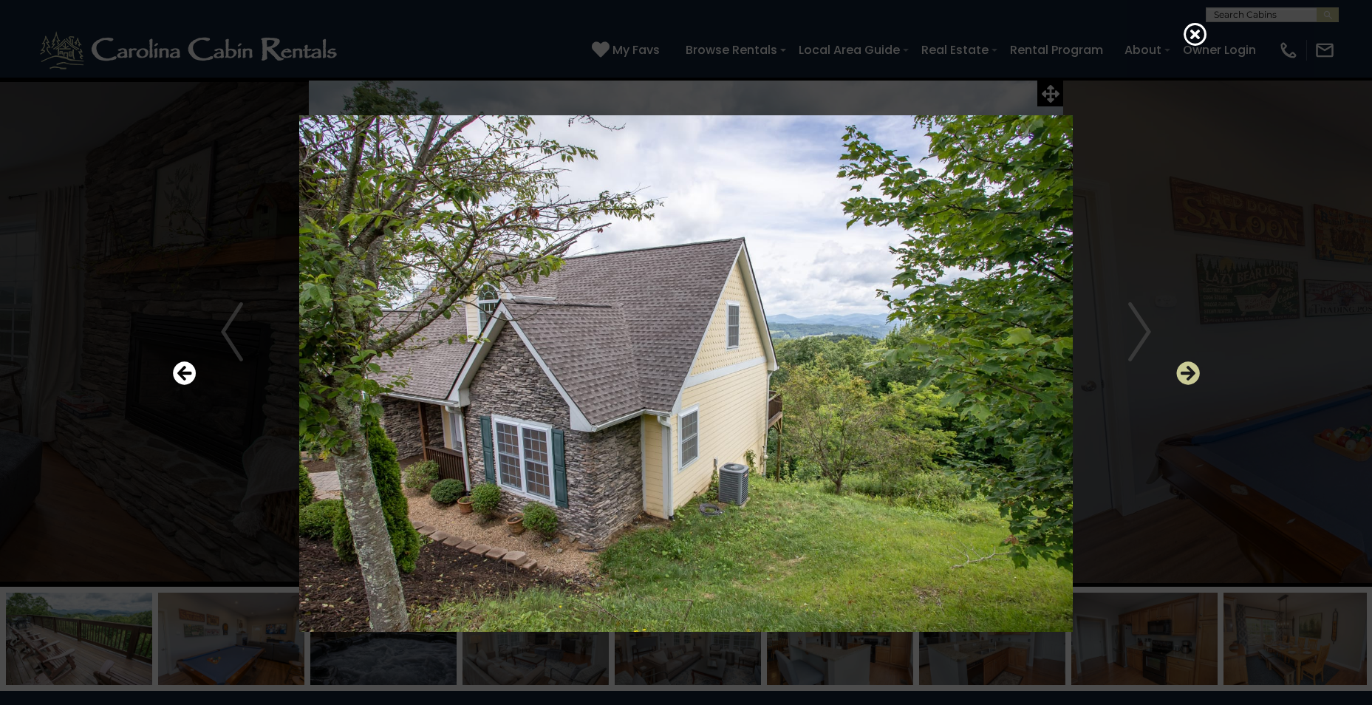
click at [1179, 364] on icon "Next" at bounding box center [1188, 373] width 24 height 24
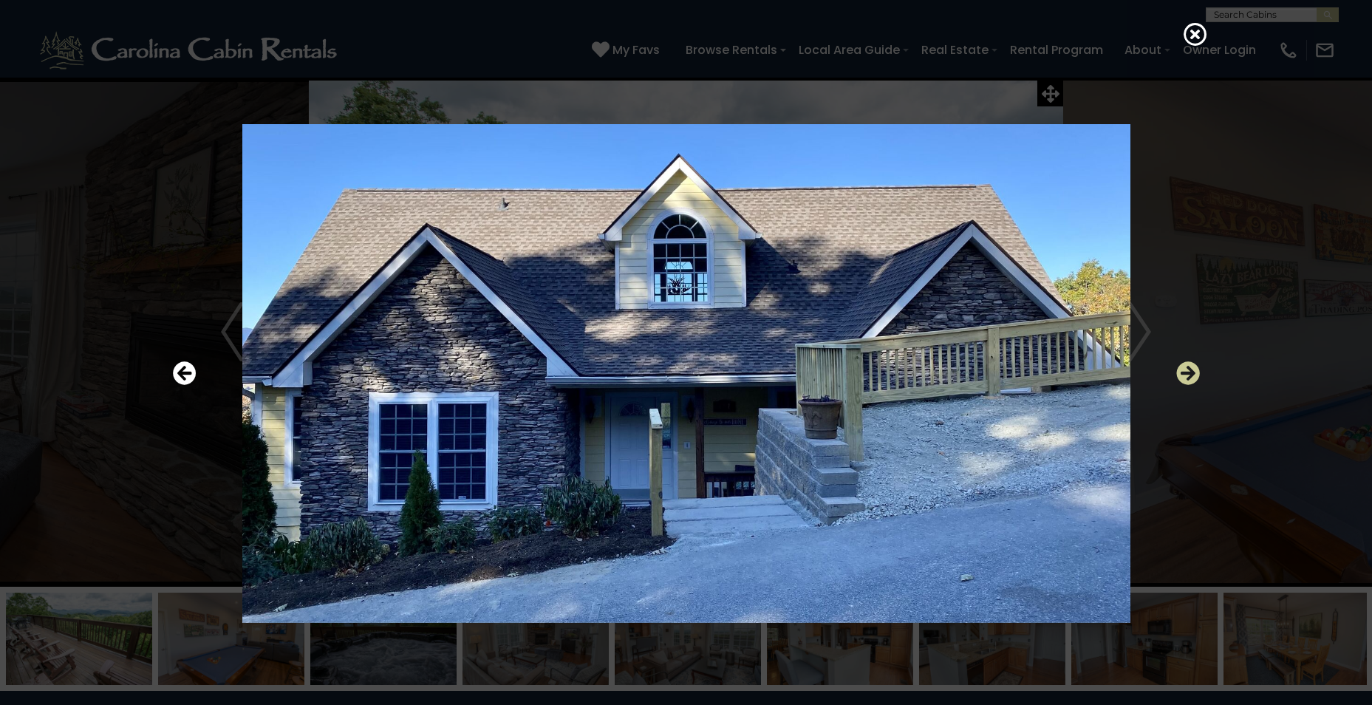
click at [1179, 364] on icon "Next" at bounding box center [1188, 373] width 24 height 24
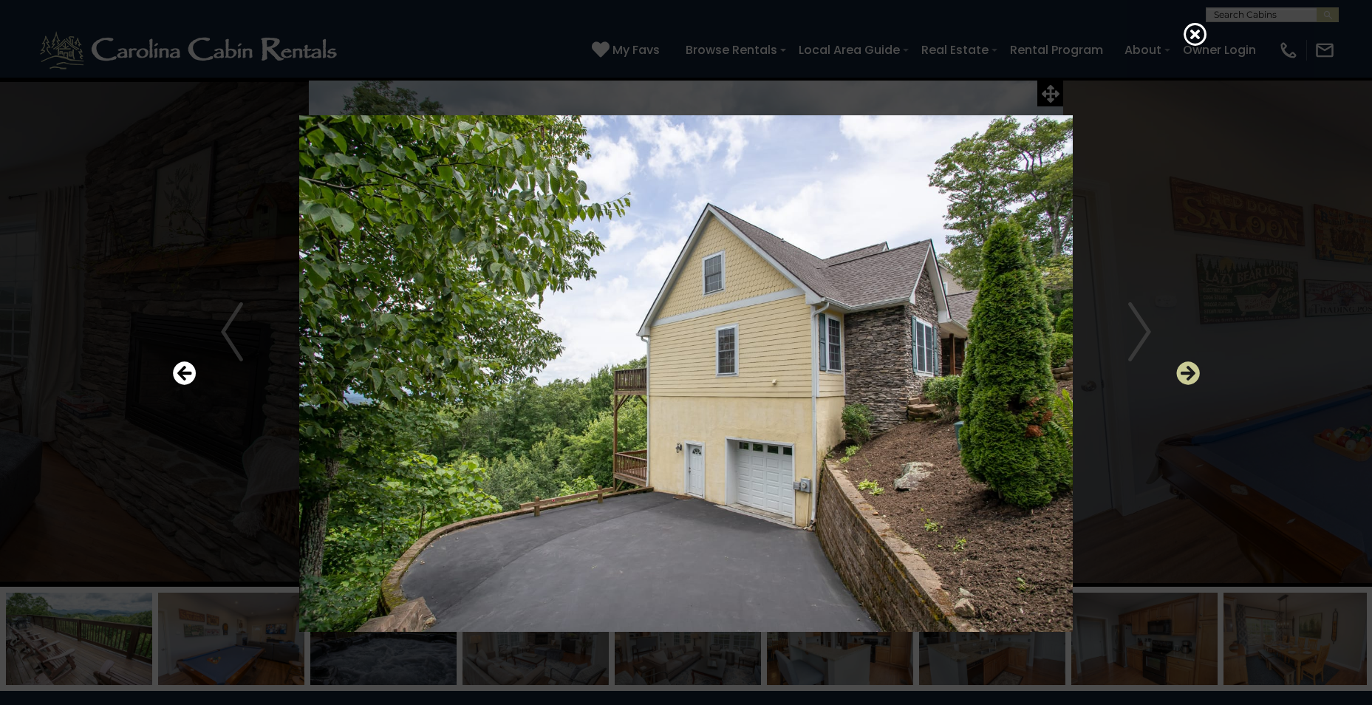
click at [1179, 364] on icon "Next" at bounding box center [1188, 373] width 24 height 24
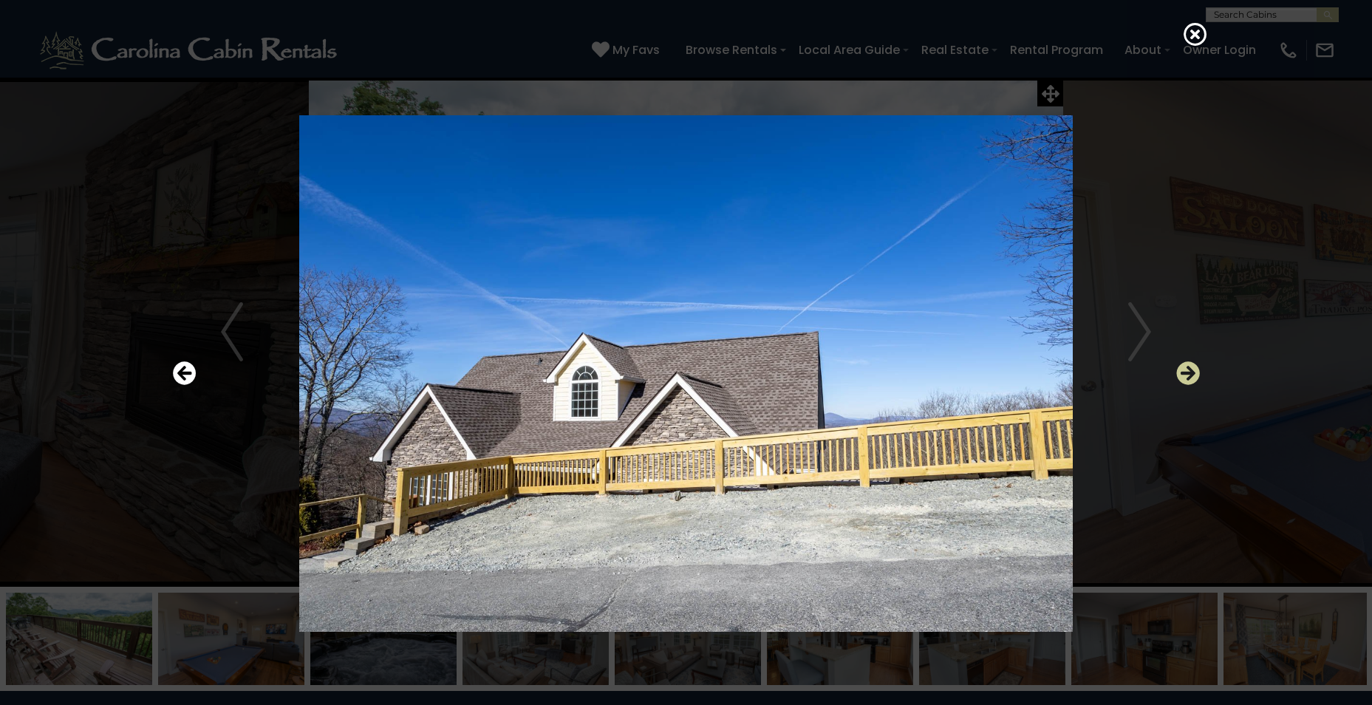
click at [1179, 364] on icon "Next" at bounding box center [1188, 373] width 24 height 24
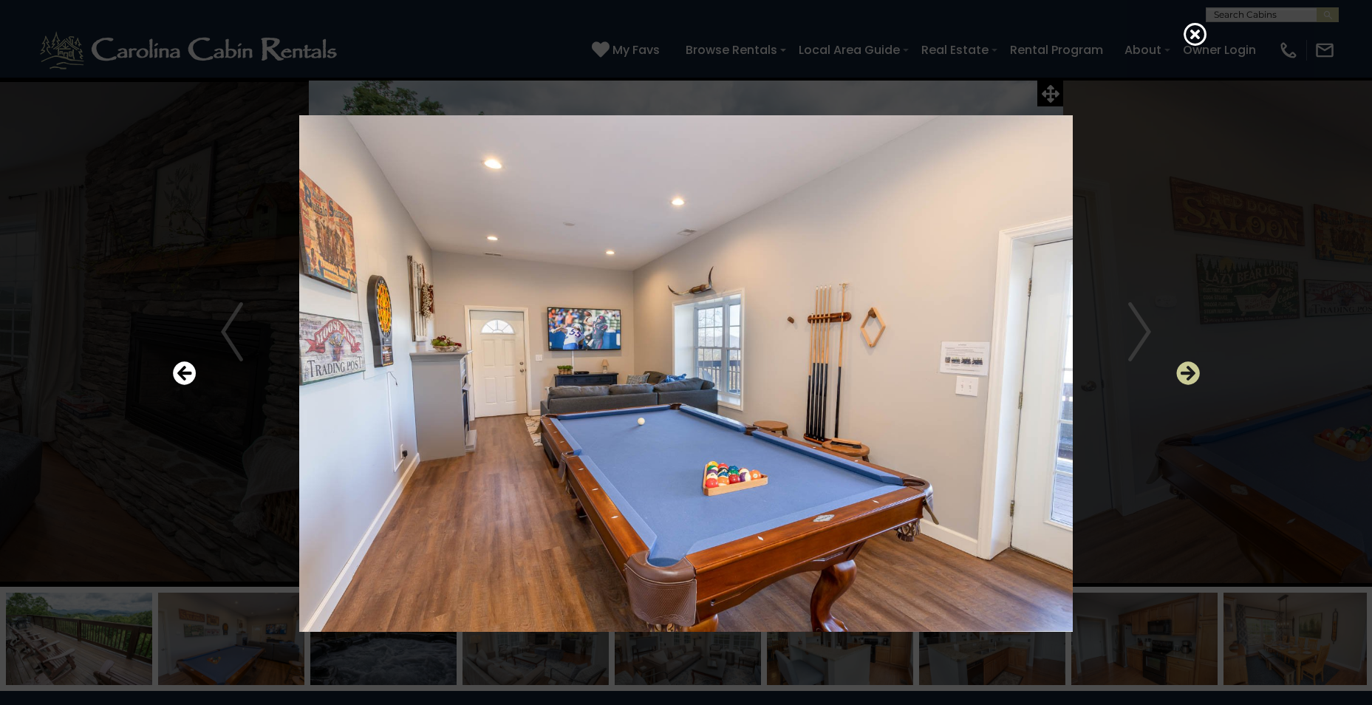
click at [1179, 364] on icon "Next" at bounding box center [1188, 373] width 24 height 24
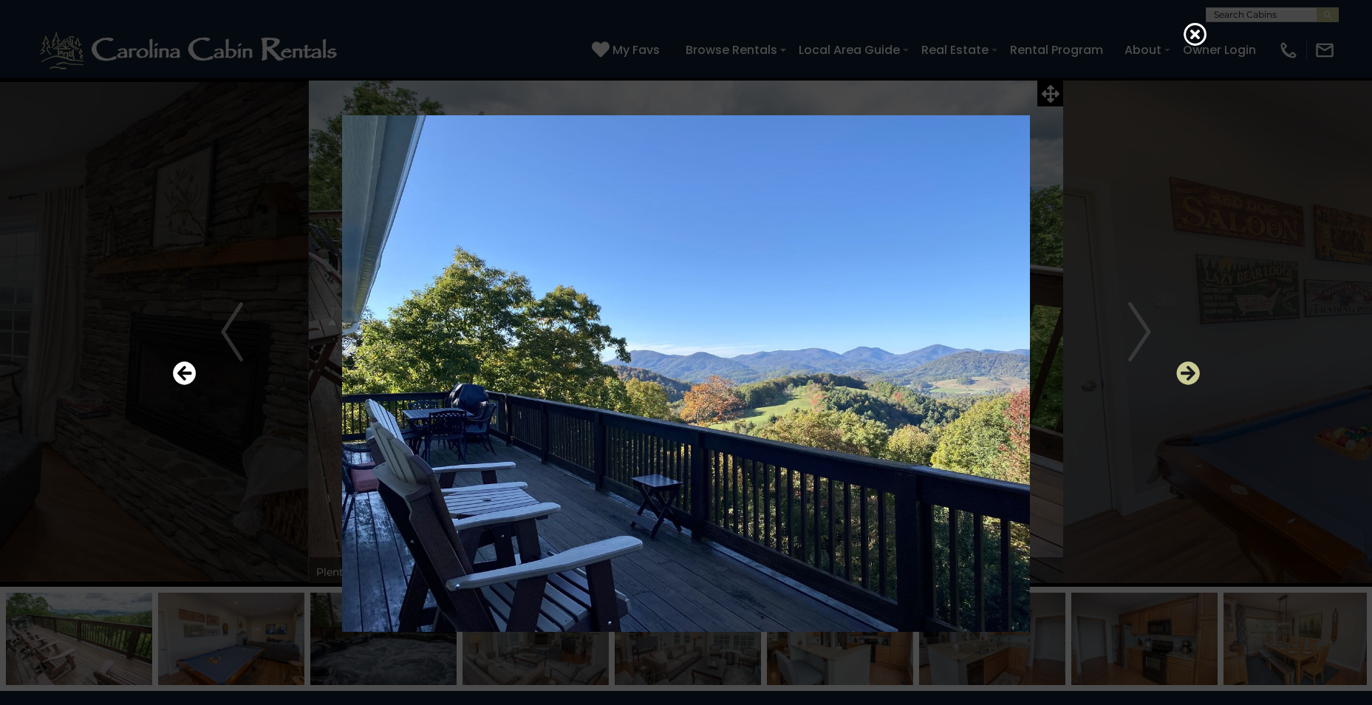
click at [1179, 364] on icon "Next" at bounding box center [1188, 373] width 24 height 24
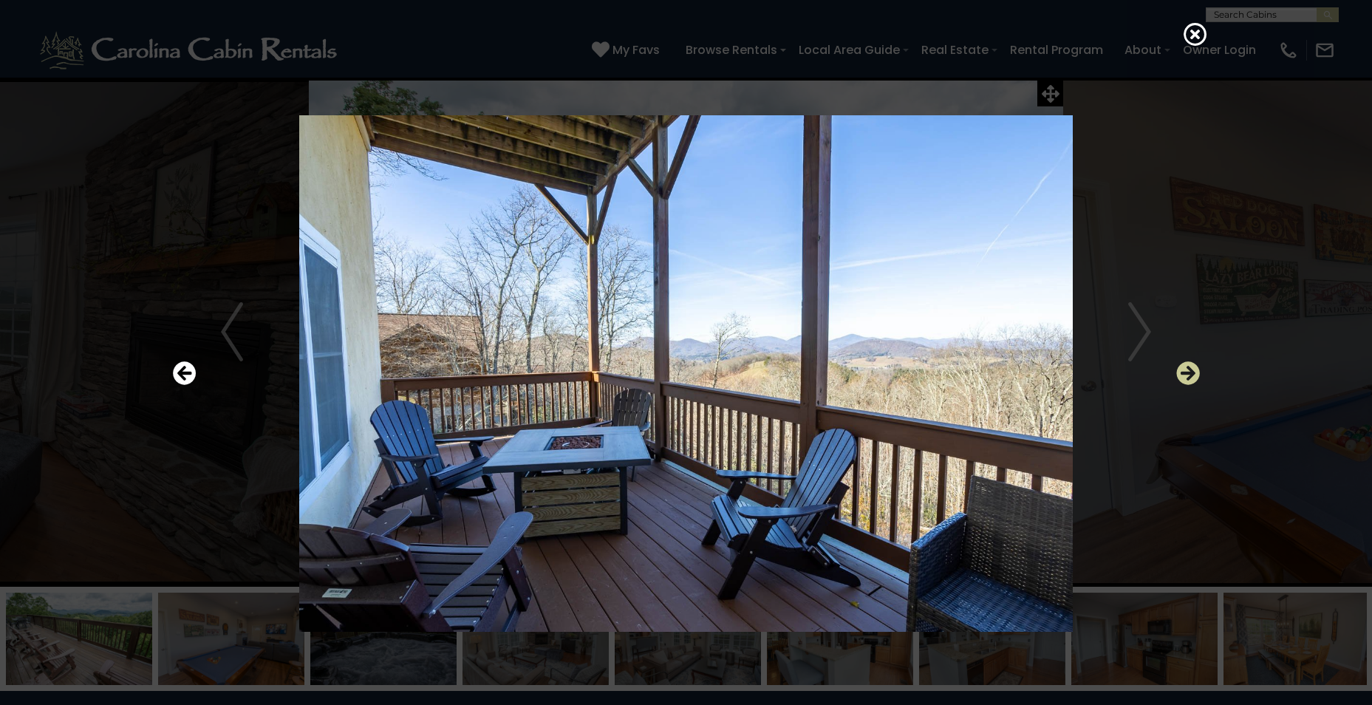
click at [1179, 364] on icon "Next" at bounding box center [1188, 373] width 24 height 24
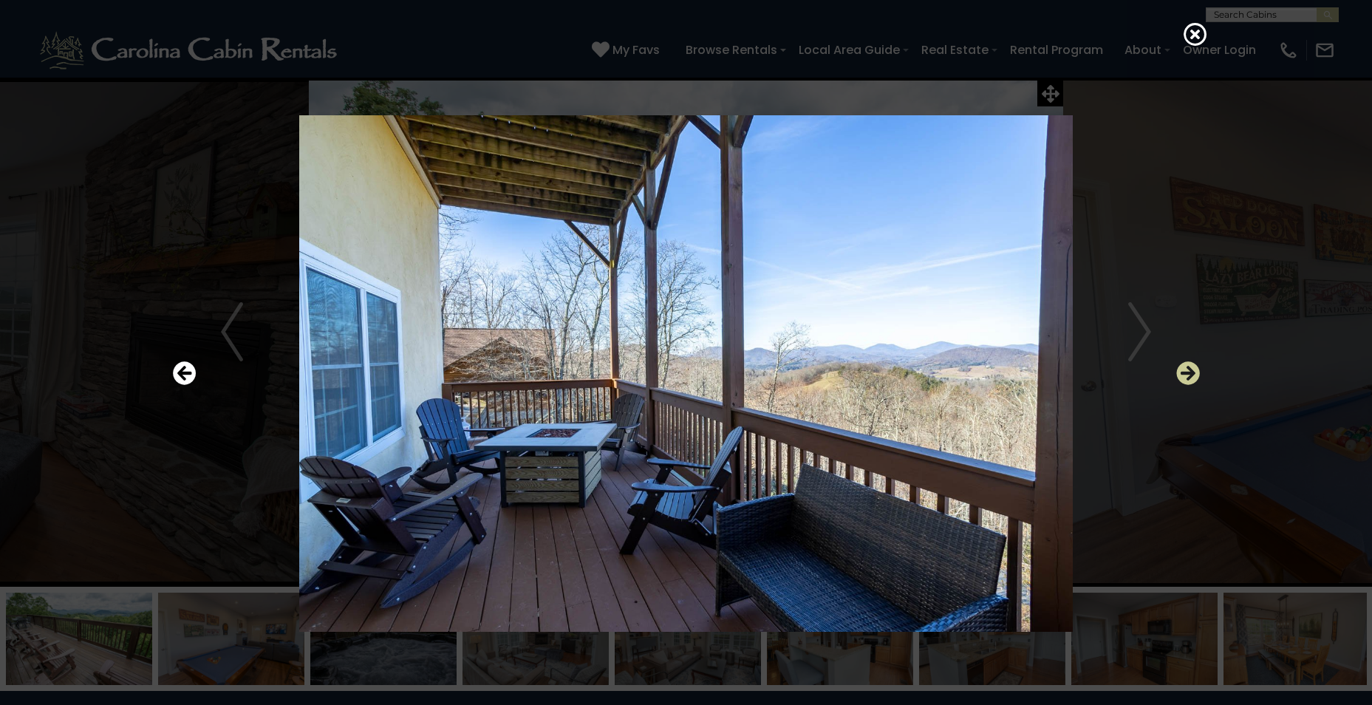
click at [1179, 364] on icon "Next" at bounding box center [1188, 373] width 24 height 24
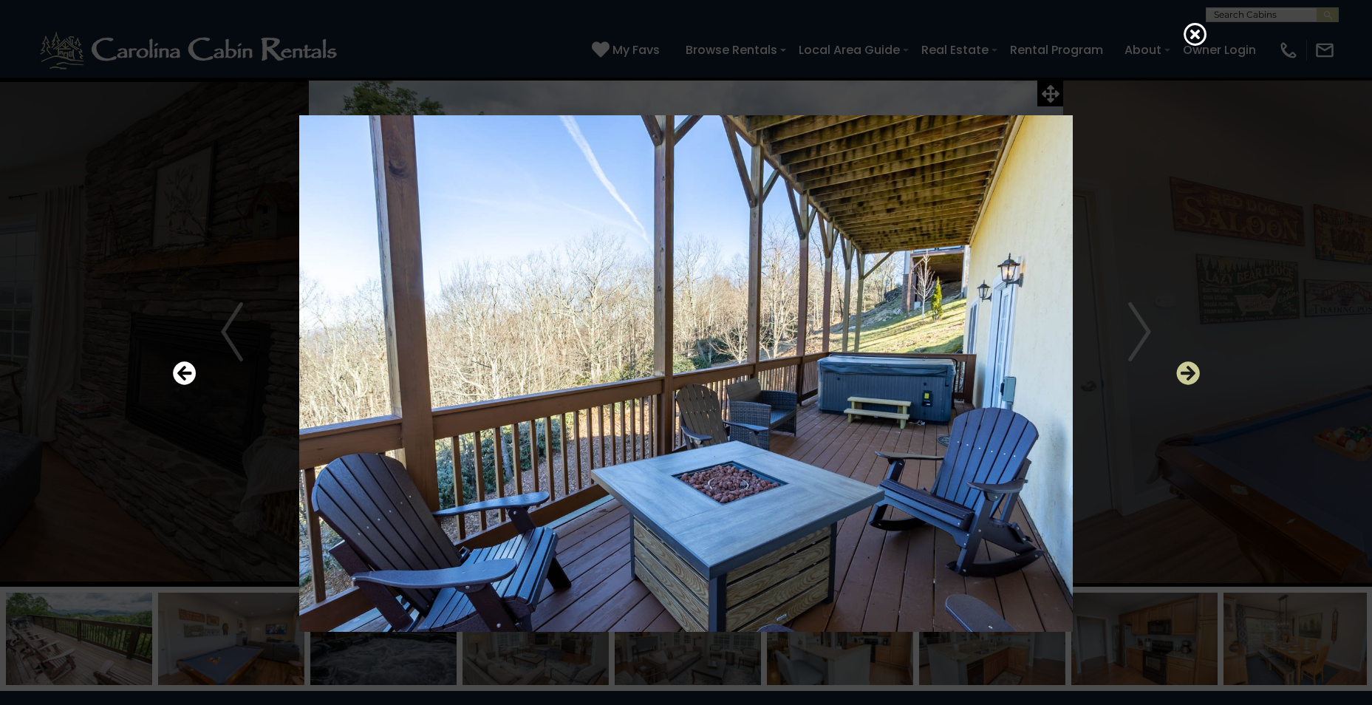
click at [1179, 364] on icon "Next" at bounding box center [1188, 373] width 24 height 24
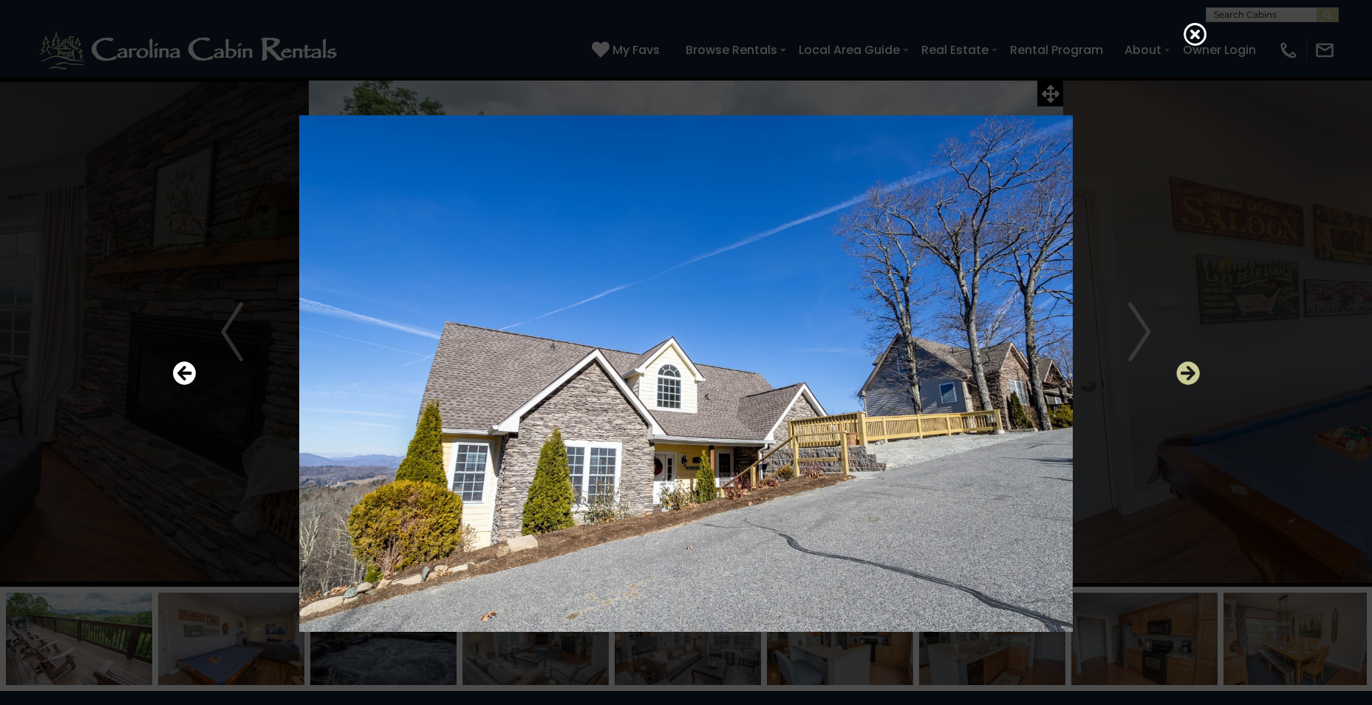
click at [1179, 364] on icon "Next" at bounding box center [1188, 373] width 24 height 24
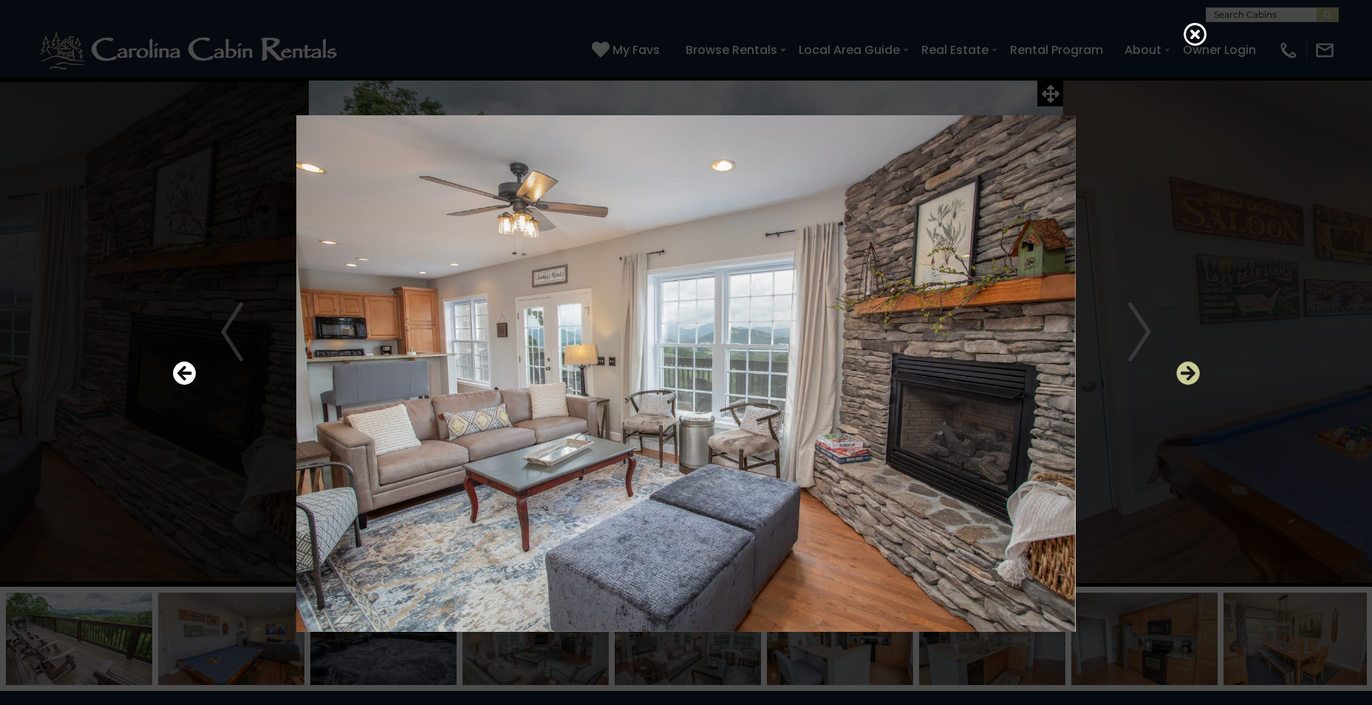
click at [1179, 364] on icon "Next" at bounding box center [1188, 373] width 24 height 24
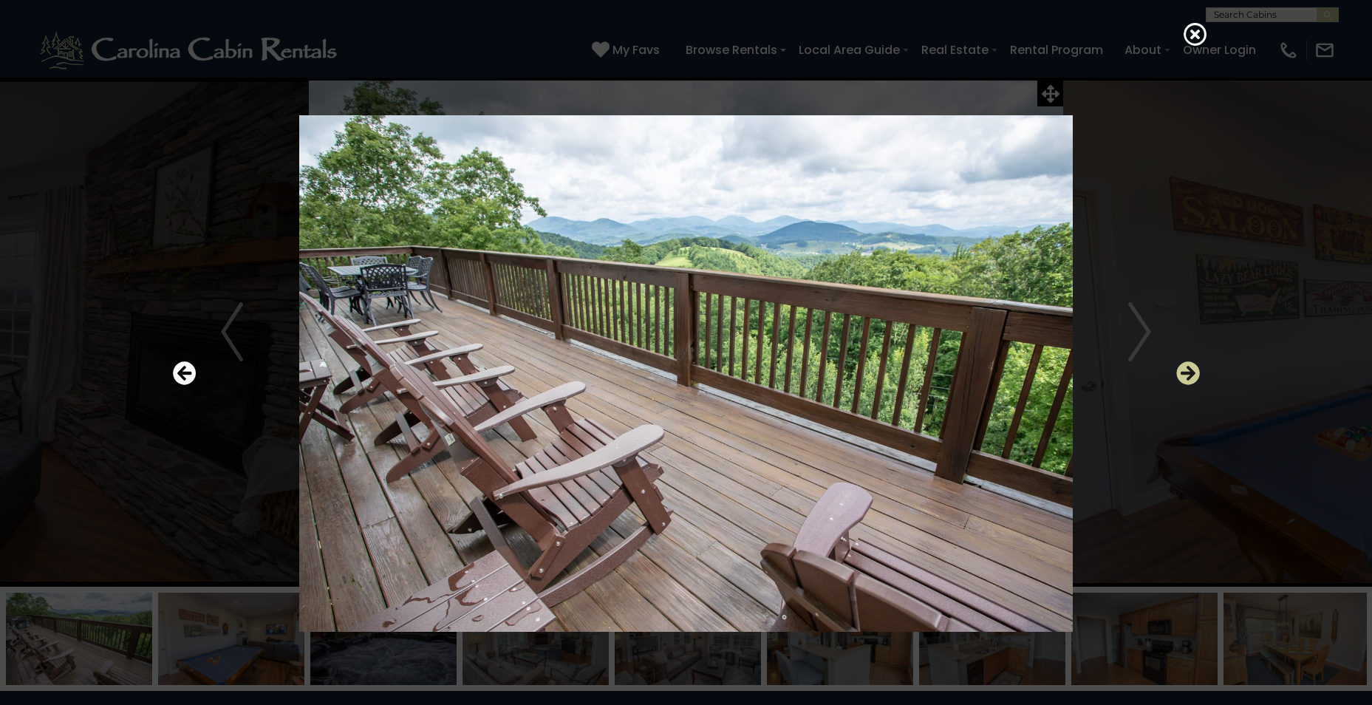
click at [1179, 364] on icon "Next" at bounding box center [1188, 373] width 24 height 24
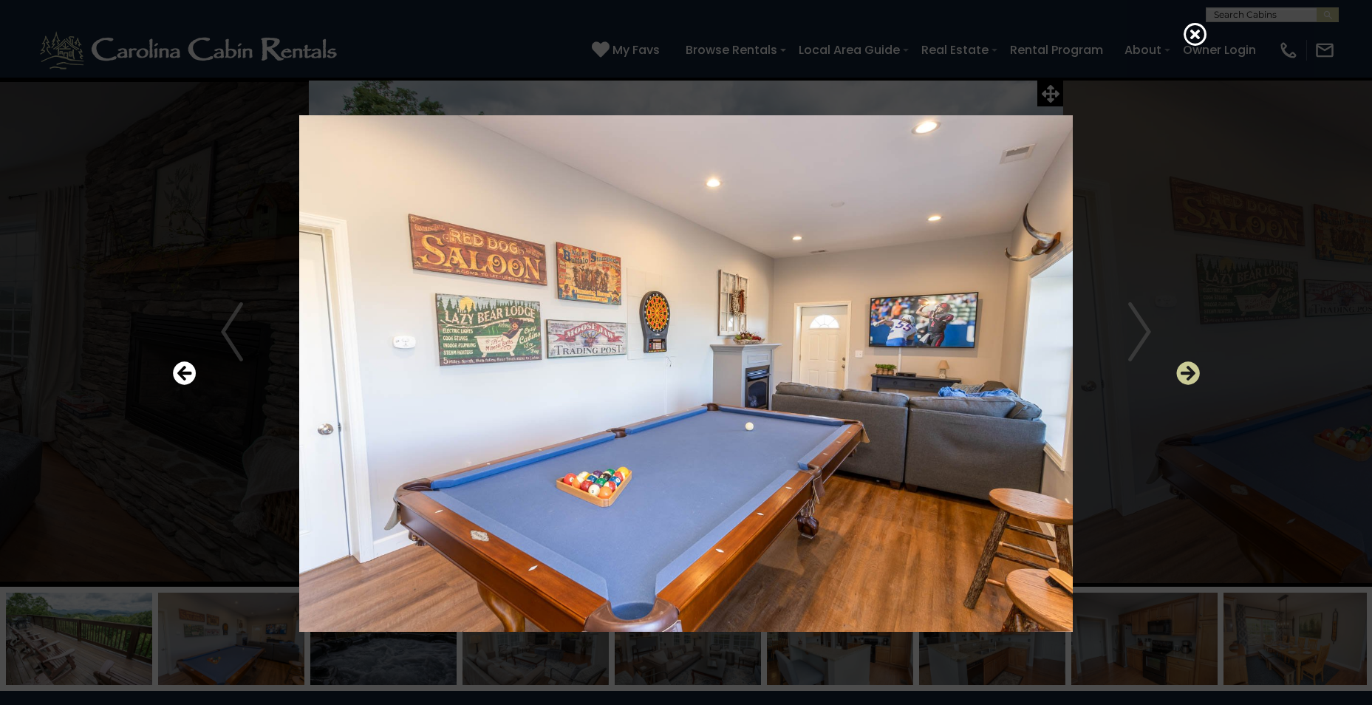
click at [1179, 364] on icon "Next" at bounding box center [1188, 373] width 24 height 24
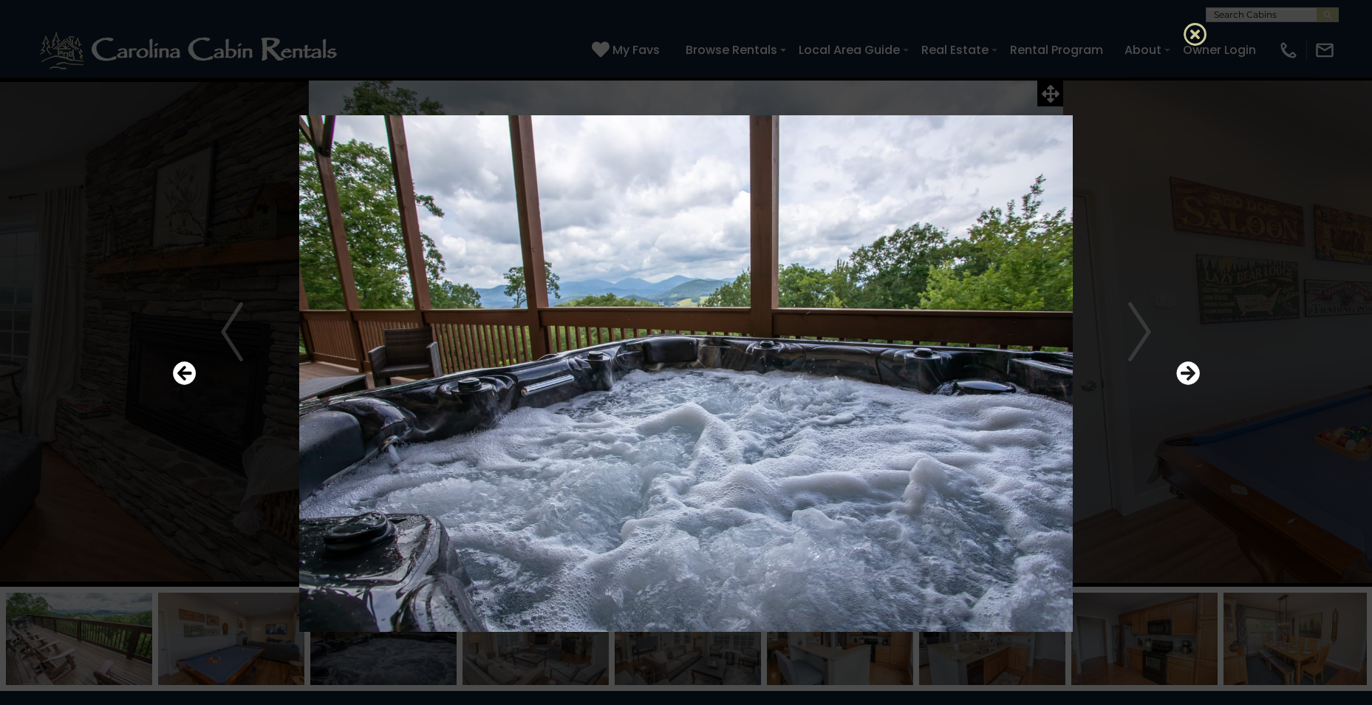
click at [1193, 27] on icon at bounding box center [1196, 34] width 24 height 24
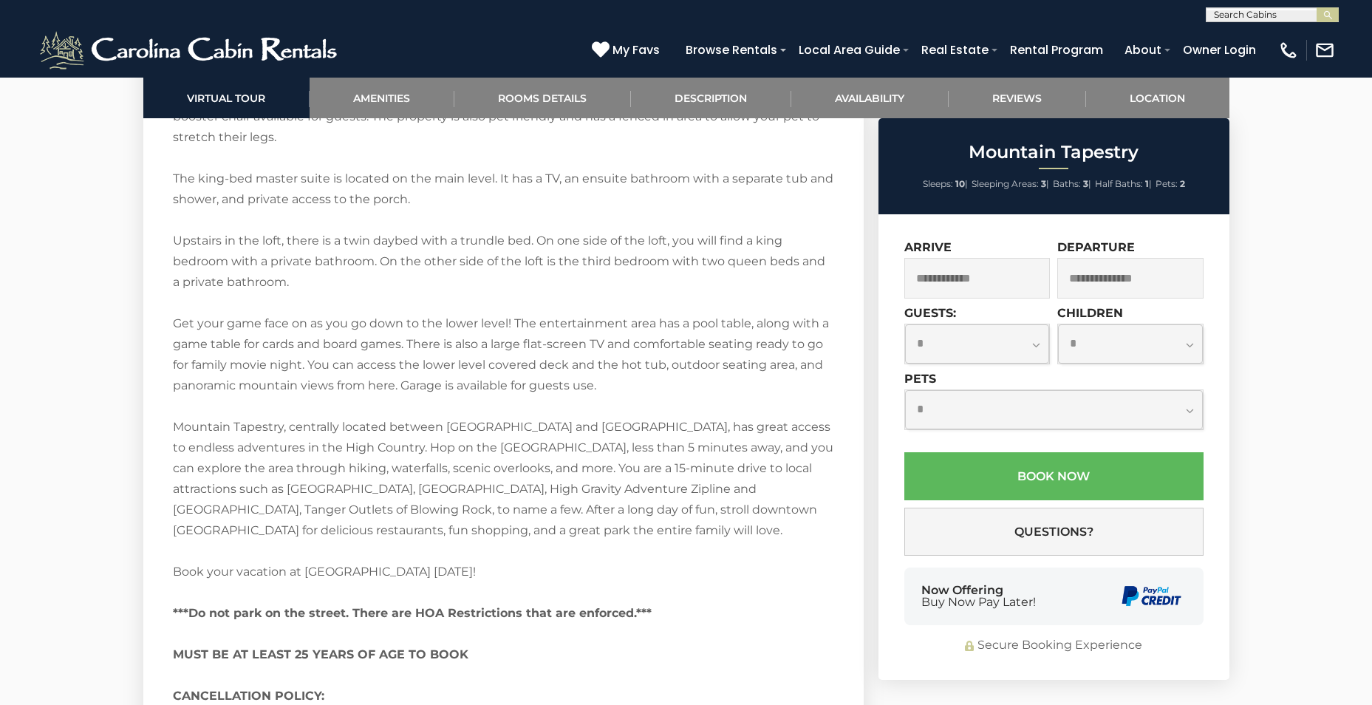
scroll to position [2365, 0]
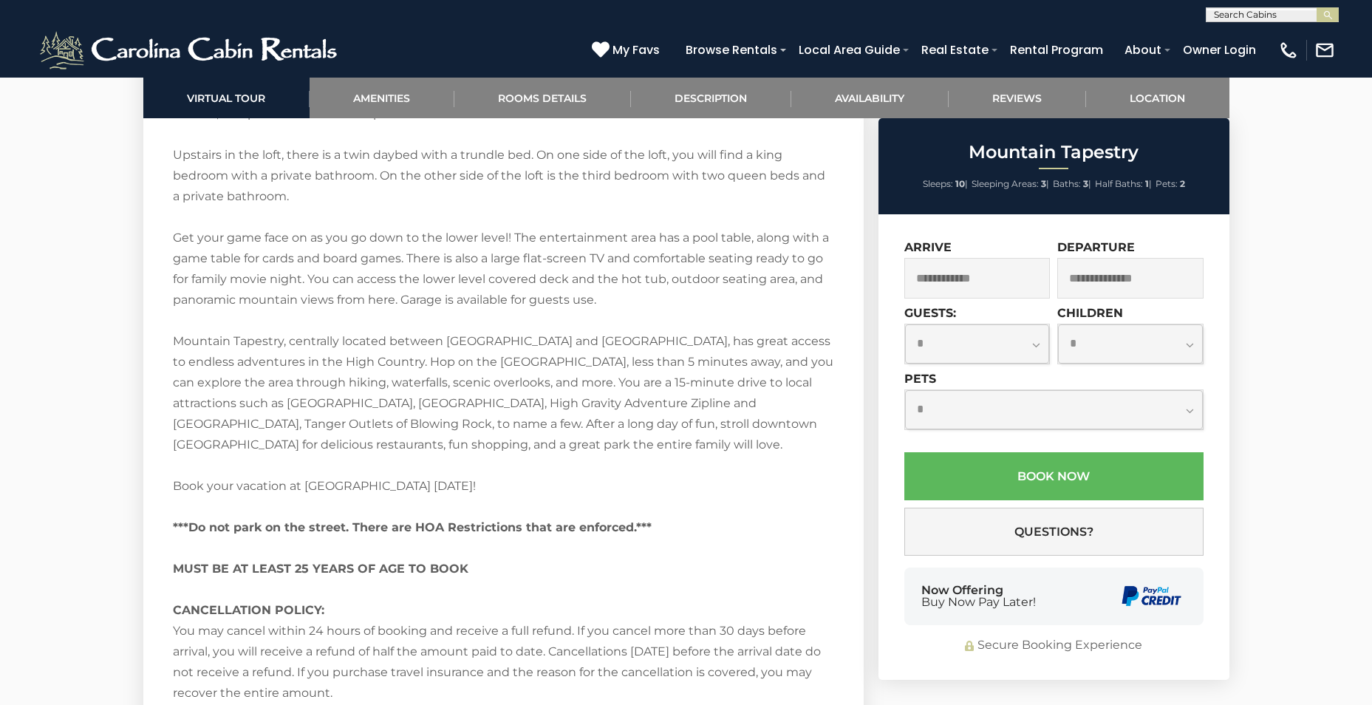
click at [929, 403] on select "**********" at bounding box center [1054, 409] width 298 height 39
select select "*"
click at [905, 390] on select "**********" at bounding box center [1054, 409] width 298 height 39
click at [929, 350] on select "**********" at bounding box center [977, 343] width 145 height 39
select select "*"
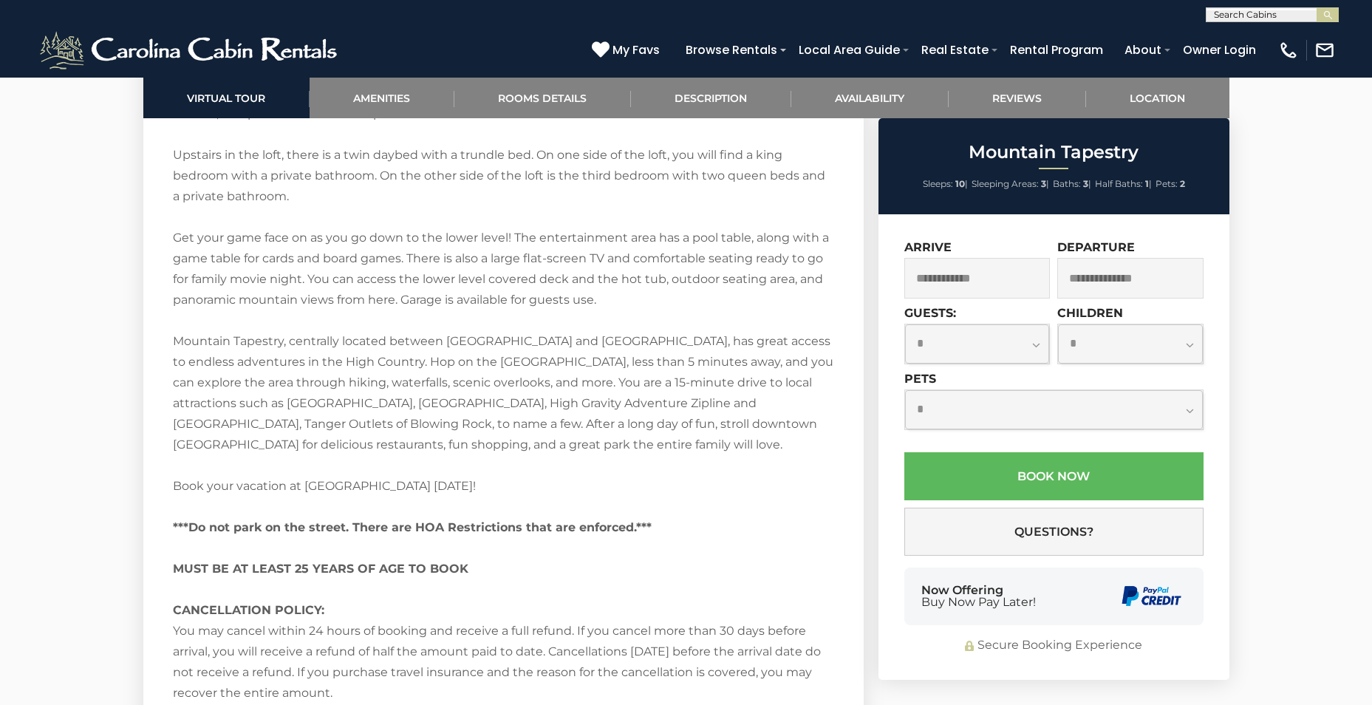
click at [905, 324] on select "**********" at bounding box center [977, 343] width 145 height 39
click at [927, 279] on input "text" at bounding box center [977, 278] width 146 height 41
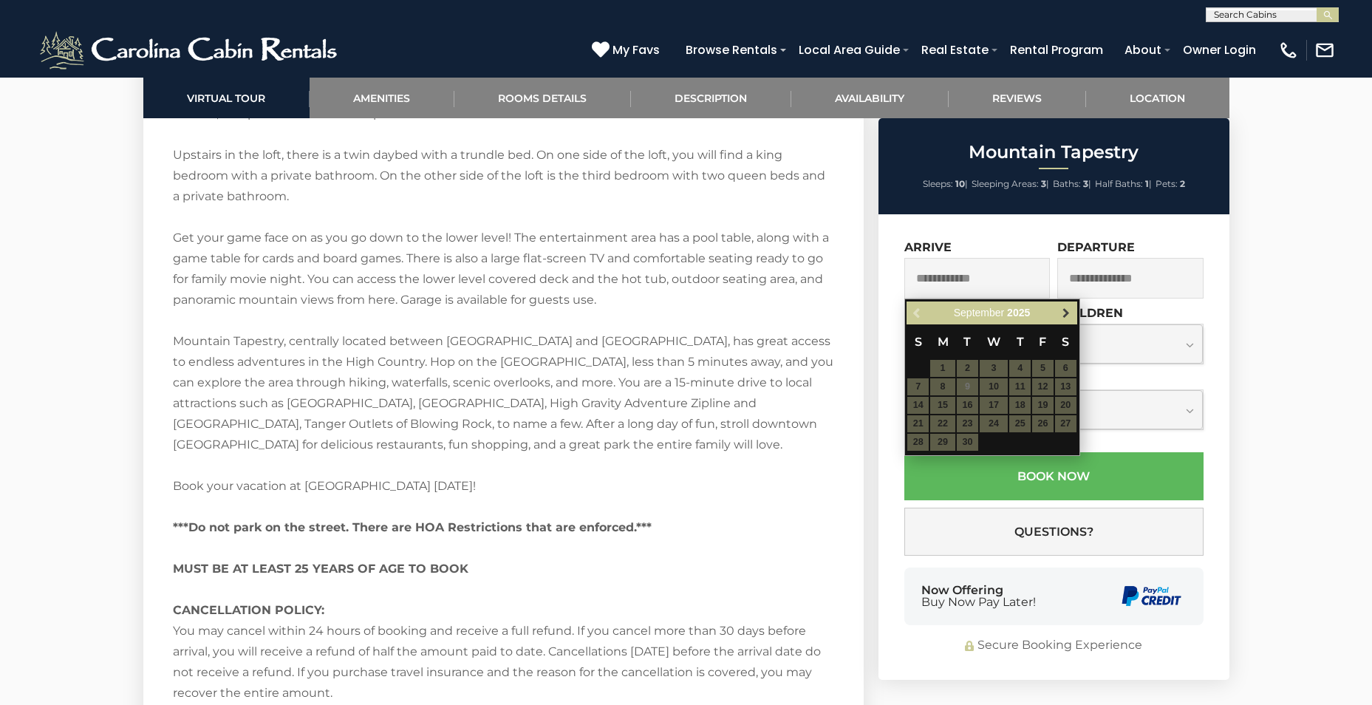
click at [1062, 320] on link "Next" at bounding box center [1066, 313] width 18 height 18
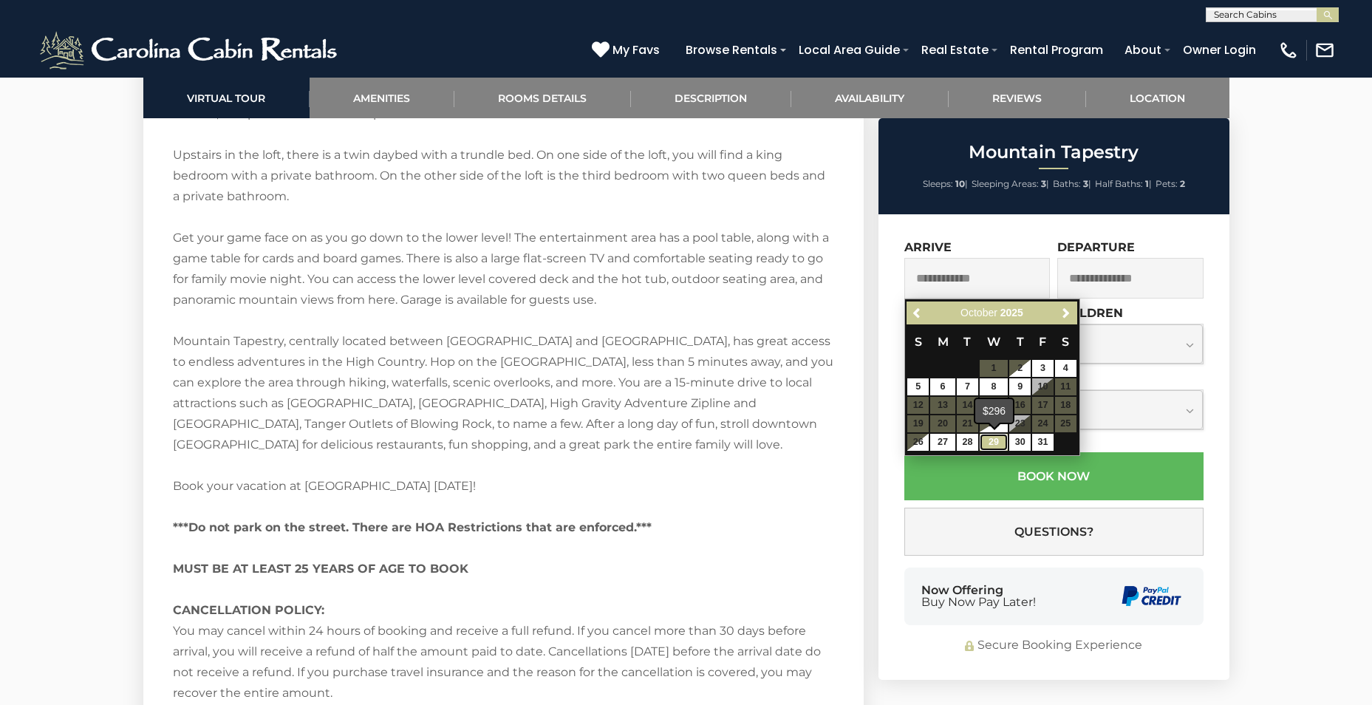
click at [999, 437] on link "29" at bounding box center [994, 442] width 28 height 17
type input "**********"
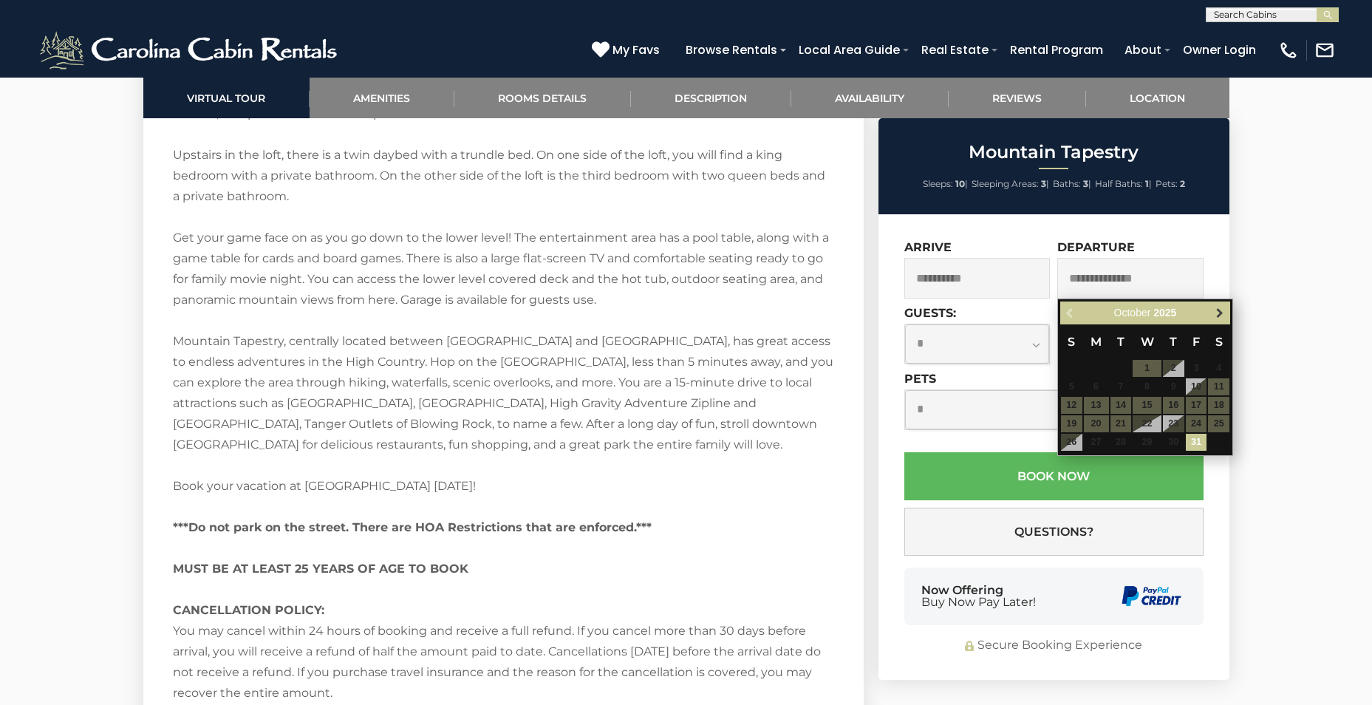
click at [1220, 314] on span "Next" at bounding box center [1220, 313] width 12 height 12
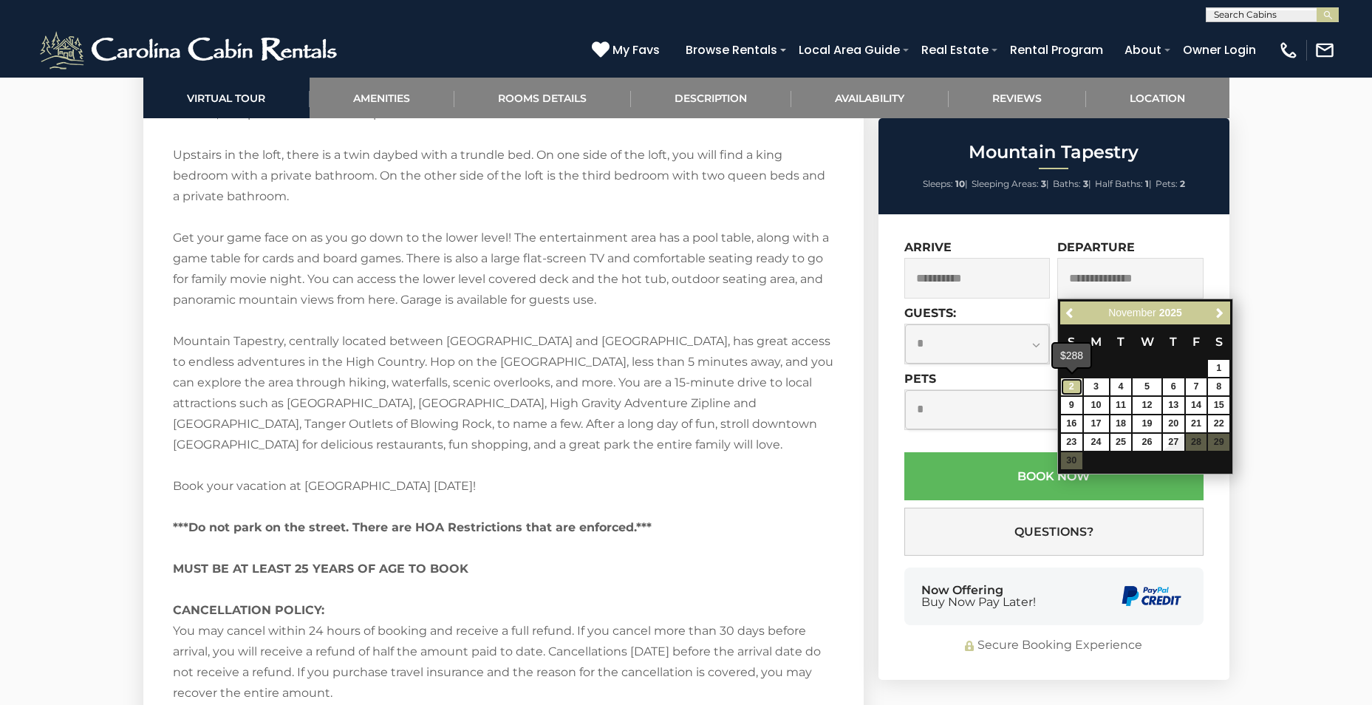
click at [1069, 385] on link "2" at bounding box center [1071, 386] width 21 height 17
type input "**********"
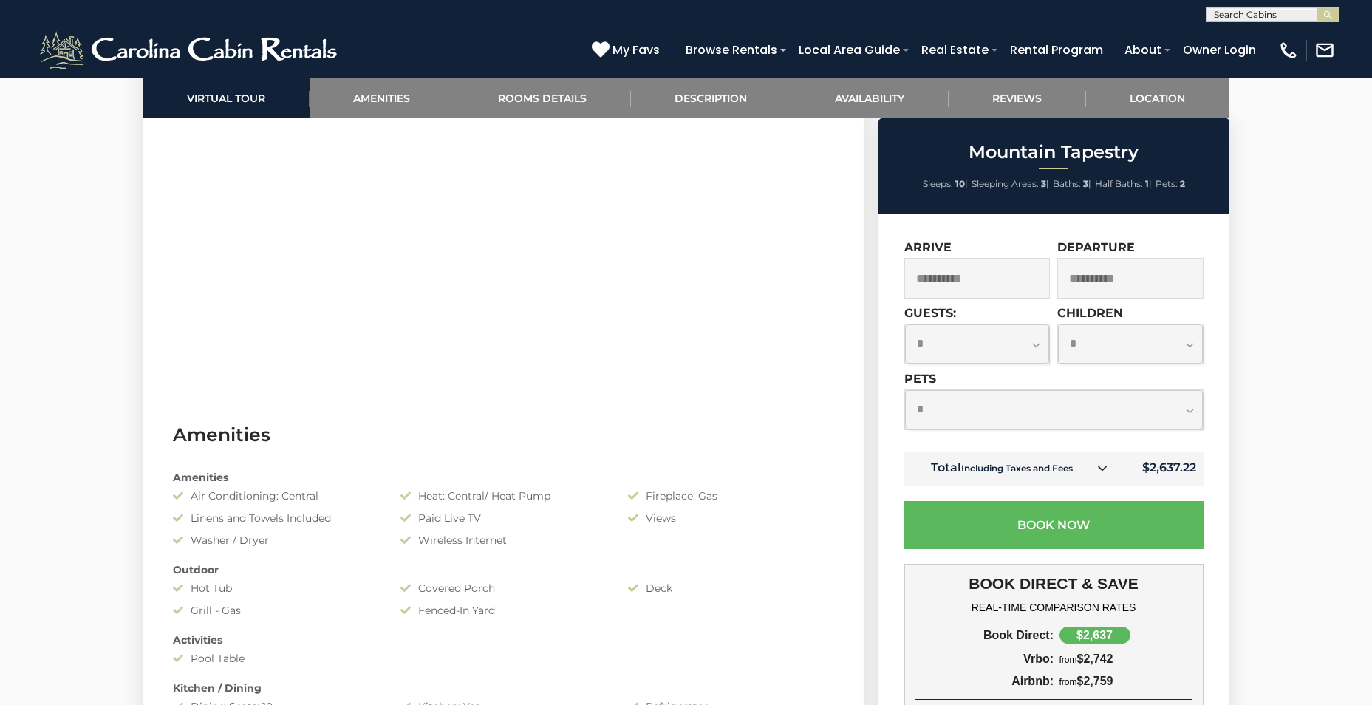
scroll to position [591, 0]
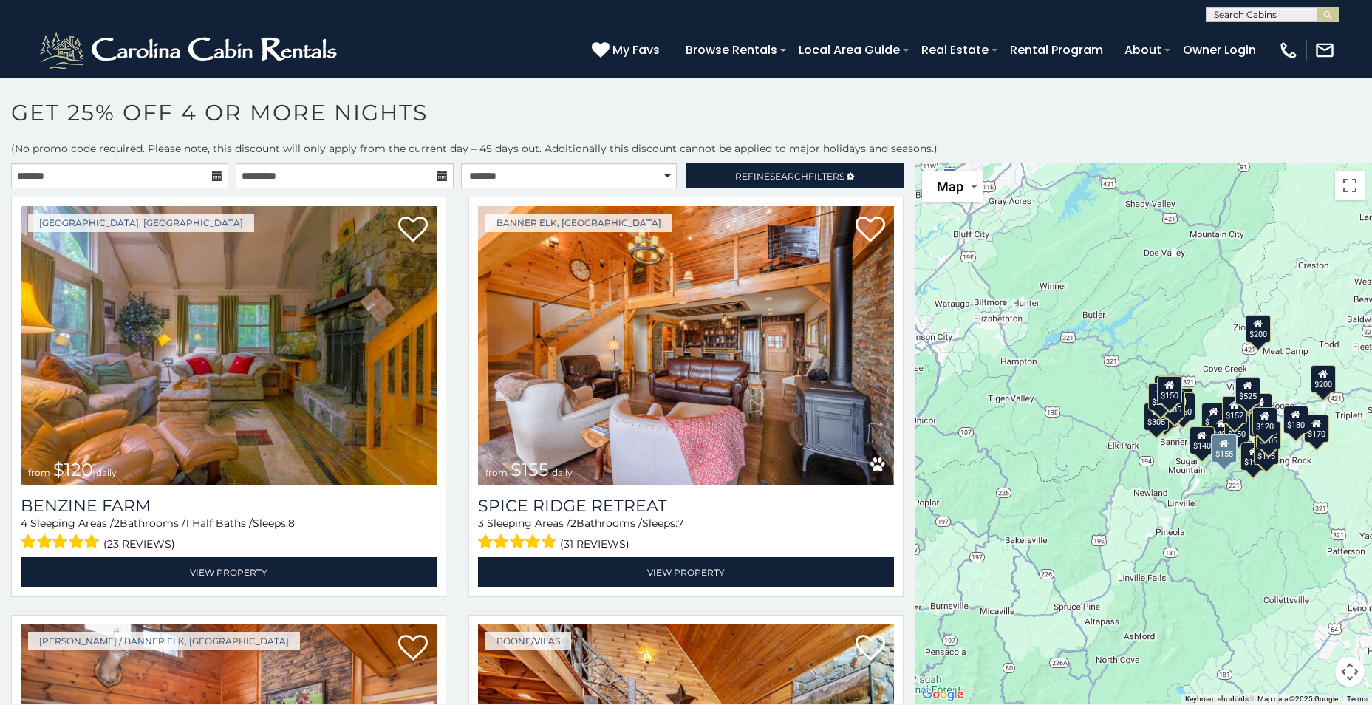
scroll to position [8, 0]
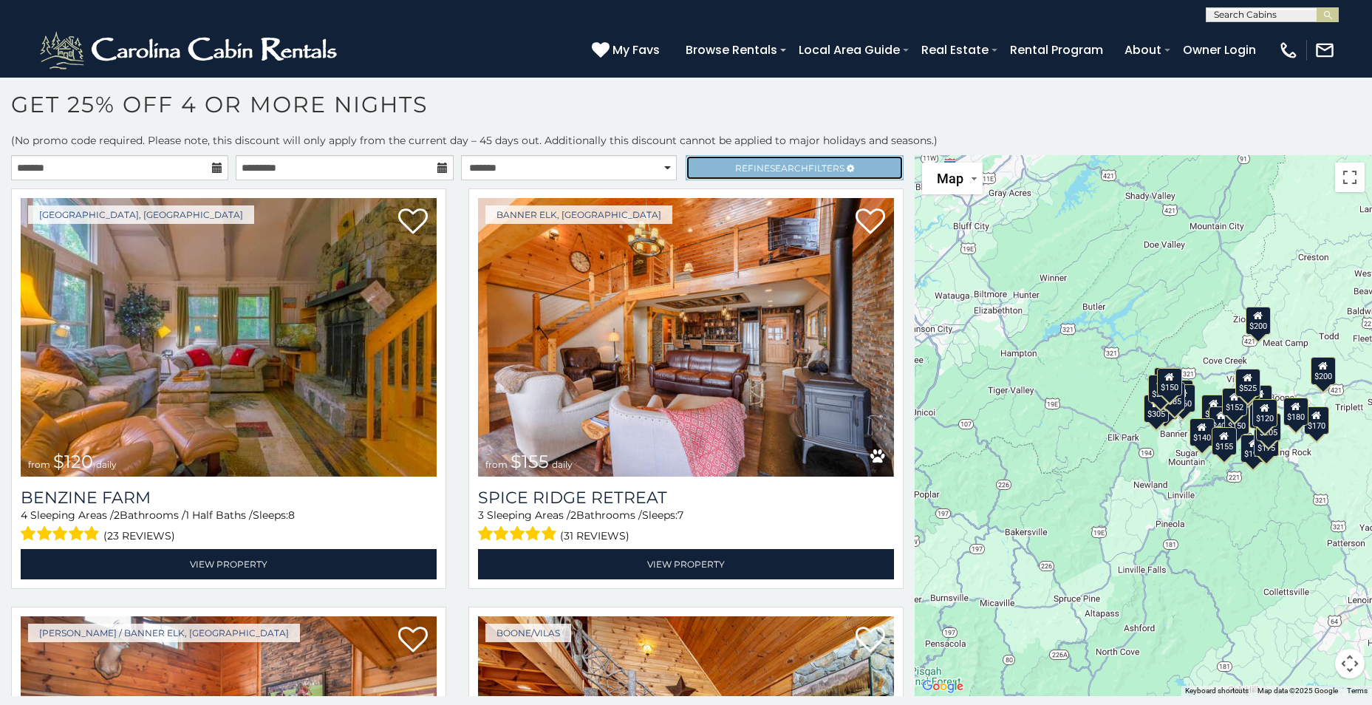
click at [784, 166] on span "Search" at bounding box center [789, 168] width 38 height 11
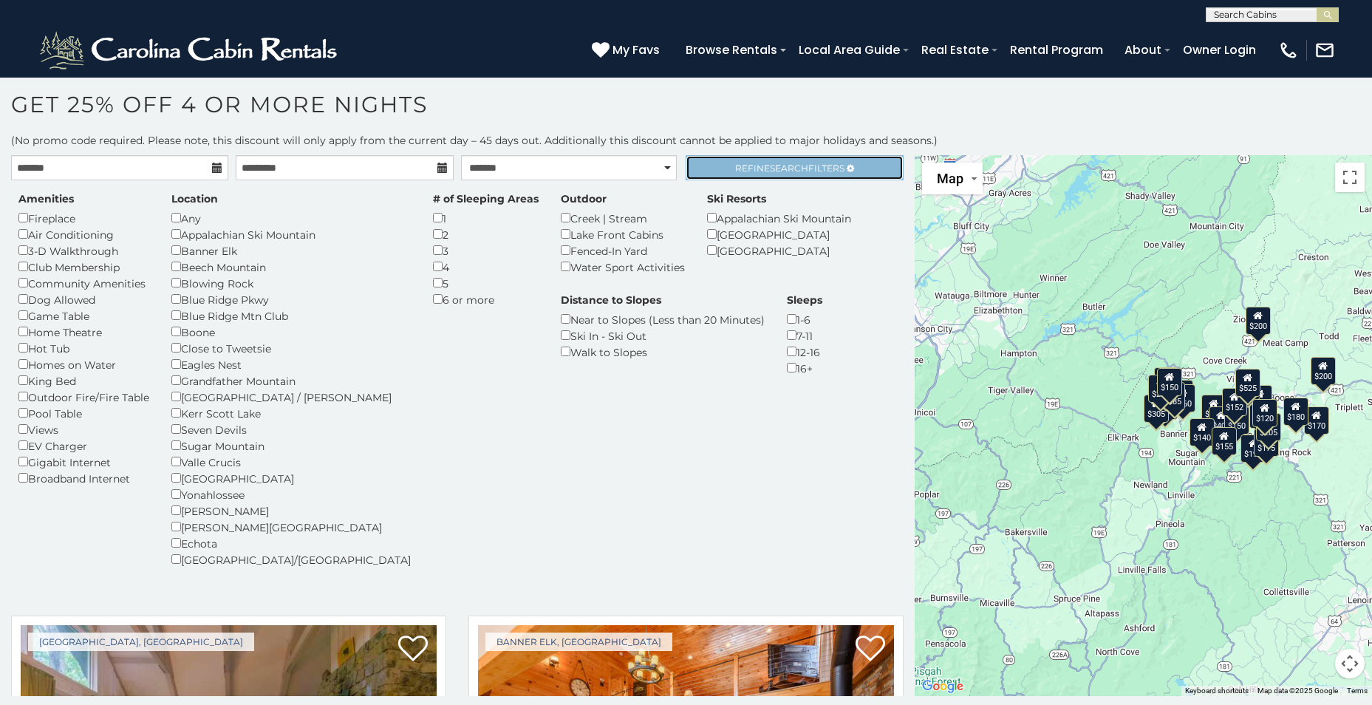
click at [782, 165] on span "Search" at bounding box center [789, 168] width 38 height 11
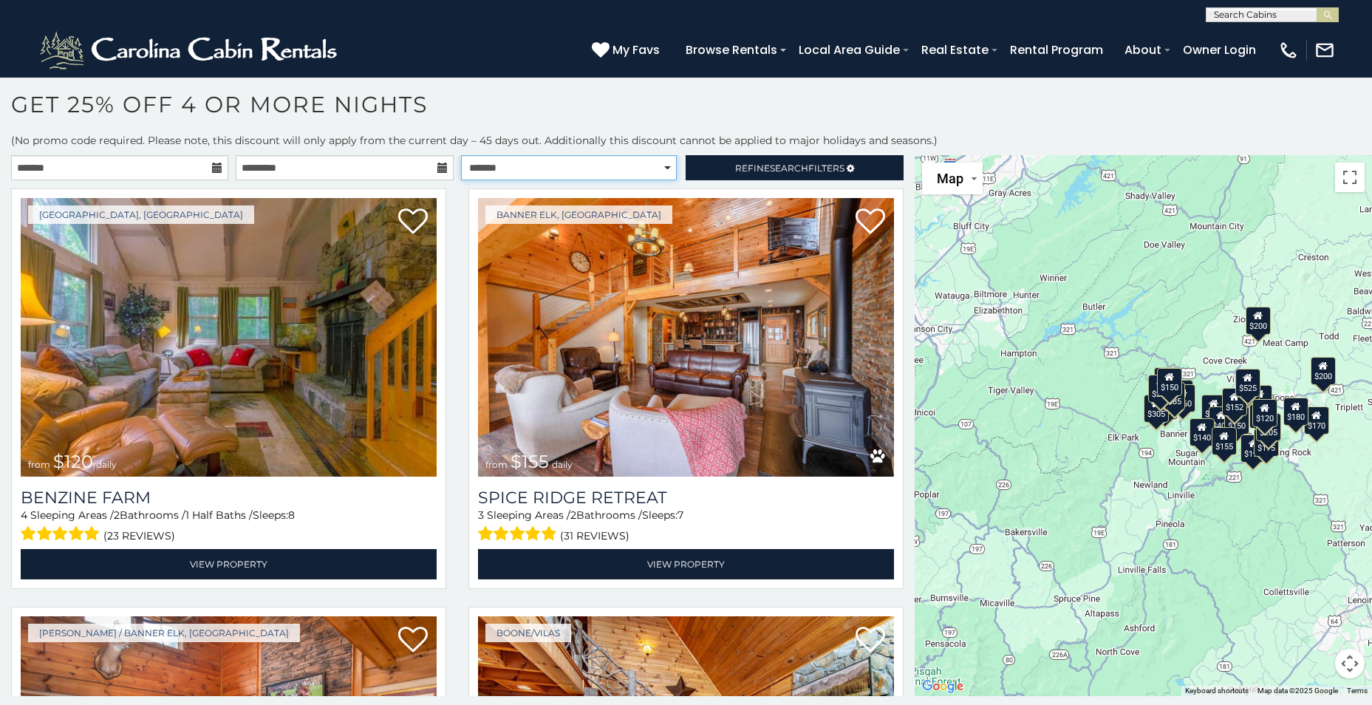
click at [548, 174] on select "**********" at bounding box center [569, 167] width 216 height 25
select select "*********"
click at [461, 155] on select "**********" at bounding box center [569, 167] width 216 height 25
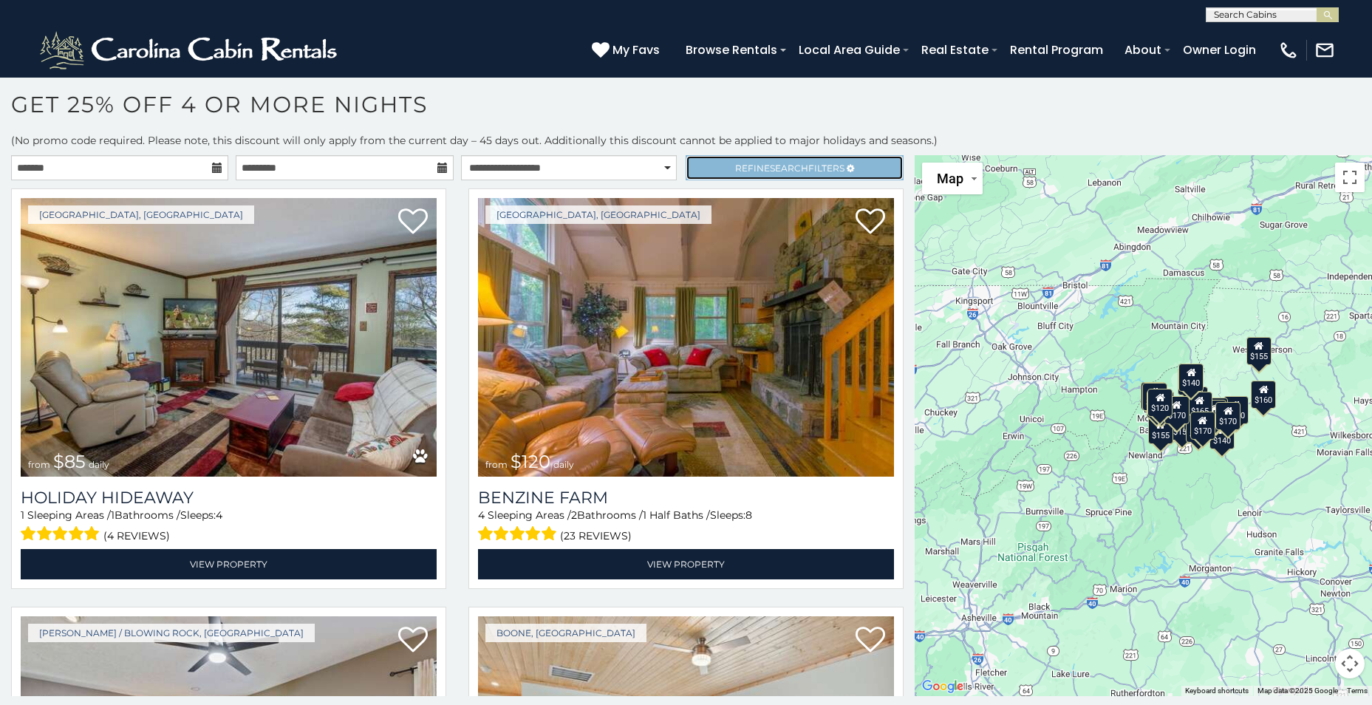
click at [769, 177] on link "Refine Search Filters" at bounding box center [794, 167] width 217 height 25
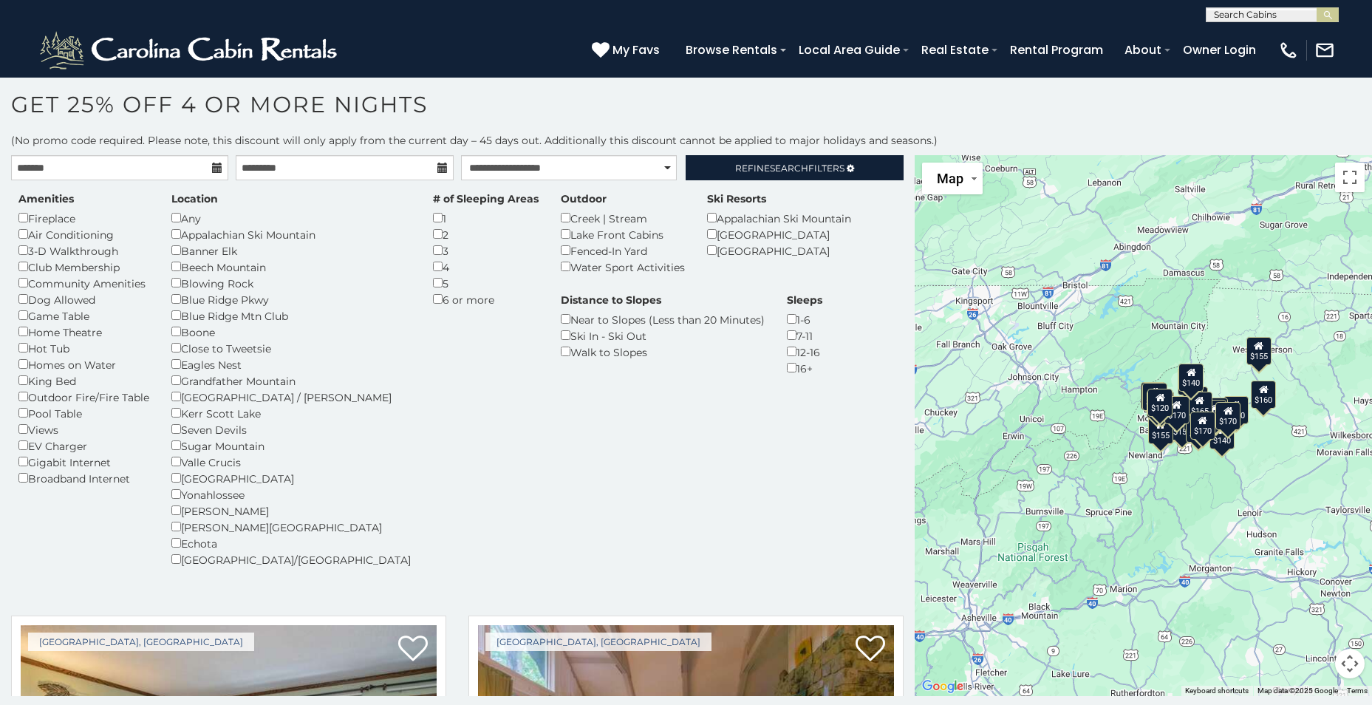
click at [878, 117] on h1 "Get 25% off 4 or More Nights" at bounding box center [686, 112] width 1372 height 42
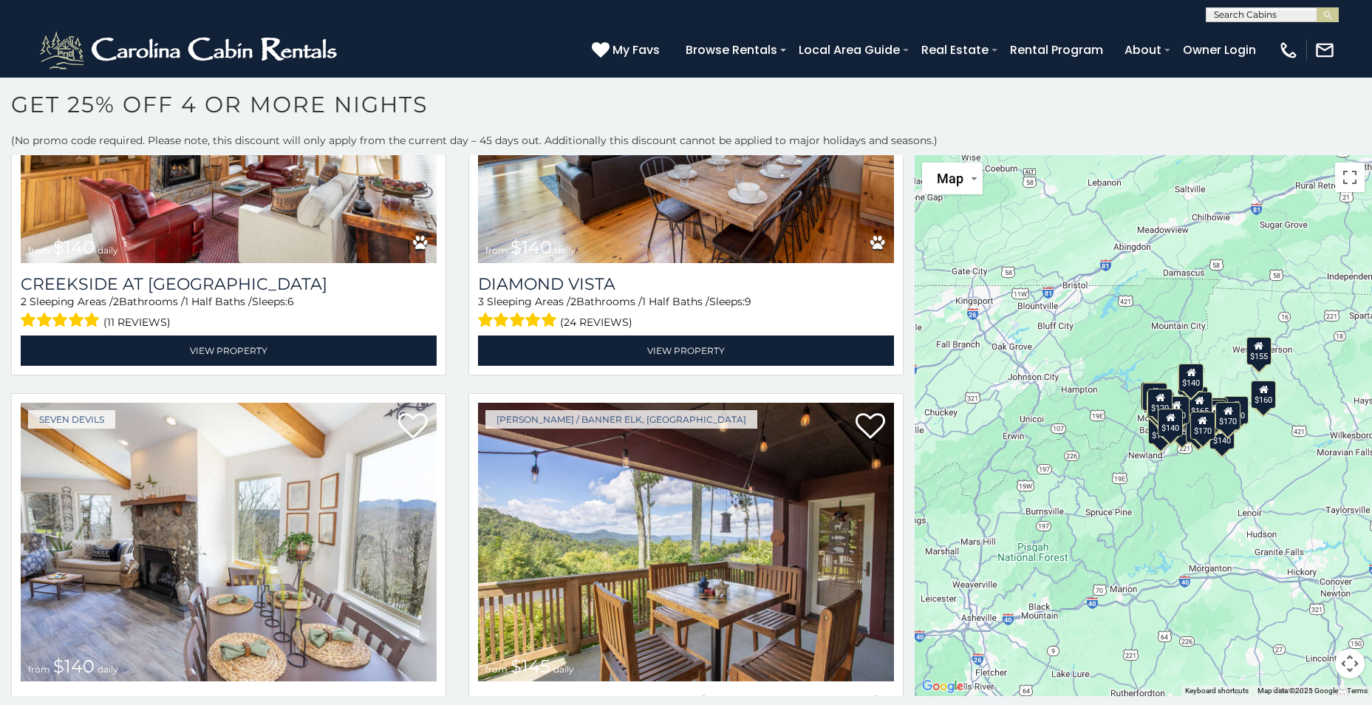
scroll to position [1626, 0]
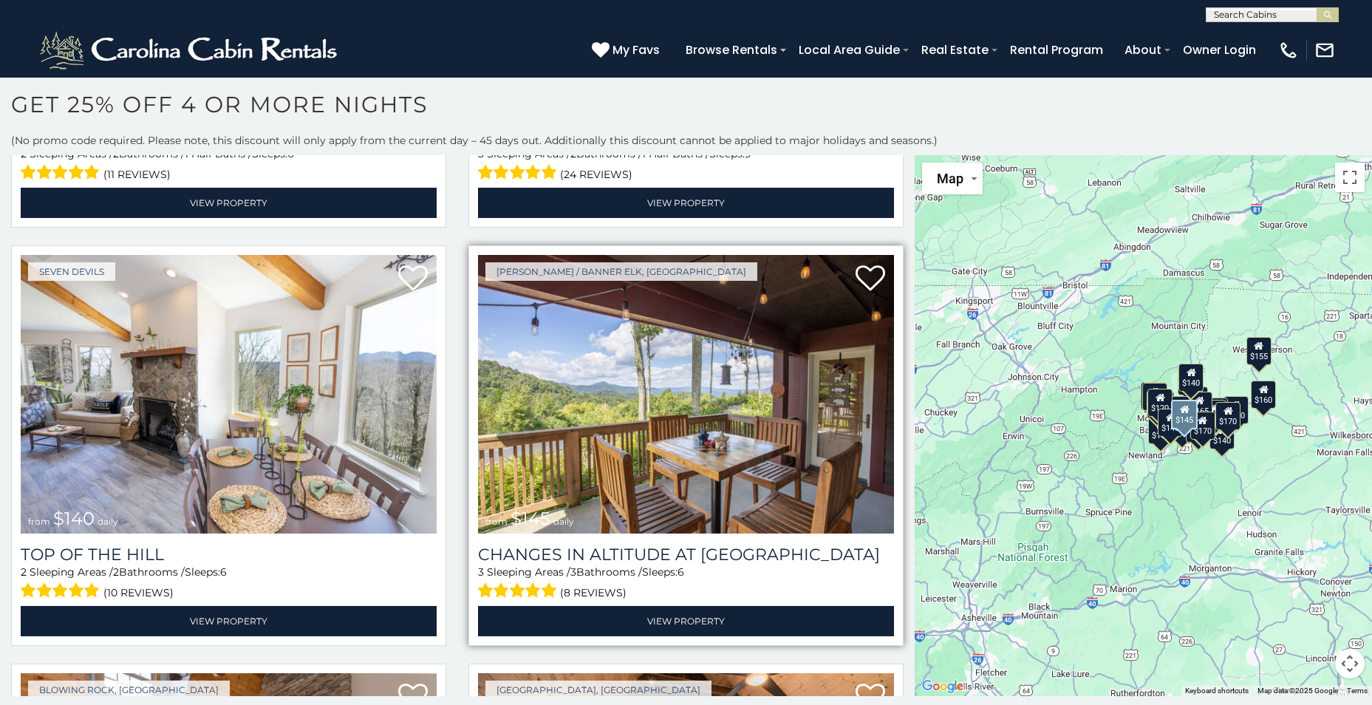
click at [627, 361] on img at bounding box center [686, 394] width 416 height 279
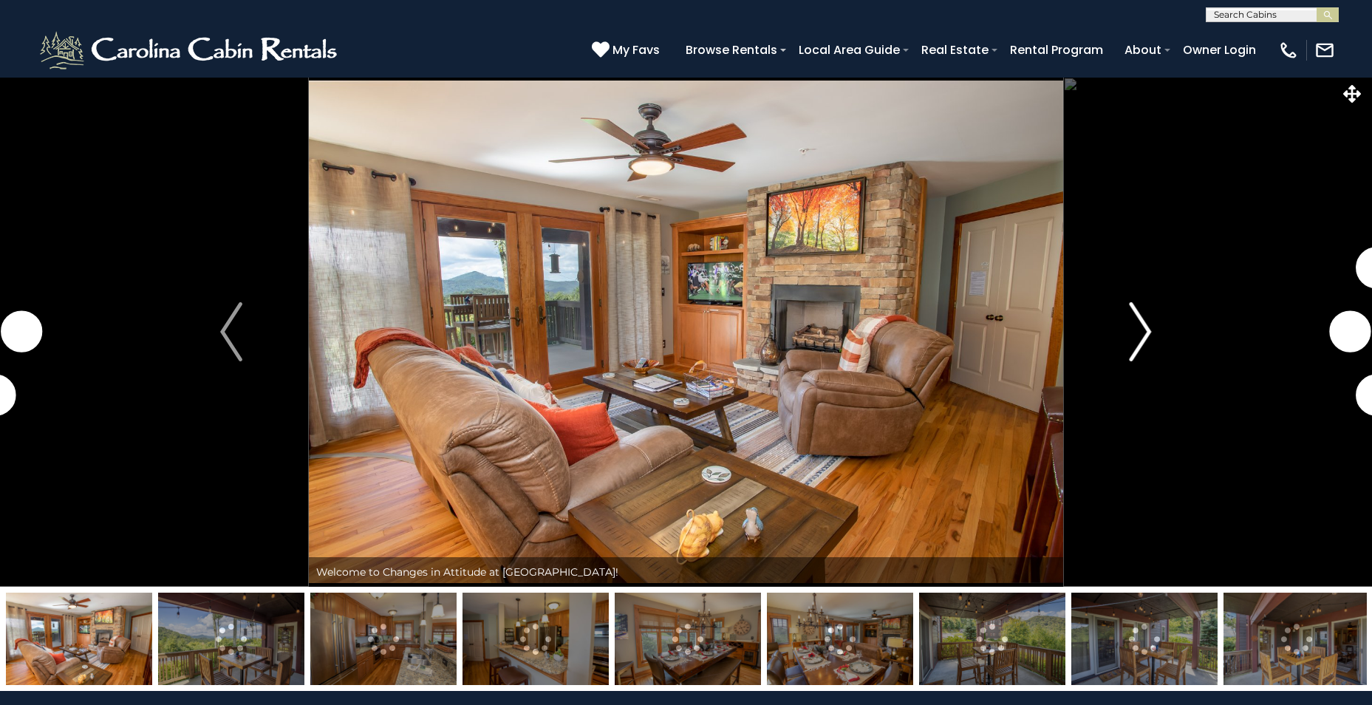
click at [1148, 321] on img "Next" at bounding box center [1141, 331] width 22 height 59
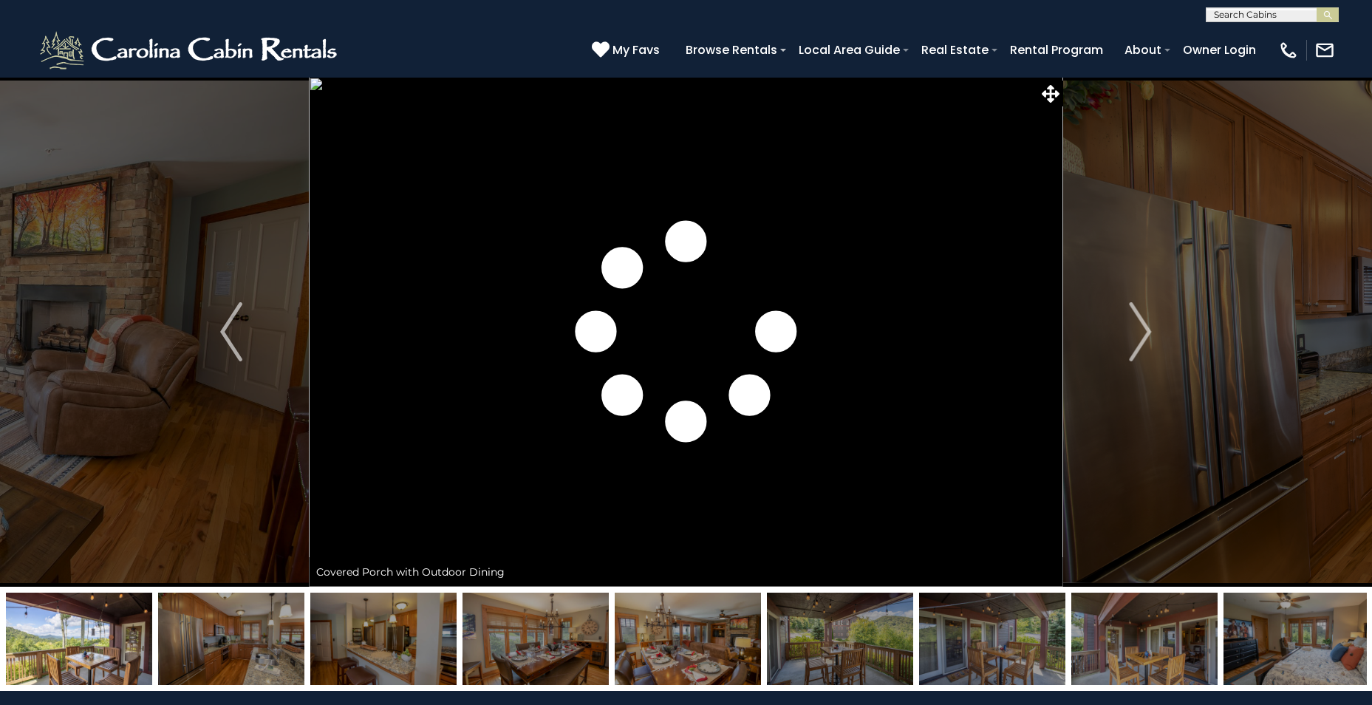
click at [1018, 327] on img at bounding box center [686, 332] width 754 height 510
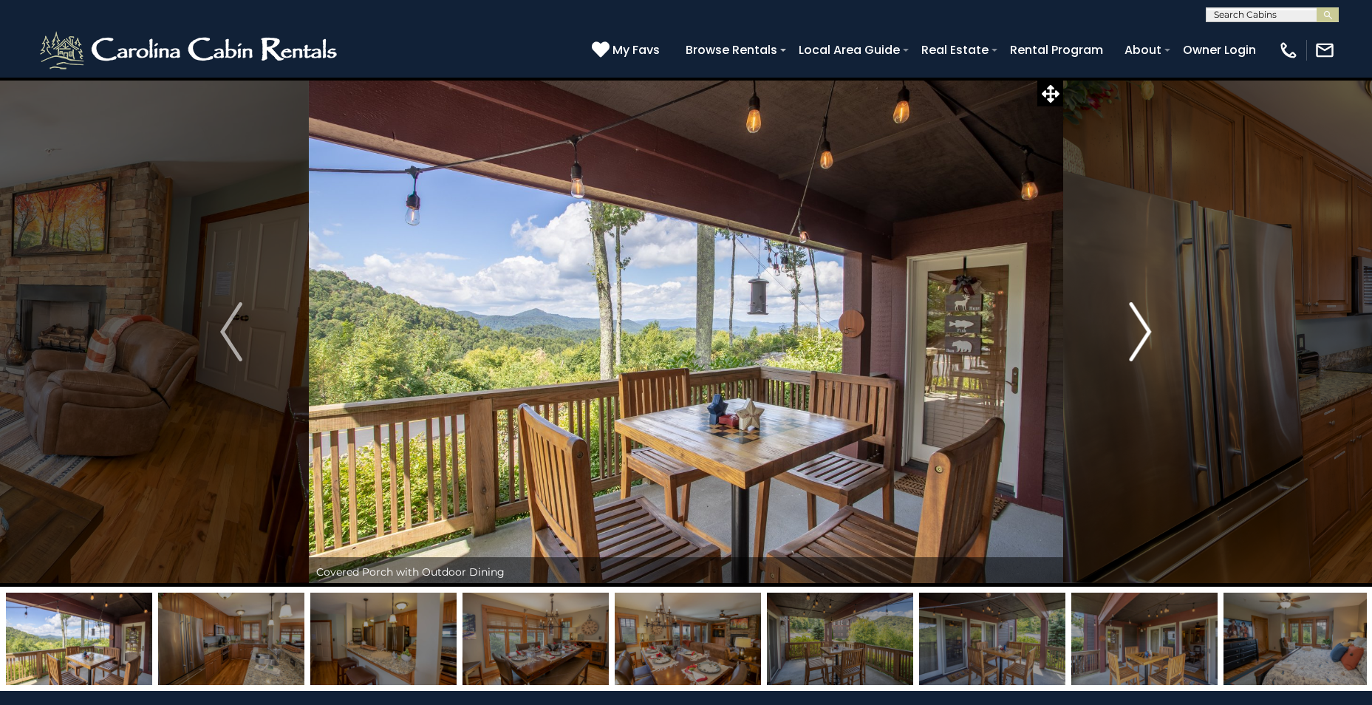
click at [1136, 335] on img "Next" at bounding box center [1141, 331] width 22 height 59
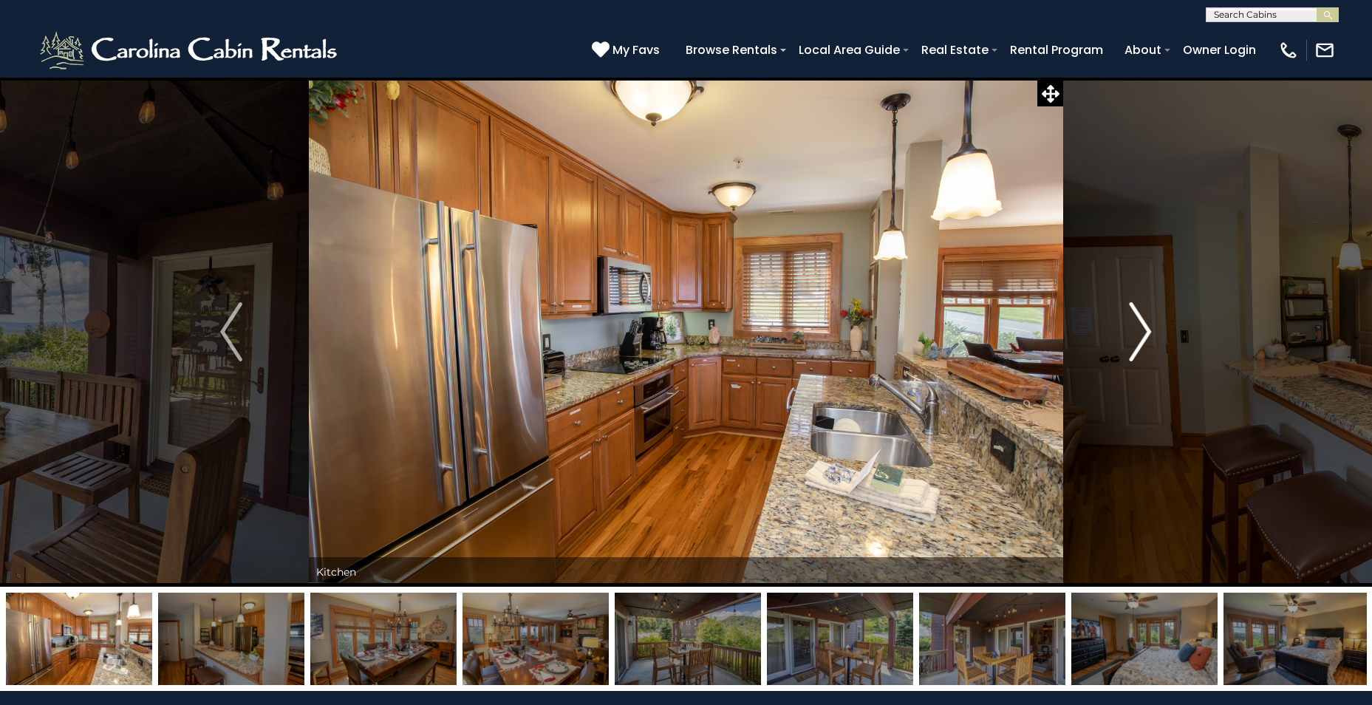
click at [1136, 335] on img "Next" at bounding box center [1141, 331] width 22 height 59
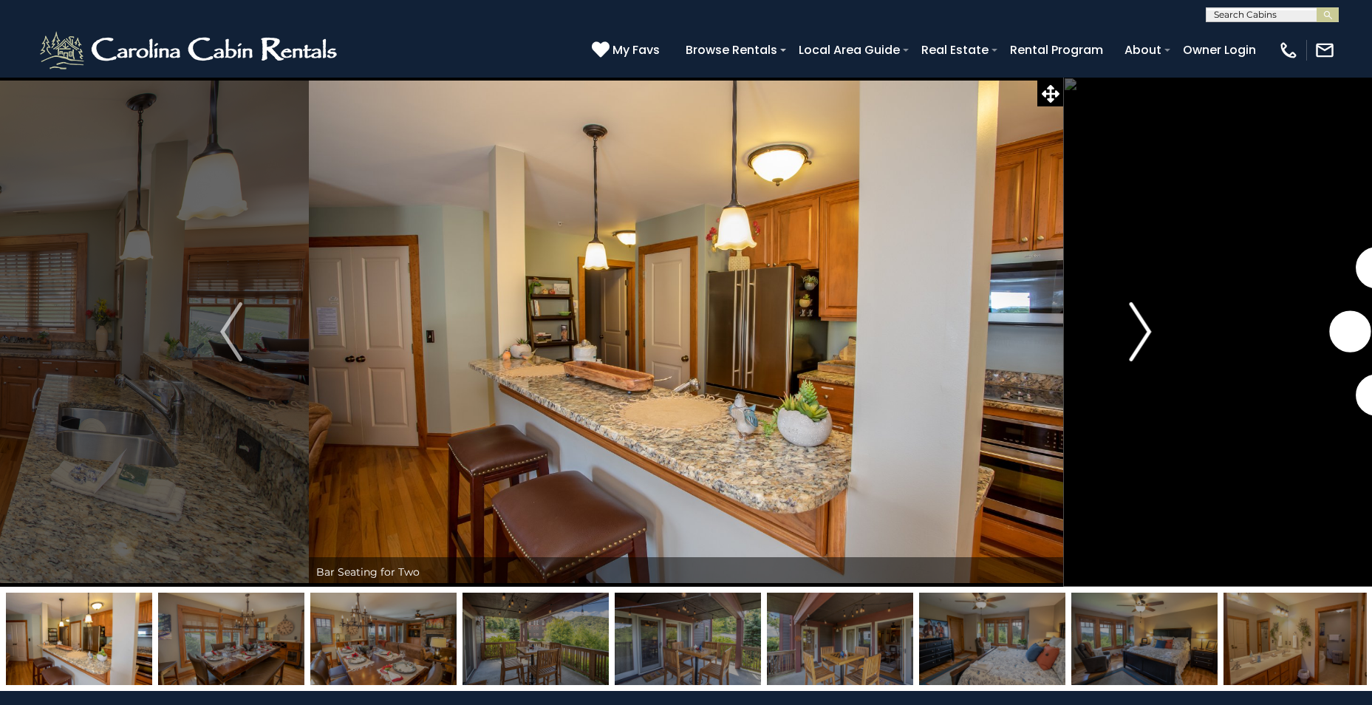
click at [1136, 335] on img "Next" at bounding box center [1141, 331] width 22 height 59
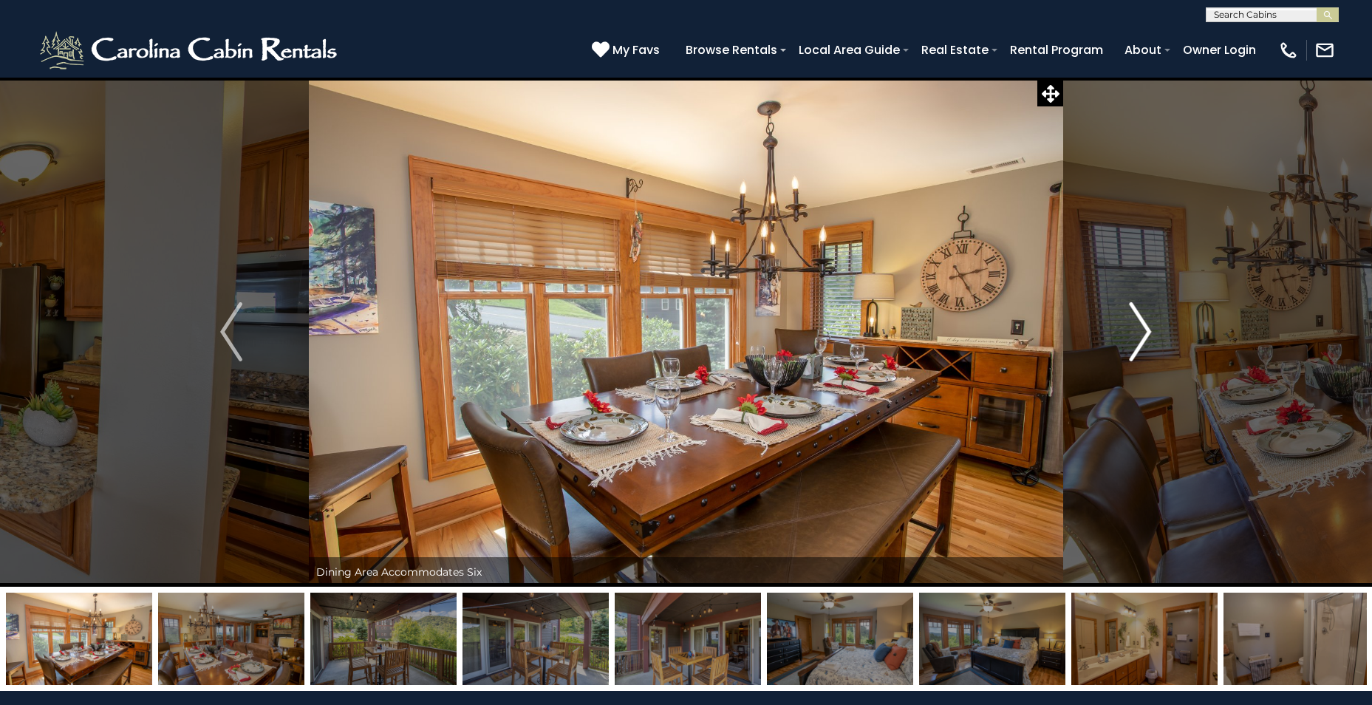
click at [1136, 335] on img "Next" at bounding box center [1141, 331] width 22 height 59
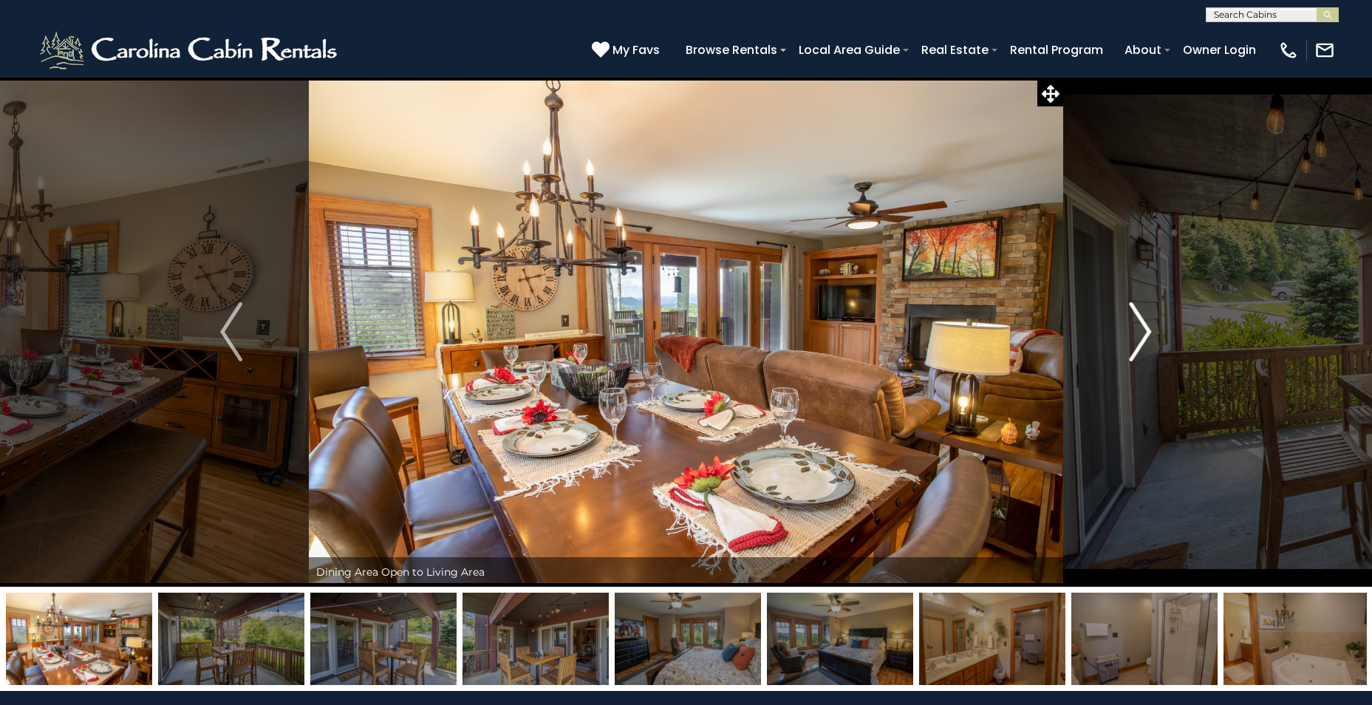
click at [1136, 335] on img "Next" at bounding box center [1141, 331] width 22 height 59
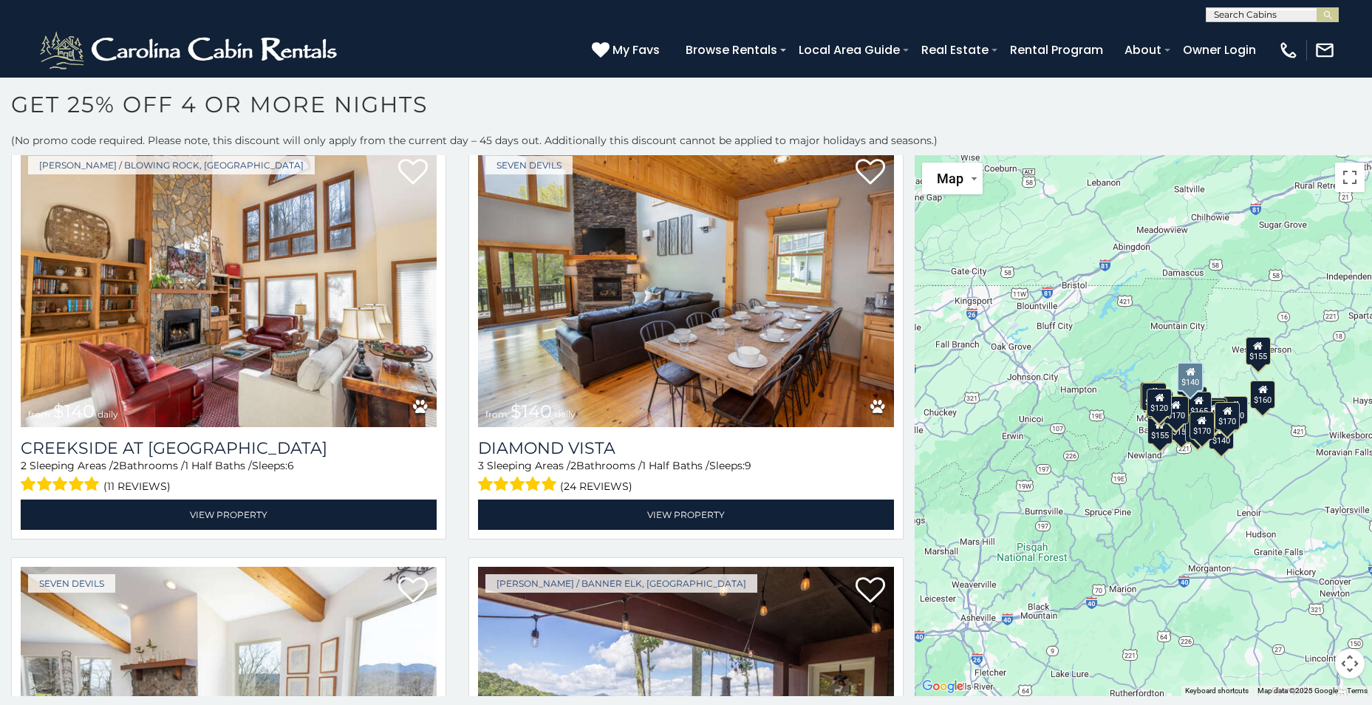
scroll to position [1256, 0]
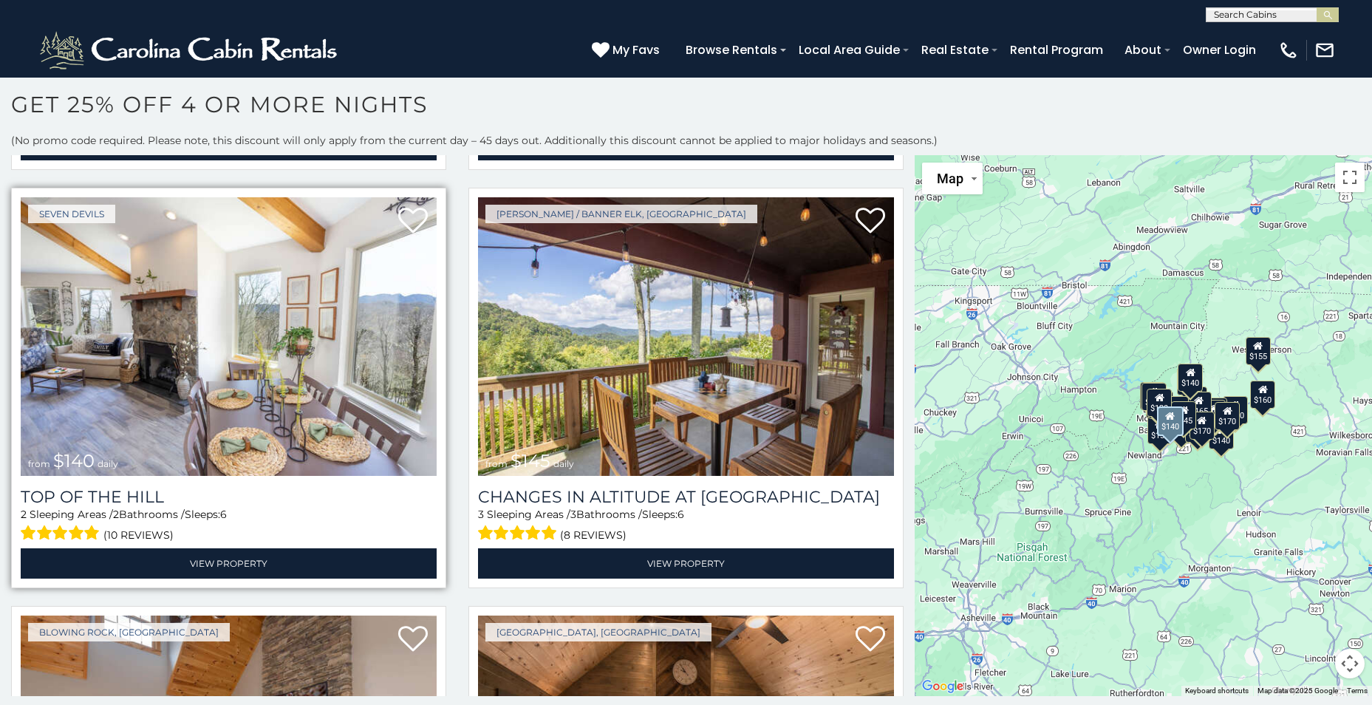
click at [318, 336] on img at bounding box center [229, 336] width 416 height 279
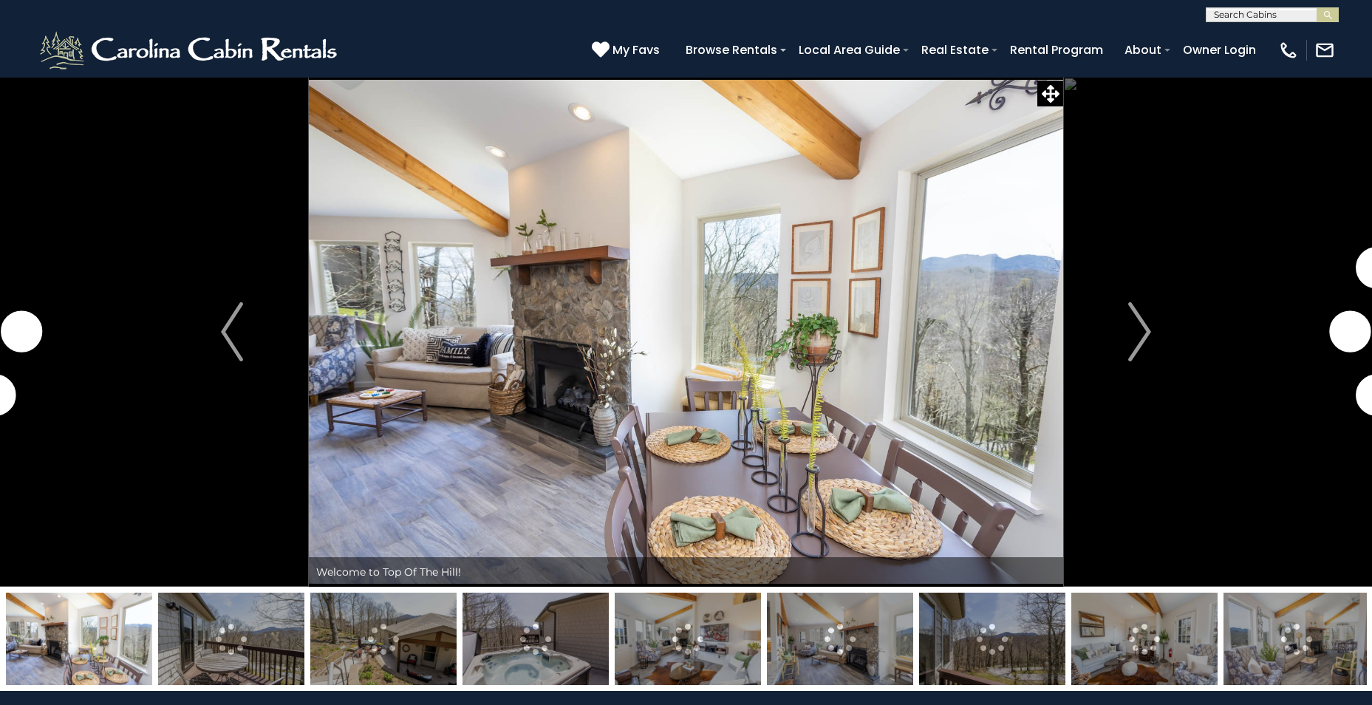
click at [1141, 336] on img "Next" at bounding box center [1140, 331] width 22 height 59
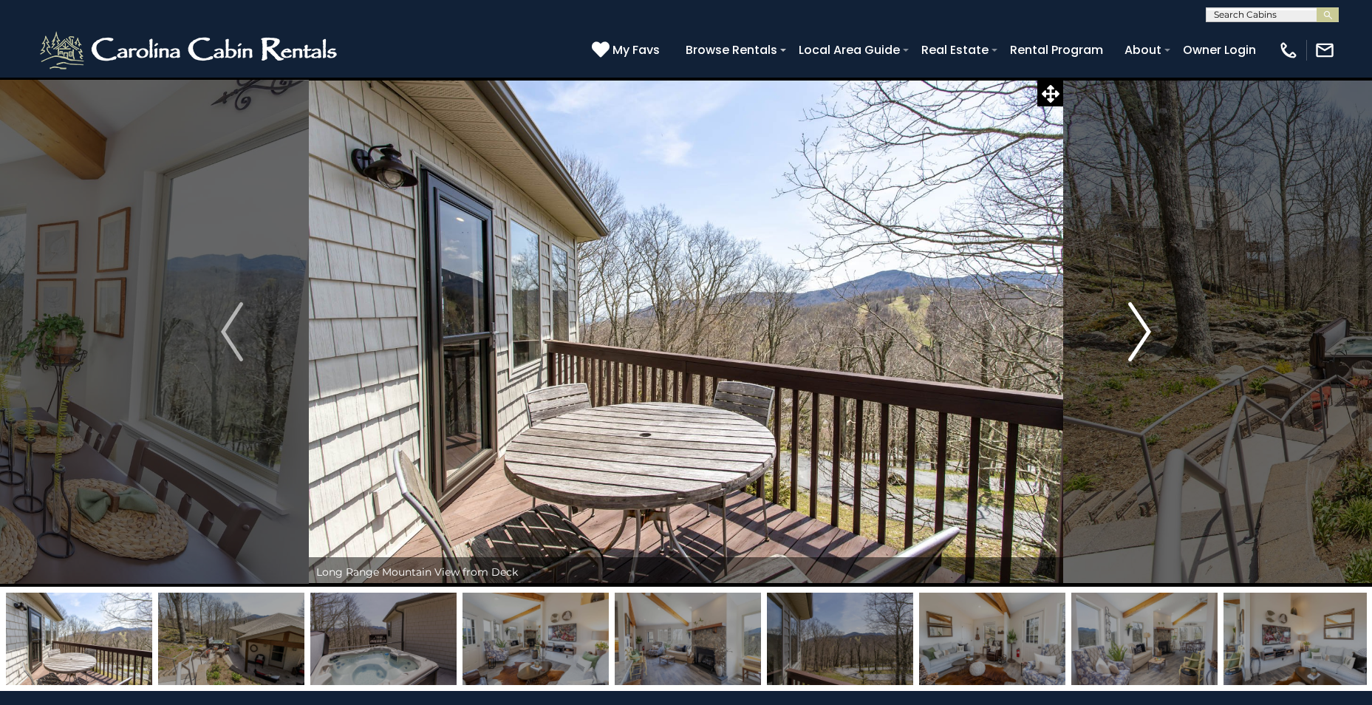
click at [1136, 314] on img "Next" at bounding box center [1140, 331] width 22 height 59
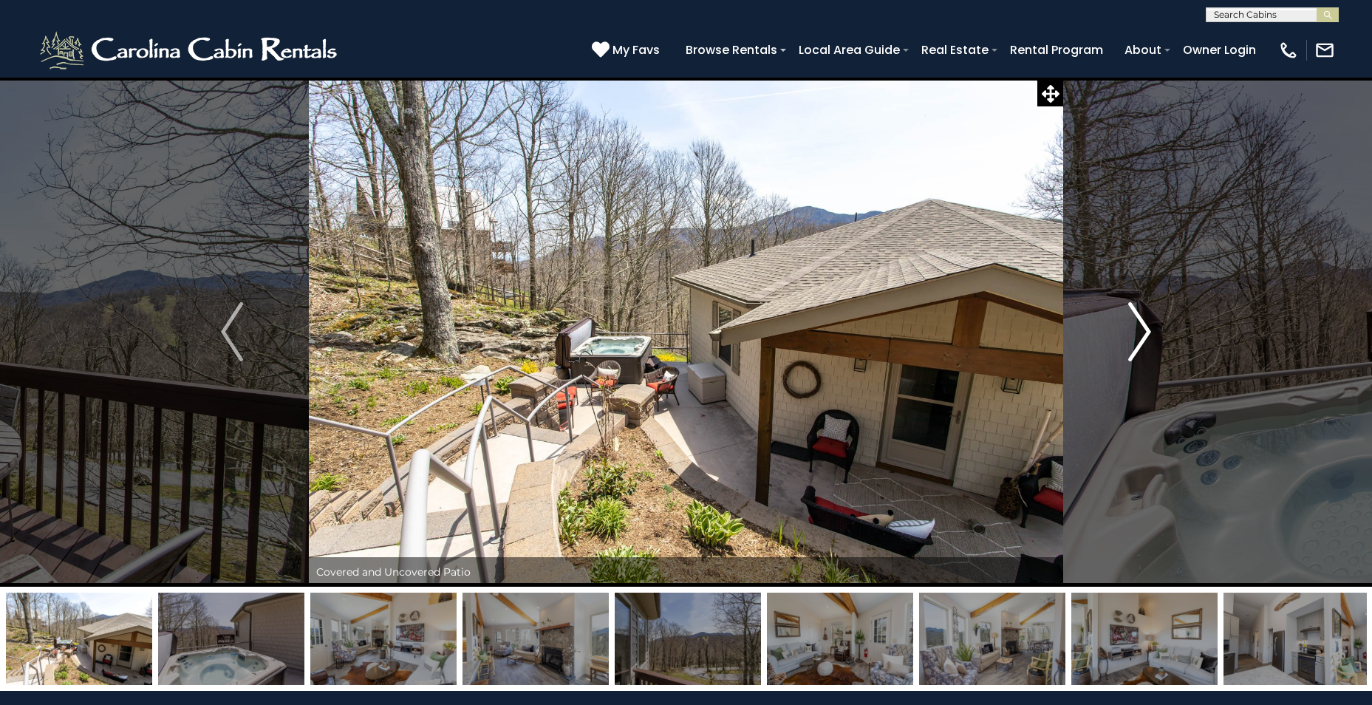
click at [1136, 314] on img "Next" at bounding box center [1140, 331] width 22 height 59
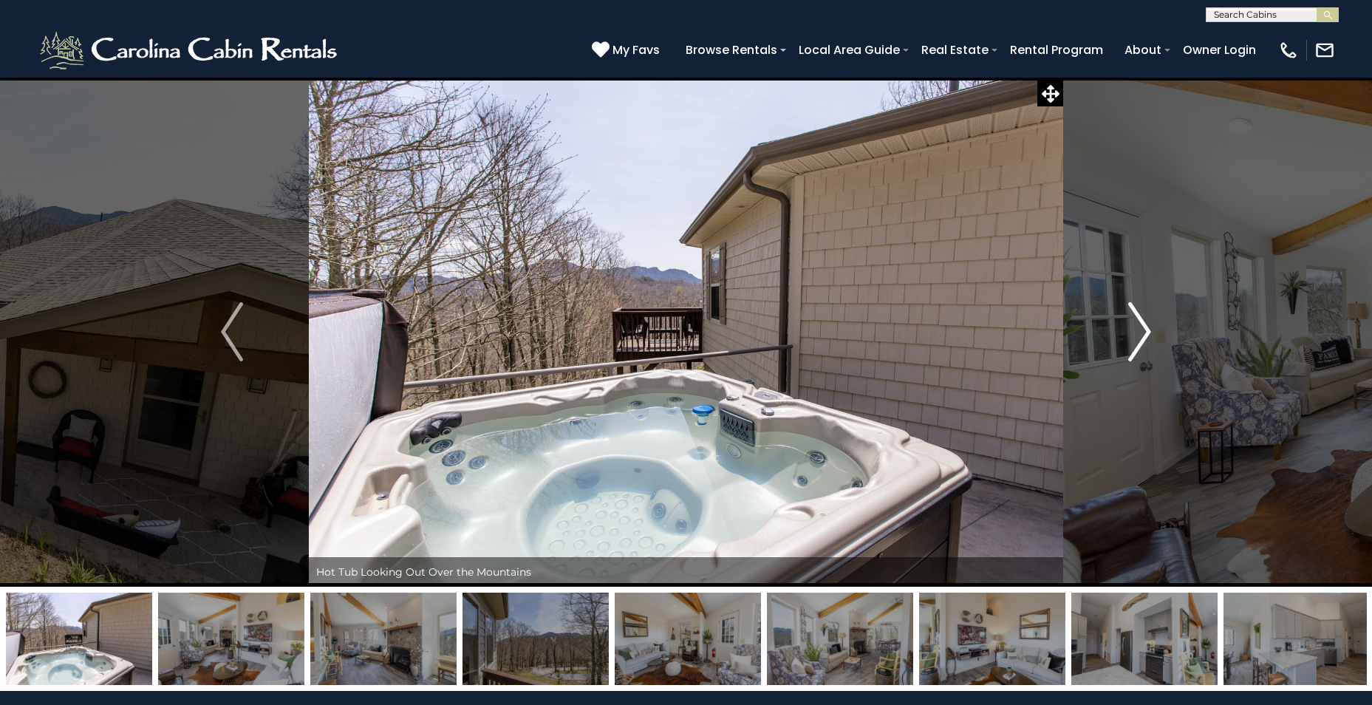
click at [1136, 314] on img "Next" at bounding box center [1140, 331] width 22 height 59
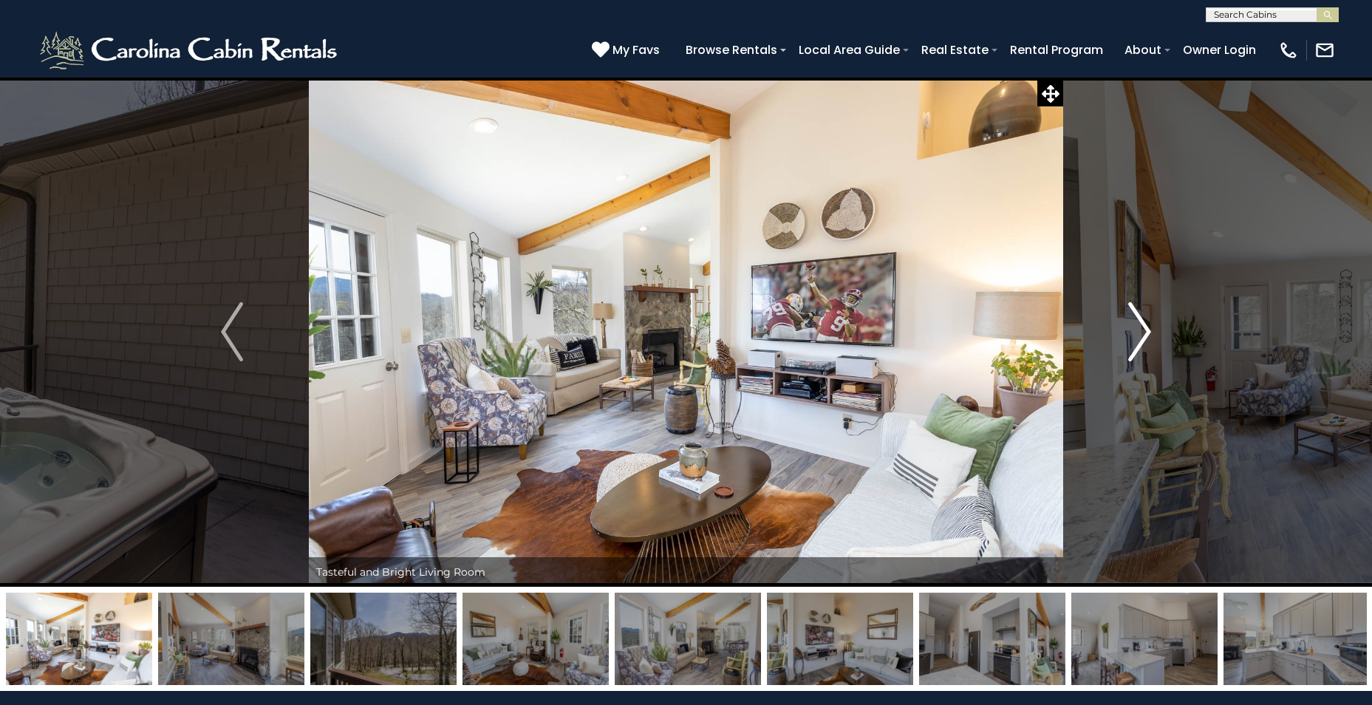
click at [1136, 314] on img "Next" at bounding box center [1140, 331] width 22 height 59
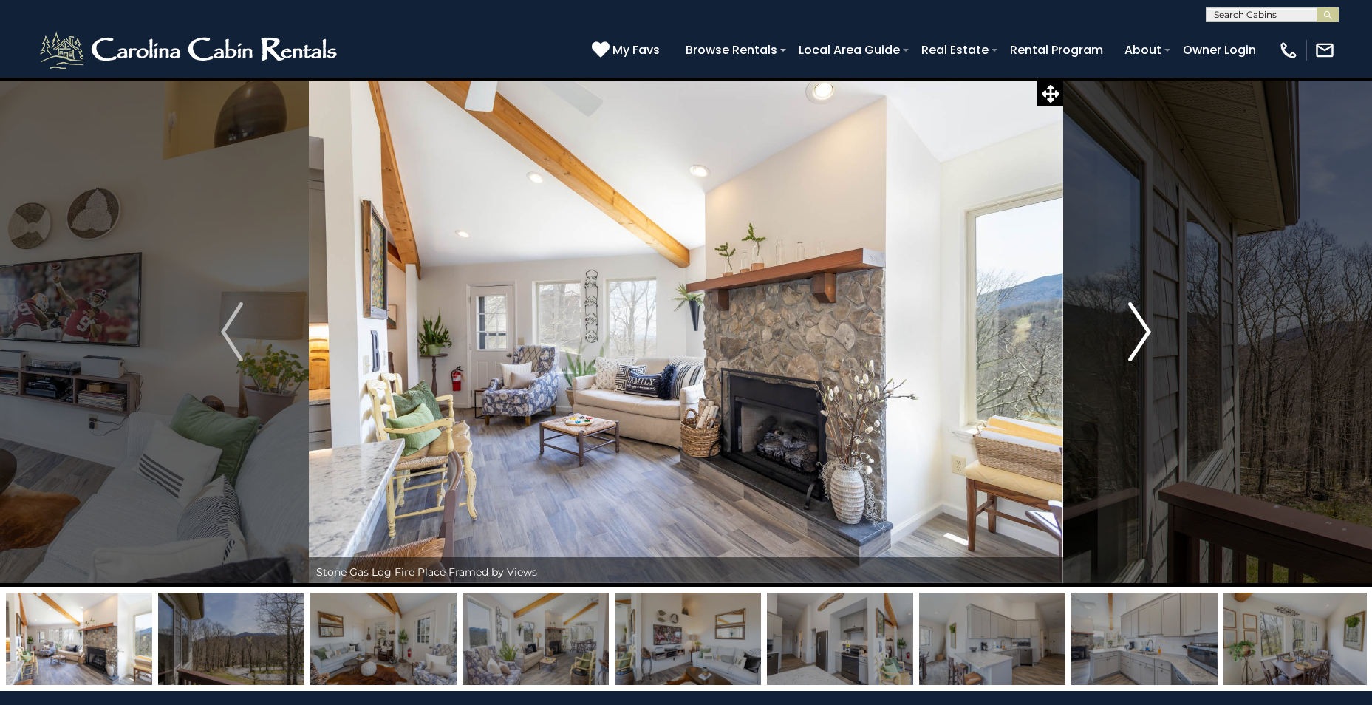
click at [1136, 314] on img "Next" at bounding box center [1140, 331] width 22 height 59
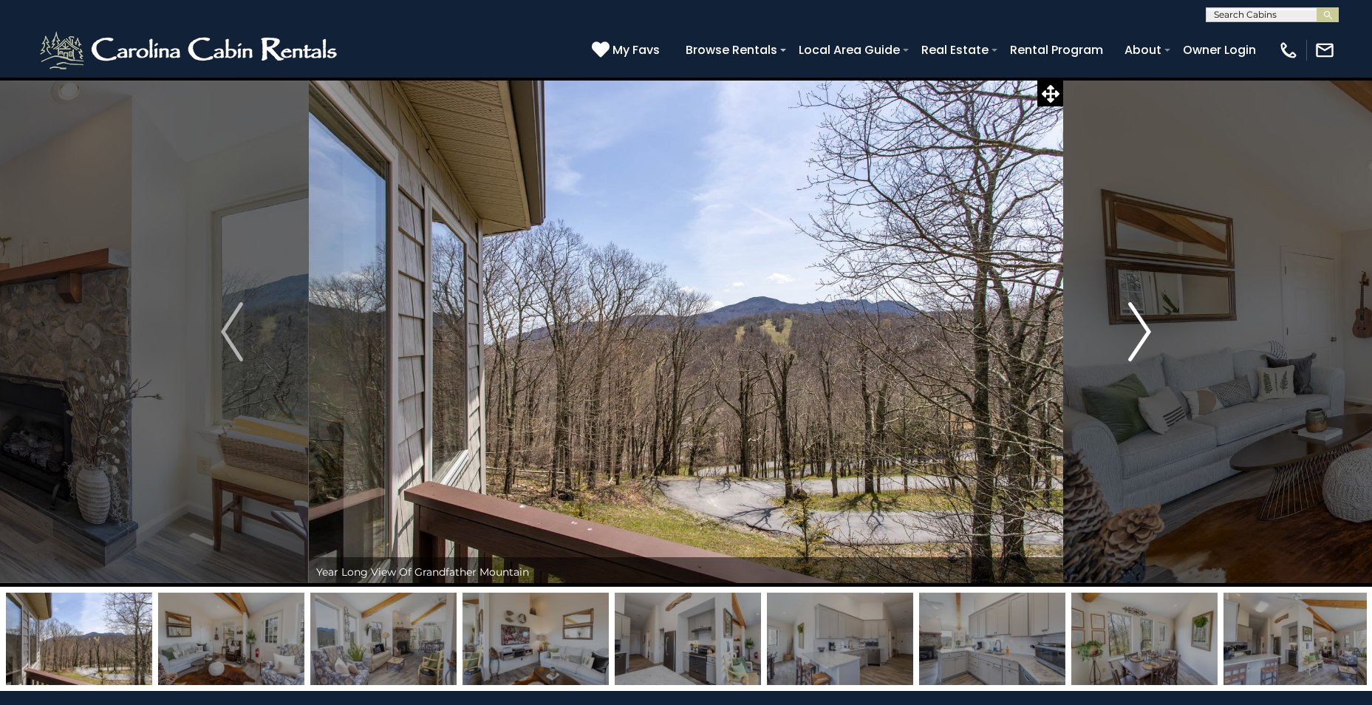
click at [1136, 314] on img "Next" at bounding box center [1140, 331] width 22 height 59
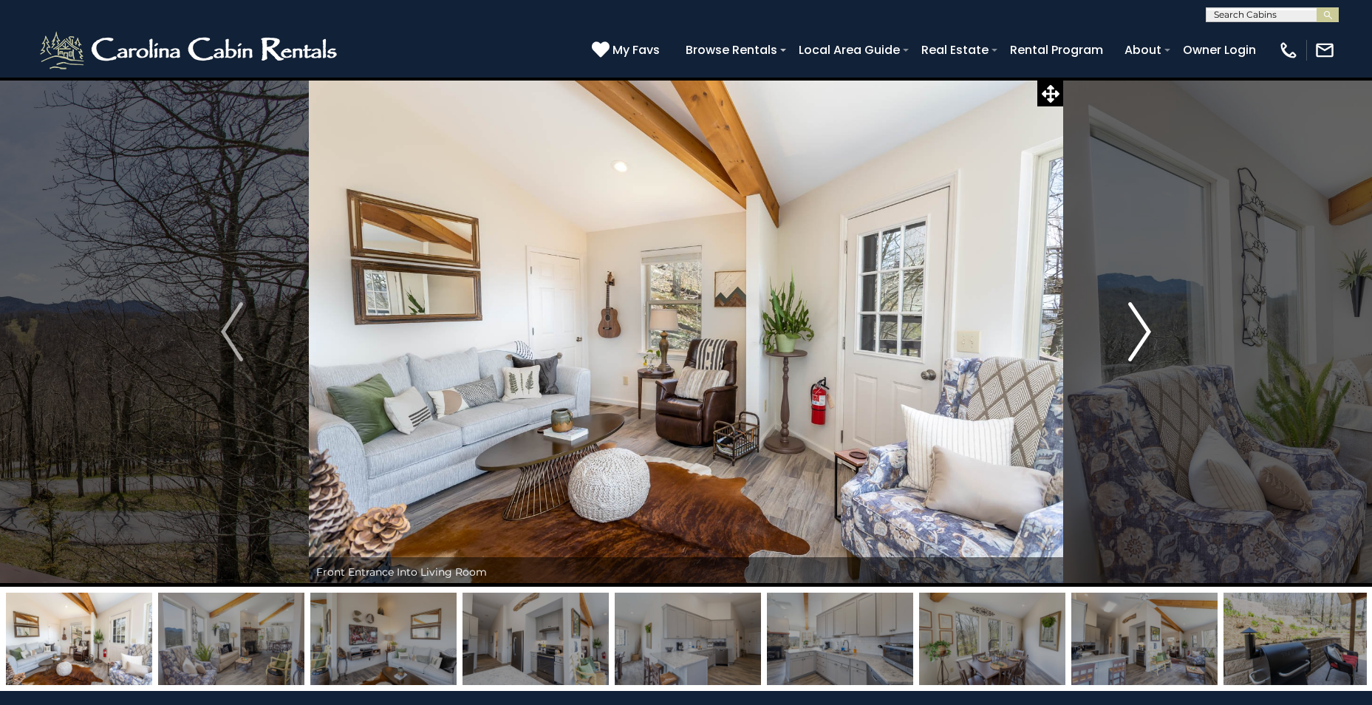
click at [1136, 314] on img "Next" at bounding box center [1140, 331] width 22 height 59
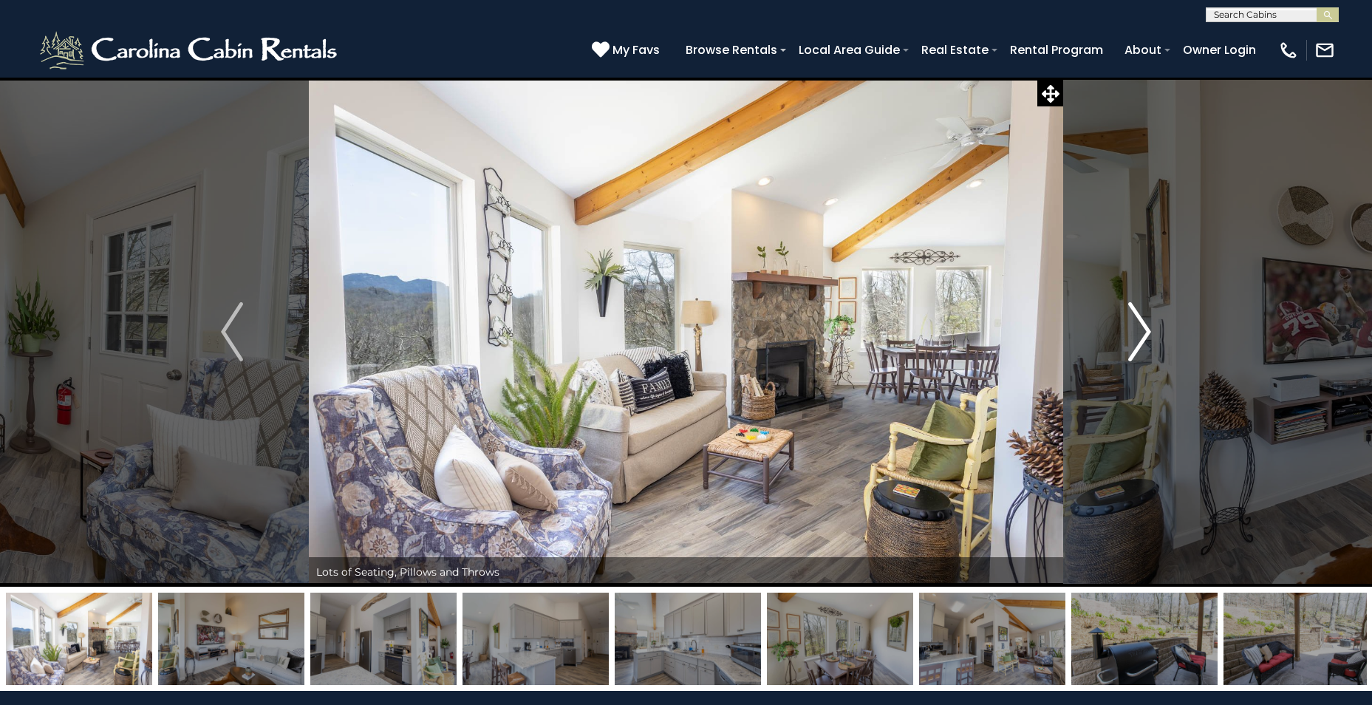
click at [1136, 314] on img "Next" at bounding box center [1140, 331] width 22 height 59
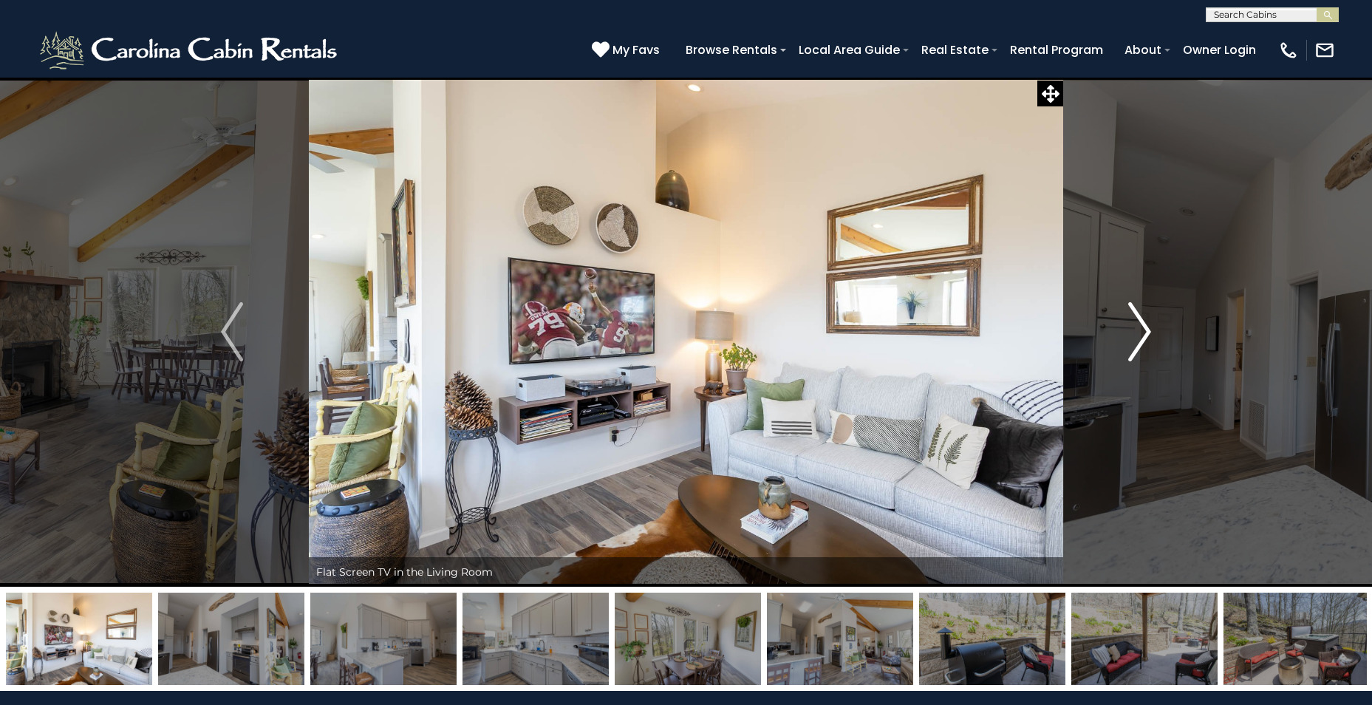
click at [1136, 314] on img "Next" at bounding box center [1140, 331] width 22 height 59
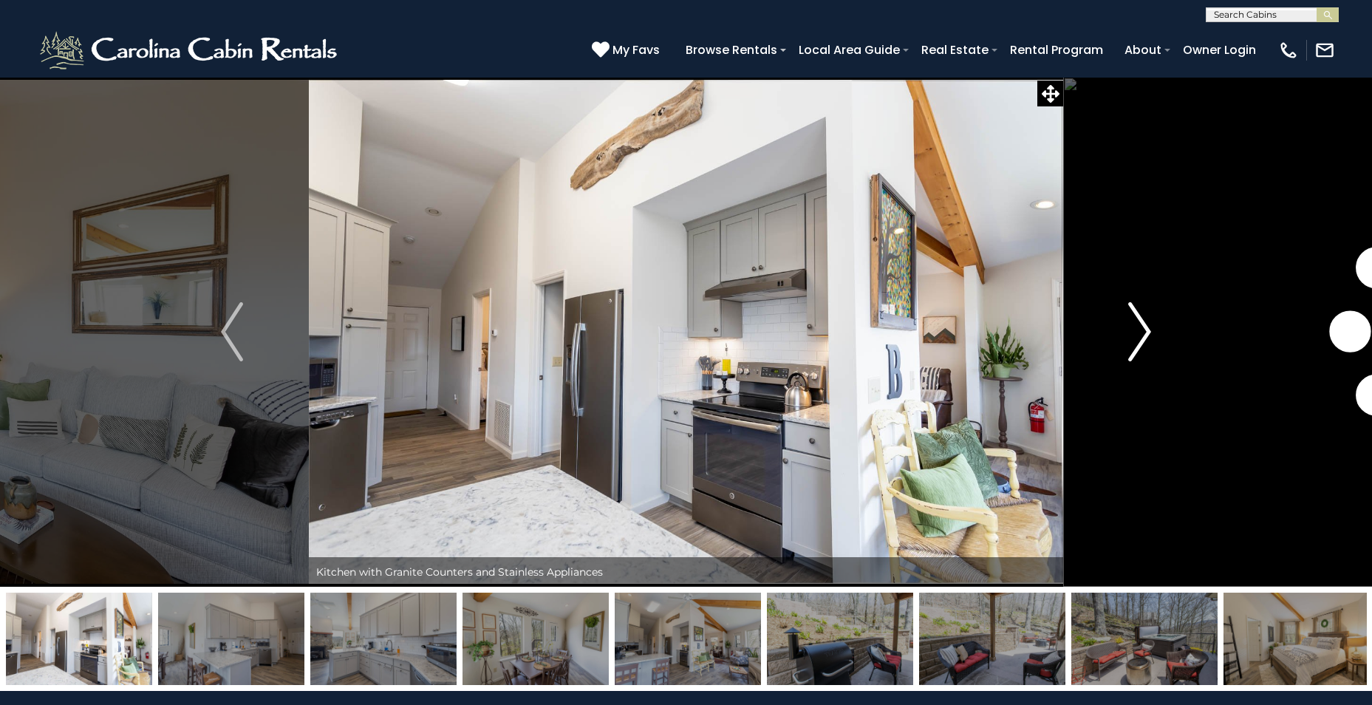
click at [1136, 314] on img "Next" at bounding box center [1140, 331] width 22 height 59
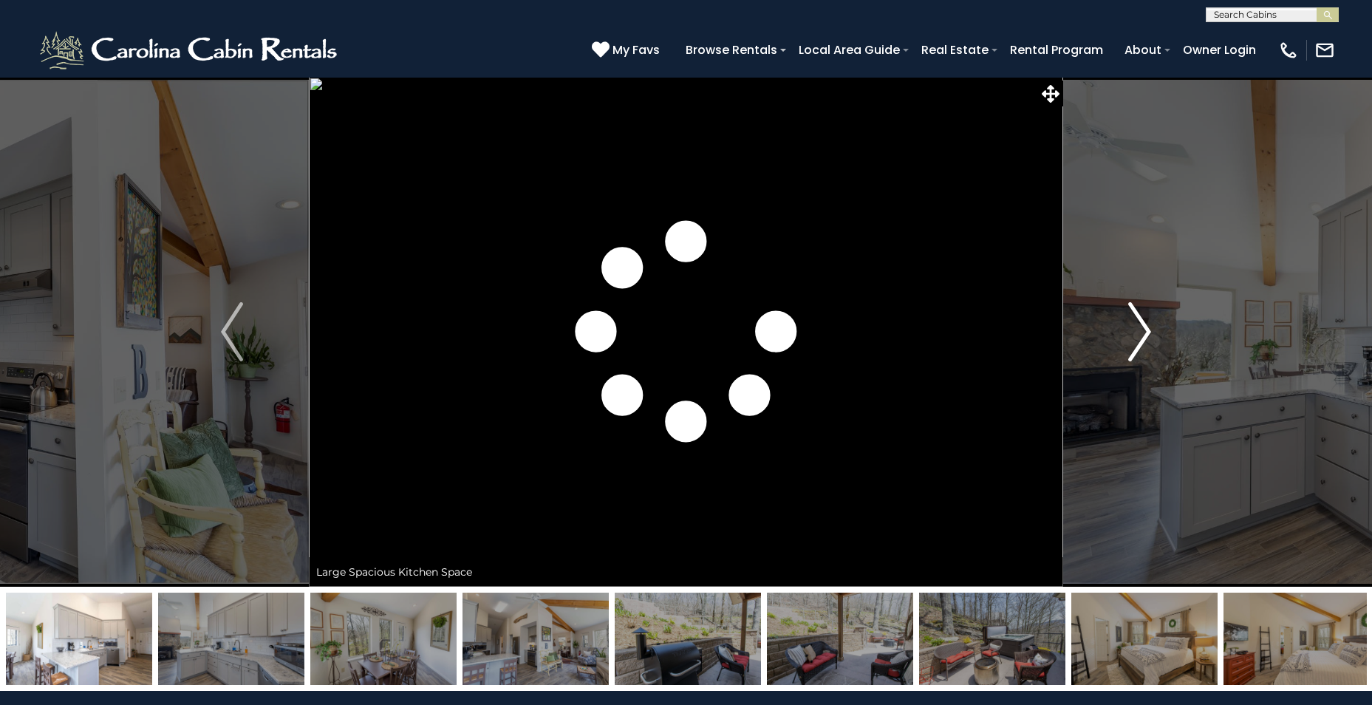
click at [1136, 314] on img "Next" at bounding box center [1140, 331] width 22 height 59
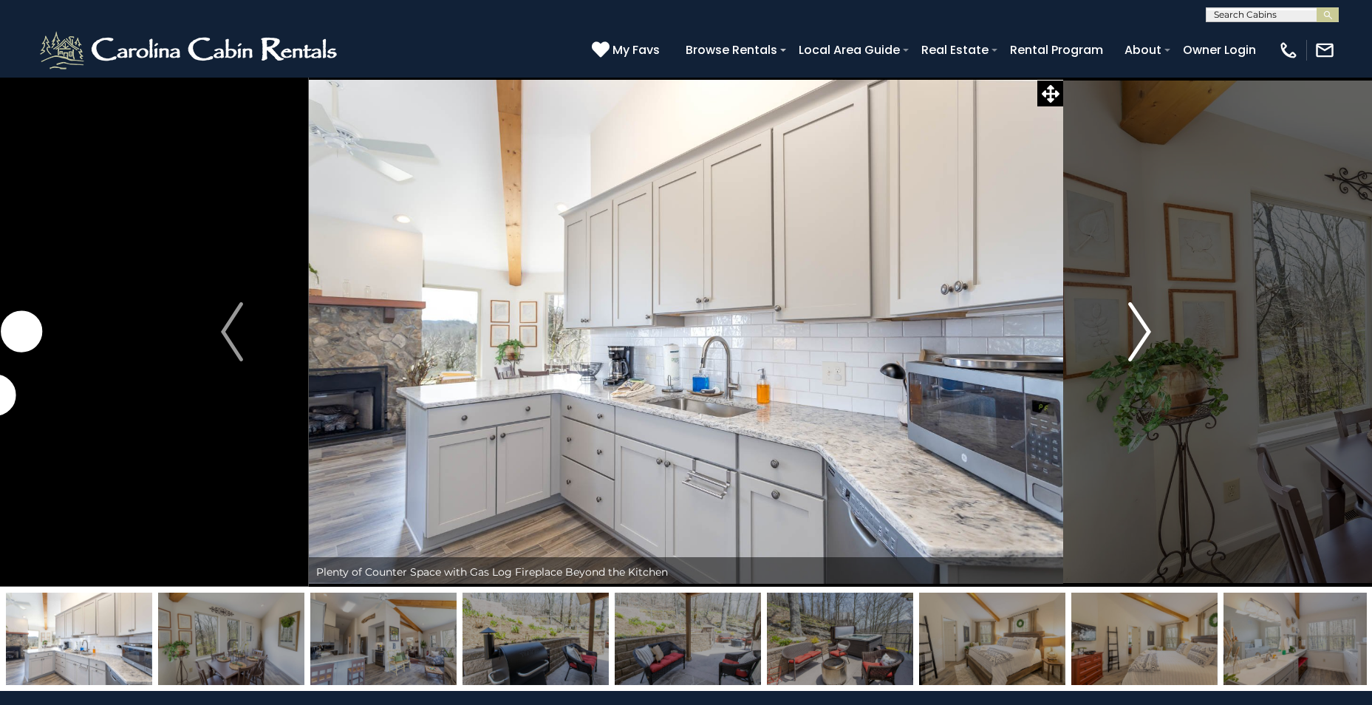
click at [1136, 314] on img "Next" at bounding box center [1140, 331] width 22 height 59
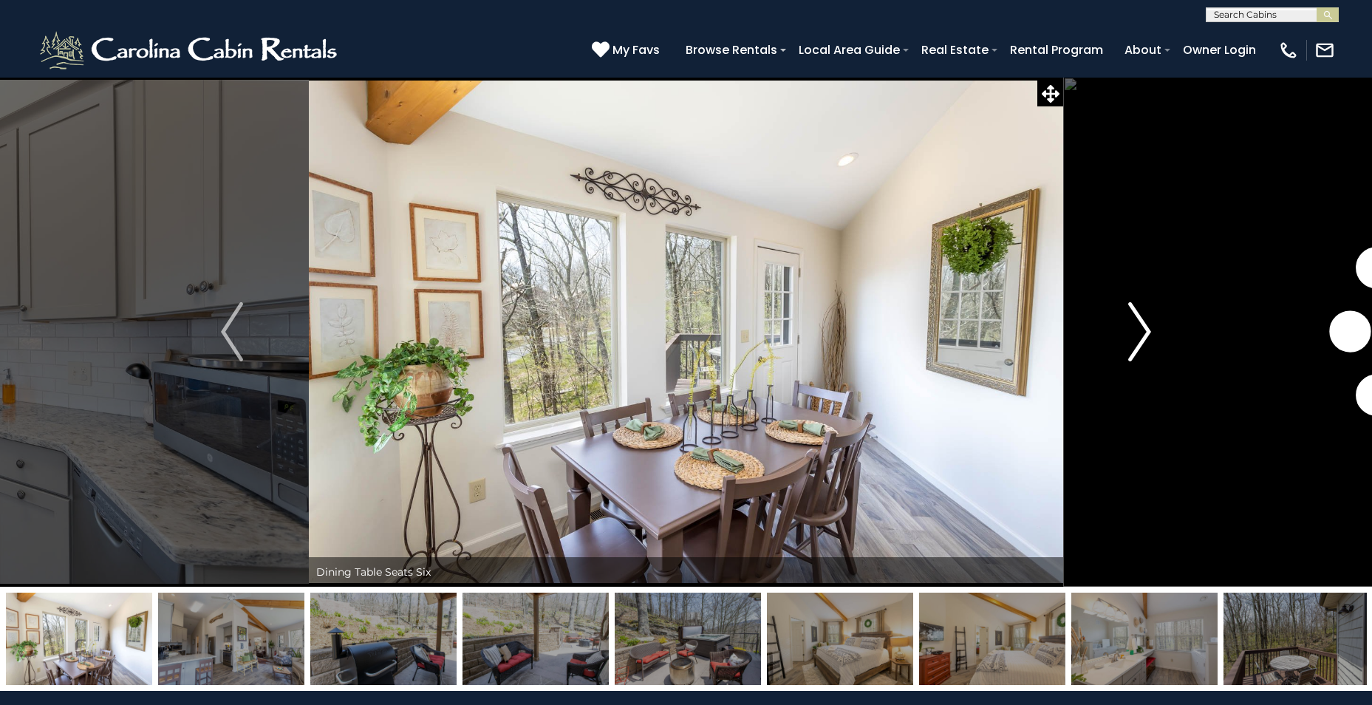
click at [1136, 314] on img "Next" at bounding box center [1140, 331] width 22 height 59
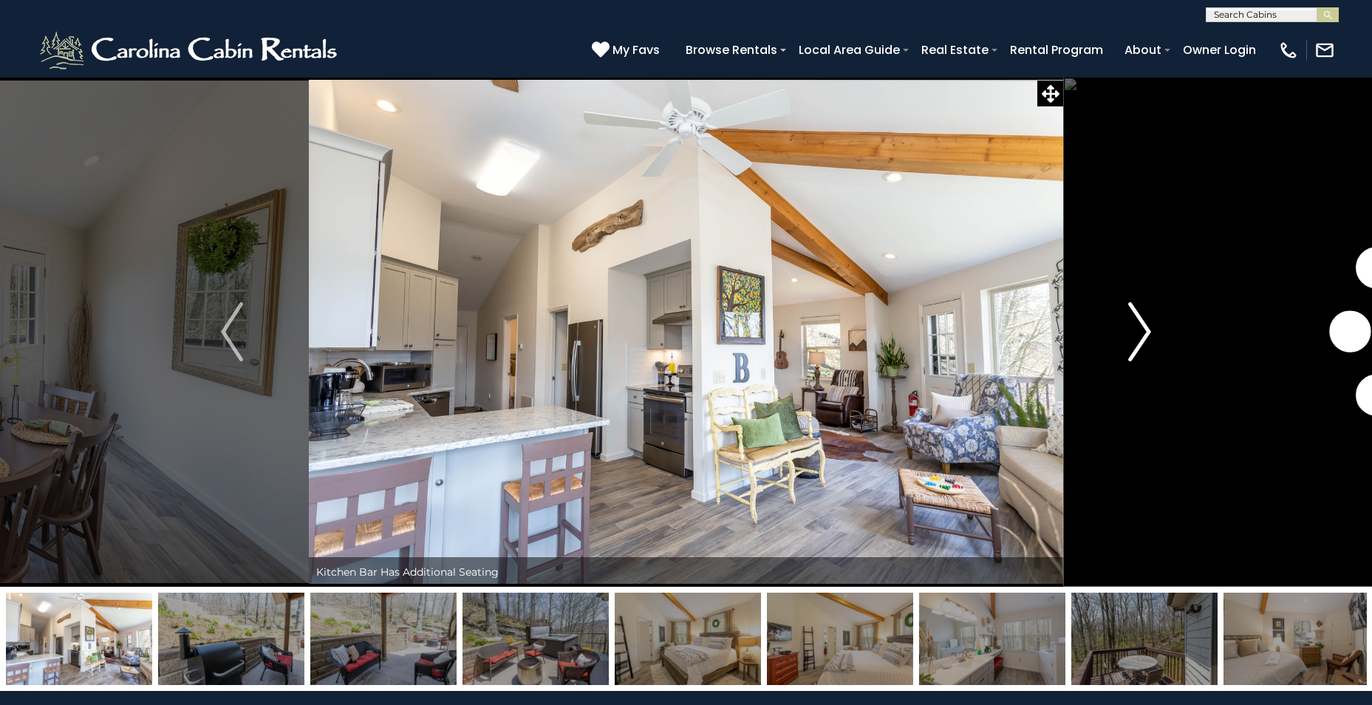
click at [1136, 314] on img "Next" at bounding box center [1140, 331] width 22 height 59
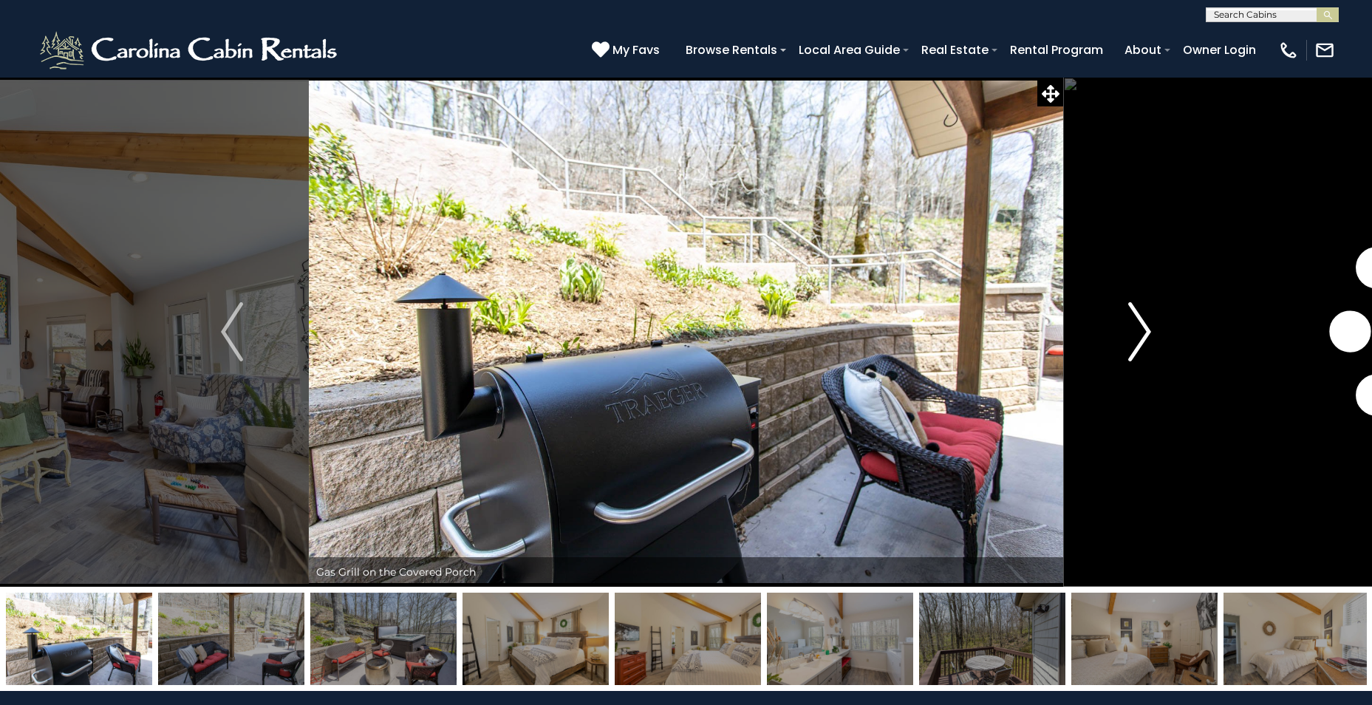
click at [1136, 314] on img "Next" at bounding box center [1140, 331] width 22 height 59
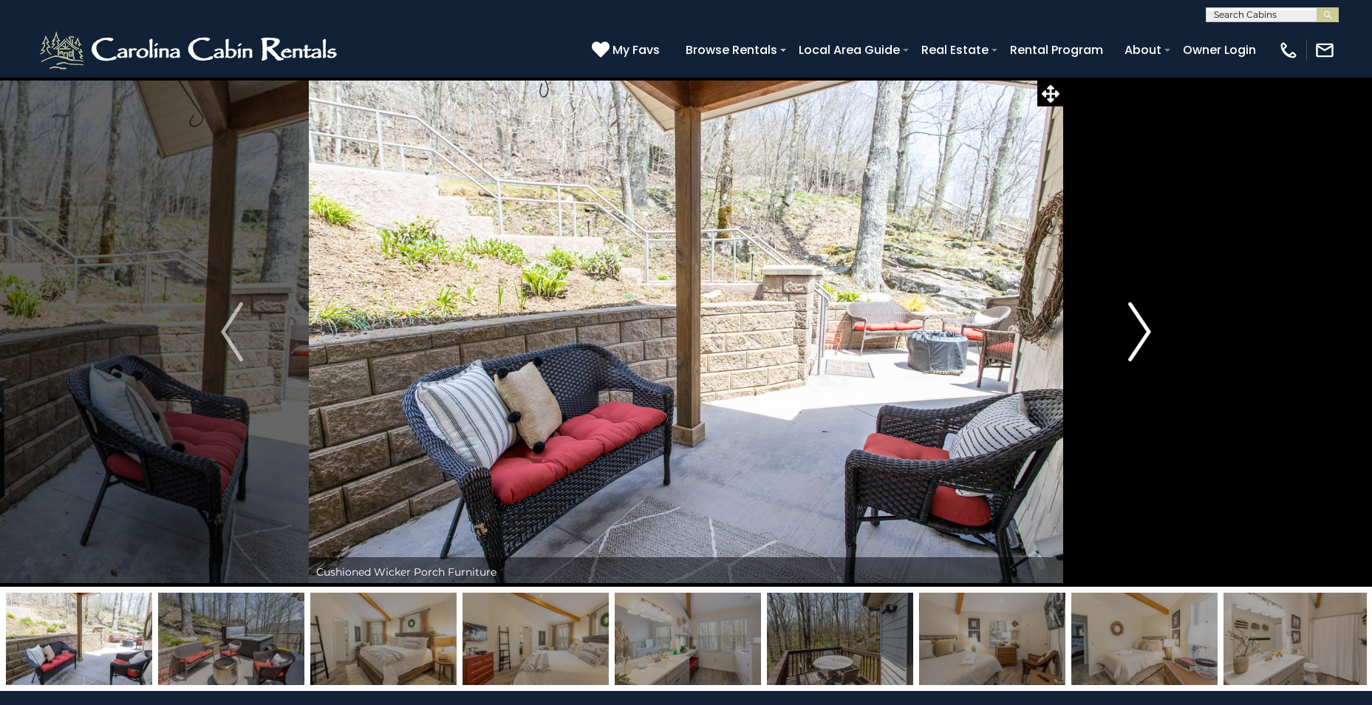
click at [1136, 314] on img "Next" at bounding box center [1140, 331] width 22 height 59
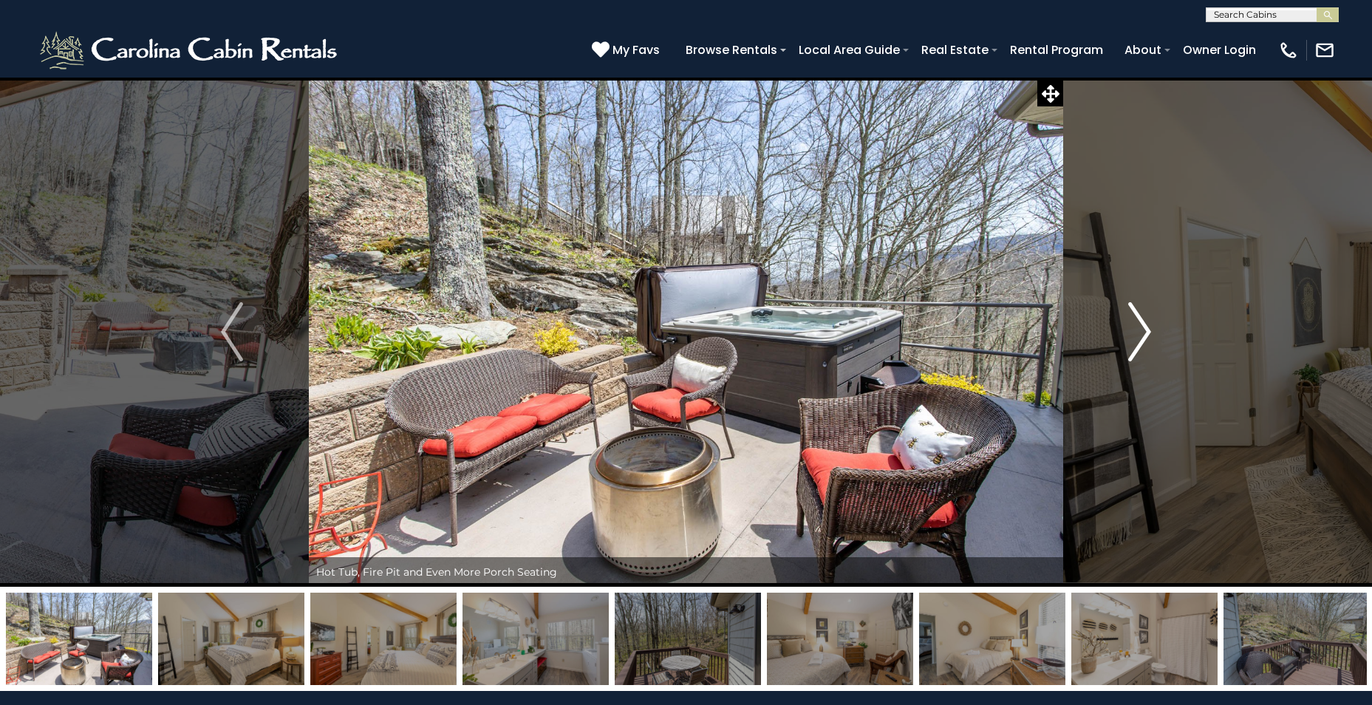
click at [1136, 314] on img "Next" at bounding box center [1140, 331] width 22 height 59
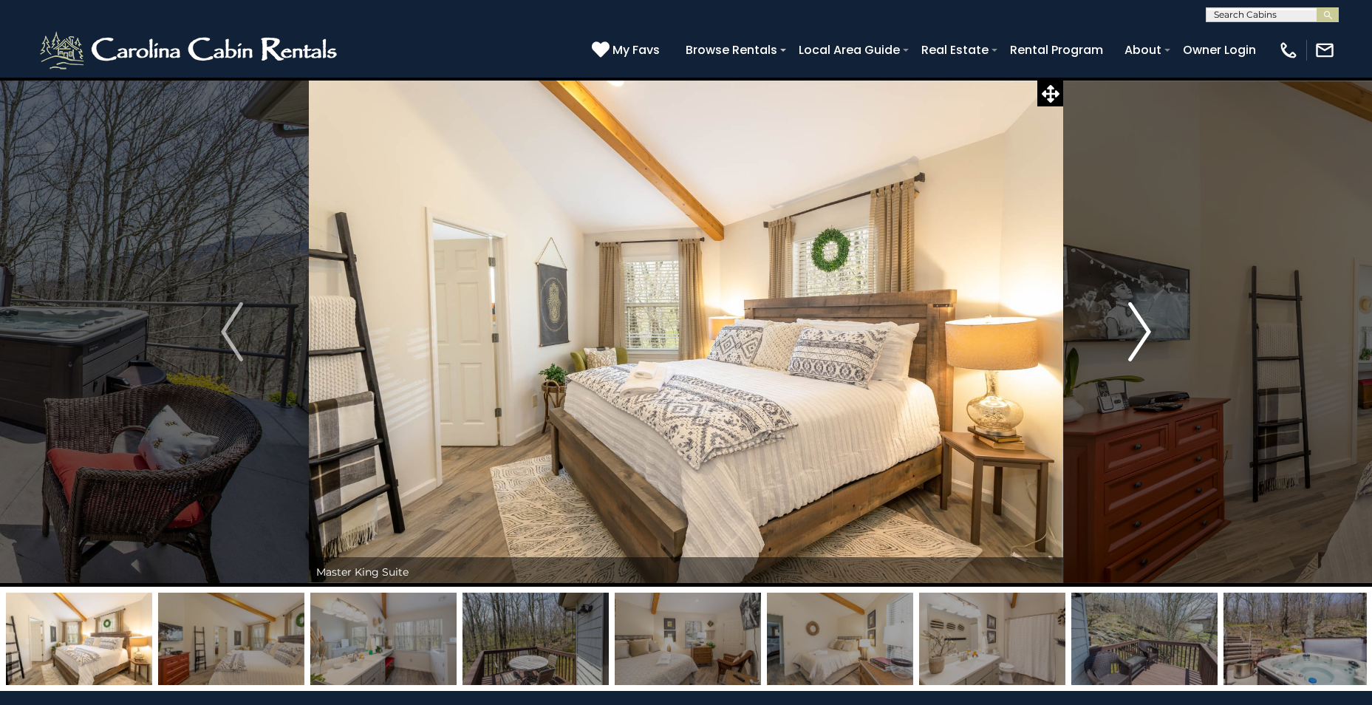
click at [1136, 314] on img "Next" at bounding box center [1140, 331] width 22 height 59
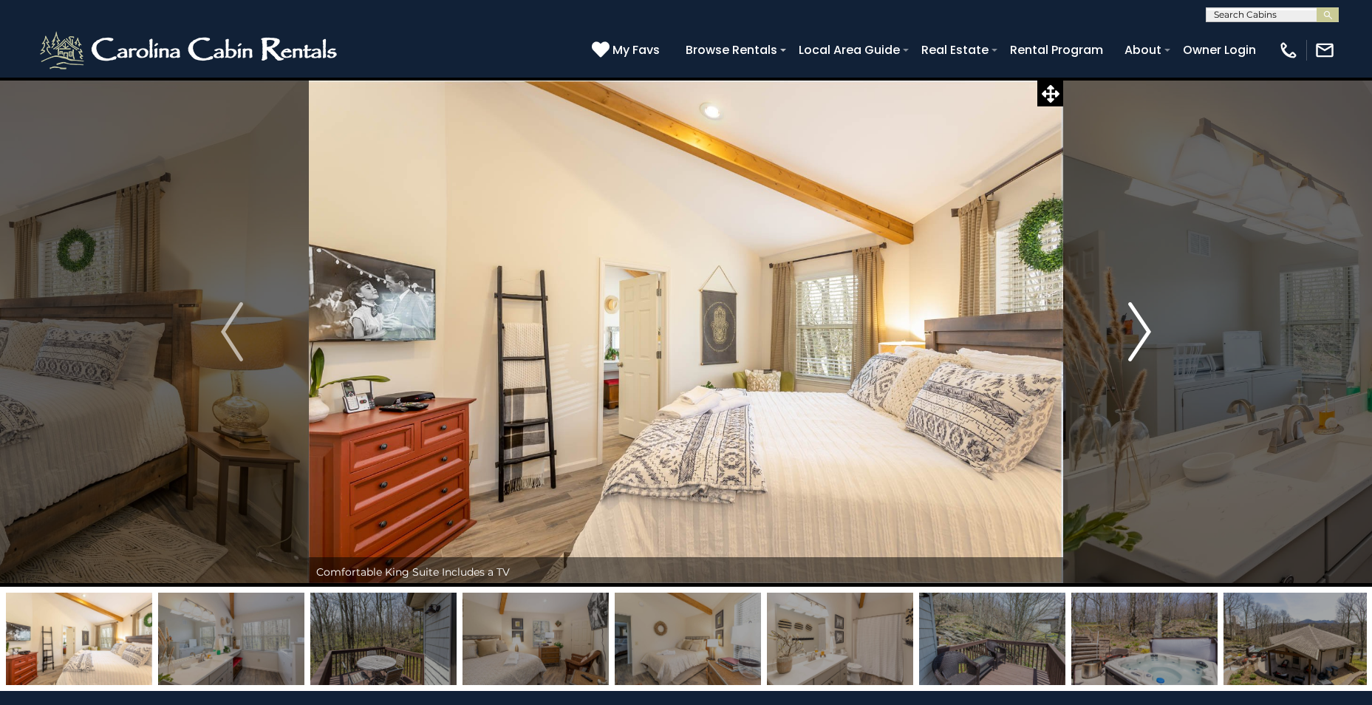
click at [1136, 314] on img "Next" at bounding box center [1140, 331] width 22 height 59
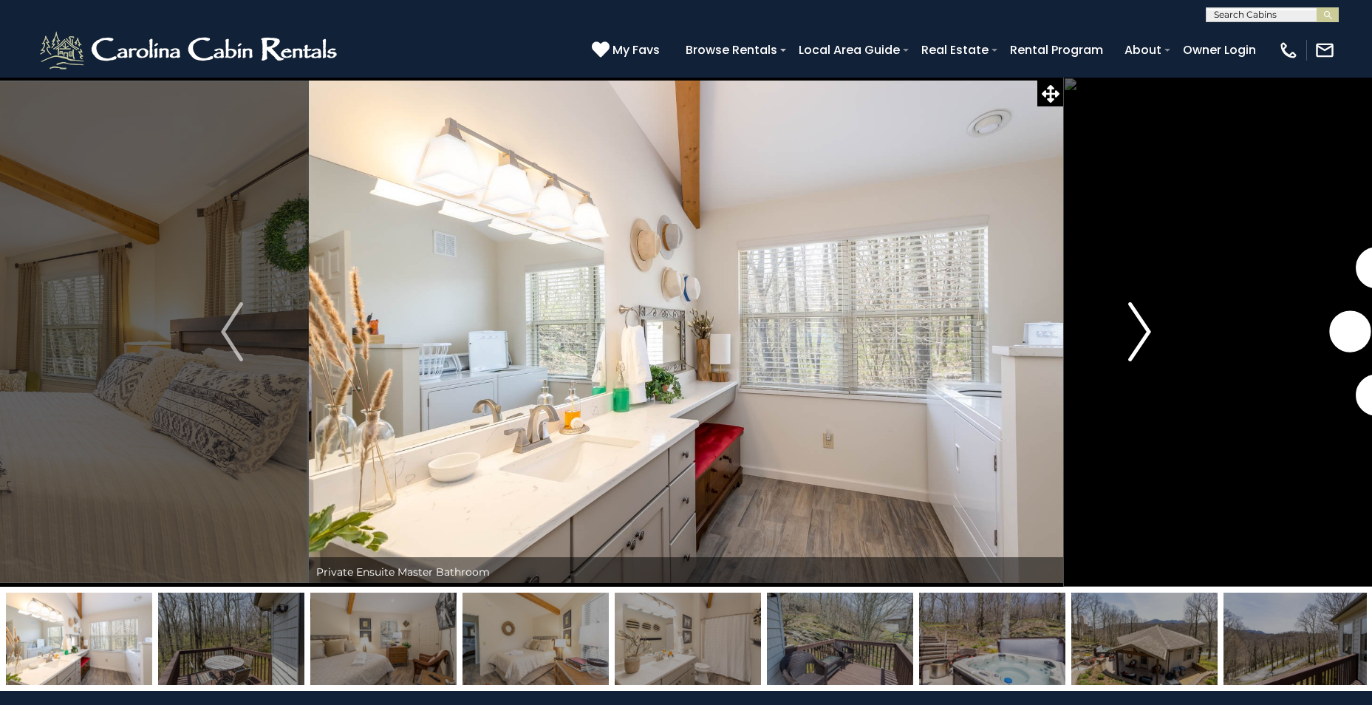
click at [1136, 314] on img "Next" at bounding box center [1140, 331] width 22 height 59
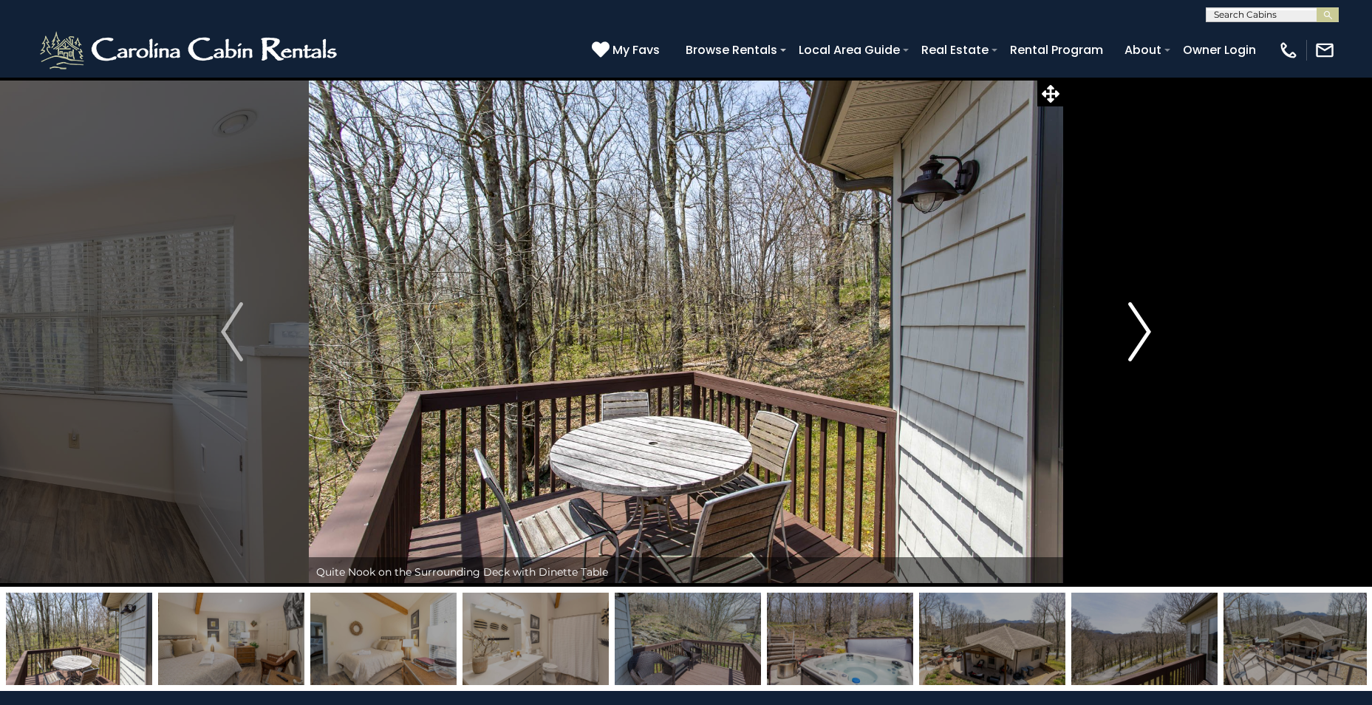
click at [1136, 314] on img "Next" at bounding box center [1140, 331] width 22 height 59
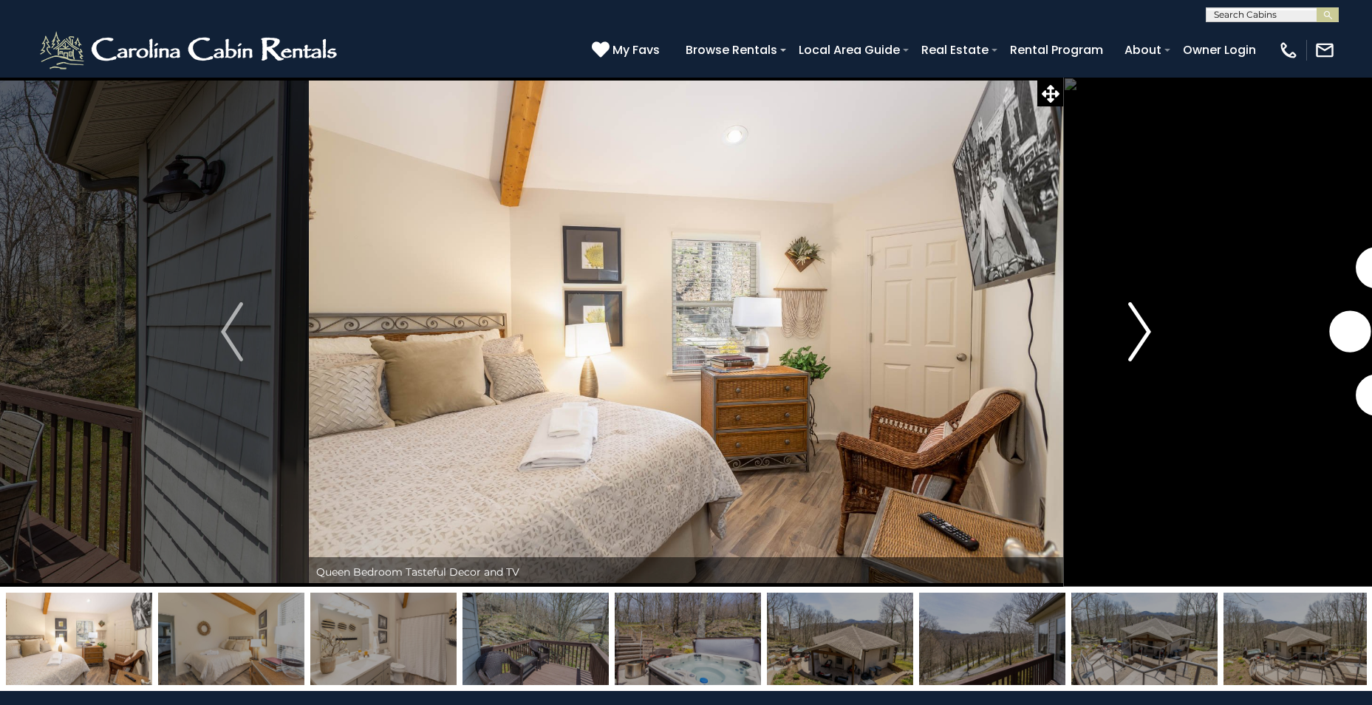
click at [1136, 314] on img "Next" at bounding box center [1140, 331] width 22 height 59
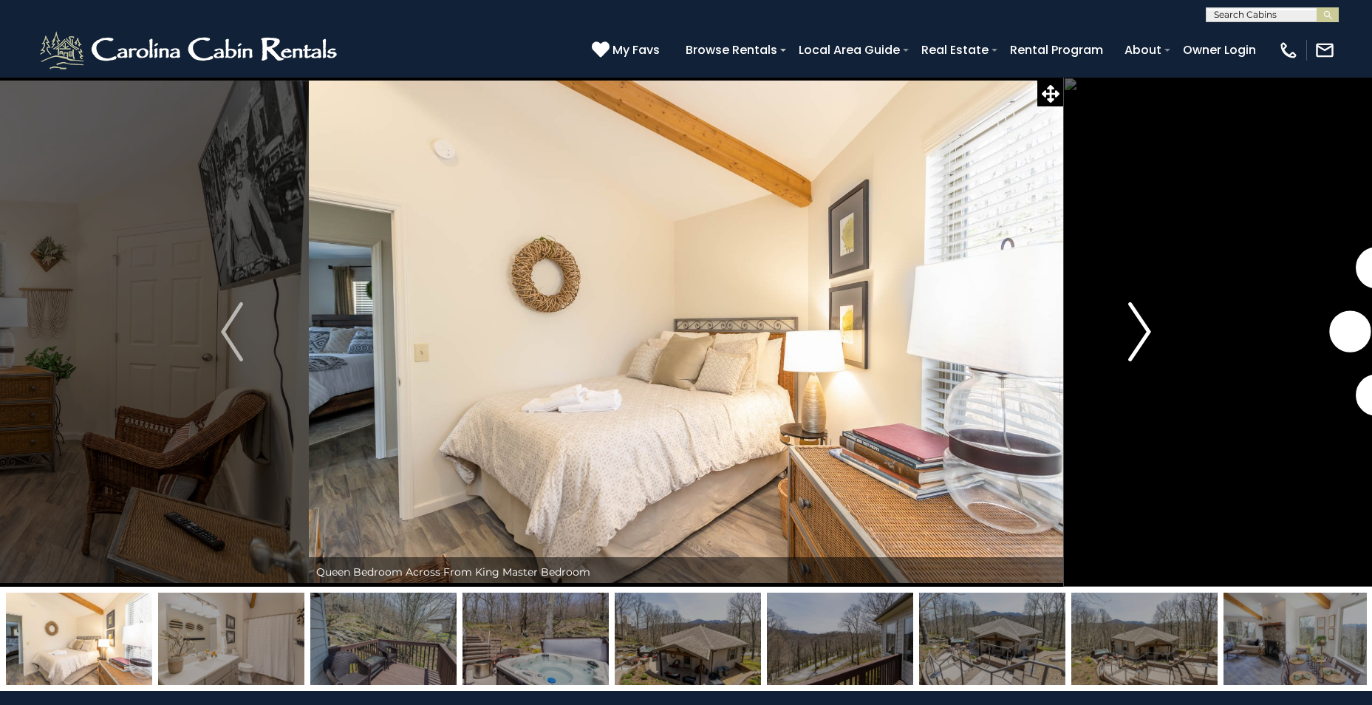
click at [1136, 314] on img "Next" at bounding box center [1140, 331] width 22 height 59
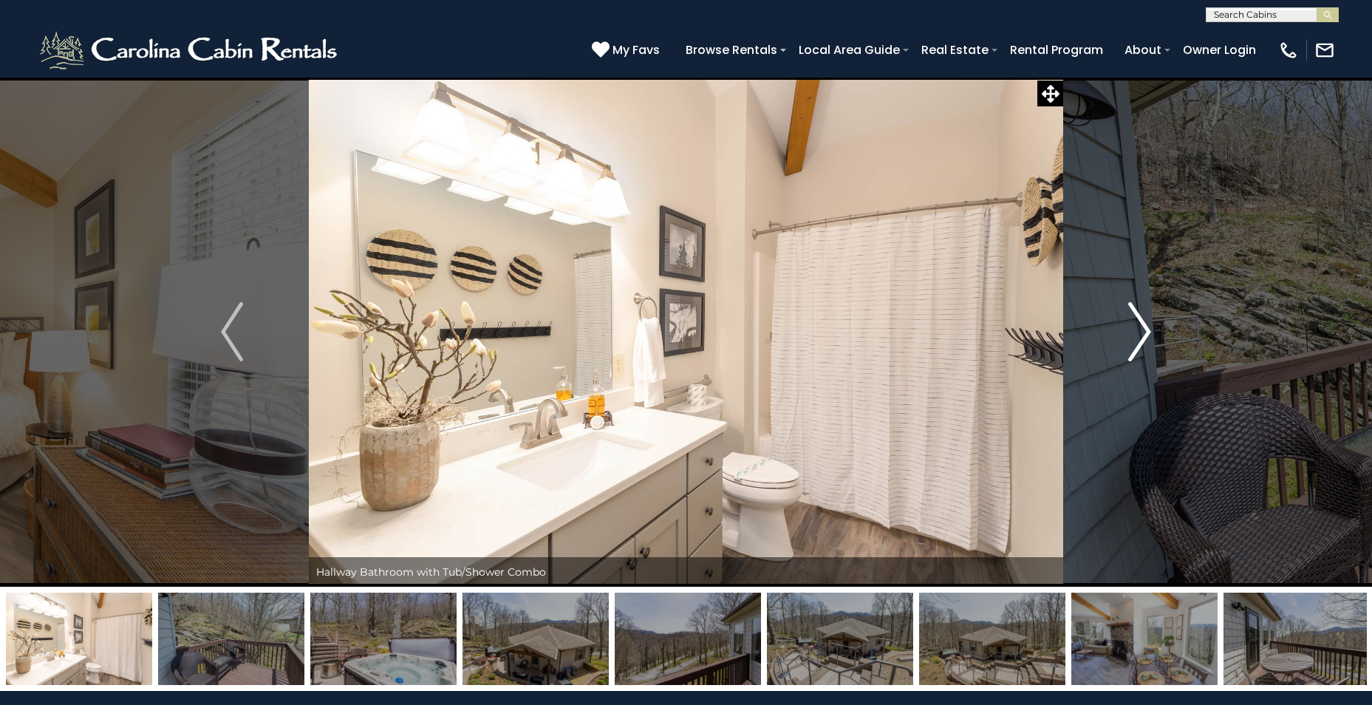
click at [1136, 314] on img "Next" at bounding box center [1140, 331] width 22 height 59
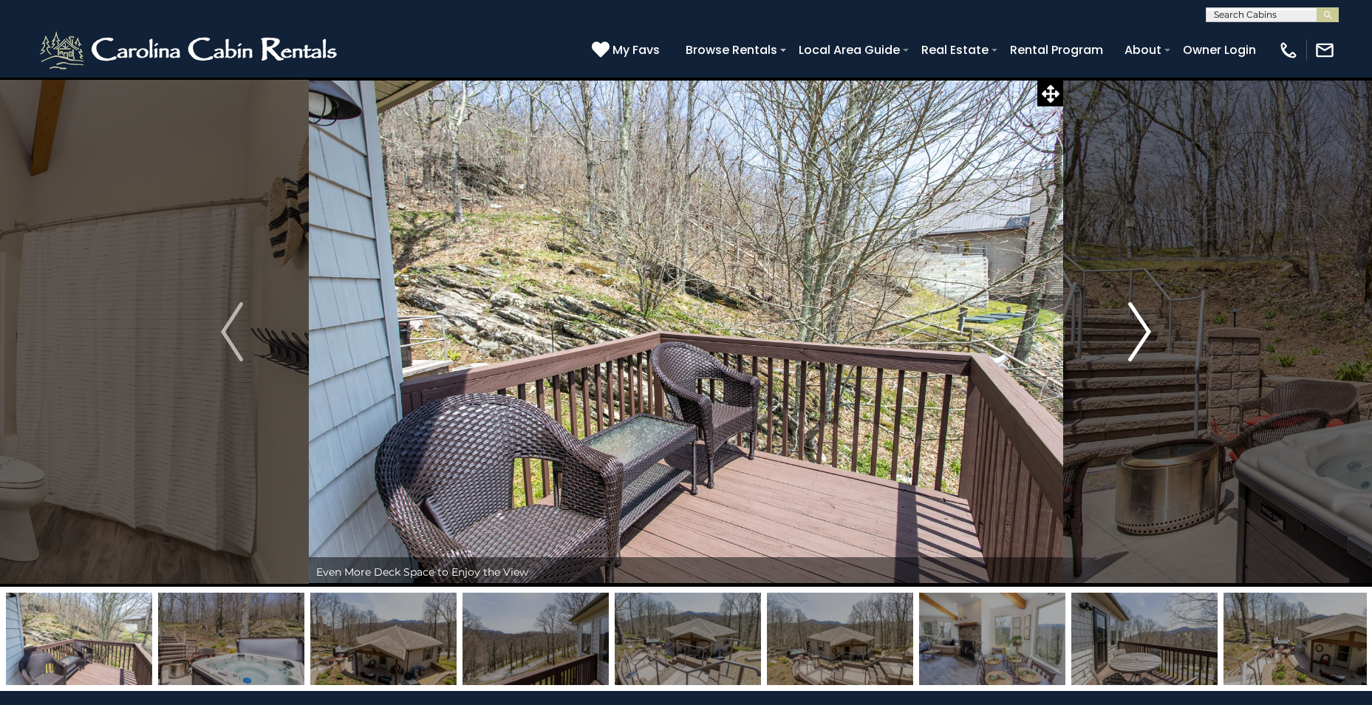
click at [1136, 314] on img "Next" at bounding box center [1140, 331] width 22 height 59
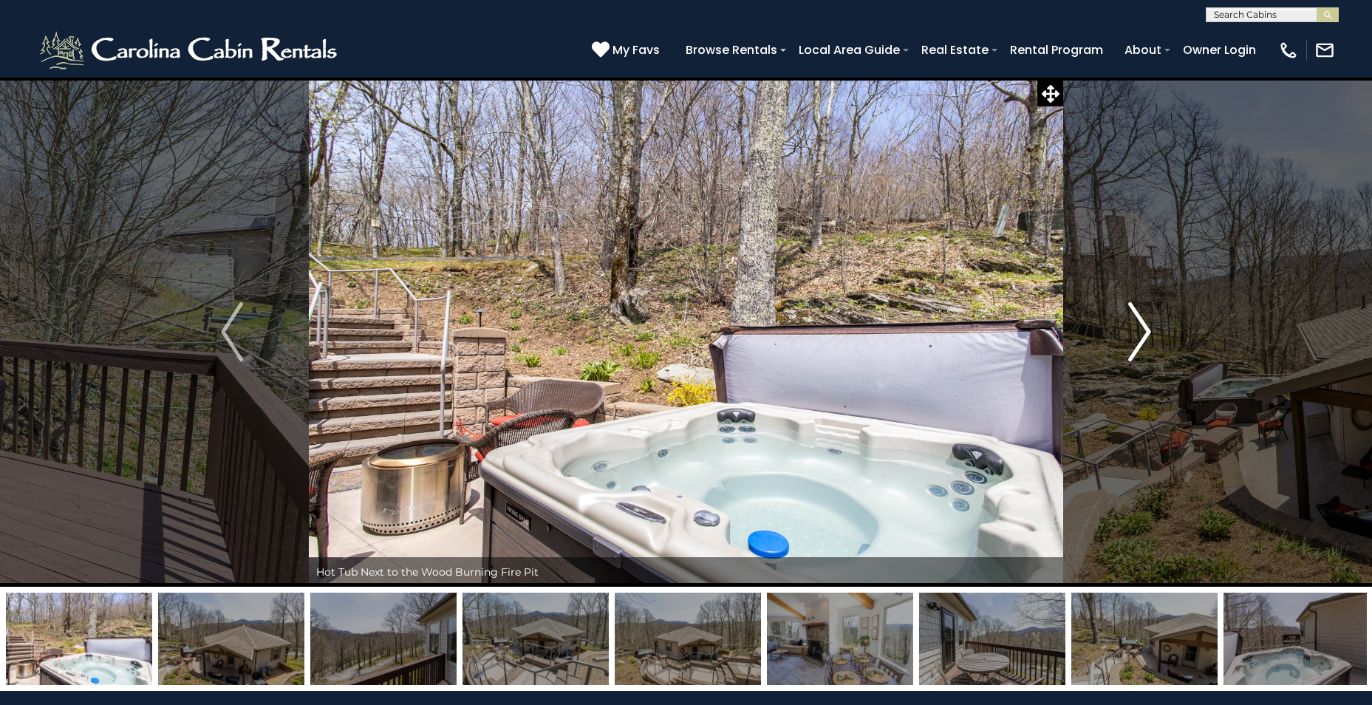
click at [1136, 314] on img "Next" at bounding box center [1140, 331] width 22 height 59
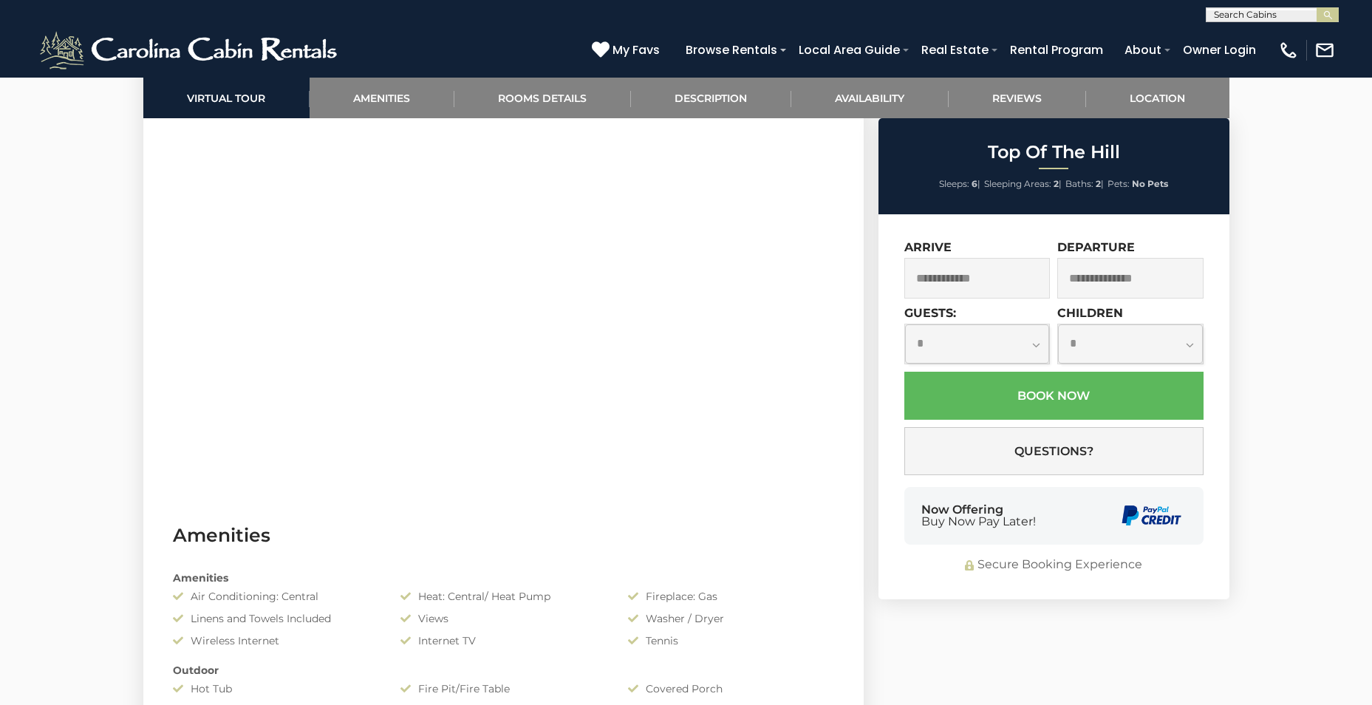
scroll to position [961, 0]
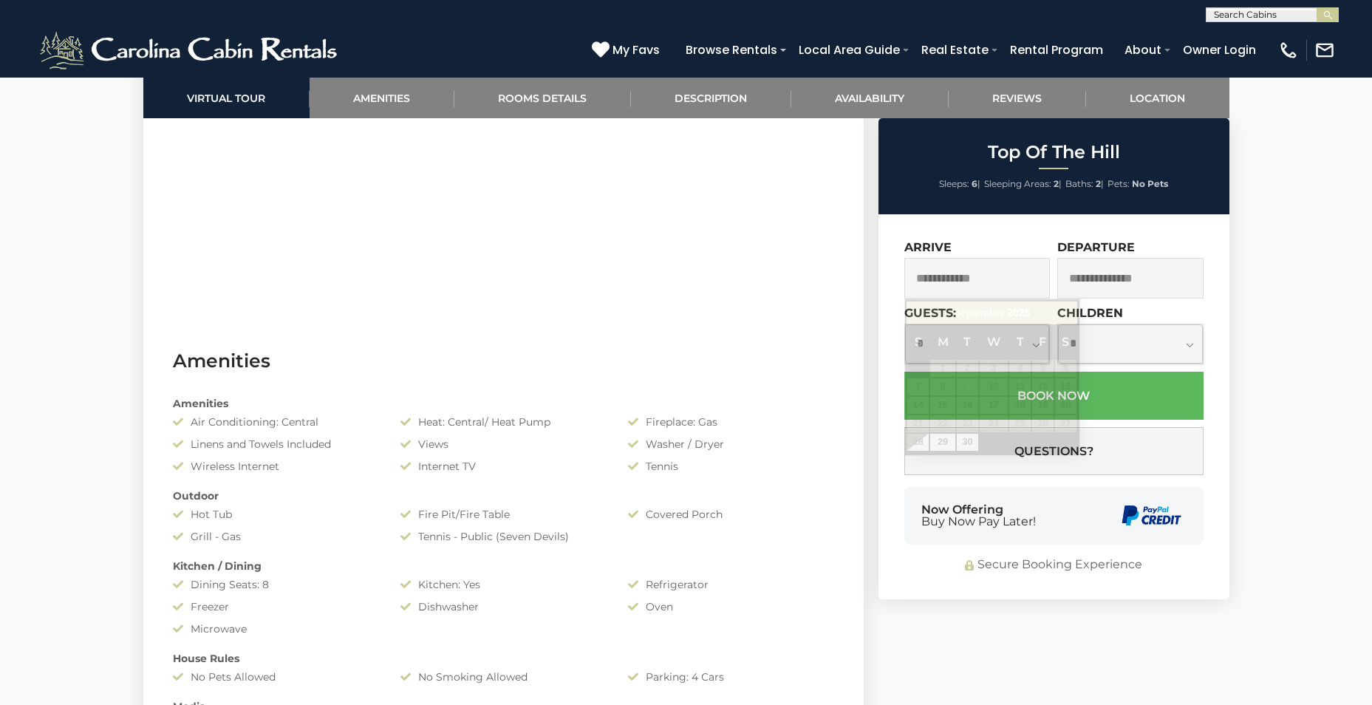
click at [950, 269] on input "text" at bounding box center [977, 278] width 146 height 41
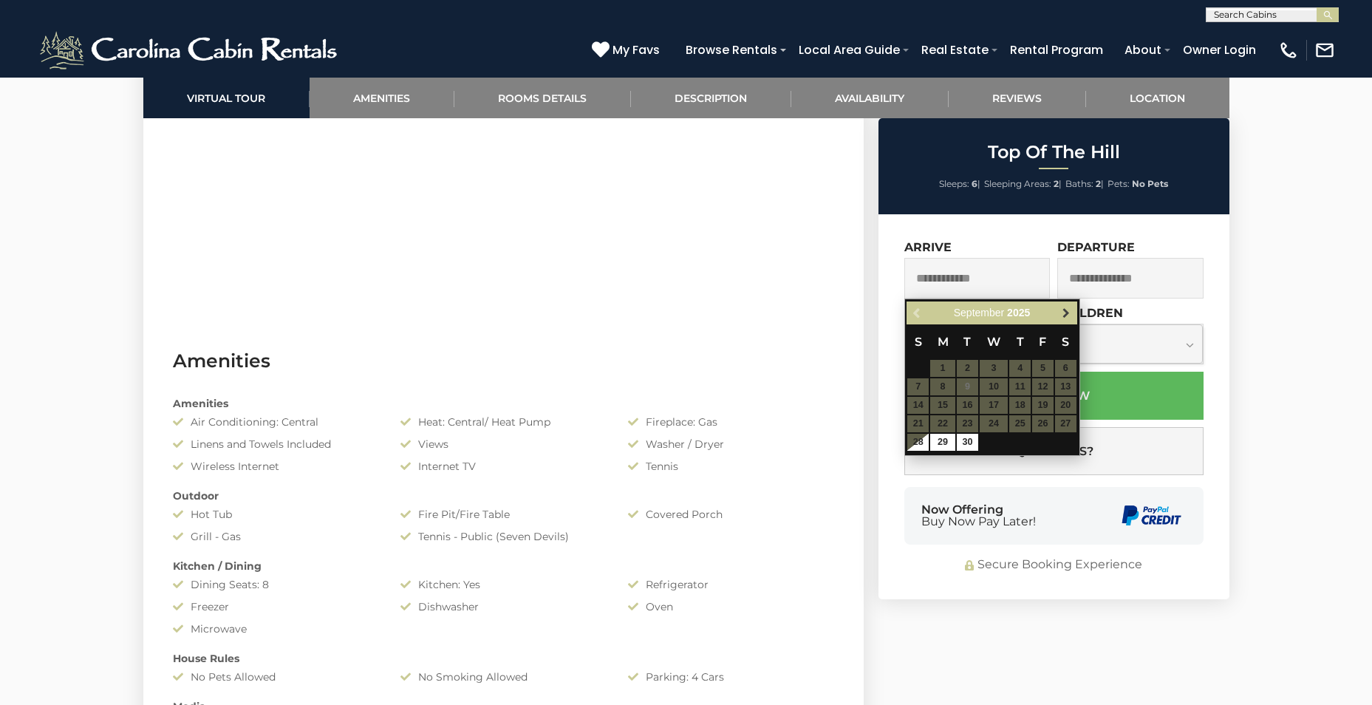
click at [1071, 313] on span "Next" at bounding box center [1066, 313] width 12 height 12
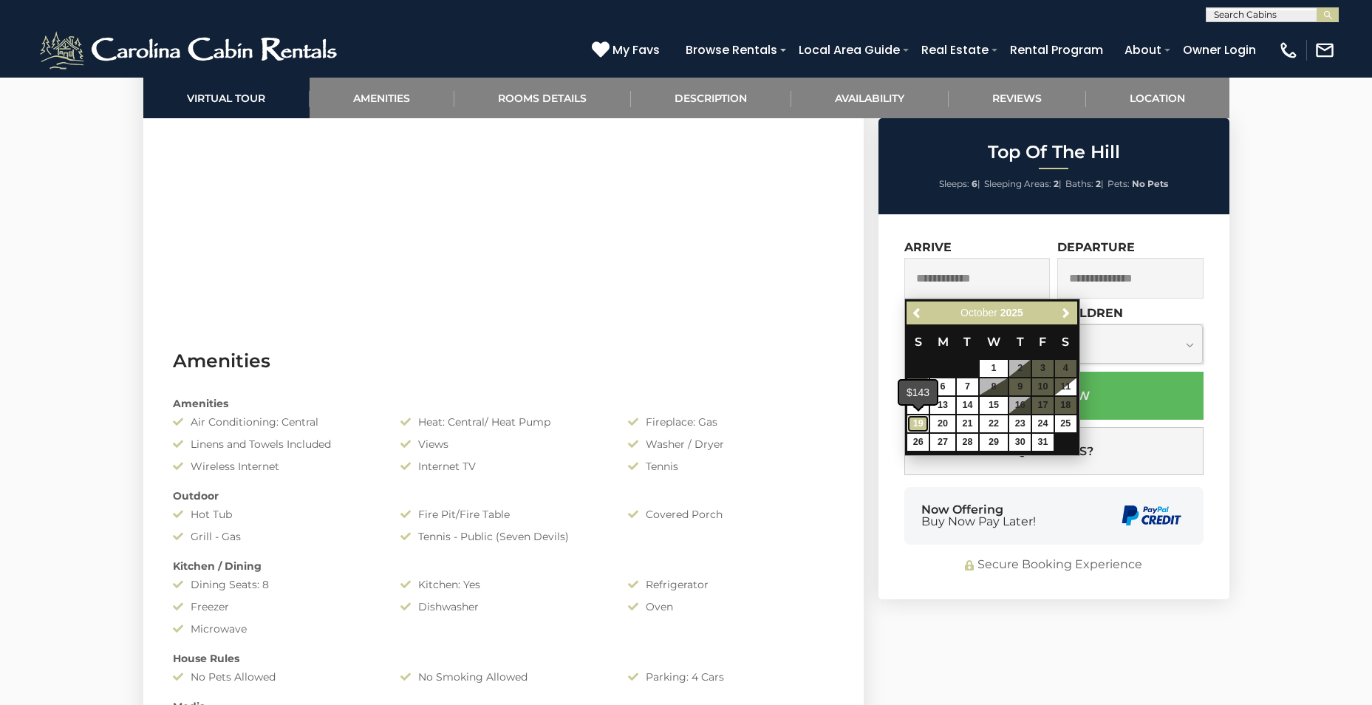
click at [916, 421] on link "19" at bounding box center [917, 423] width 21 height 17
type input "**********"
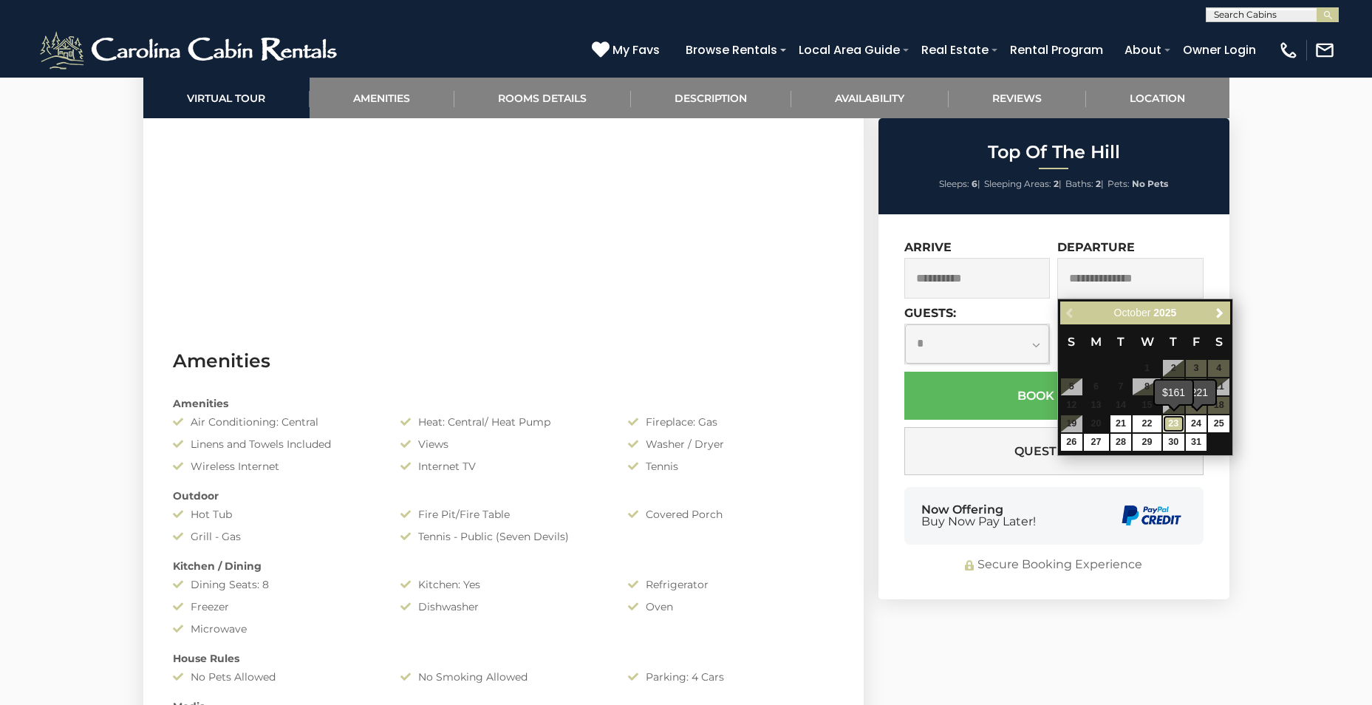
click at [1176, 420] on link "23" at bounding box center [1173, 423] width 21 height 17
type input "**********"
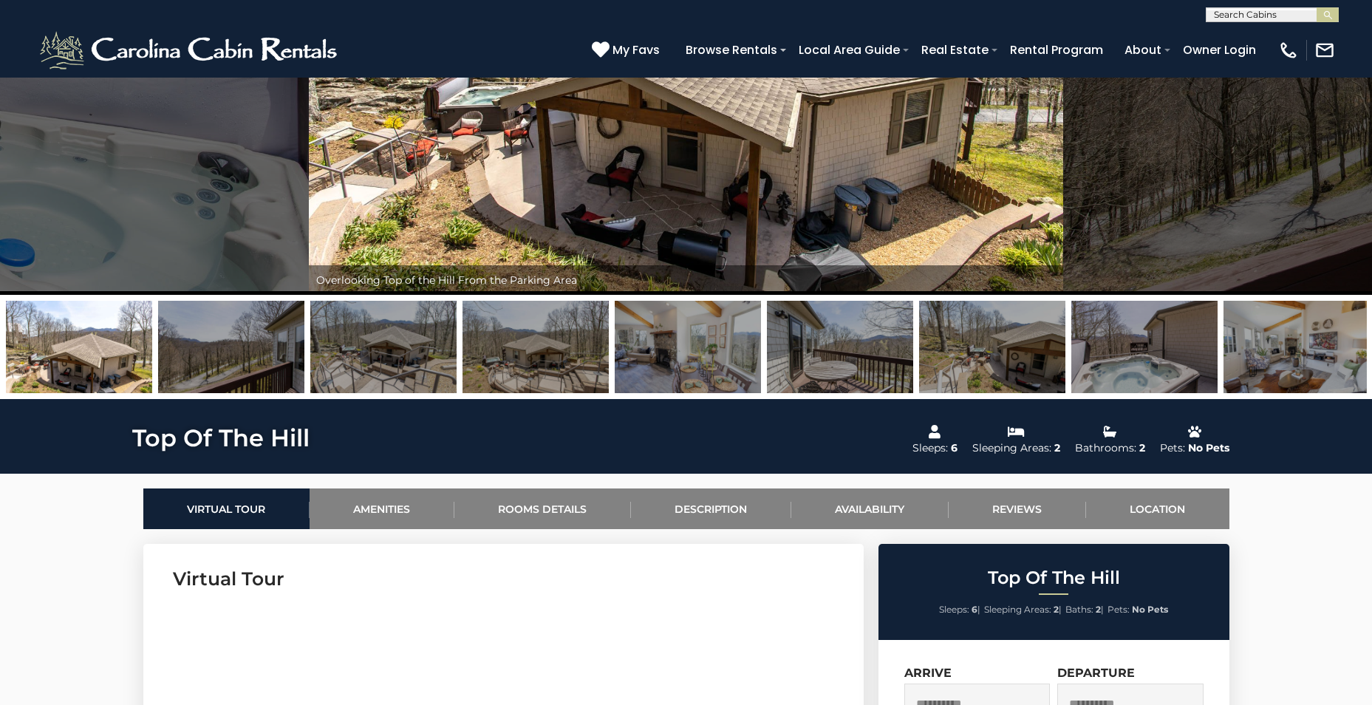
scroll to position [74, 0]
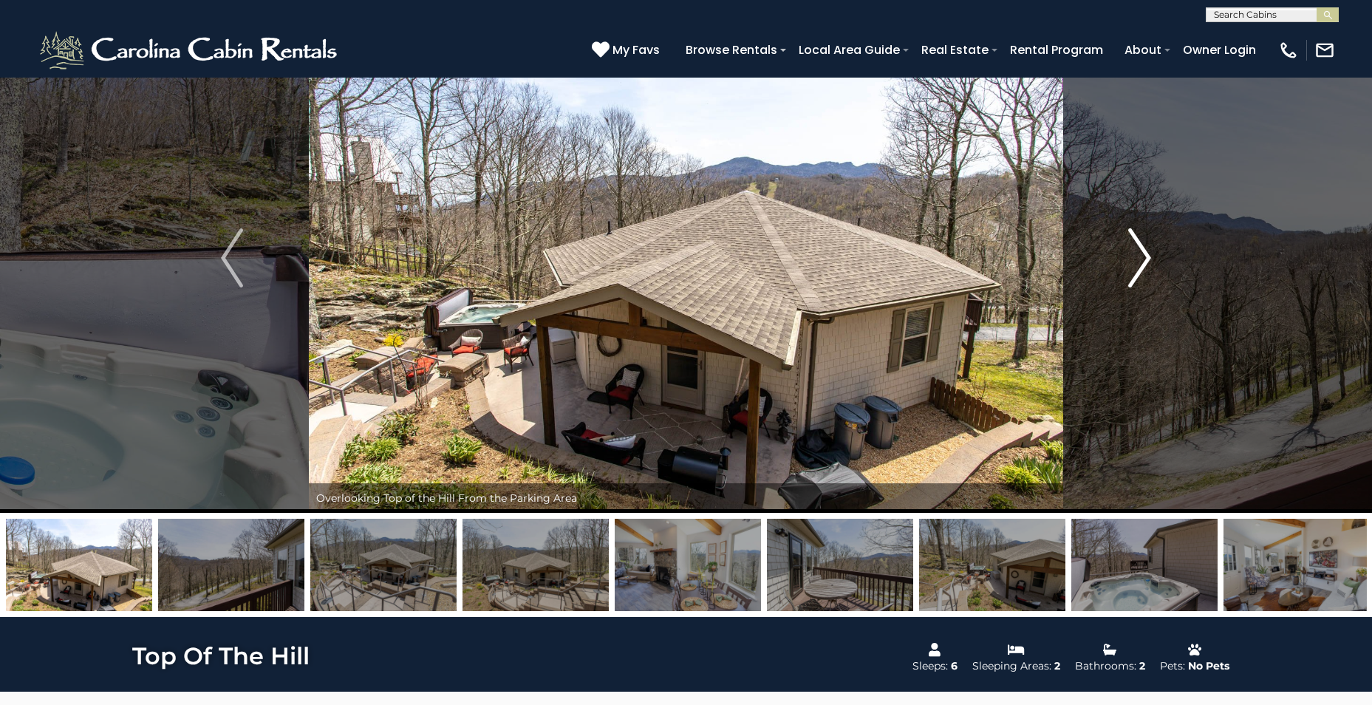
click at [1134, 253] on img "Next" at bounding box center [1140, 257] width 22 height 59
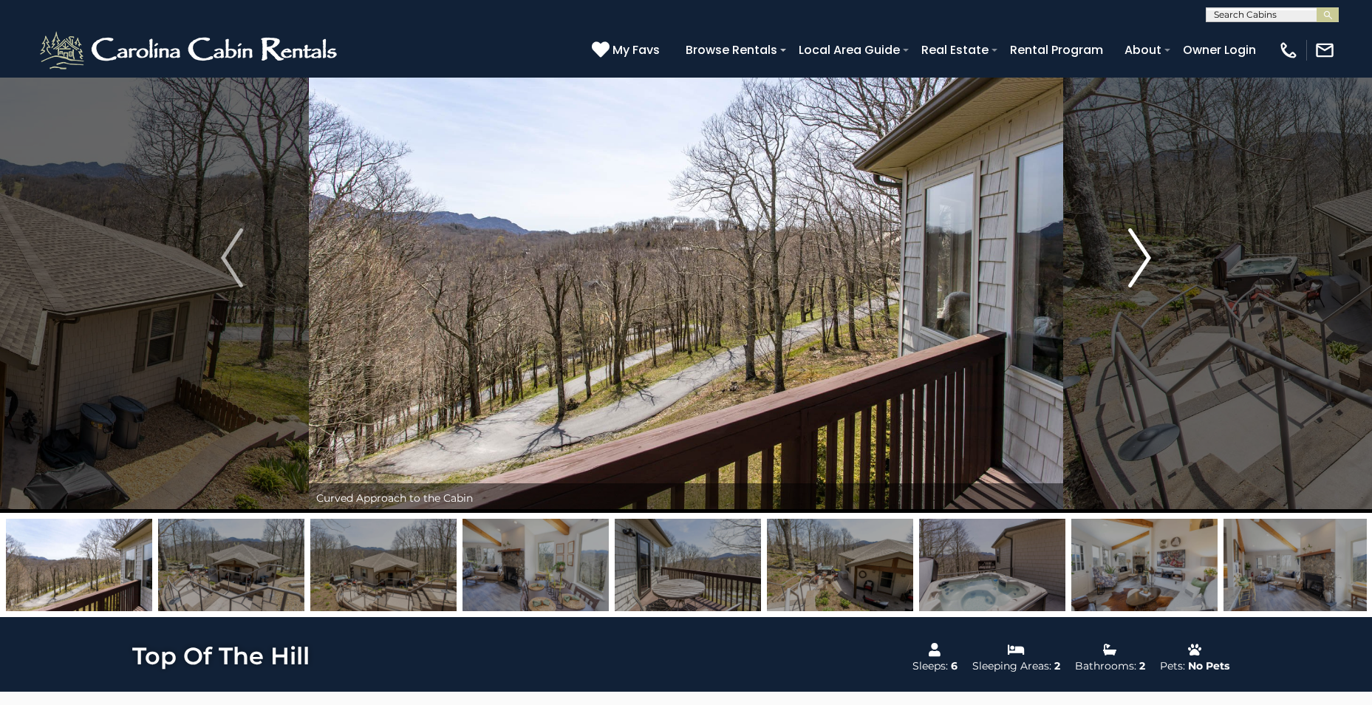
click at [1134, 253] on img "Next" at bounding box center [1140, 257] width 22 height 59
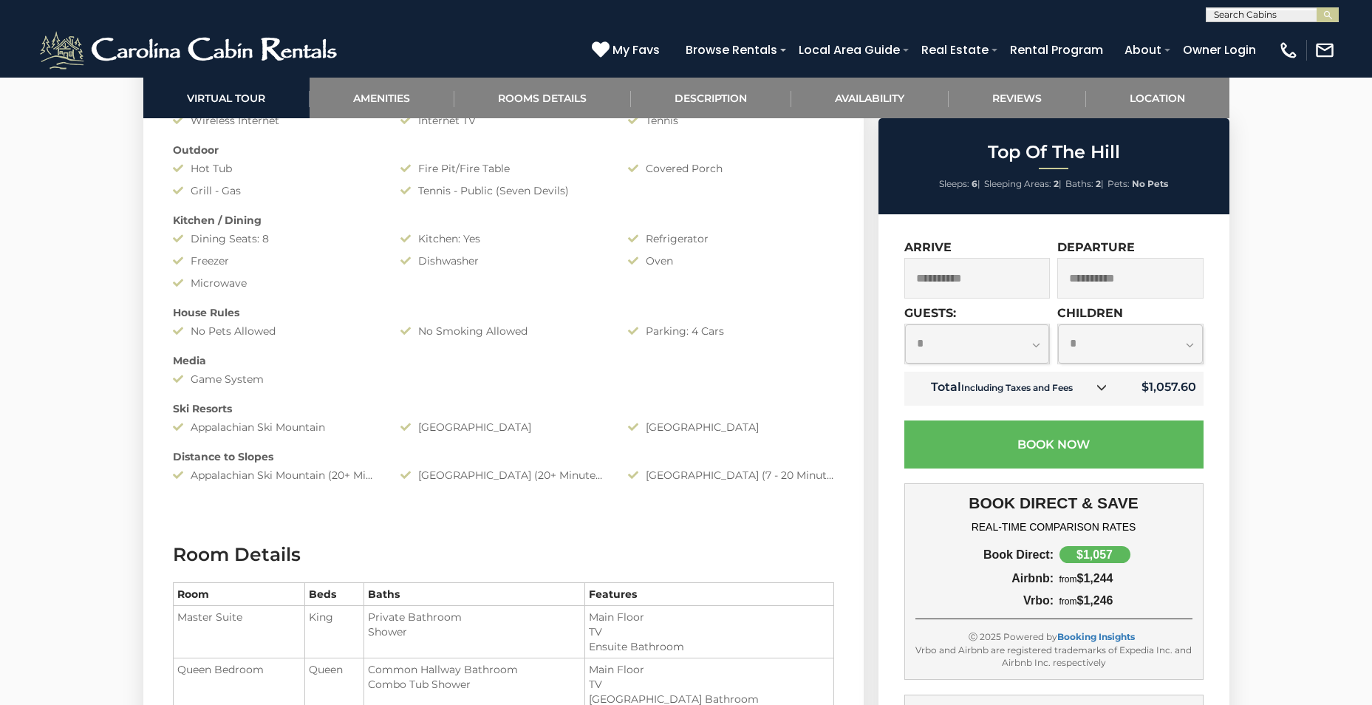
scroll to position [1478, 0]
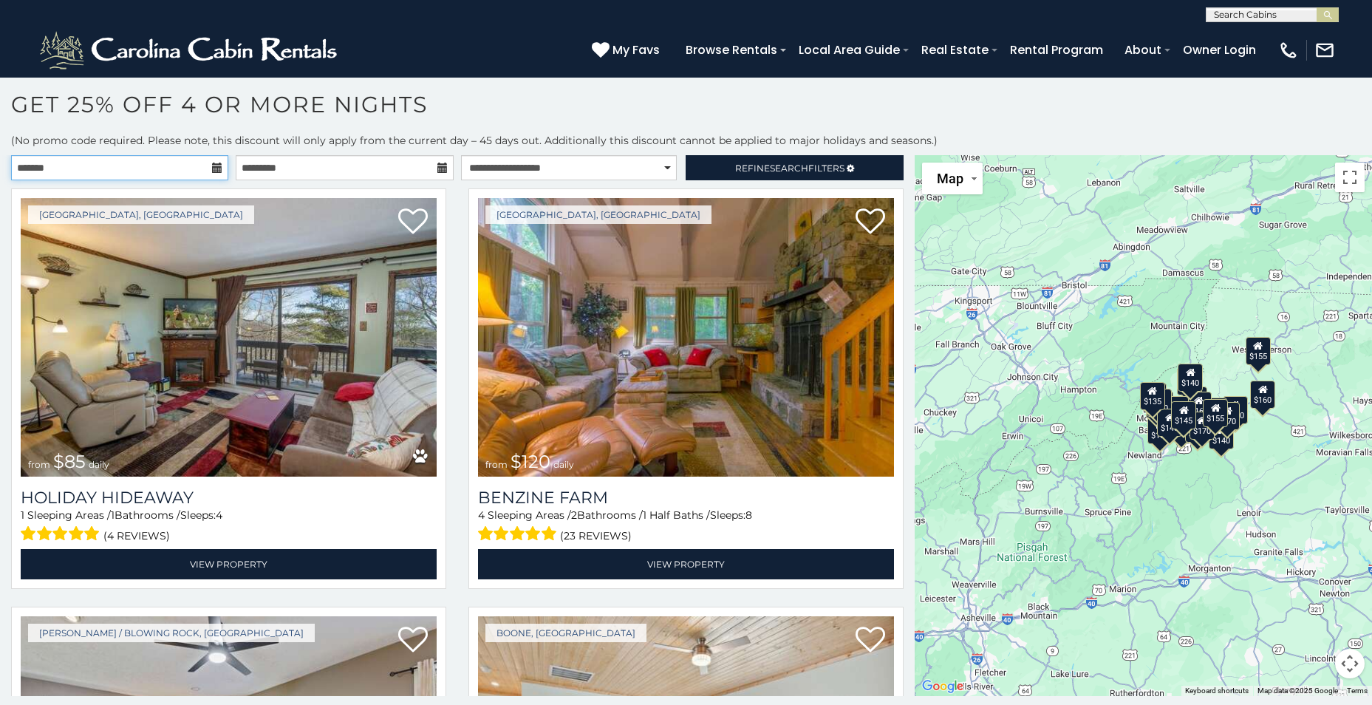
click at [61, 179] on input "text" at bounding box center [119, 167] width 217 height 25
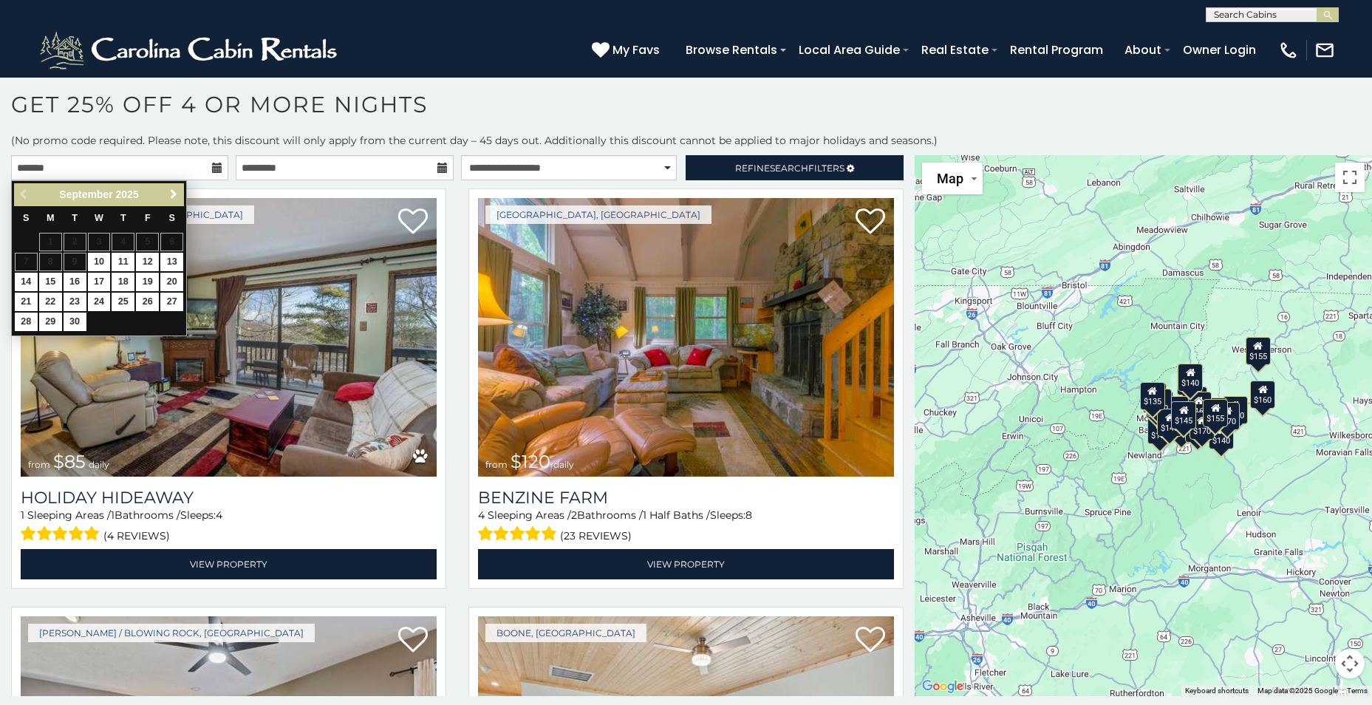
click at [176, 194] on span "Next" at bounding box center [174, 194] width 12 height 12
click at [149, 281] on link "17" at bounding box center [147, 282] width 23 height 18
type input "**********"
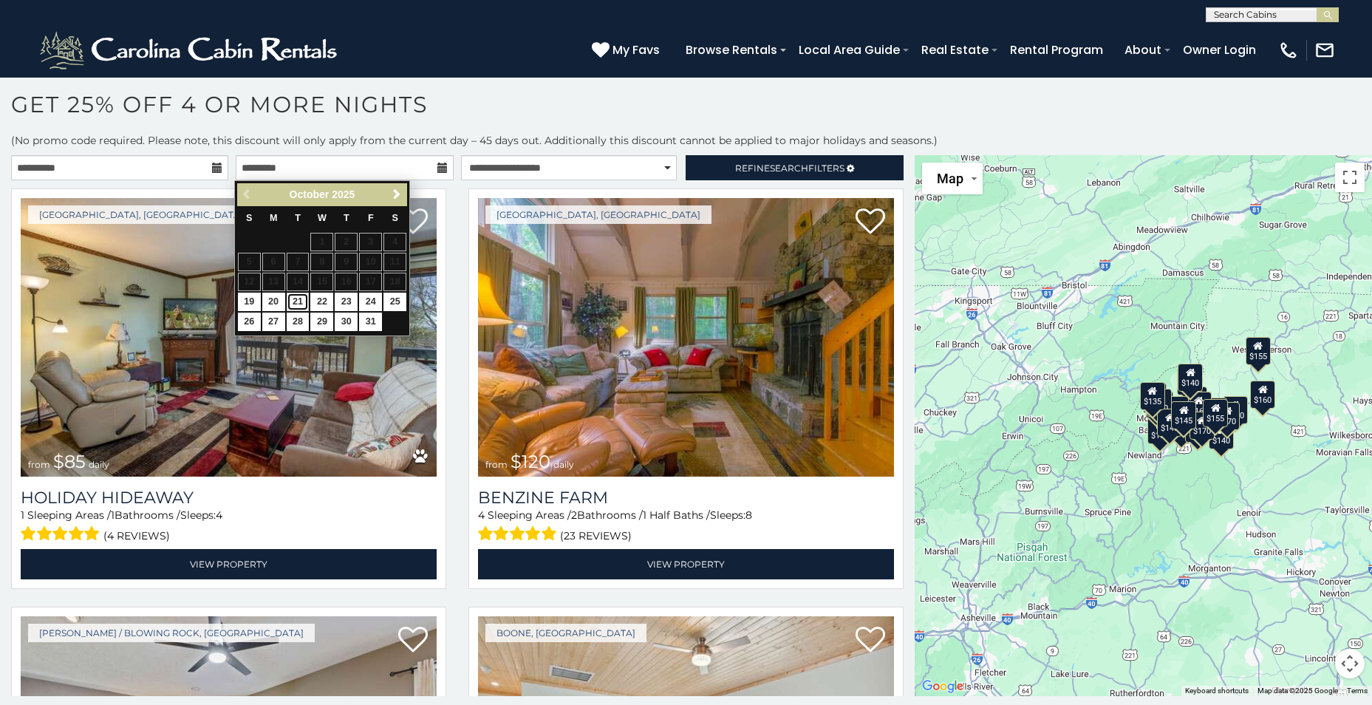
click at [292, 301] on link "21" at bounding box center [298, 302] width 23 height 18
type input "**********"
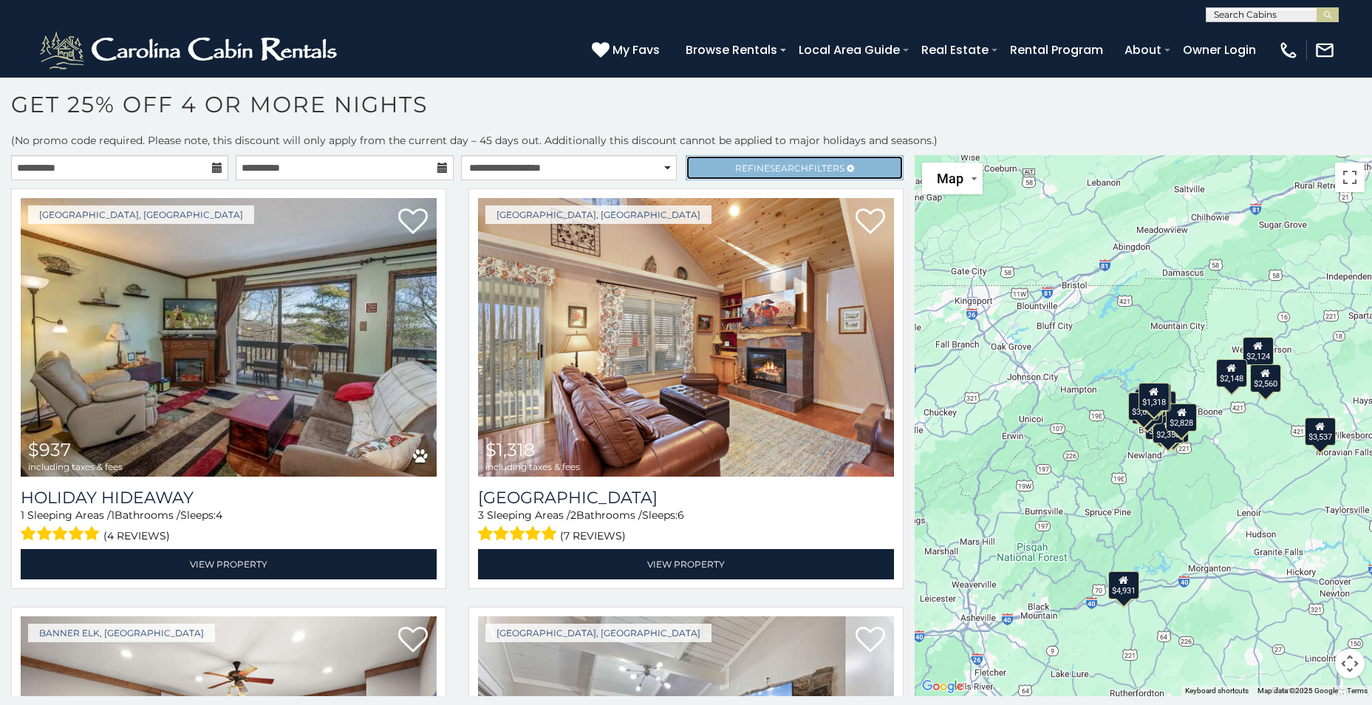
click at [771, 174] on link "Refine Search Filters" at bounding box center [794, 167] width 217 height 25
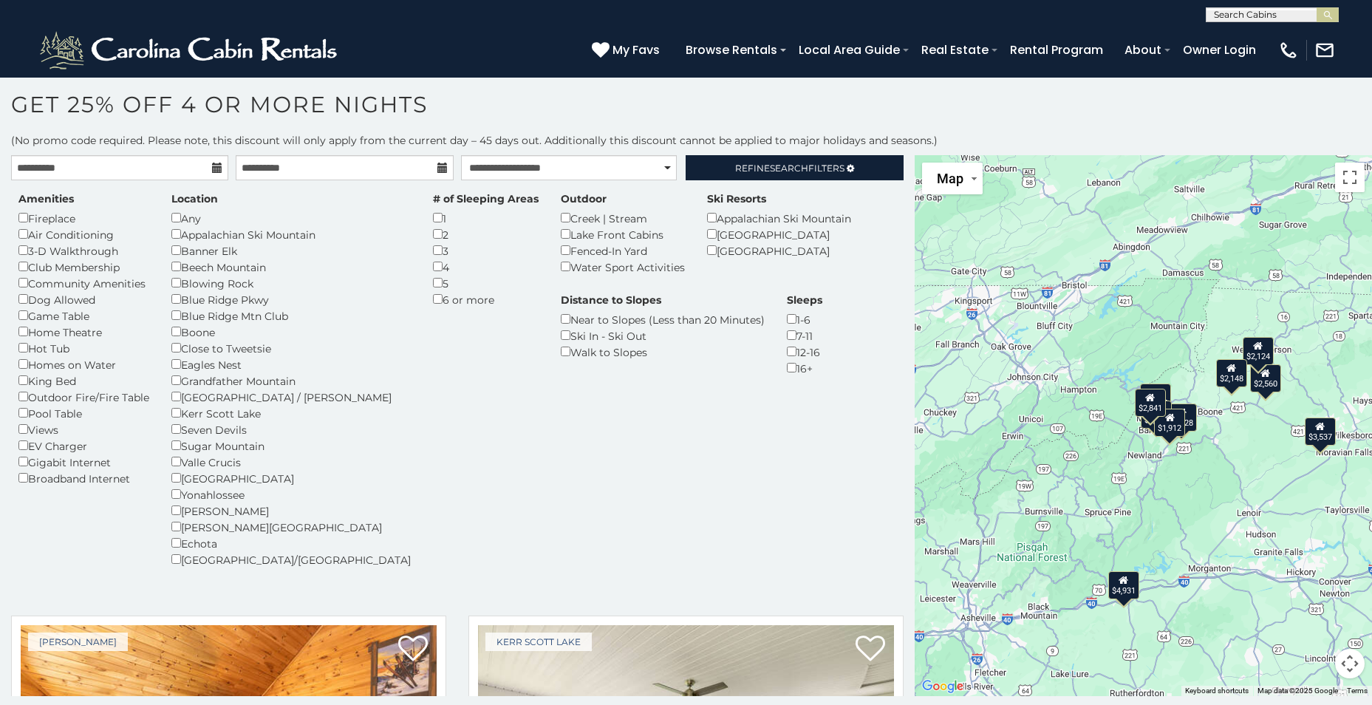
click at [745, 118] on h1 "Get 25% off 4 or More Nights" at bounding box center [686, 112] width 1372 height 42
click at [723, 165] on link "Refine Search Filters" at bounding box center [794, 167] width 217 height 25
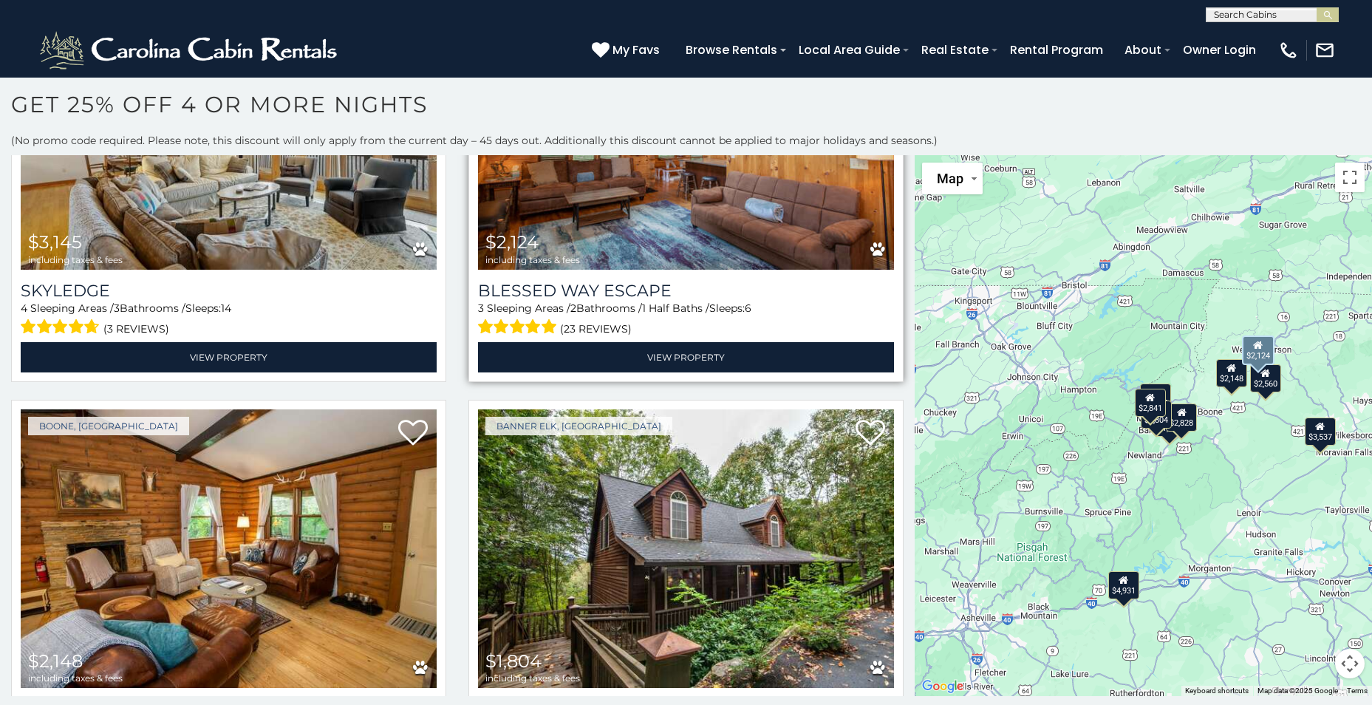
scroll to position [1277, 0]
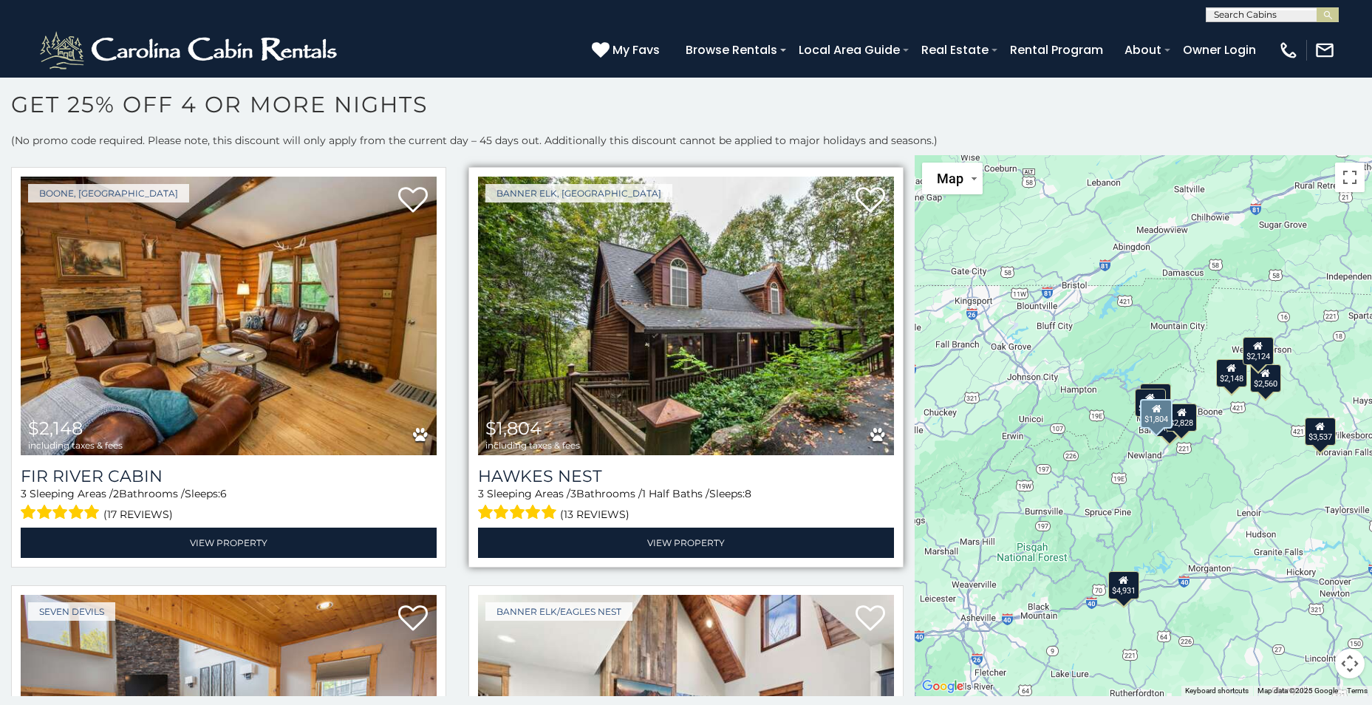
click at [586, 386] on img at bounding box center [686, 316] width 416 height 279
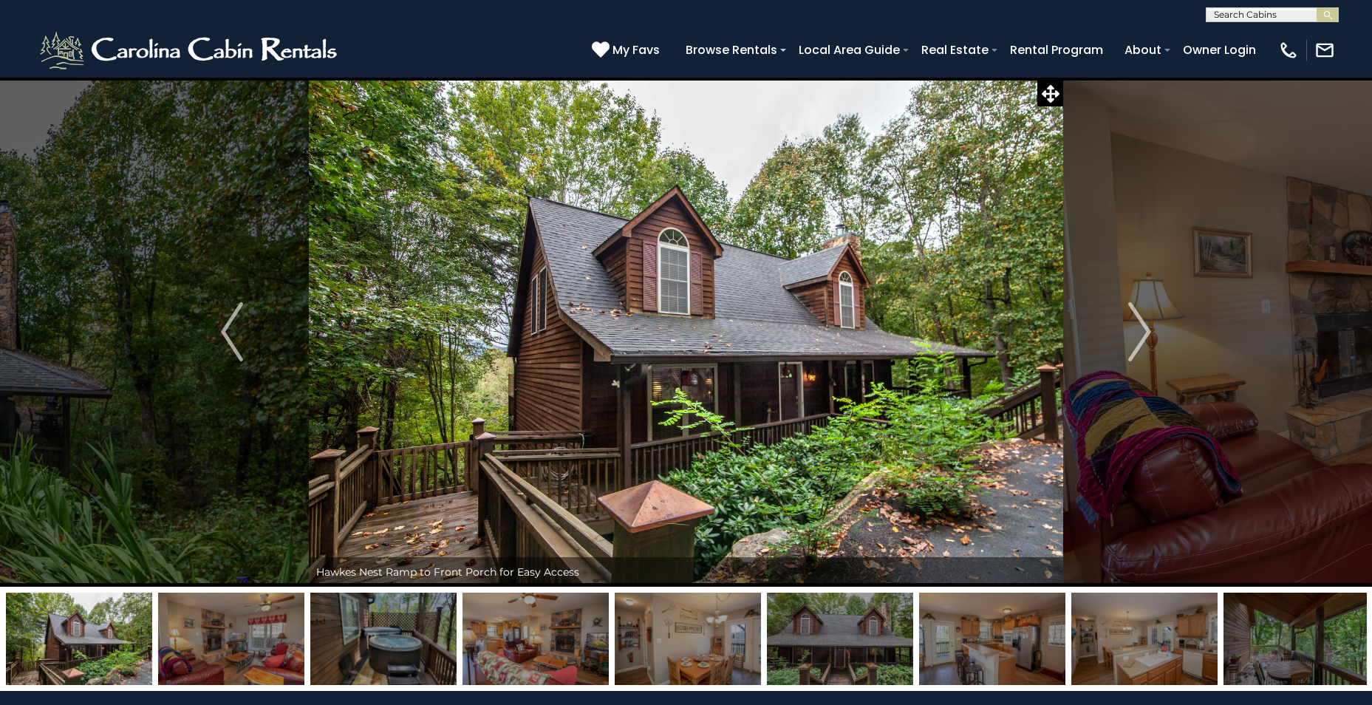
drag, startPoint x: 387, startPoint y: 686, endPoint x: 908, endPoint y: 689, distance: 521.0
click at [908, 689] on div at bounding box center [686, 639] width 1372 height 104
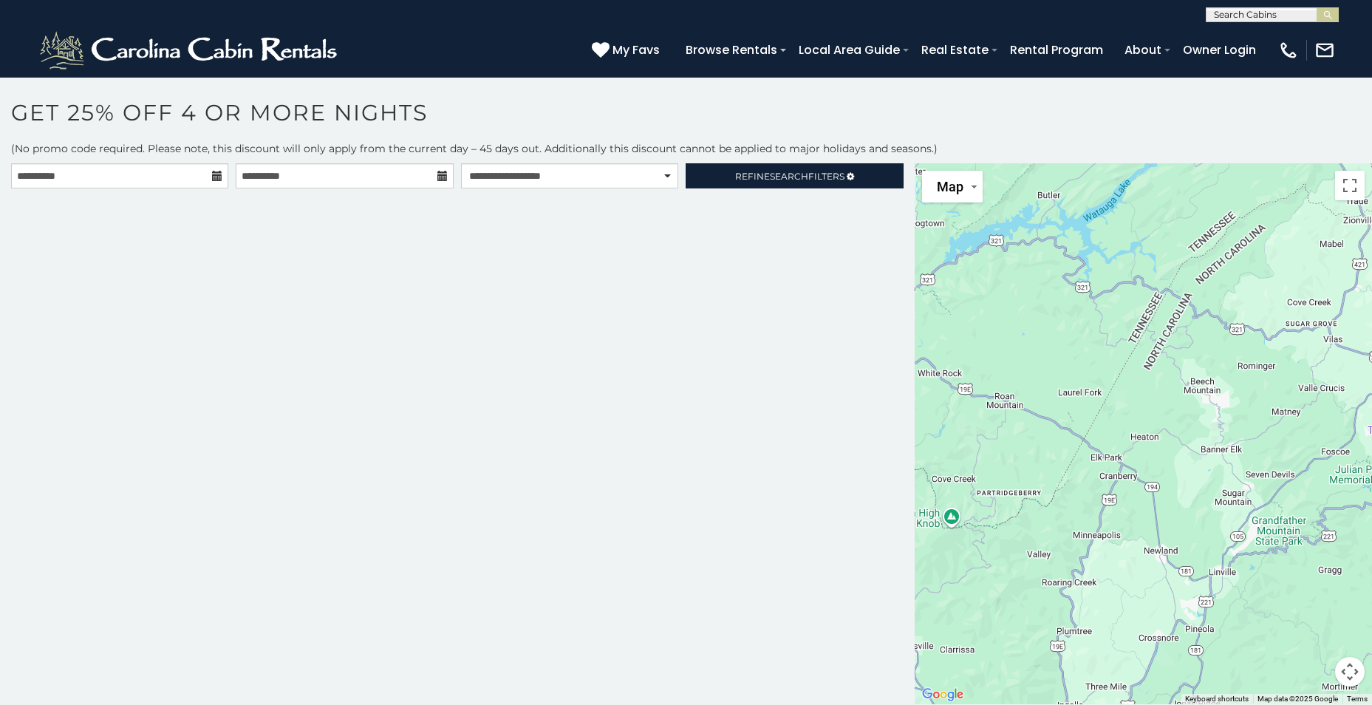
scroll to position [8, 0]
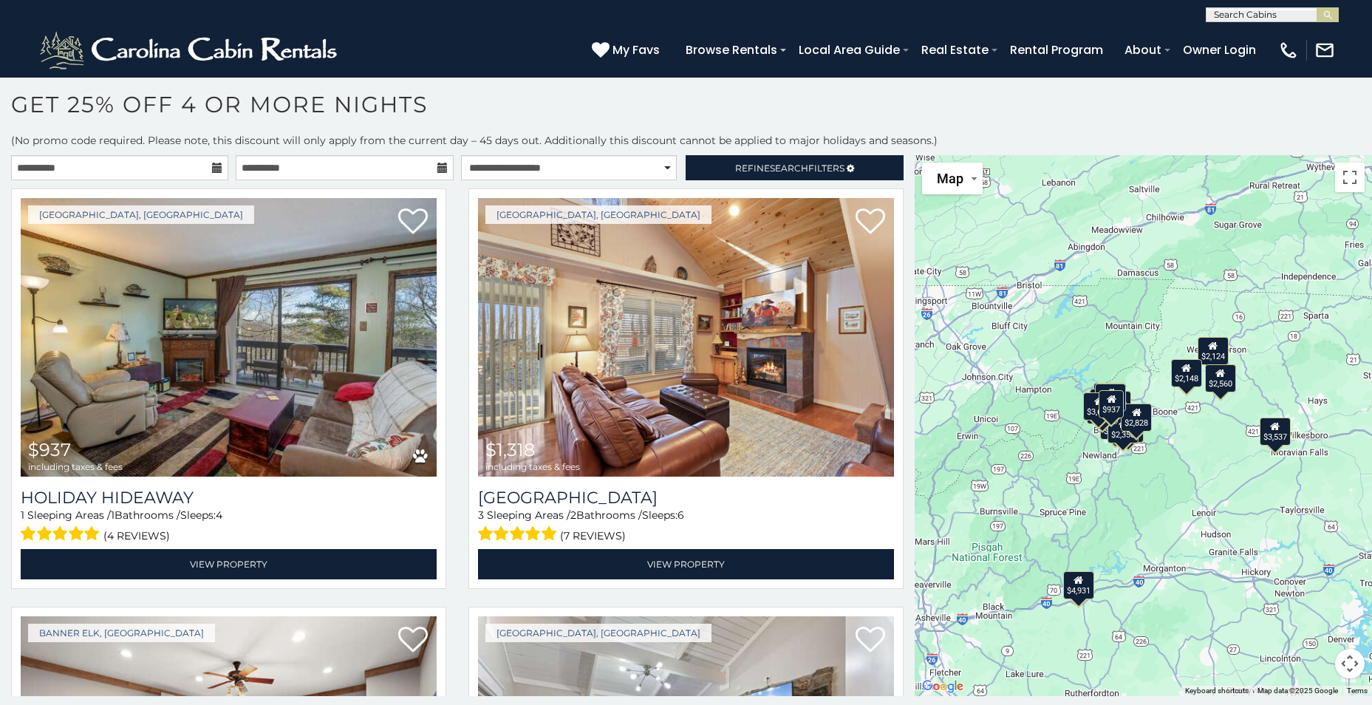
click at [217, 168] on icon at bounding box center [217, 168] width 10 height 10
click at [212, 168] on icon at bounding box center [217, 168] width 10 height 10
click at [122, 159] on input "**********" at bounding box center [119, 167] width 217 height 25
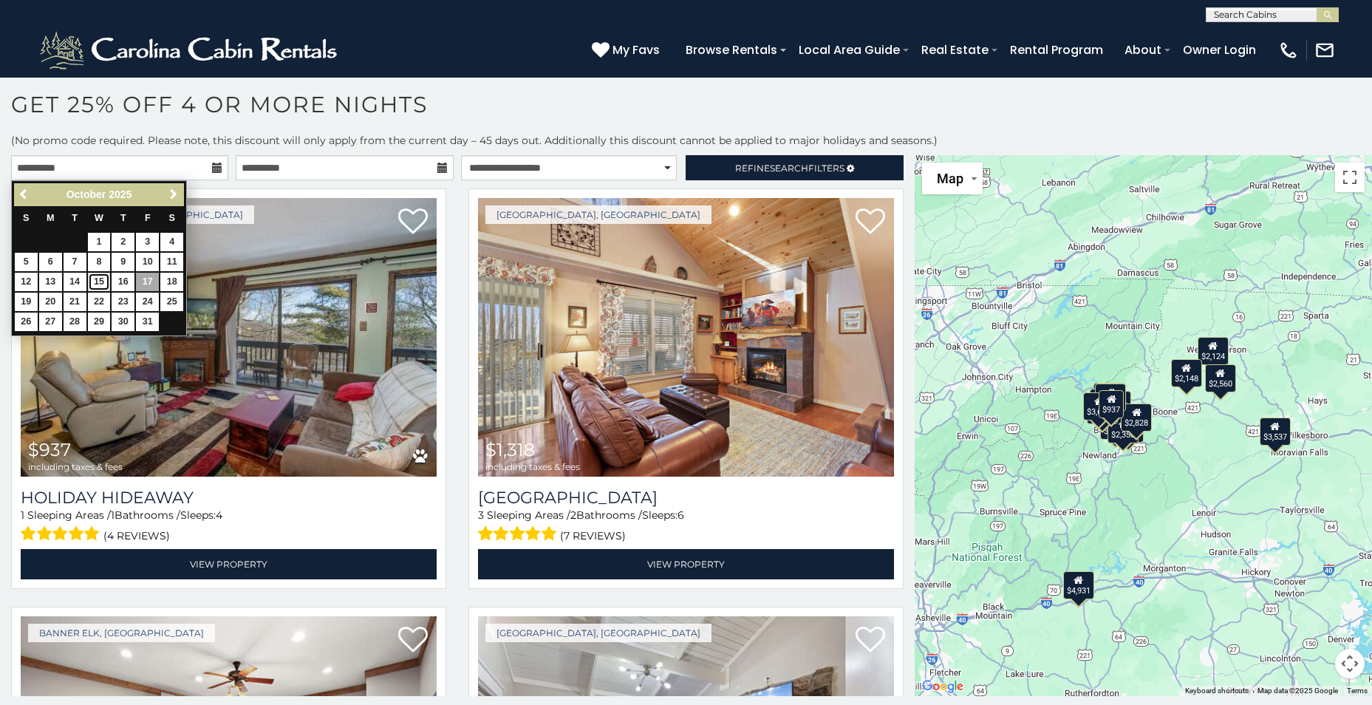
click at [99, 280] on link "15" at bounding box center [99, 282] width 23 height 18
type input "**********"
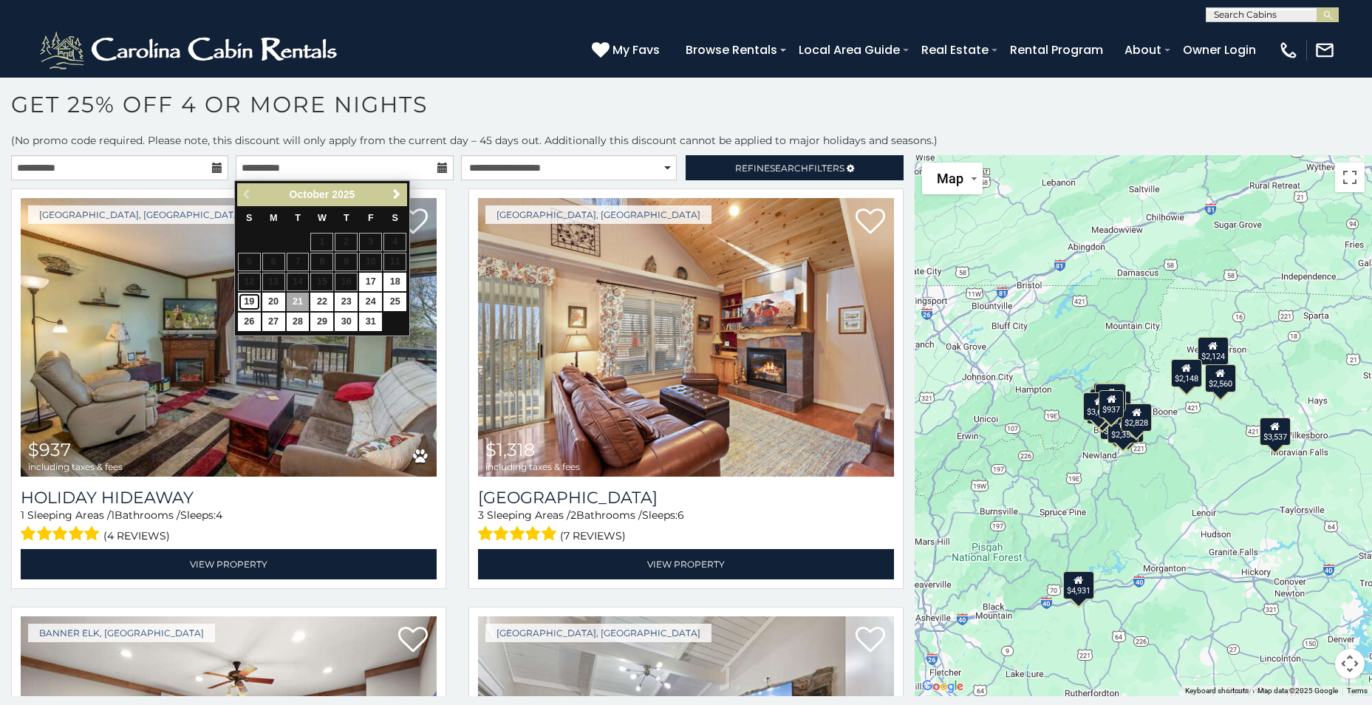
click at [249, 296] on link "19" at bounding box center [249, 302] width 23 height 18
type input "**********"
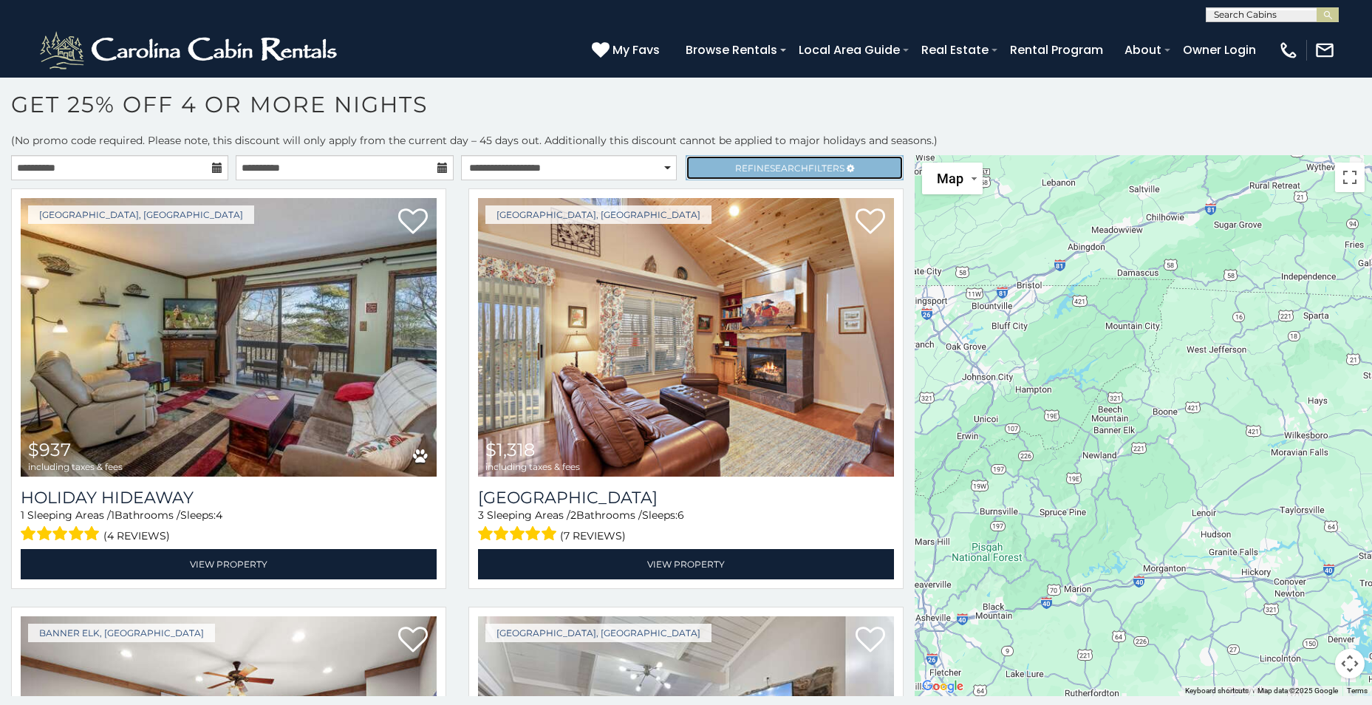
click at [780, 168] on span "Search" at bounding box center [789, 168] width 38 height 11
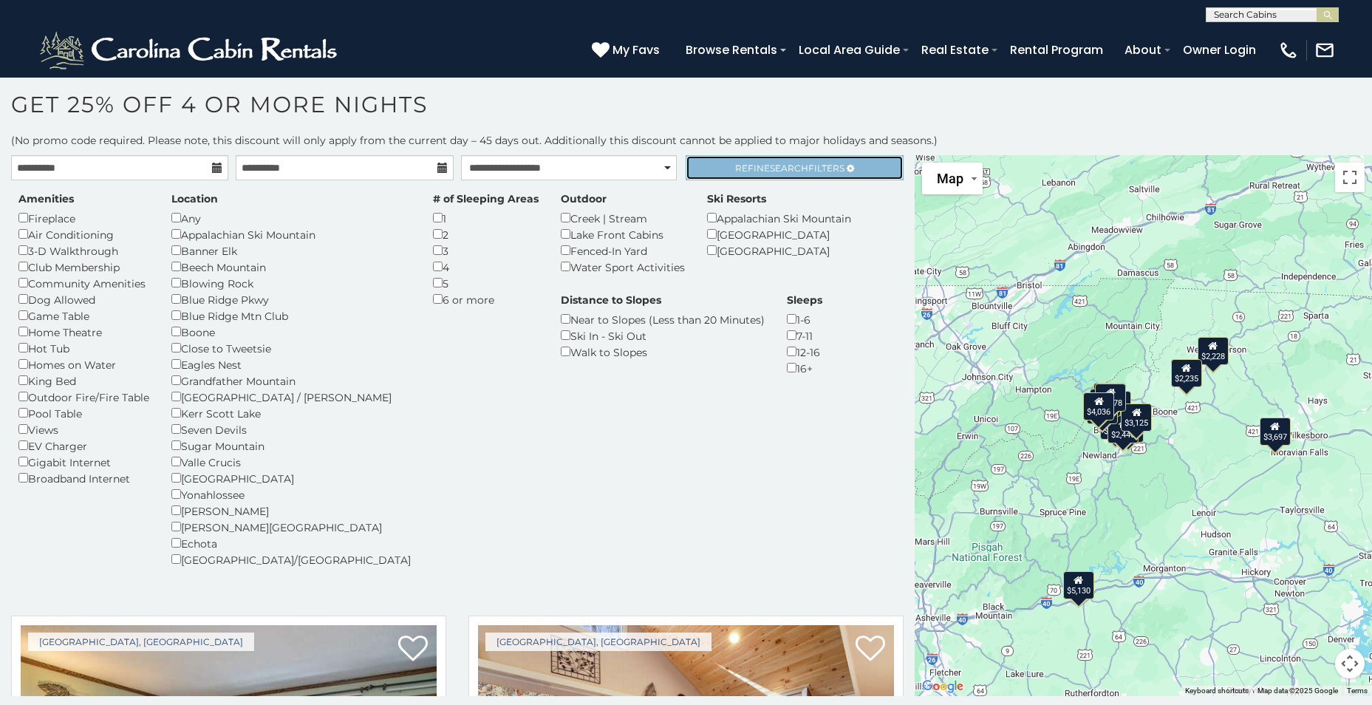
click at [817, 168] on span "Refine Search Filters" at bounding box center [789, 168] width 109 height 11
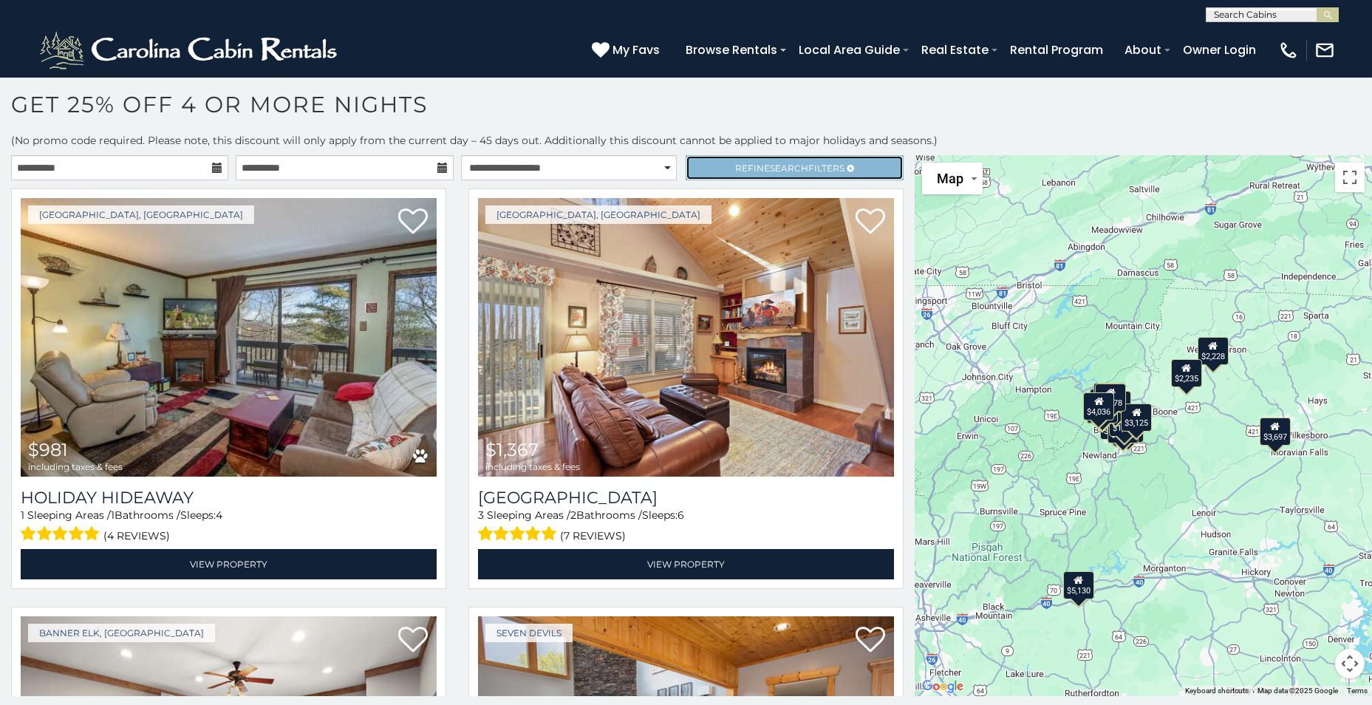
click at [717, 170] on link "Refine Search Filters" at bounding box center [794, 167] width 217 height 25
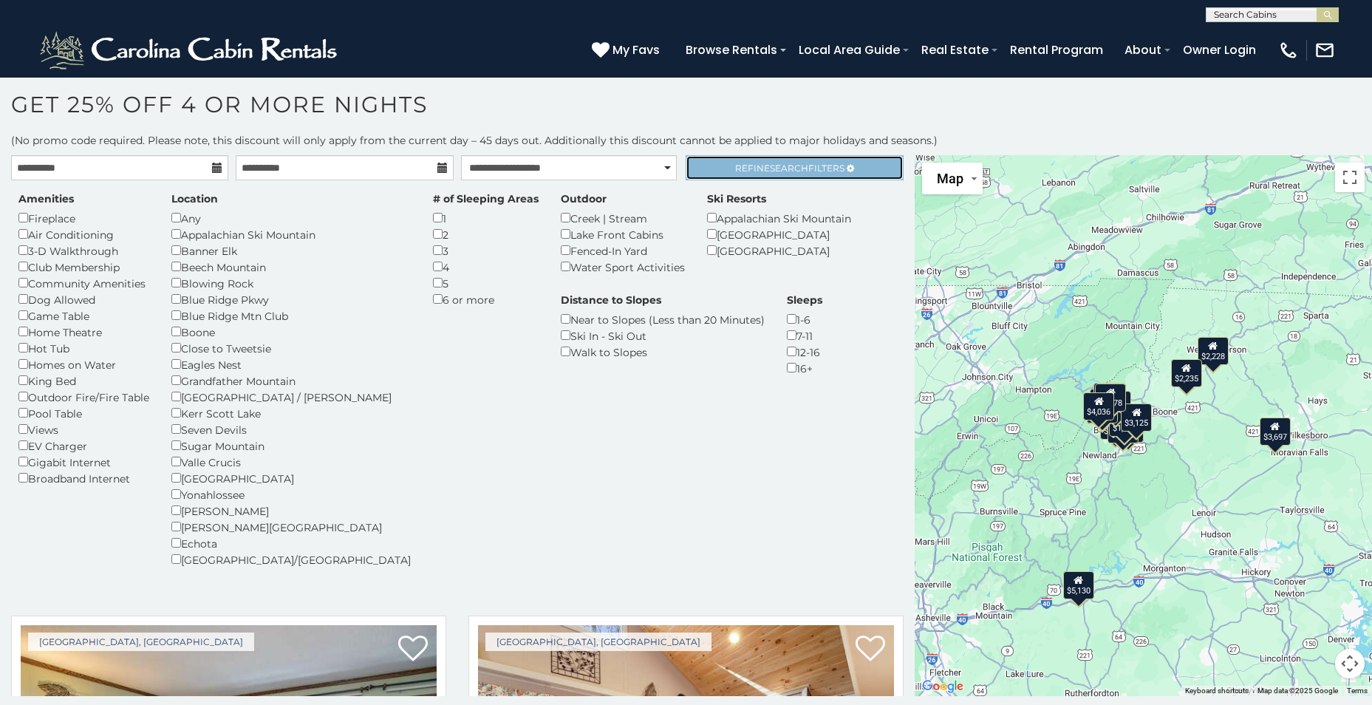
click at [762, 168] on span "Refine Search Filters" at bounding box center [789, 168] width 109 height 11
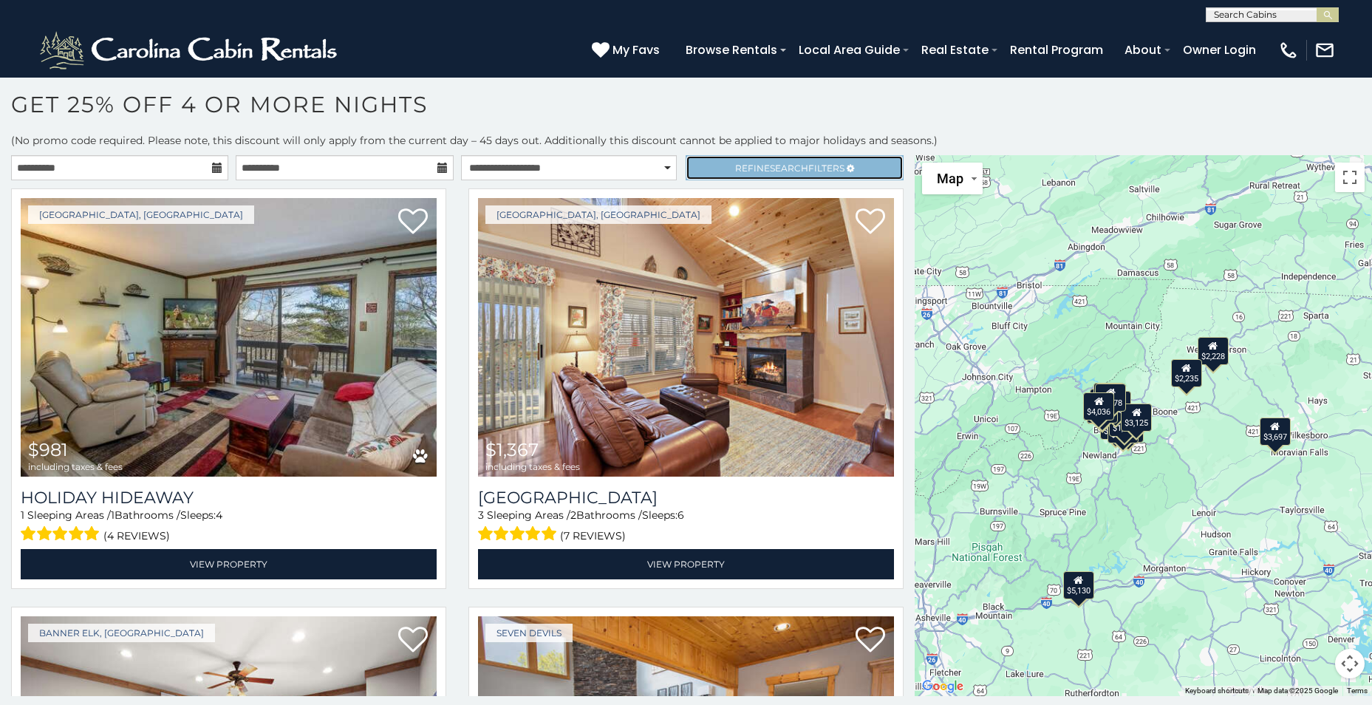
click at [763, 163] on span "Refine Search Filters" at bounding box center [789, 168] width 109 height 11
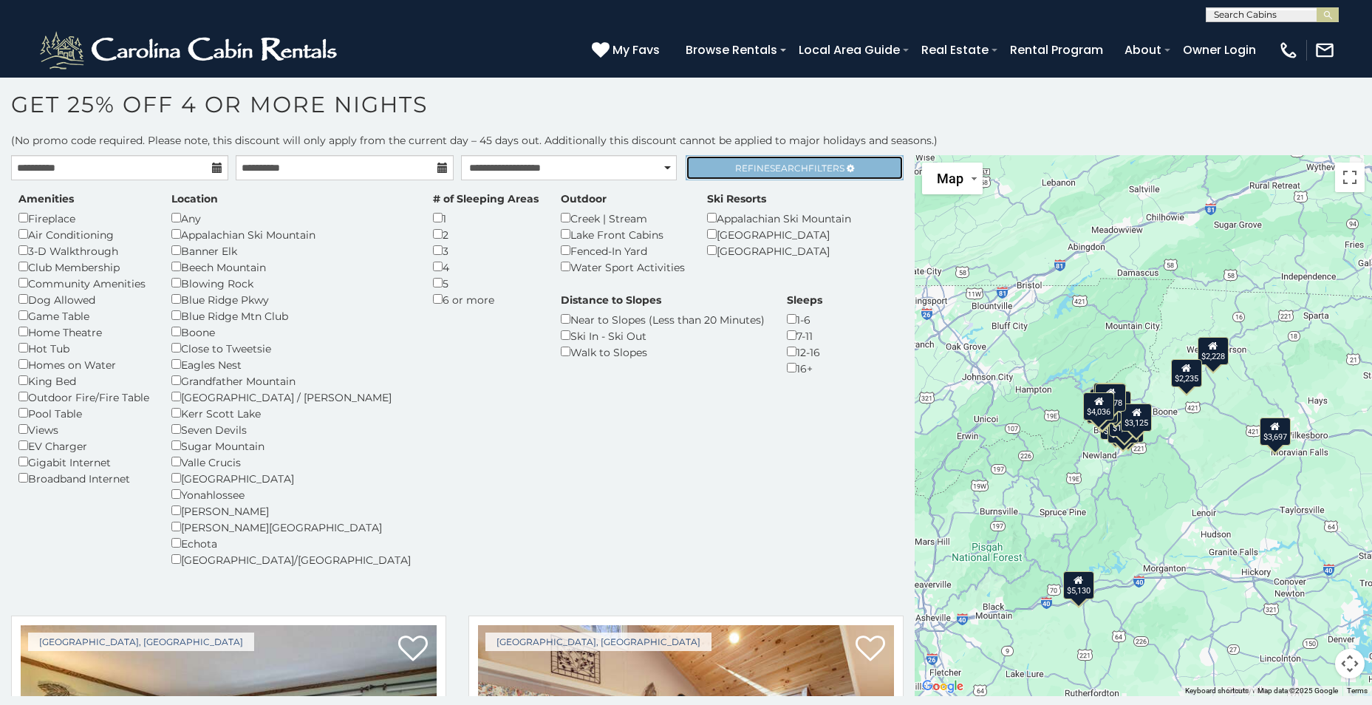
click at [762, 164] on span "Refine Search Filters" at bounding box center [789, 168] width 109 height 11
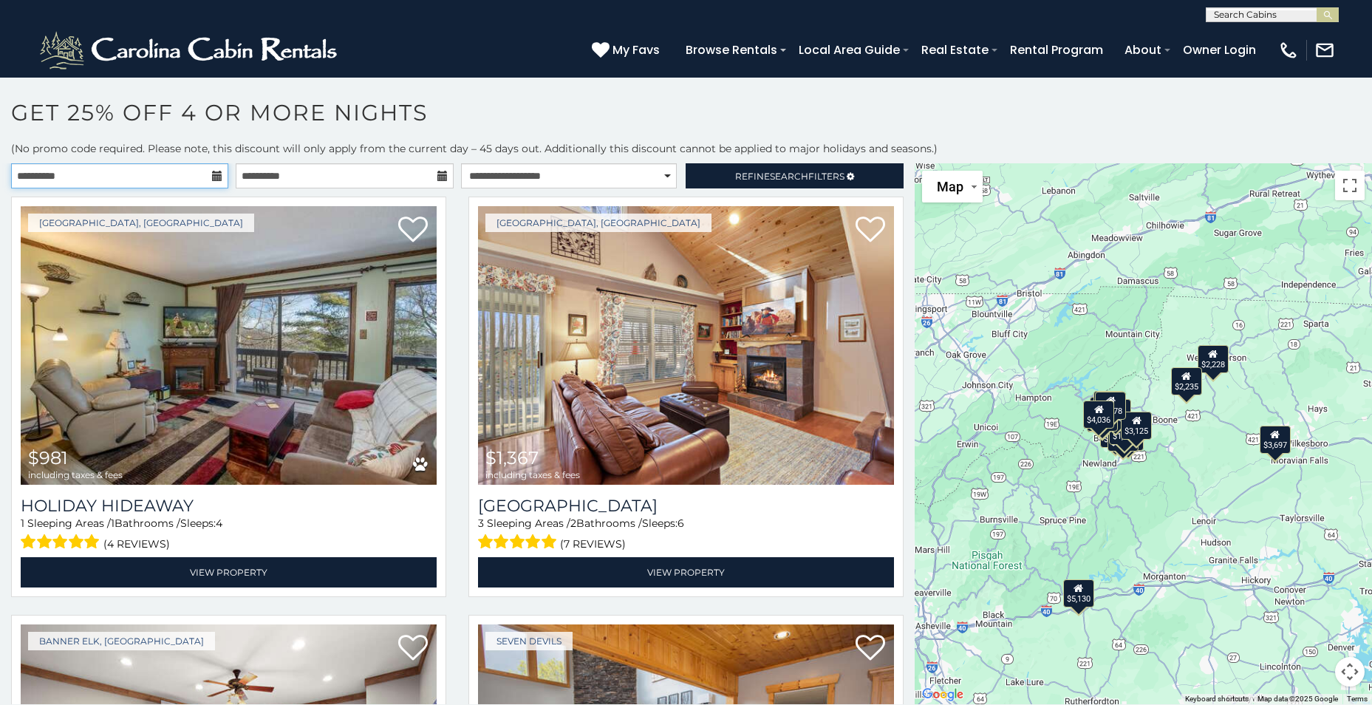
click at [125, 177] on input "**********" at bounding box center [119, 175] width 217 height 25
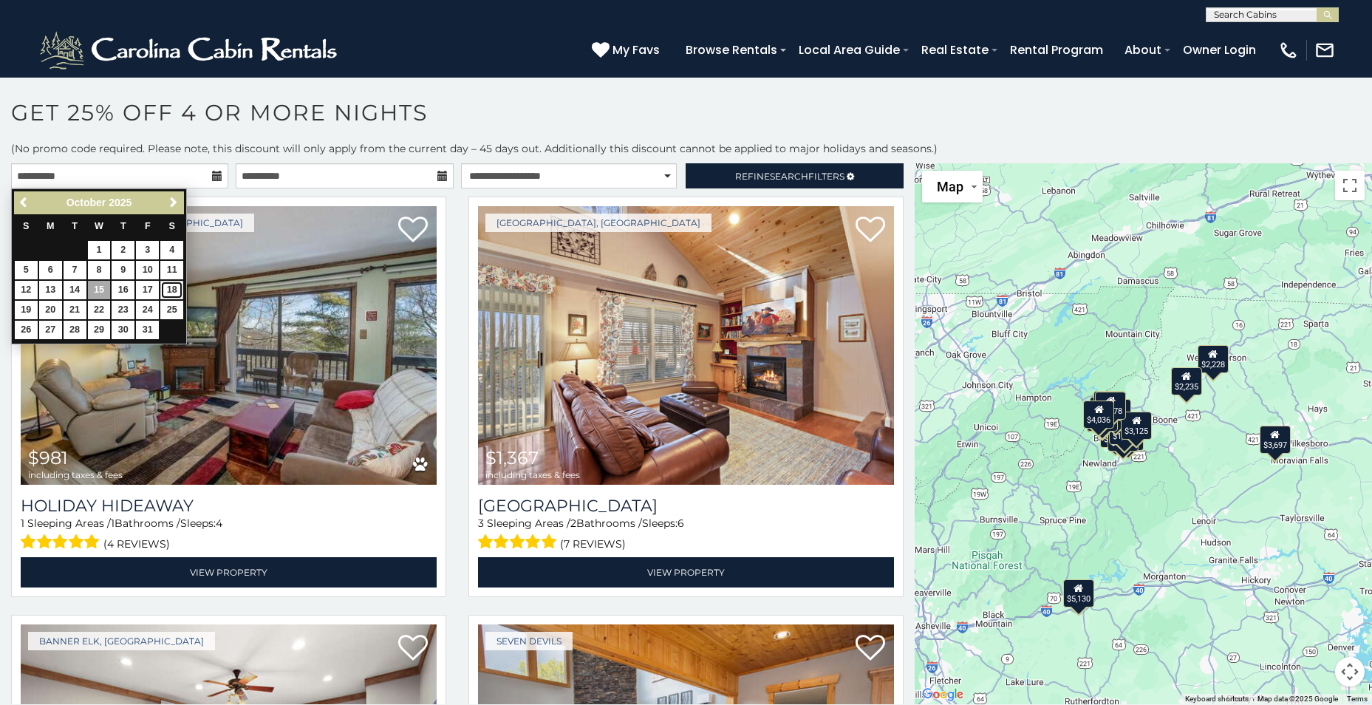
click at [173, 289] on link "18" at bounding box center [171, 290] width 23 height 18
type input "**********"
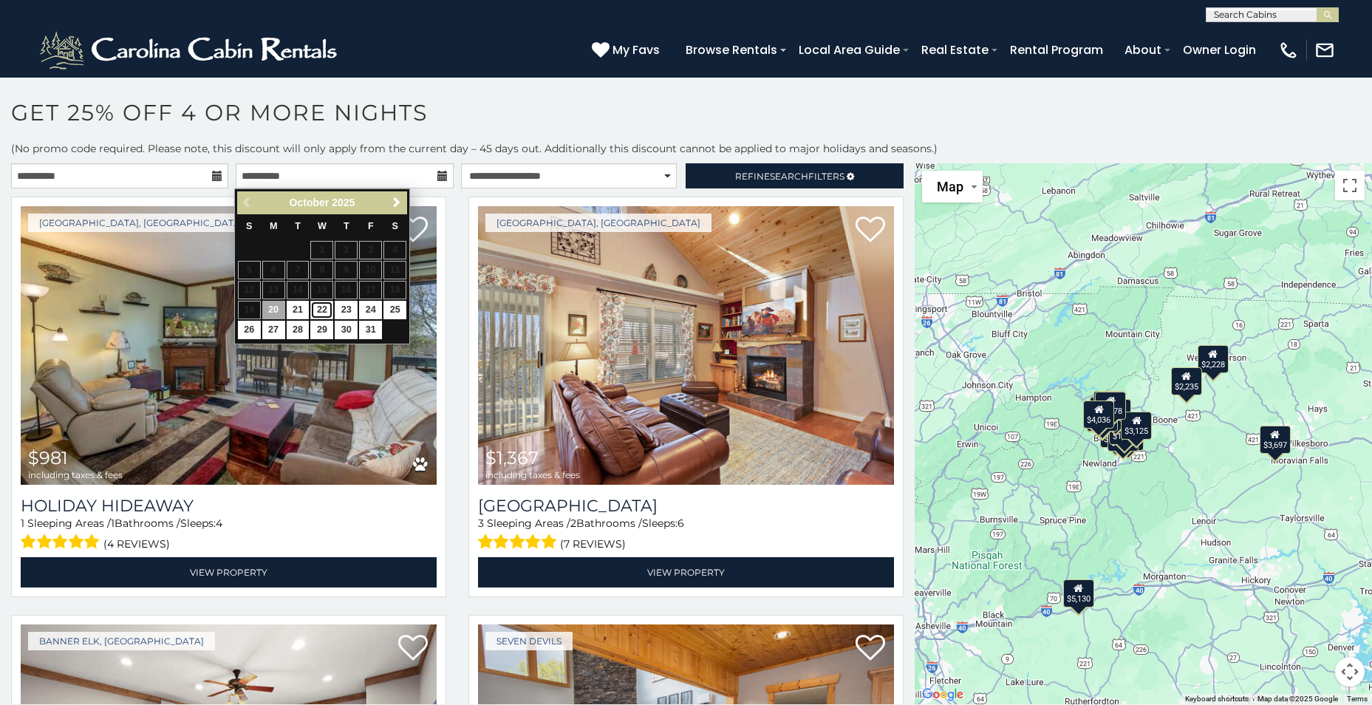
click at [320, 308] on link "22" at bounding box center [321, 310] width 23 height 18
type input "**********"
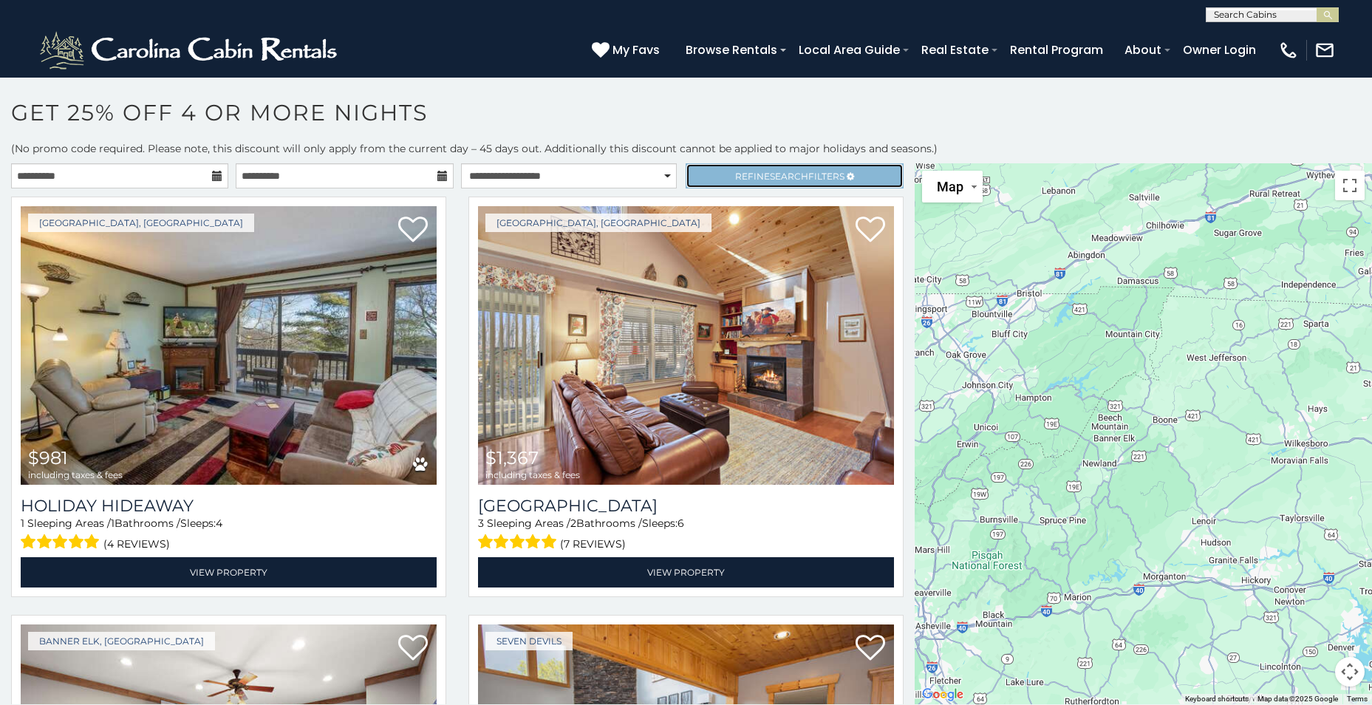
click at [770, 174] on span "Search" at bounding box center [789, 176] width 38 height 11
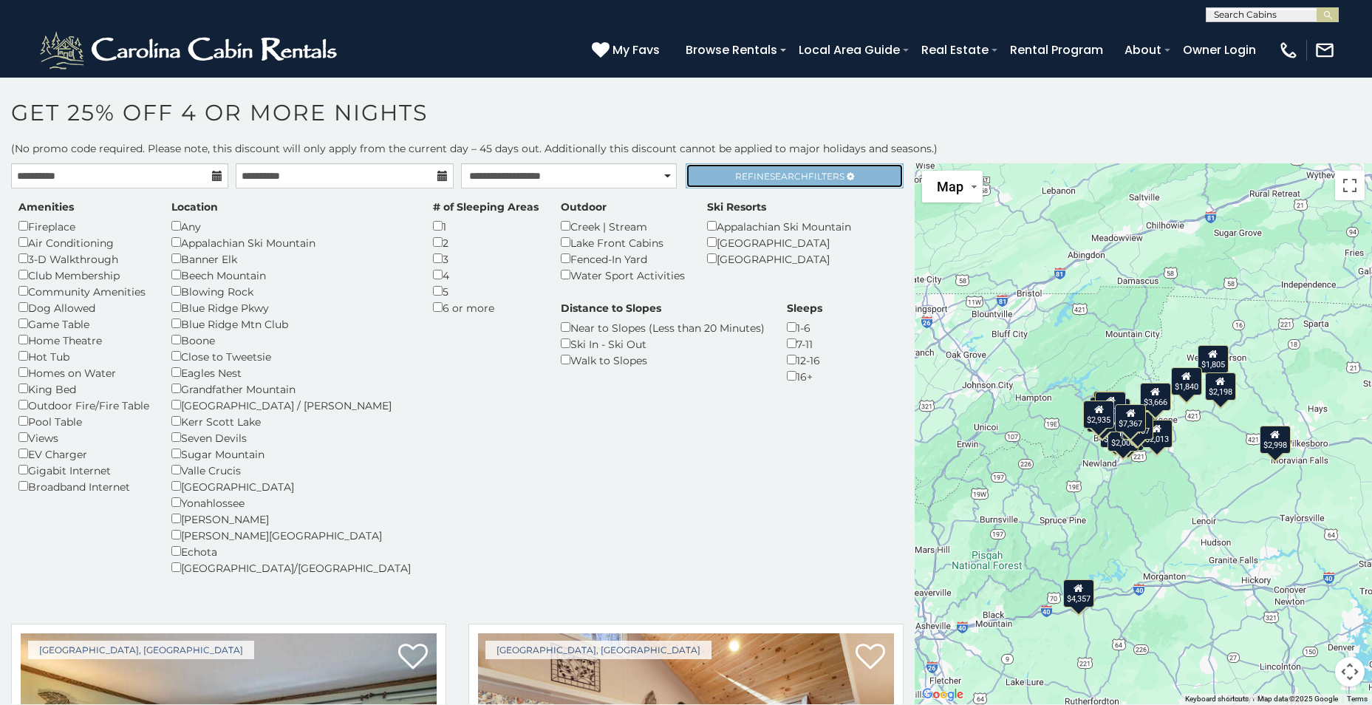
click at [765, 183] on link "Refine Search Filters" at bounding box center [794, 175] width 217 height 25
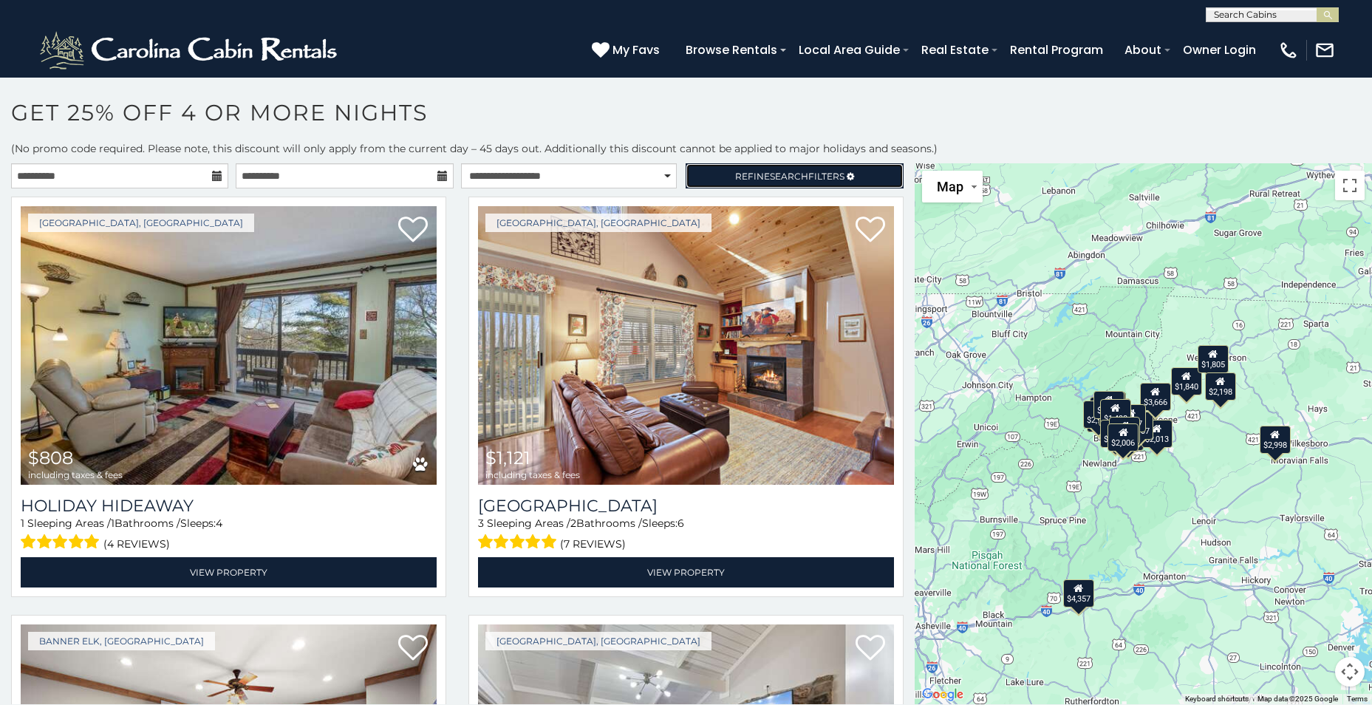
scroll to position [8, 0]
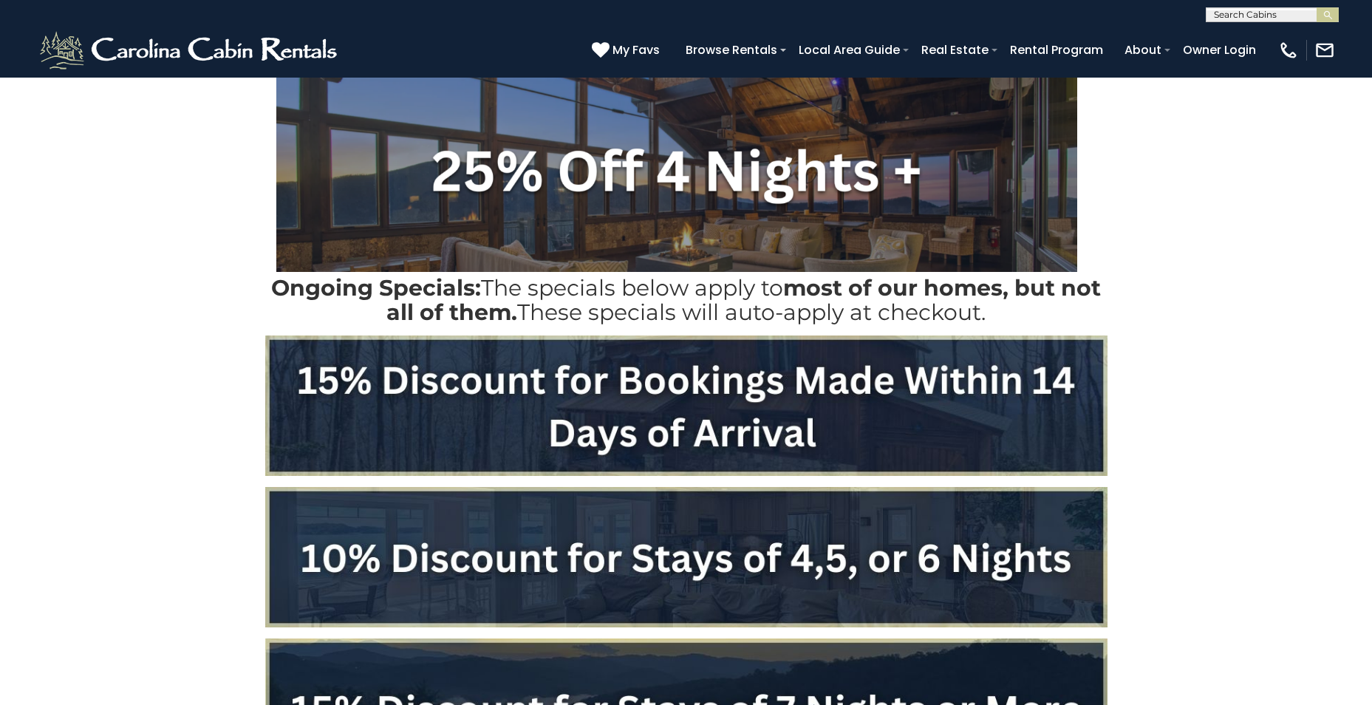
scroll to position [739, 0]
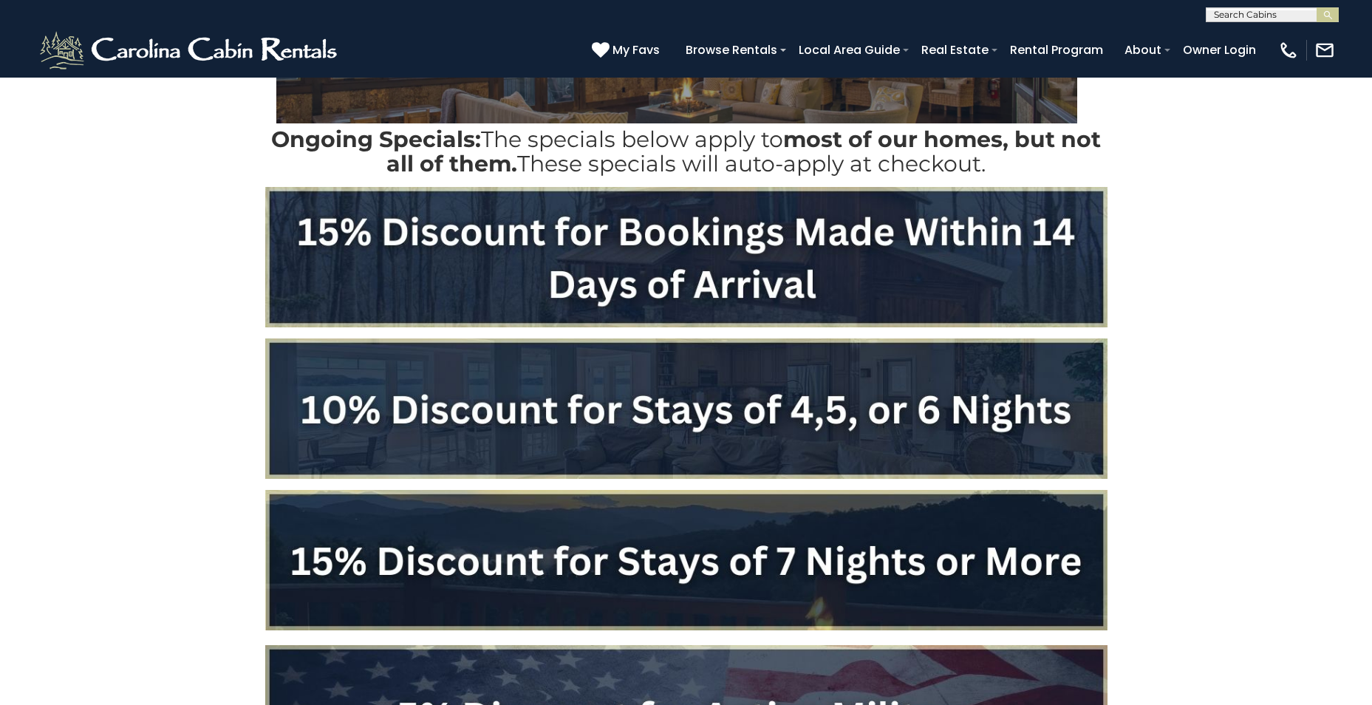
click at [627, 270] on img at bounding box center [686, 257] width 842 height 140
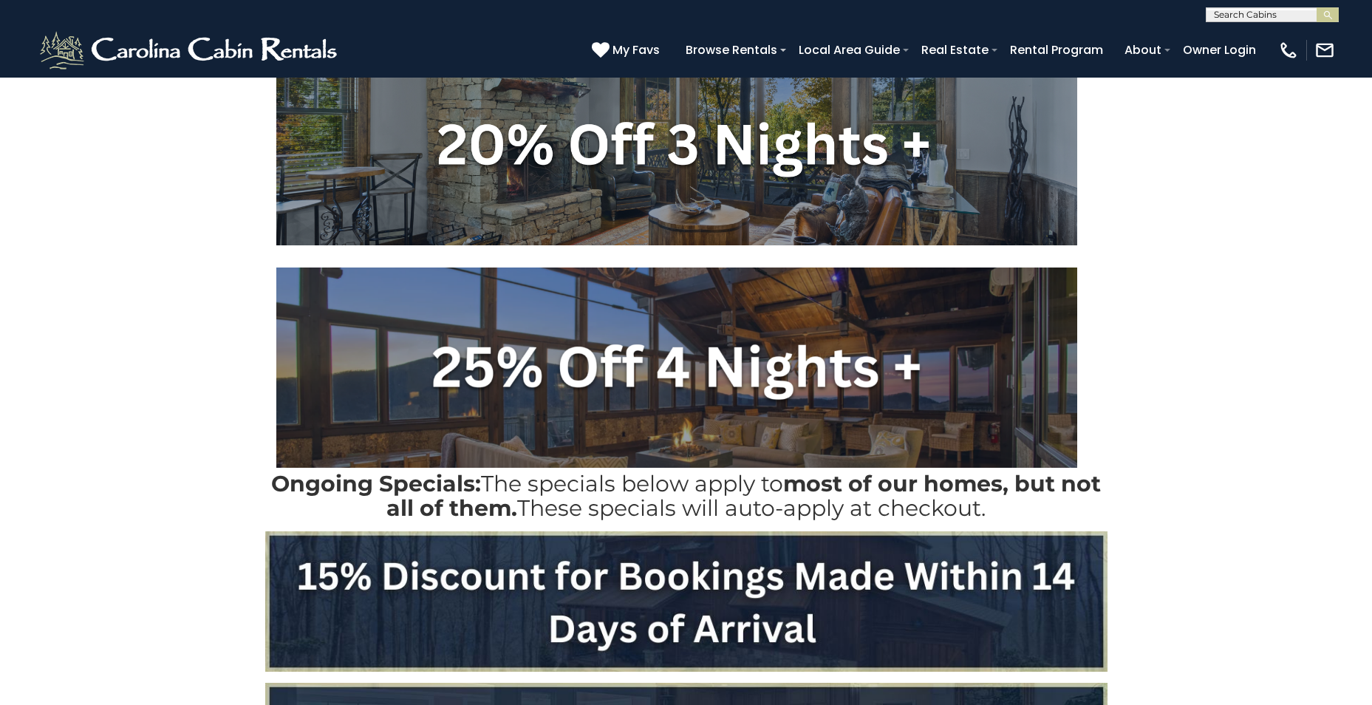
scroll to position [284, 0]
